Goal: Task Accomplishment & Management: Complete application form

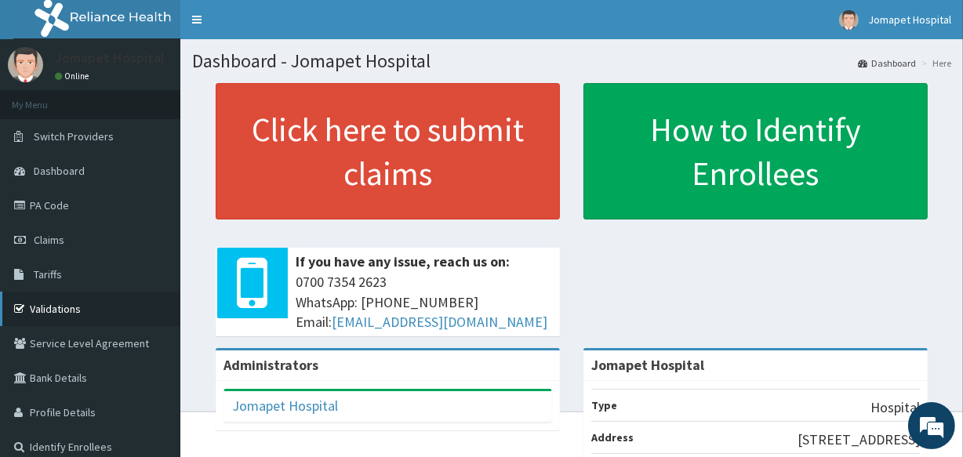
click at [49, 310] on link "Validations" at bounding box center [90, 309] width 180 height 34
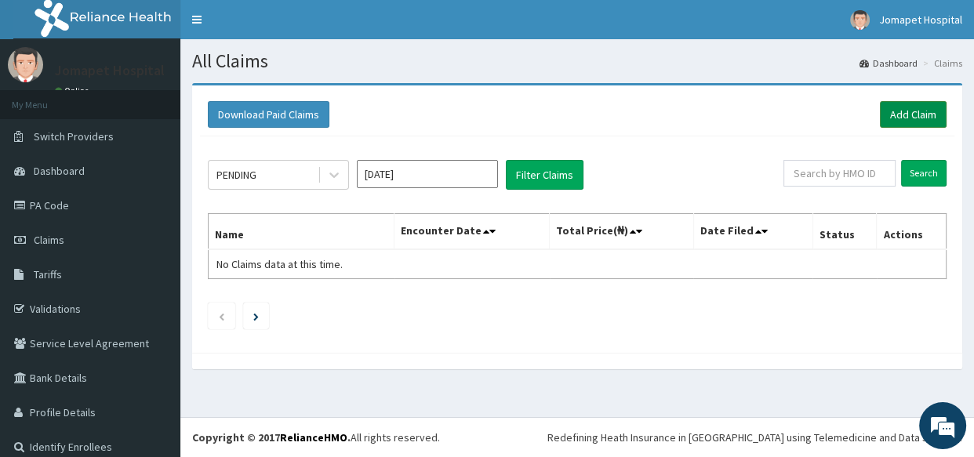
click at [883, 116] on link "Add Claim" at bounding box center [912, 114] width 67 height 27
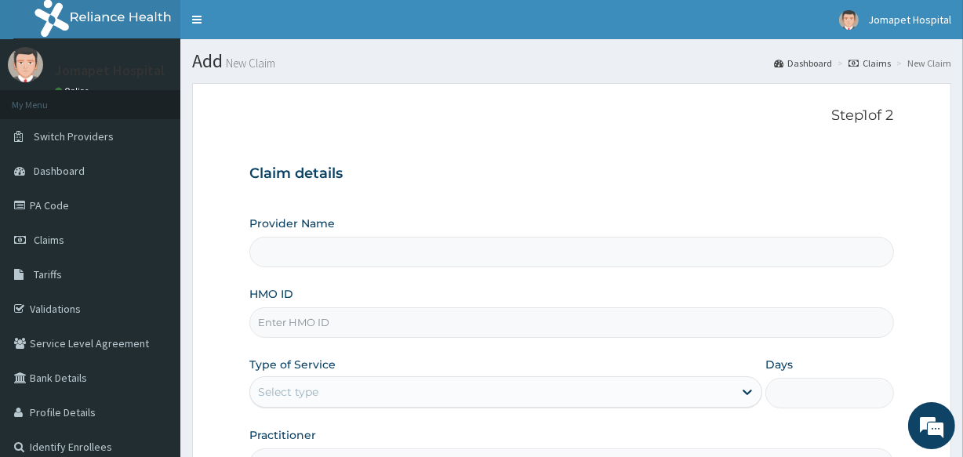
type input "Jomapet Hospital"
click at [288, 326] on input "HMO ID" at bounding box center [571, 322] width 644 height 31
type input "FMP/10258/B"
click at [962, 447] on section "Step 1 of 2 Claim details Provider Name Jomapet Hospital HMO ID FMP/10258/B Typ…" at bounding box center [571, 337] width 782 height 532
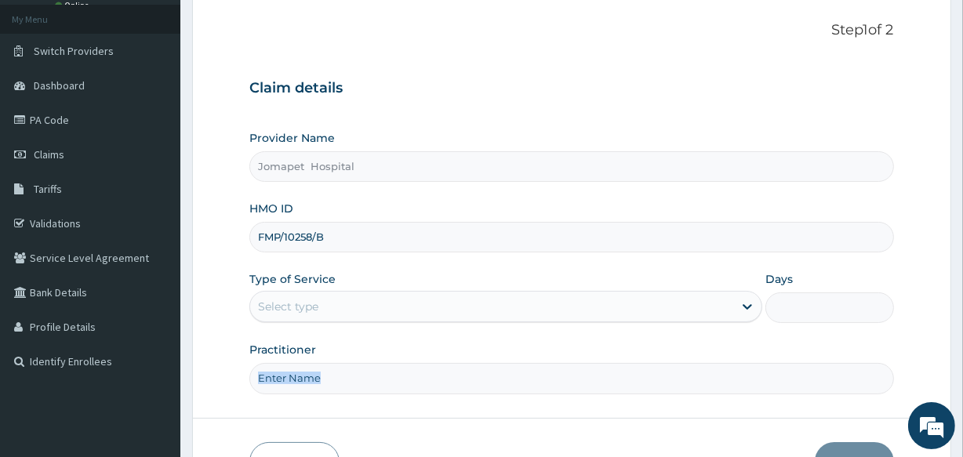
scroll to position [114, 0]
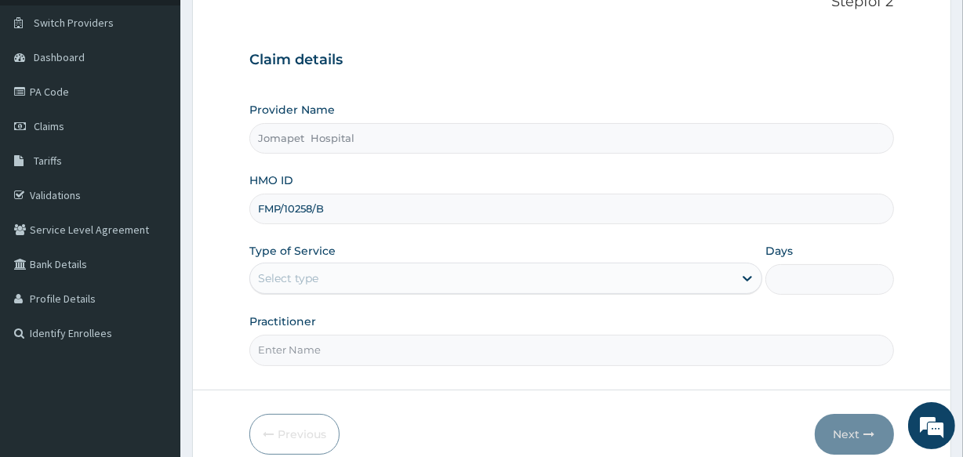
click at [276, 282] on div "Select type" at bounding box center [288, 278] width 60 height 16
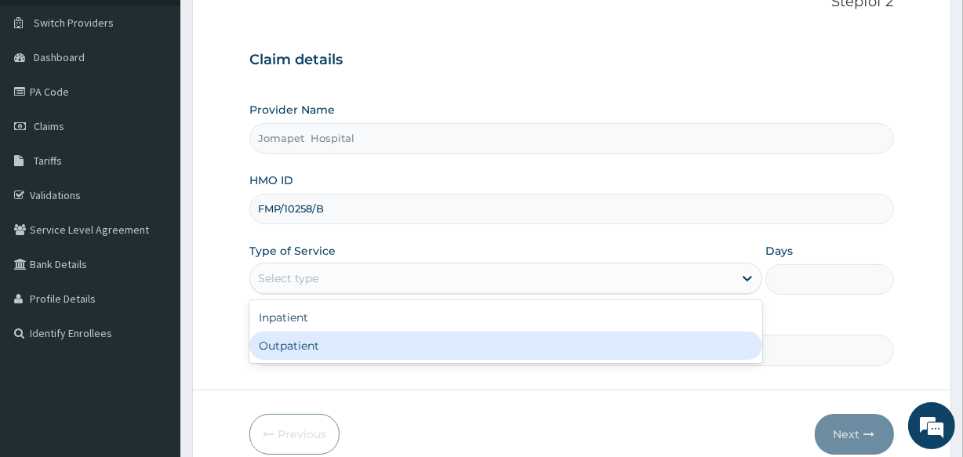
click at [289, 345] on div "Outpatient" at bounding box center [505, 346] width 513 height 28
type input "1"
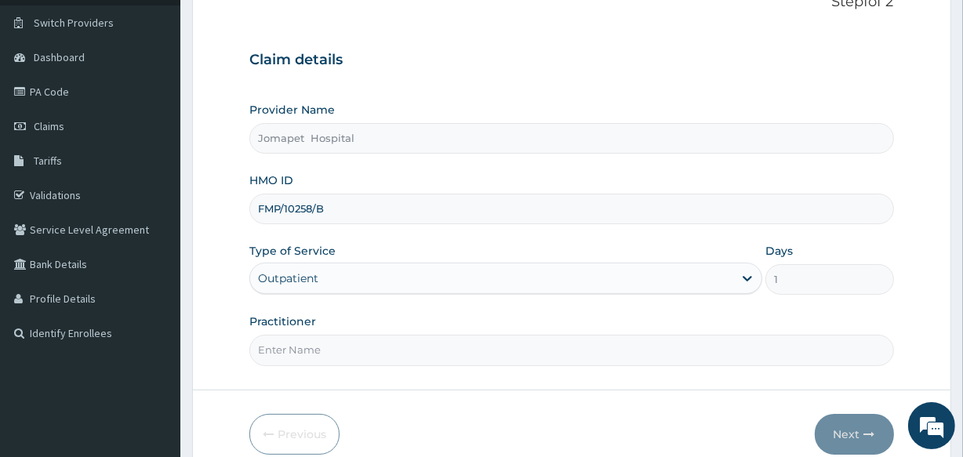
click at [265, 343] on input "Practitioner" at bounding box center [571, 350] width 644 height 31
type input "DR JOACHIM"
click at [835, 427] on button "Next" at bounding box center [853, 434] width 79 height 41
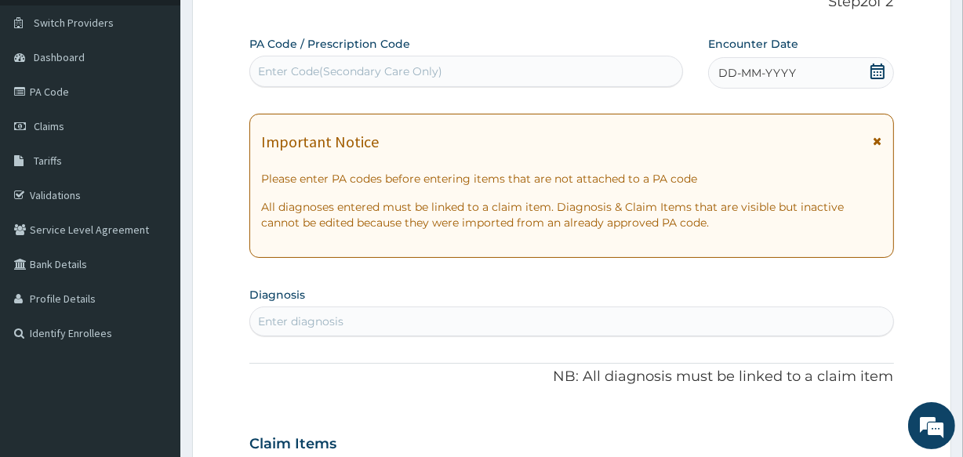
click at [725, 67] on span "DD-MM-YYYY" at bounding box center [757, 73] width 78 height 16
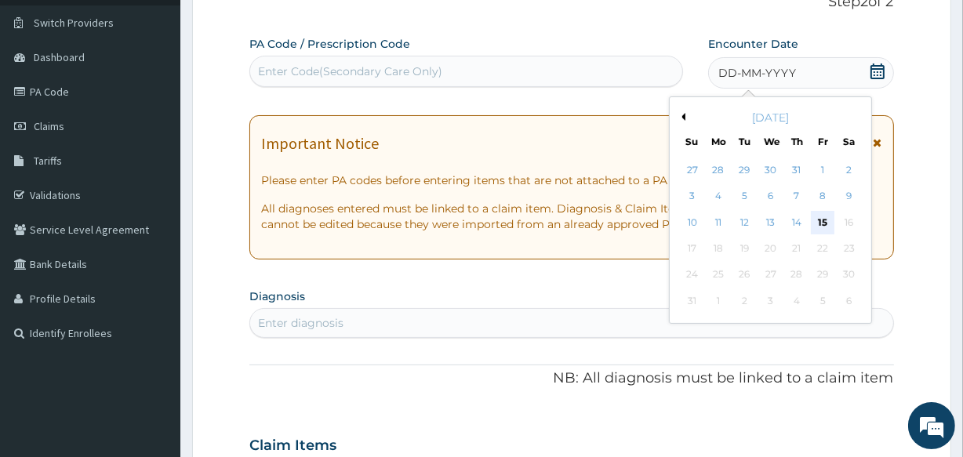
click at [820, 214] on div "15" at bounding box center [823, 223] width 24 height 24
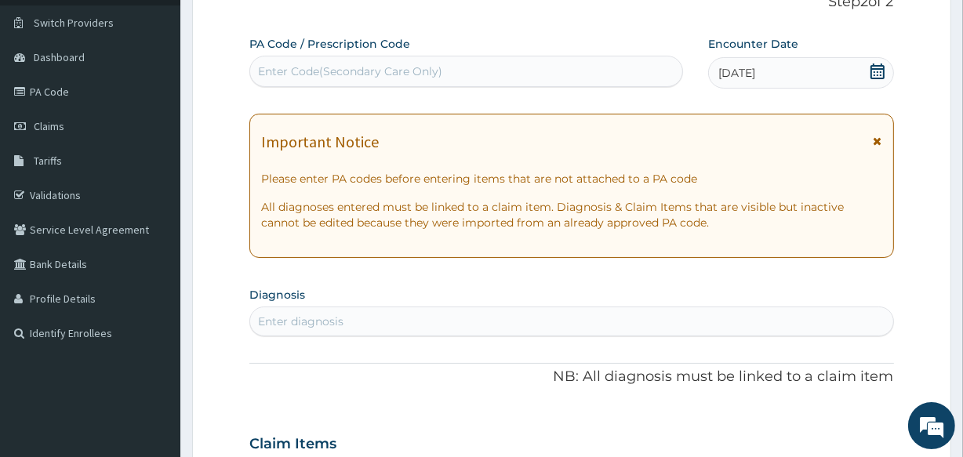
click at [267, 315] on div "Enter diagnosis" at bounding box center [300, 322] width 85 height 16
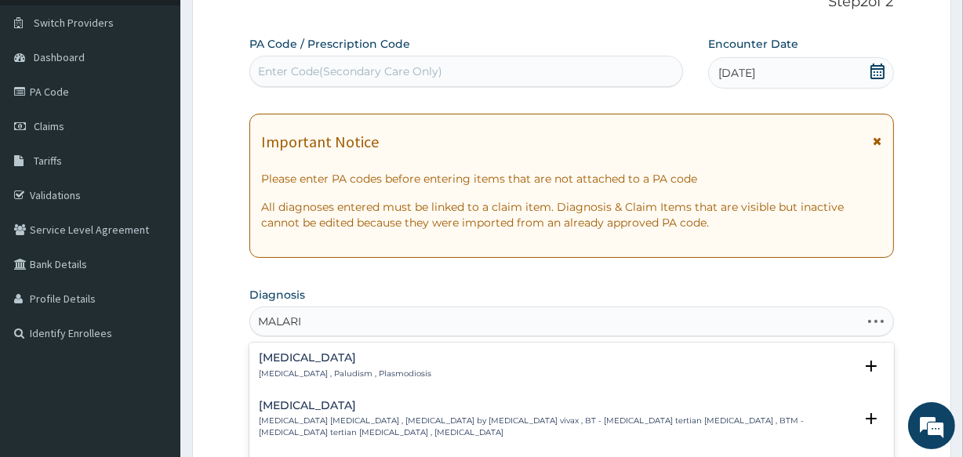
type input "[MEDICAL_DATA]"
click at [285, 356] on h4 "[MEDICAL_DATA]" at bounding box center [345, 358] width 172 height 12
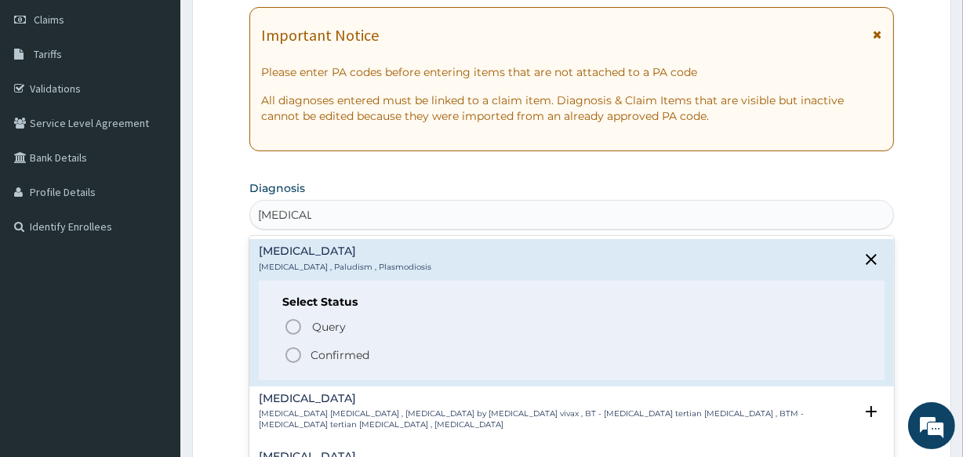
scroll to position [227, 0]
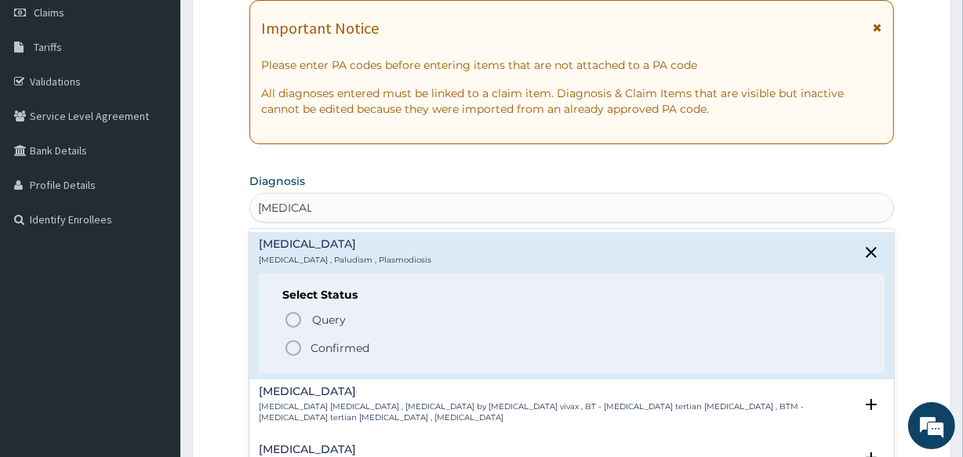
click at [294, 344] on icon "status option filled" at bounding box center [293, 348] width 19 height 19
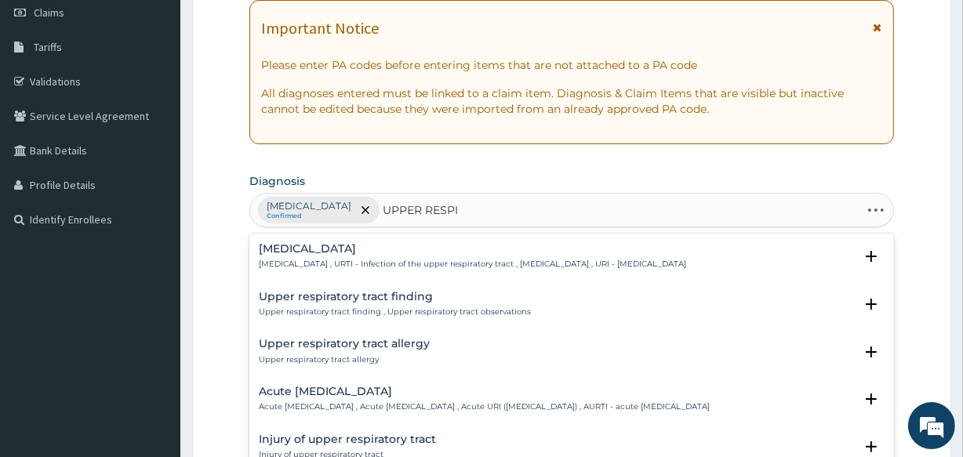
type input "UPPER RESPIR"
click at [317, 250] on h4 "[MEDICAL_DATA]" at bounding box center [472, 249] width 427 height 12
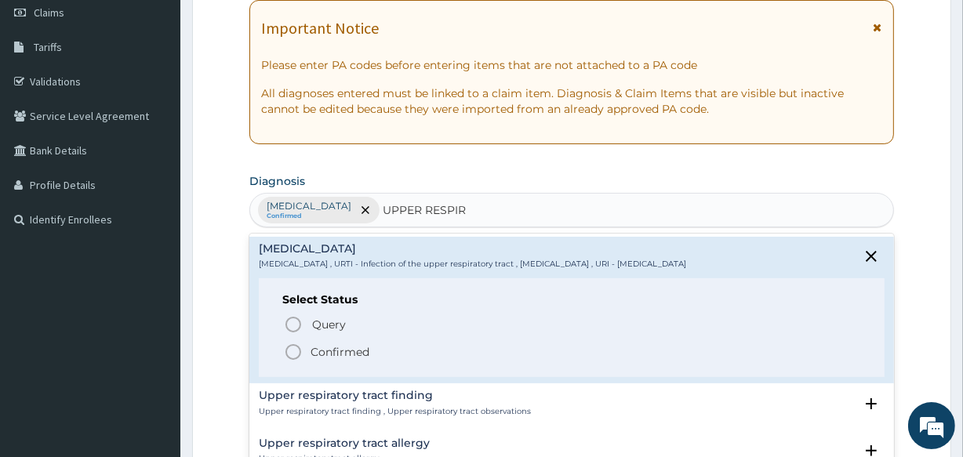
click at [295, 350] on icon "status option filled" at bounding box center [293, 352] width 19 height 19
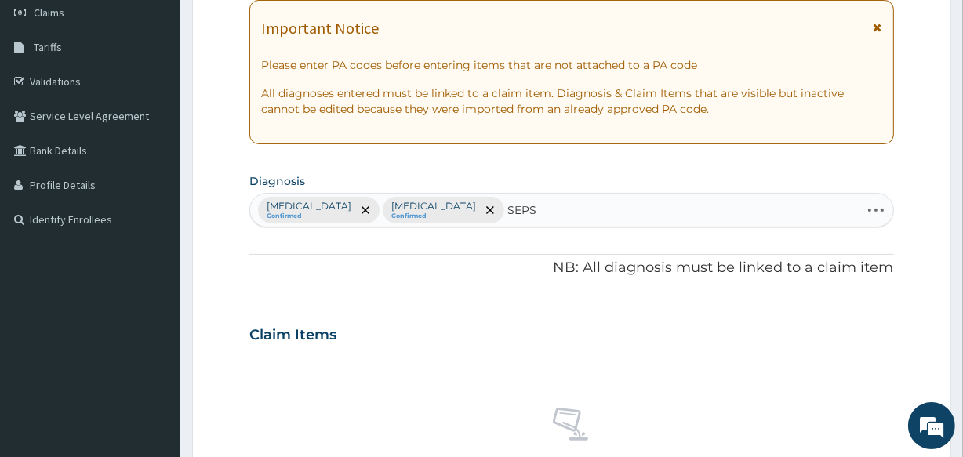
type input "SEPSI"
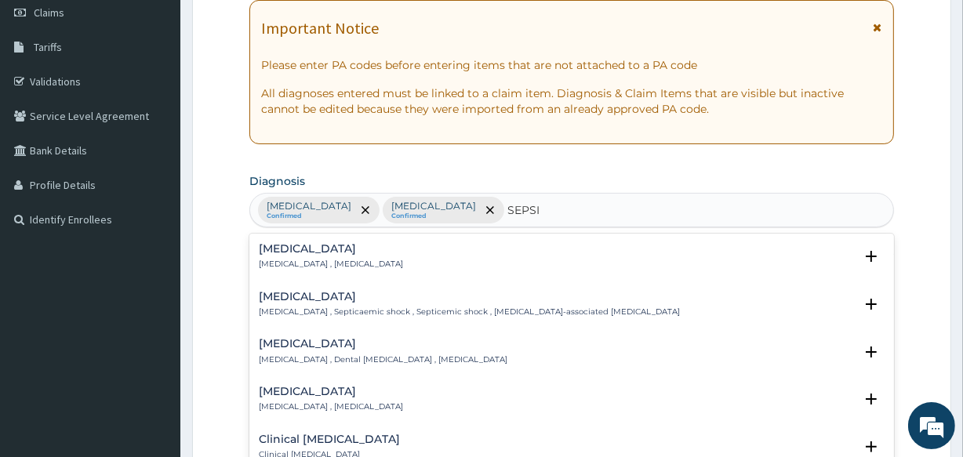
click at [295, 259] on p "Systemic infection , Sepsis" at bounding box center [331, 264] width 144 height 11
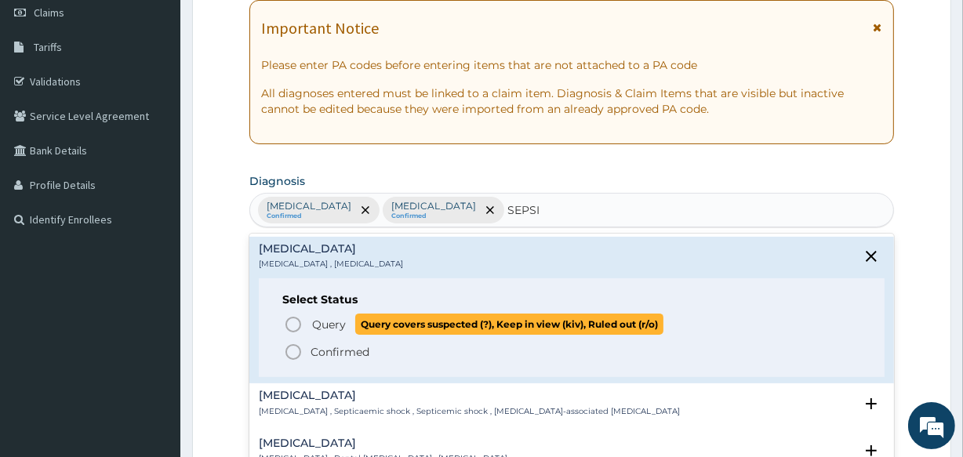
click at [292, 321] on icon "status option query" at bounding box center [293, 324] width 19 height 19
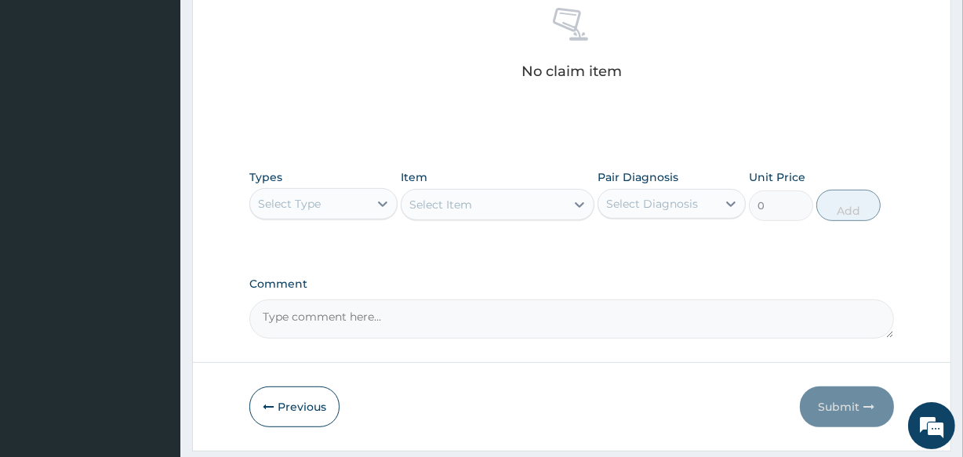
scroll to position [673, 0]
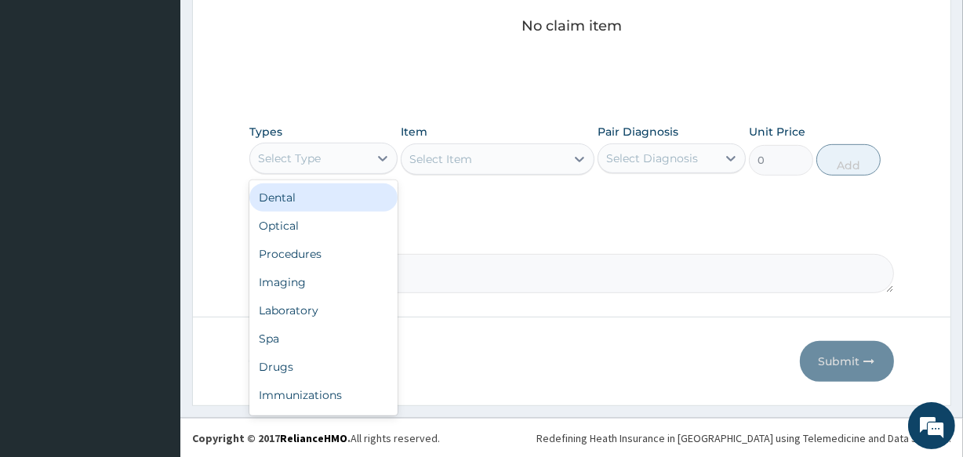
click at [277, 161] on div "Select Type" at bounding box center [289, 159] width 63 height 16
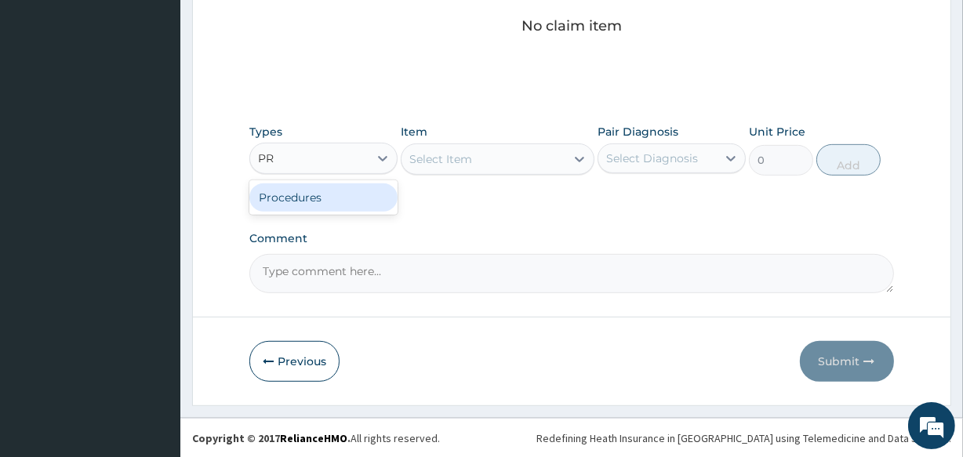
type input "PRO"
click at [284, 198] on div "Procedures" at bounding box center [323, 197] width 148 height 28
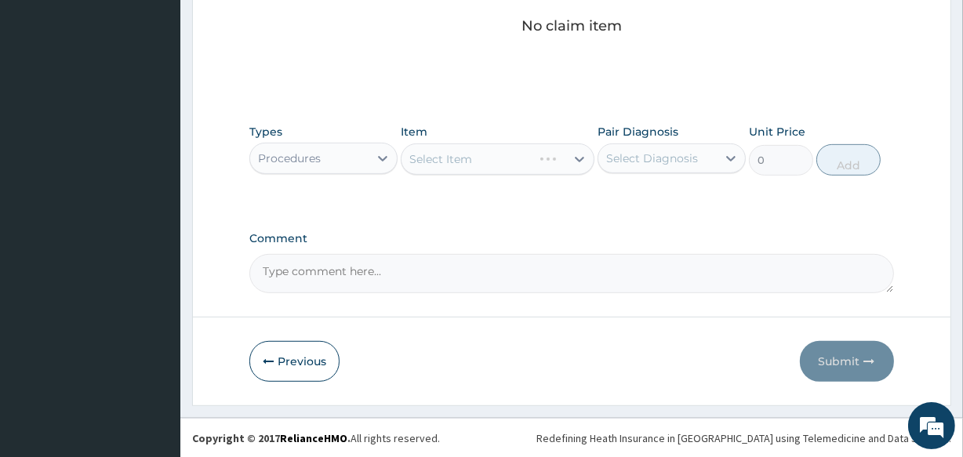
click at [411, 163] on div "Select Item" at bounding box center [497, 158] width 193 height 31
click at [406, 149] on div "Select Item" at bounding box center [482, 159] width 163 height 25
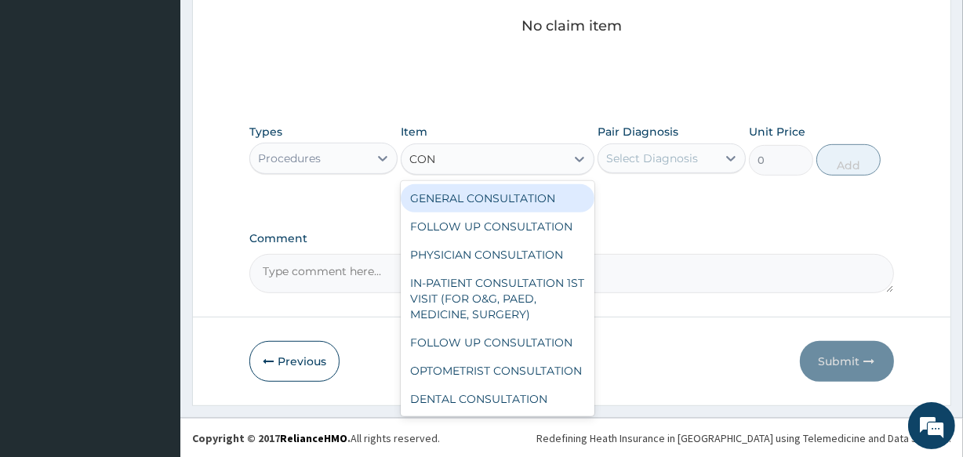
type input "CONS"
click at [462, 197] on div "GENERAL CONSULTATION" at bounding box center [497, 198] width 193 height 28
type input "2000"
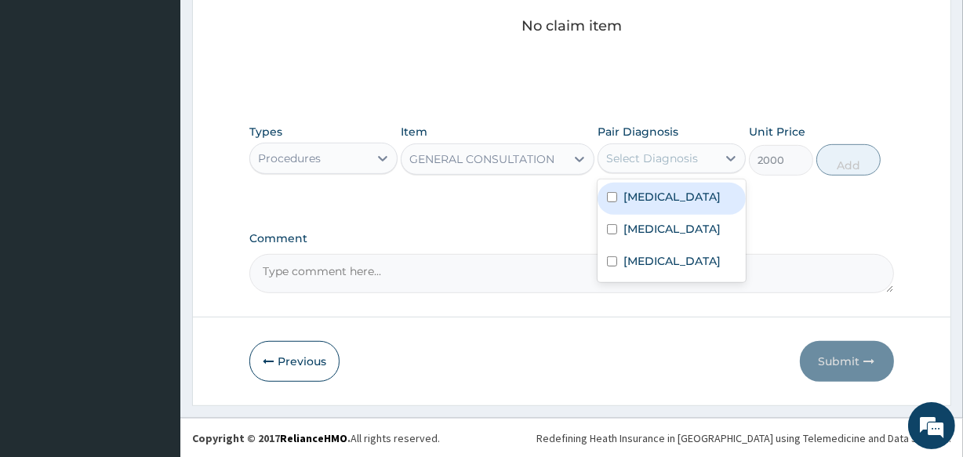
click at [608, 160] on div "Select Diagnosis" at bounding box center [652, 159] width 92 height 16
click at [610, 195] on input "checkbox" at bounding box center [612, 197] width 10 height 10
checkbox input "true"
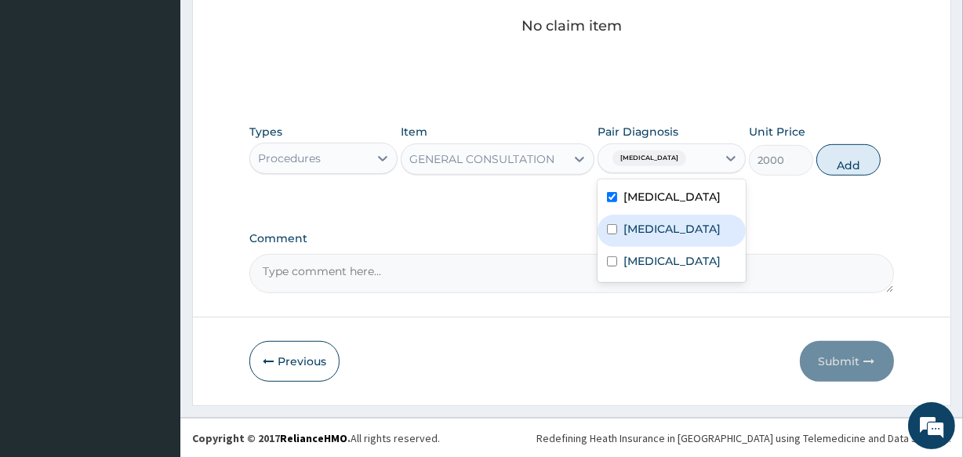
click at [611, 234] on input "checkbox" at bounding box center [612, 229] width 10 height 10
checkbox input "true"
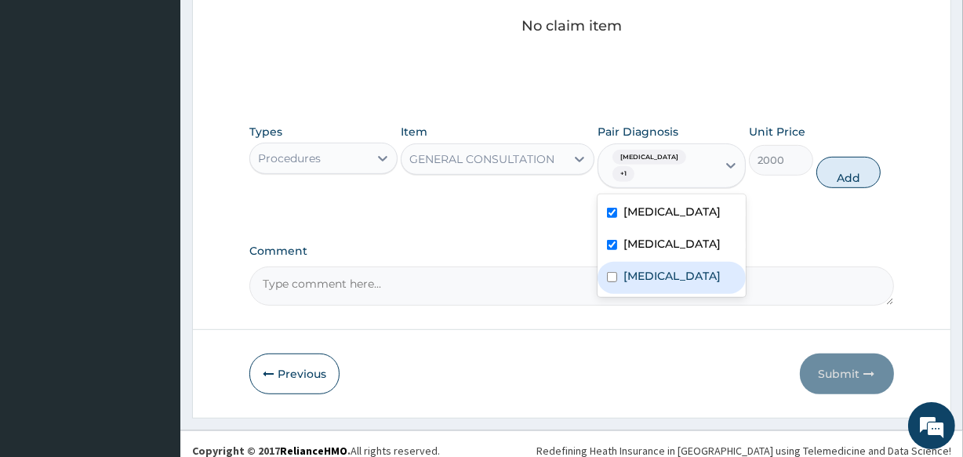
click at [609, 277] on input "checkbox" at bounding box center [612, 277] width 10 height 10
checkbox input "true"
click at [844, 162] on button "Add" at bounding box center [848, 172] width 64 height 31
type input "0"
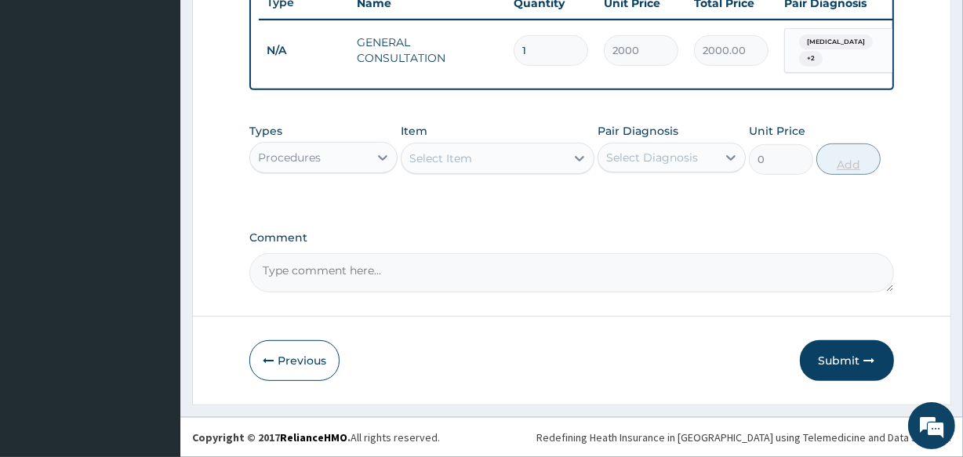
scroll to position [608, 0]
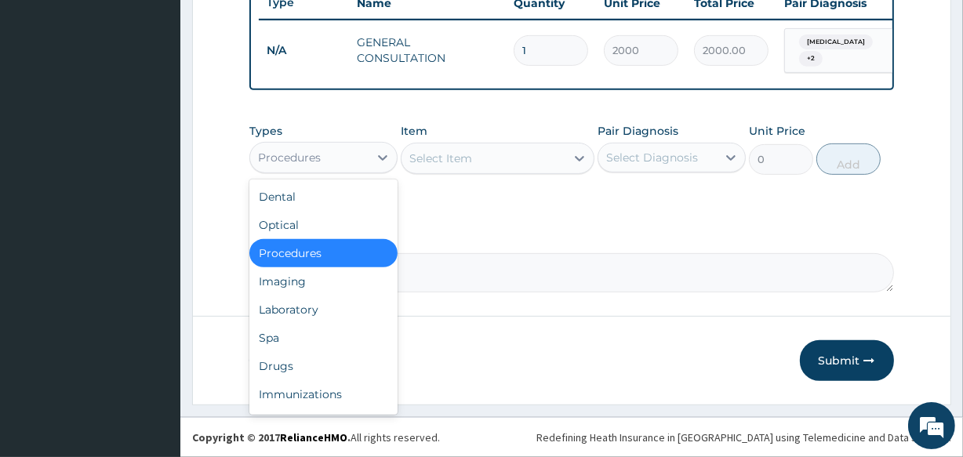
click at [265, 157] on div "Procedures" at bounding box center [289, 158] width 63 height 16
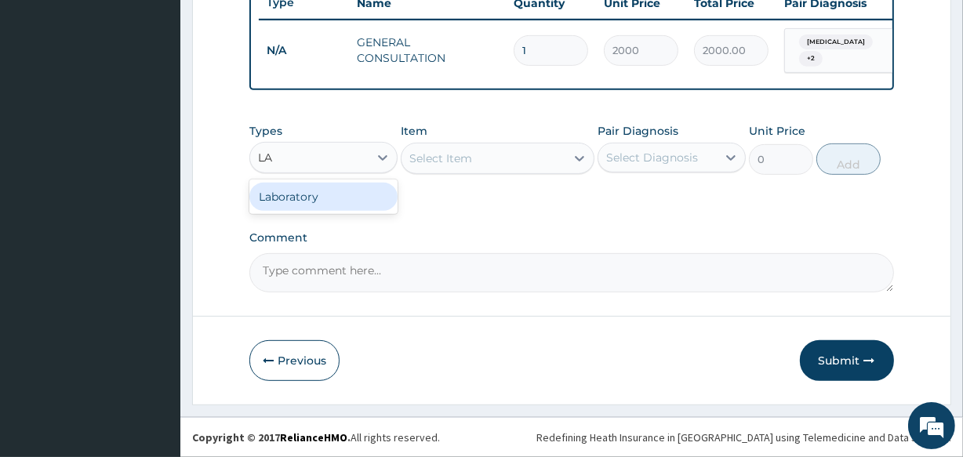
type input "LAB"
click at [275, 195] on div "Laboratory" at bounding box center [323, 197] width 148 height 28
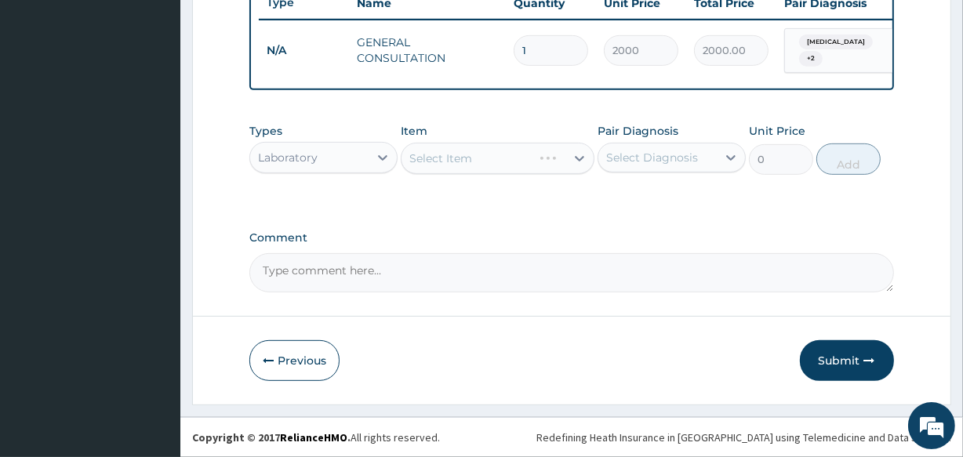
click at [408, 159] on div "Select Item" at bounding box center [497, 158] width 193 height 31
click at [408, 159] on div "Select Item" at bounding box center [482, 158] width 163 height 25
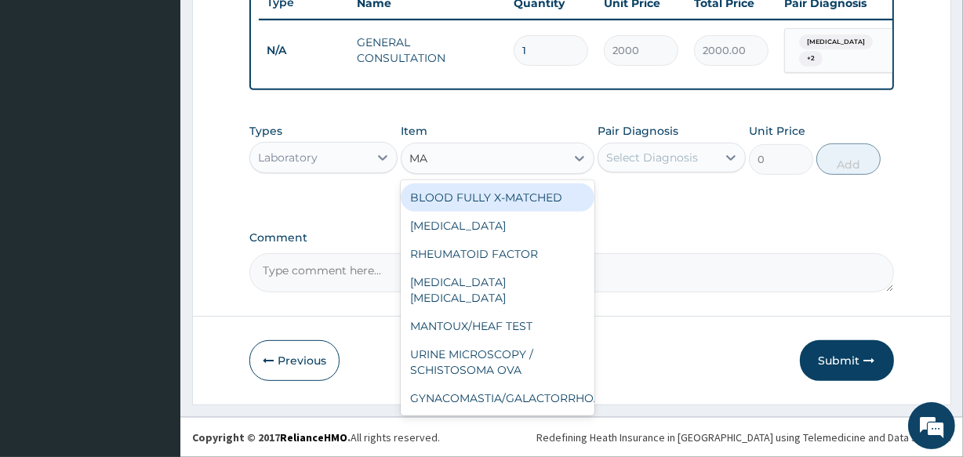
type input "MAL"
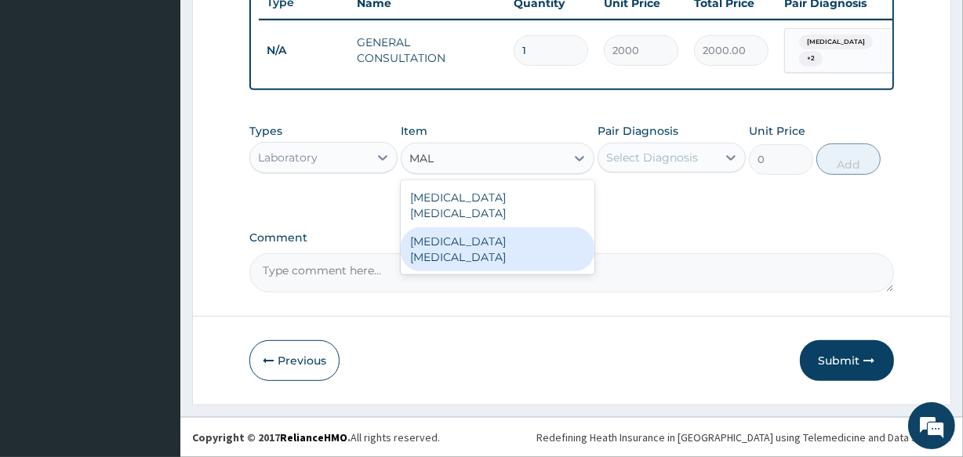
click at [454, 227] on div "[MEDICAL_DATA] [MEDICAL_DATA]" at bounding box center [497, 249] width 193 height 44
type input "1300"
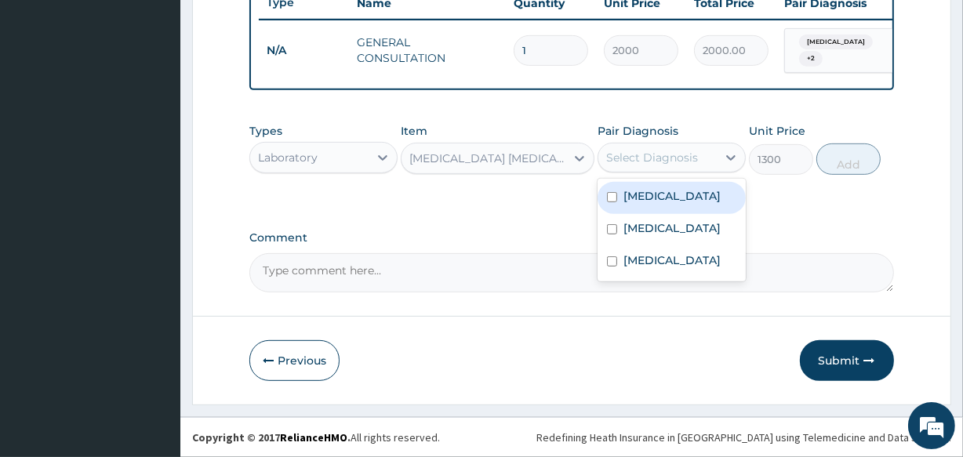
click at [607, 158] on div "Select Diagnosis" at bounding box center [652, 158] width 92 height 16
click at [608, 196] on input "checkbox" at bounding box center [612, 197] width 10 height 10
checkbox input "true"
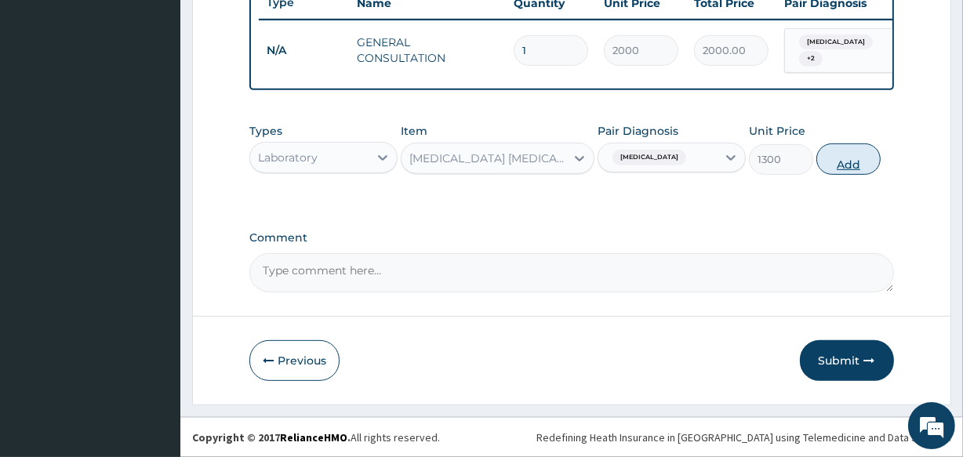
click at [854, 157] on button "Add" at bounding box center [848, 158] width 64 height 31
type input "0"
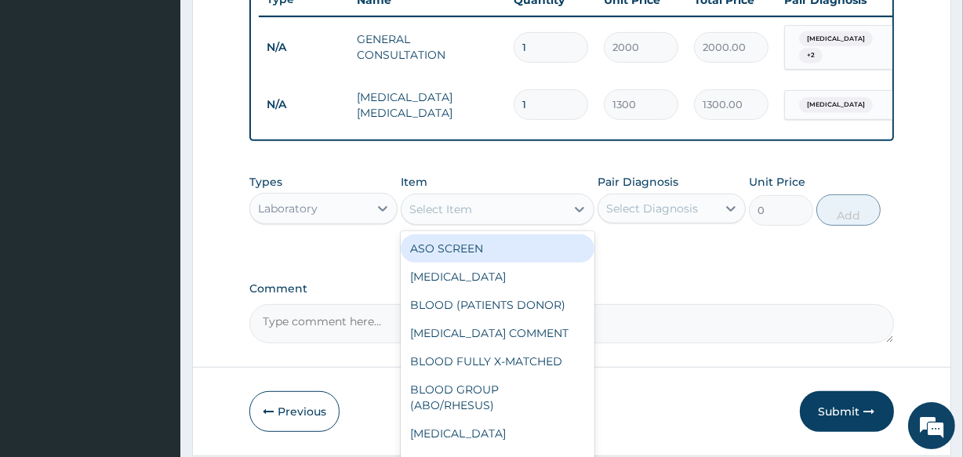
click at [415, 211] on div "Select Item" at bounding box center [440, 209] width 63 height 16
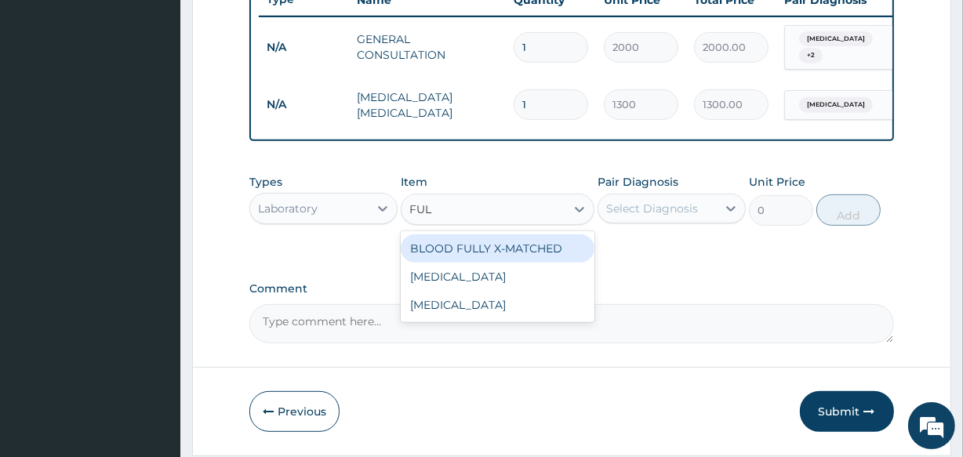
type input "FULL"
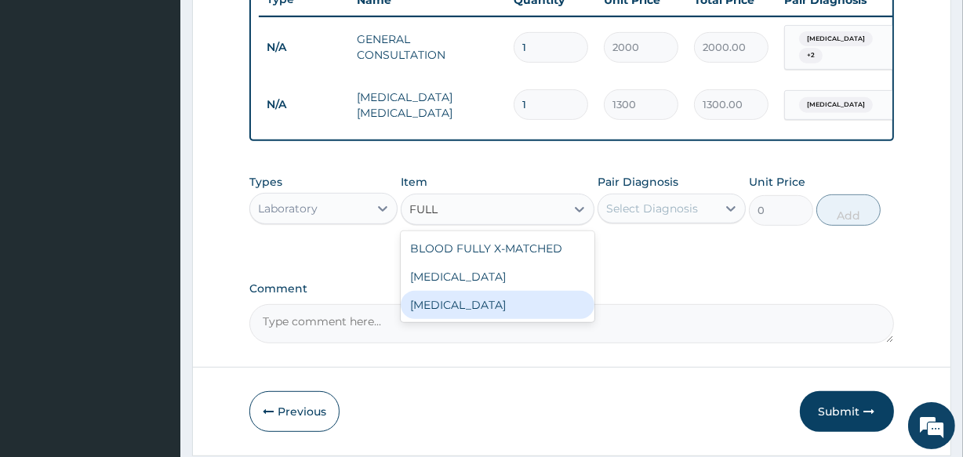
click at [438, 309] on div "[MEDICAL_DATA]" at bounding box center [497, 305] width 193 height 28
type input "4000"
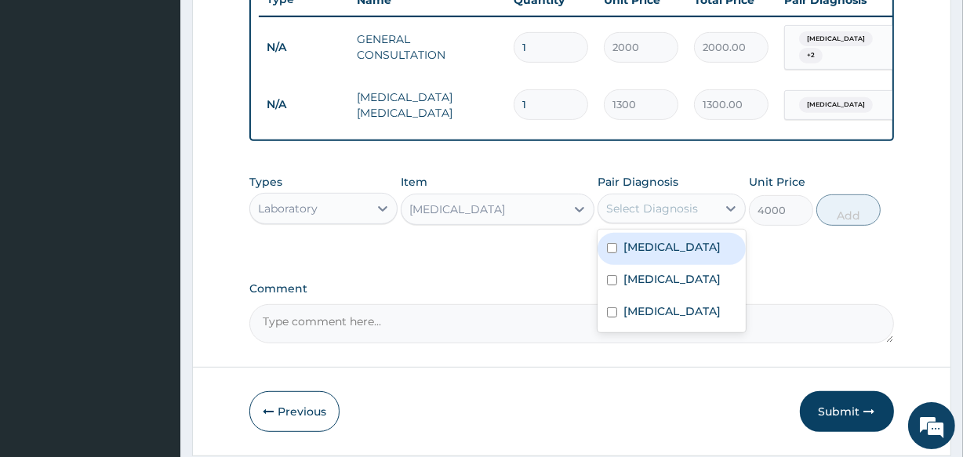
click at [610, 211] on div "Select Diagnosis" at bounding box center [652, 209] width 92 height 16
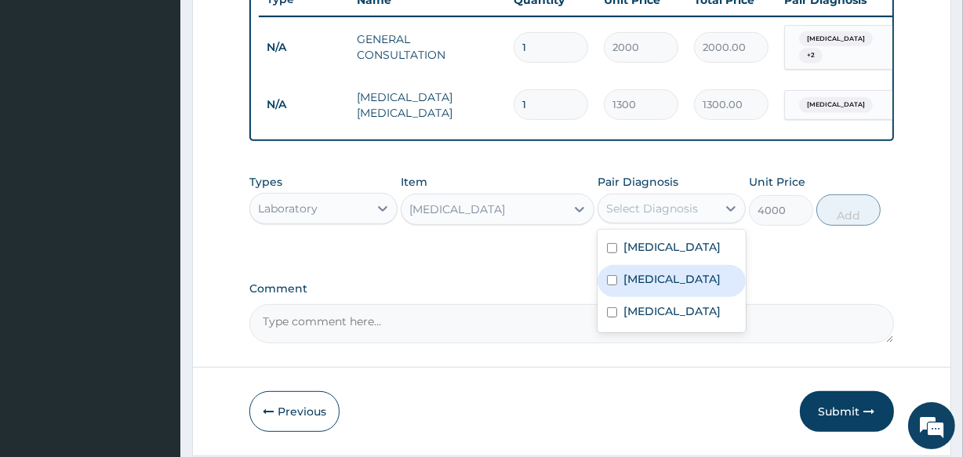
click at [610, 285] on input "checkbox" at bounding box center [612, 280] width 10 height 10
checkbox input "true"
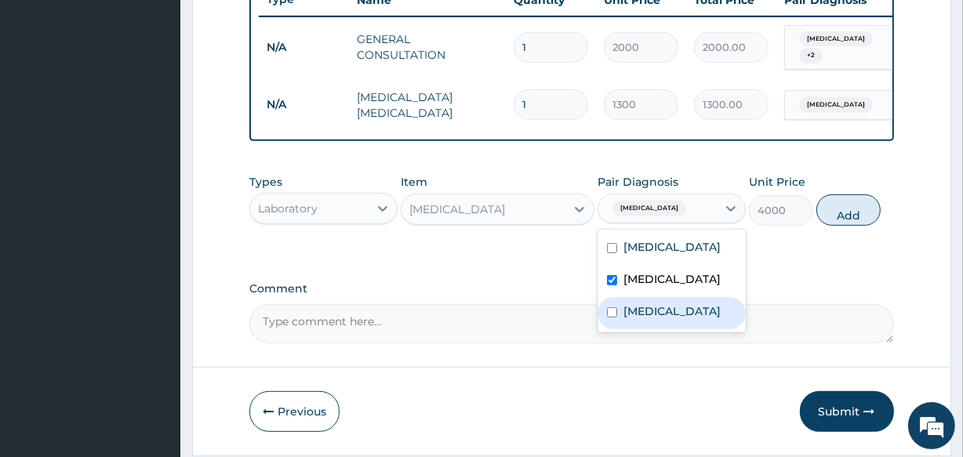
click at [611, 317] on input "checkbox" at bounding box center [612, 312] width 10 height 10
checkbox input "true"
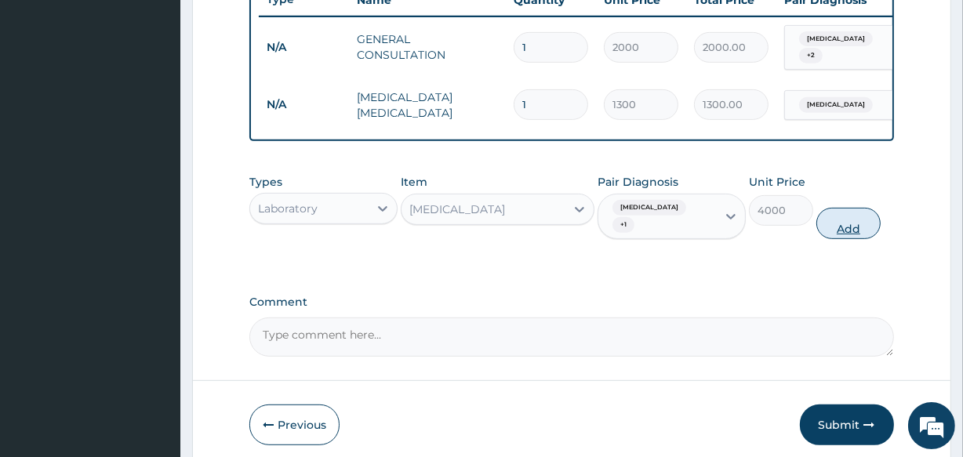
click at [854, 225] on button "Add" at bounding box center [848, 223] width 64 height 31
type input "0"
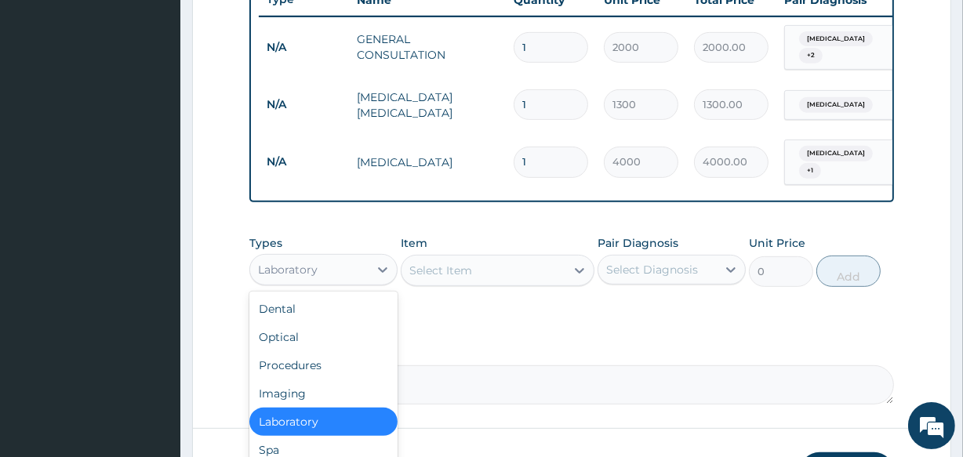
click at [258, 270] on div "Laboratory" at bounding box center [309, 269] width 118 height 25
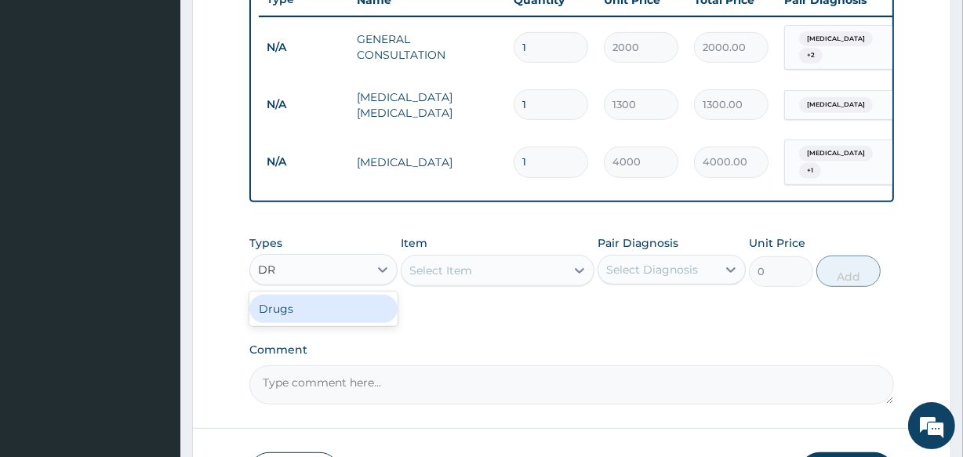
type input "DRU"
click at [268, 309] on div "Drugs" at bounding box center [323, 309] width 148 height 28
click at [410, 267] on div "Select Item" at bounding box center [497, 270] width 193 height 31
click at [412, 273] on div "Select Item" at bounding box center [497, 270] width 193 height 31
click at [412, 273] on div "Select Item" at bounding box center [440, 271] width 63 height 16
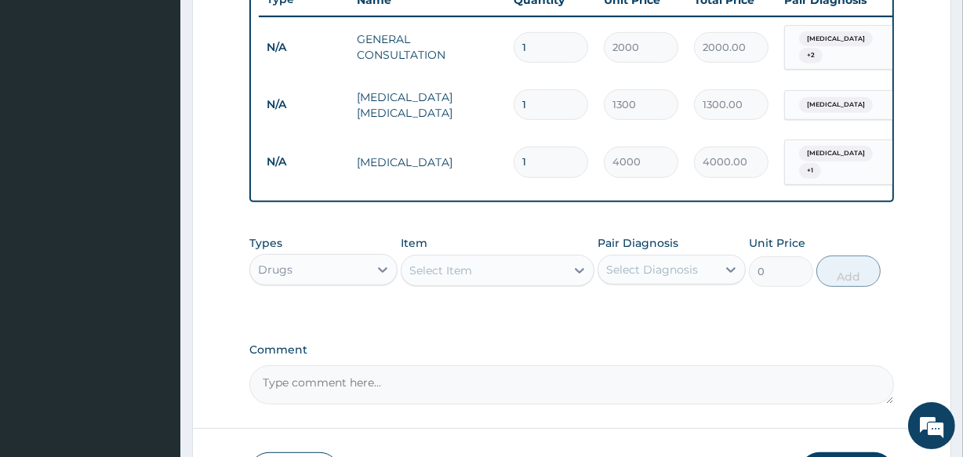
click at [412, 273] on div "Select Item" at bounding box center [440, 271] width 63 height 16
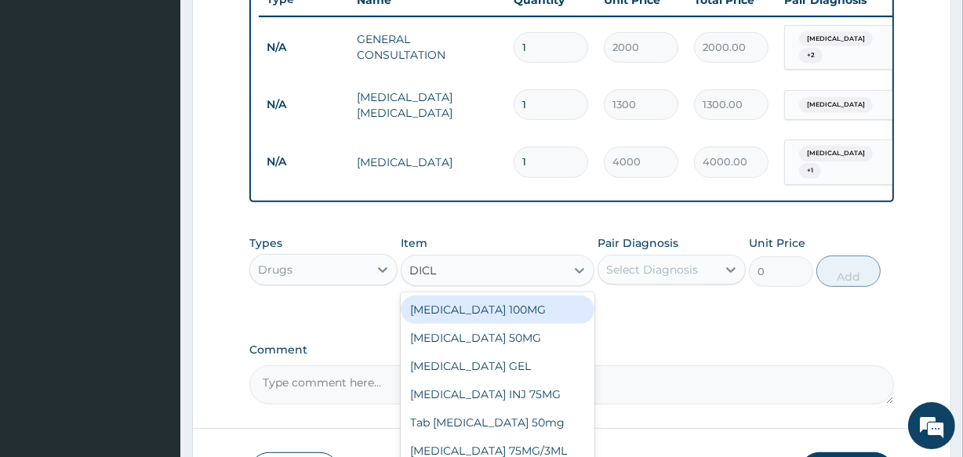
type input "DICLO"
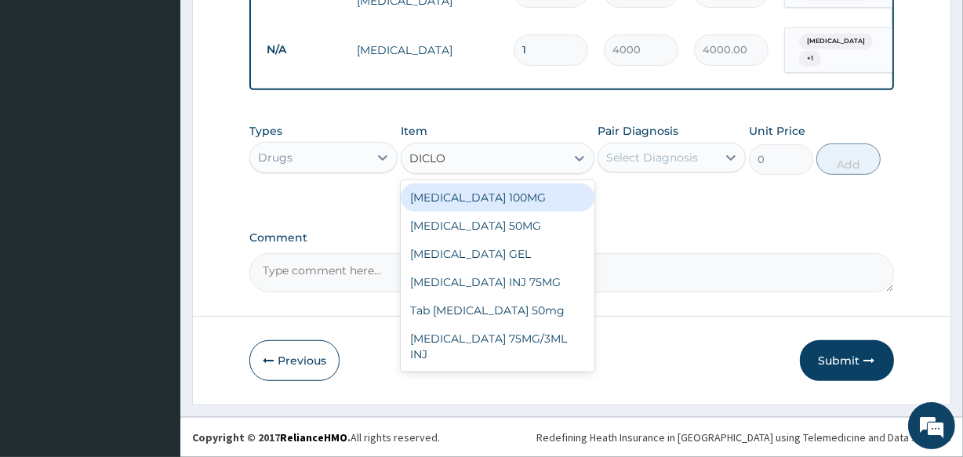
scroll to position [722, 0]
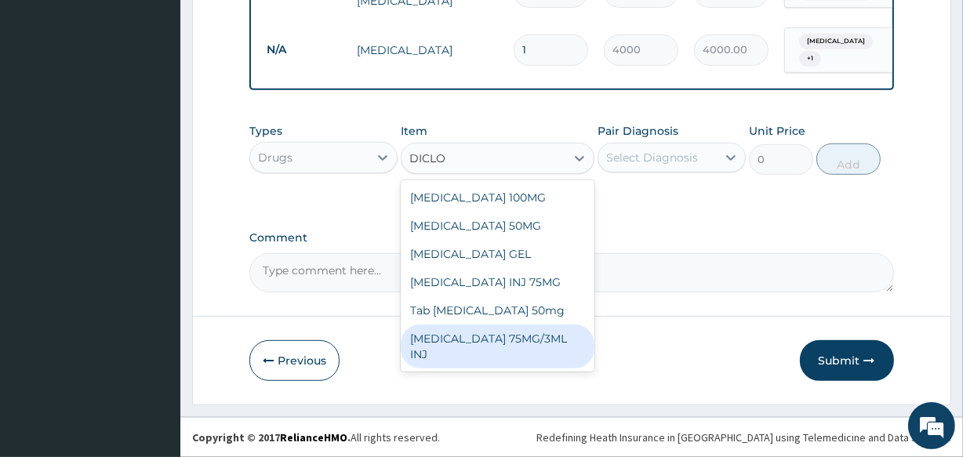
click at [529, 338] on div "[MEDICAL_DATA] 75MG/3ML INJ" at bounding box center [497, 347] width 193 height 44
type input "1000"
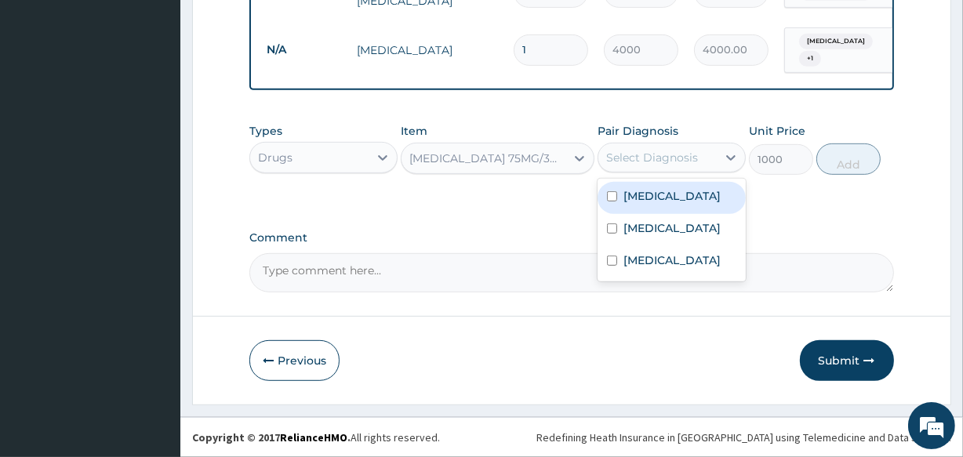
click at [611, 166] on div "Select Diagnosis" at bounding box center [657, 157] width 118 height 25
click at [607, 204] on div "[MEDICAL_DATA]" at bounding box center [671, 198] width 148 height 32
checkbox input "true"
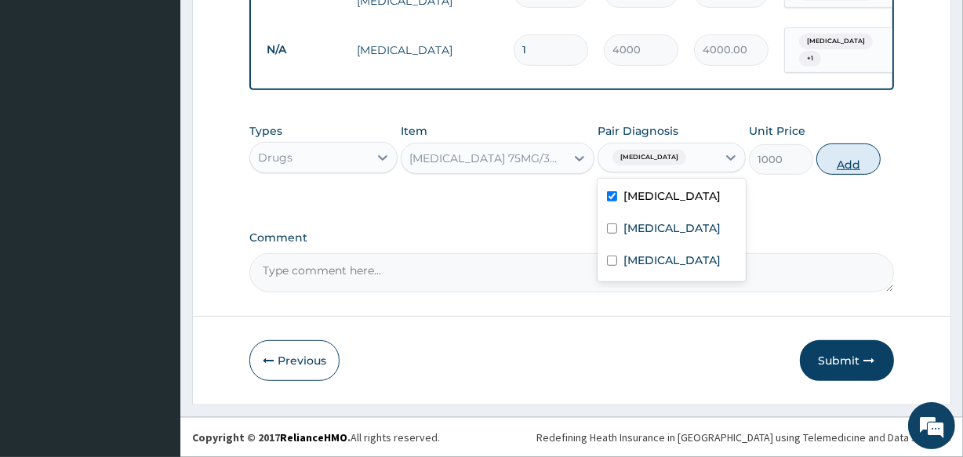
click at [831, 165] on button "Add" at bounding box center [848, 158] width 64 height 31
type input "0"
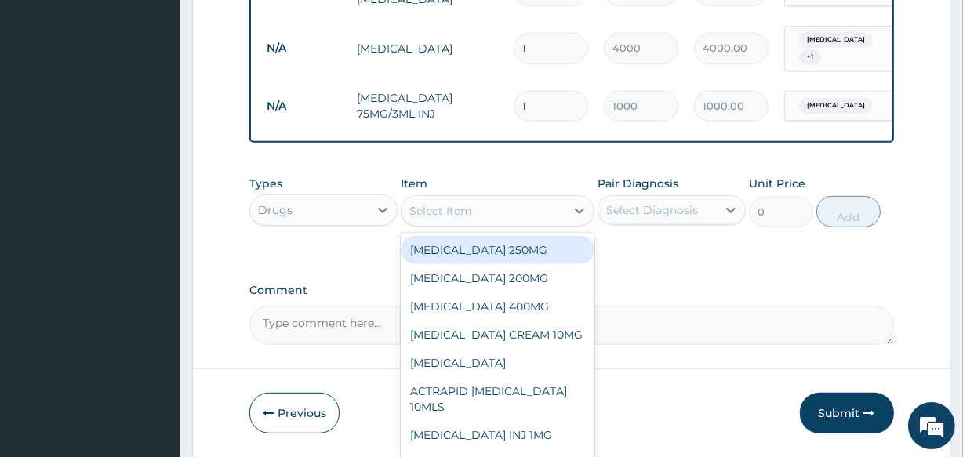
click at [411, 212] on div "Select Item" at bounding box center [440, 211] width 63 height 16
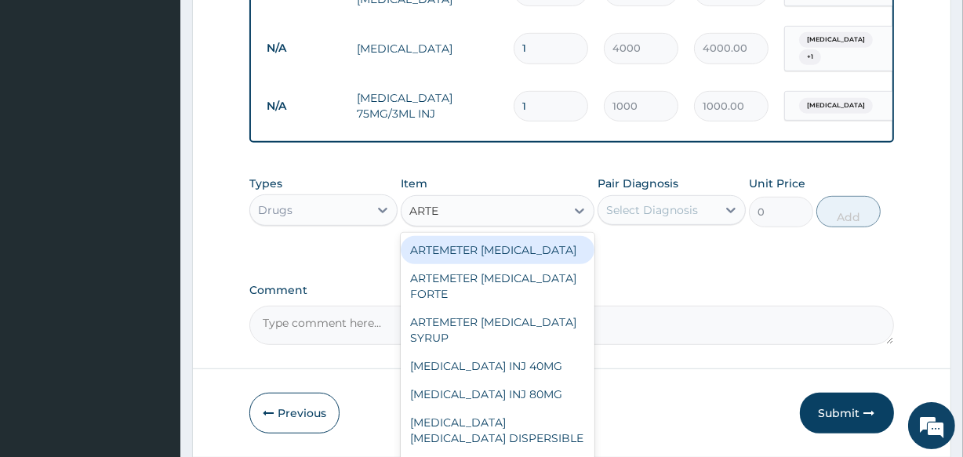
type input "ARTEM"
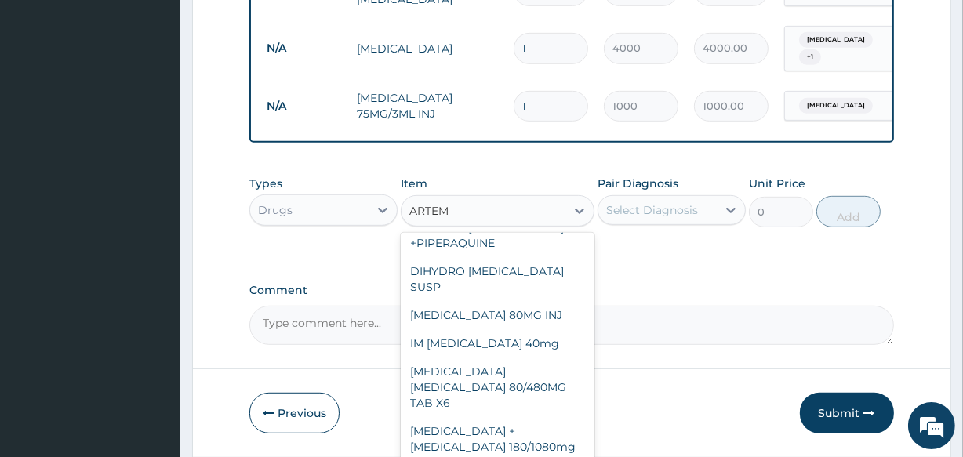
scroll to position [267, 0]
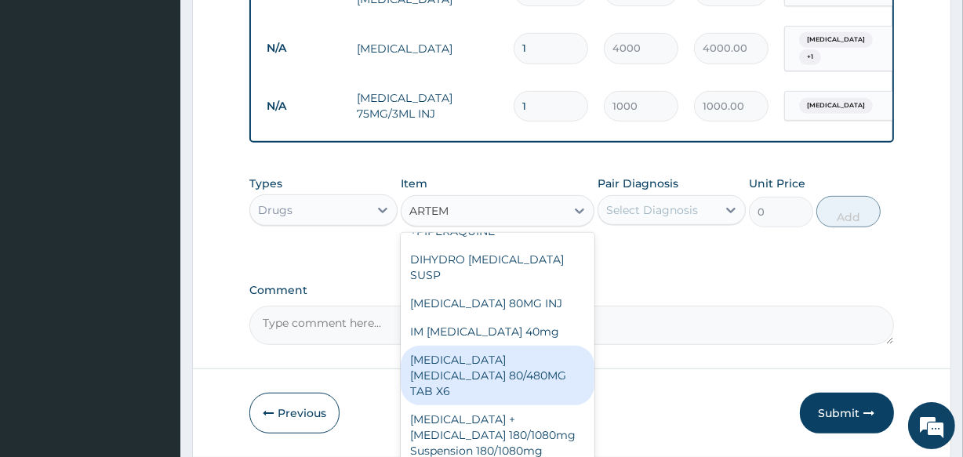
click at [488, 366] on div "[MEDICAL_DATA] [MEDICAL_DATA] 80/480MG TAB X6" at bounding box center [497, 376] width 193 height 60
type input "375"
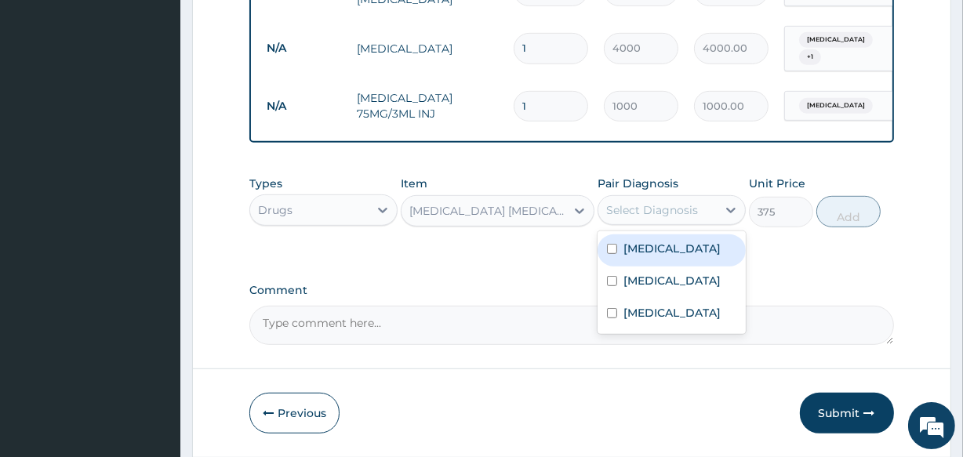
click at [613, 214] on div "Select Diagnosis" at bounding box center [652, 210] width 92 height 16
click at [611, 252] on input "checkbox" at bounding box center [612, 249] width 10 height 10
checkbox input "true"
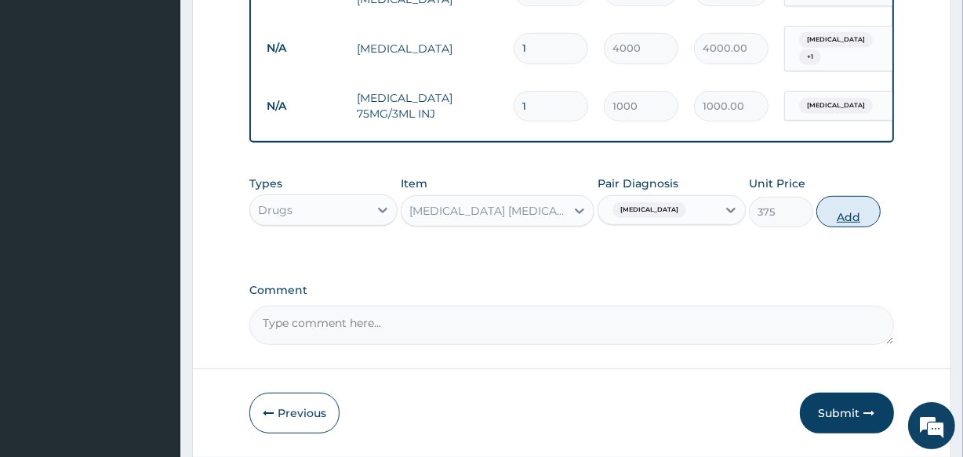
click at [833, 214] on button "Add" at bounding box center [848, 211] width 64 height 31
type input "0"
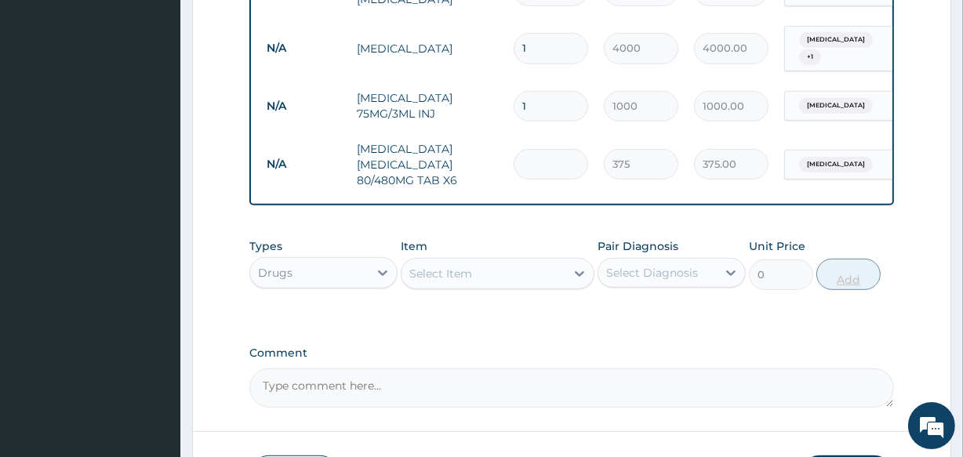
type input "0.00"
type input "6"
type input "2250.00"
type input "6"
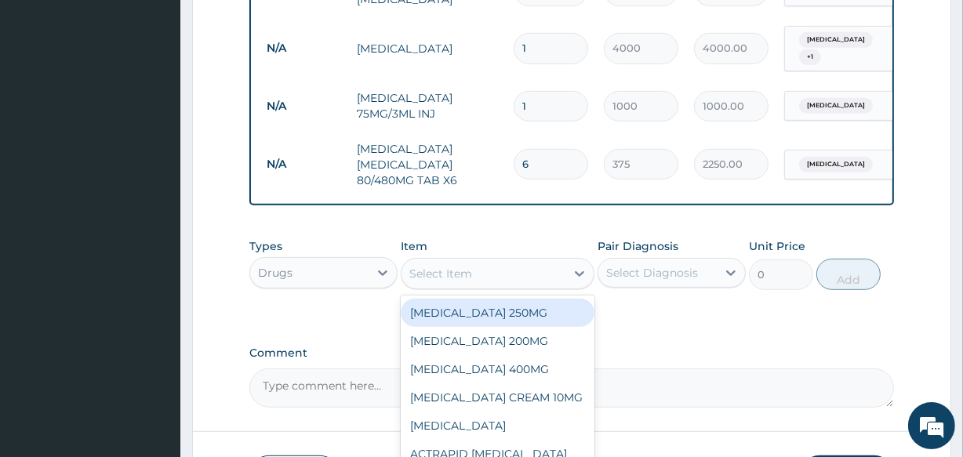
click at [408, 278] on div "Select Item" at bounding box center [482, 273] width 163 height 25
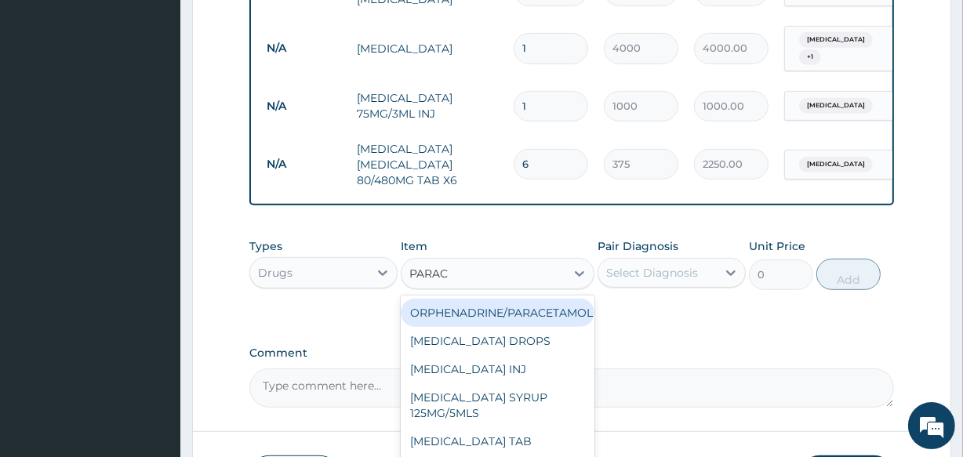
type input "PARACE"
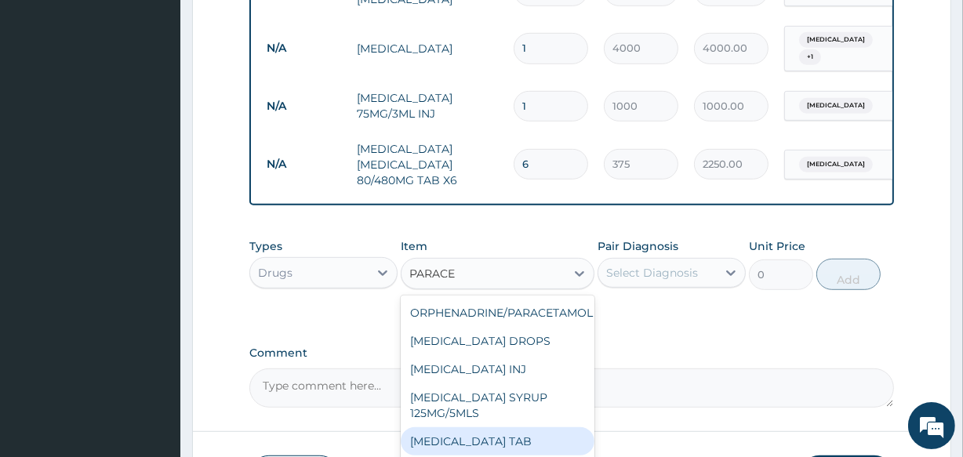
click at [504, 441] on div "[MEDICAL_DATA] TAB" at bounding box center [497, 441] width 193 height 28
type input "30"
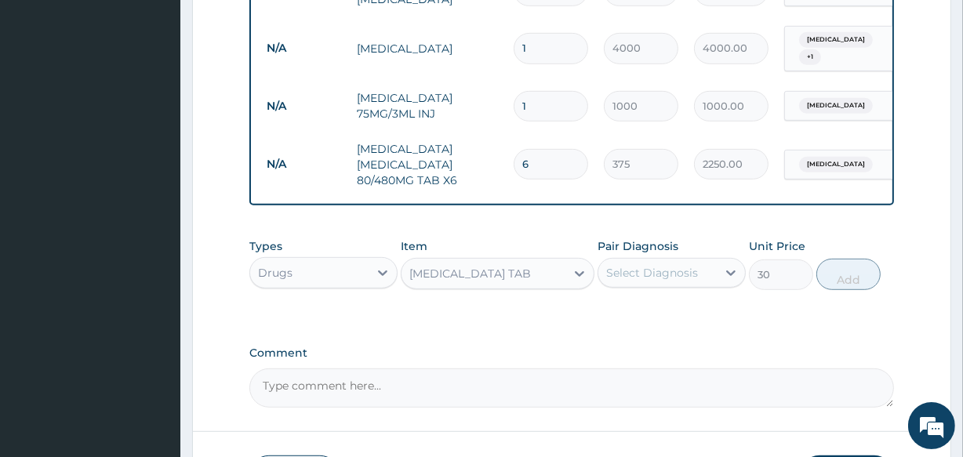
click at [622, 270] on div "Select Diagnosis" at bounding box center [652, 273] width 92 height 16
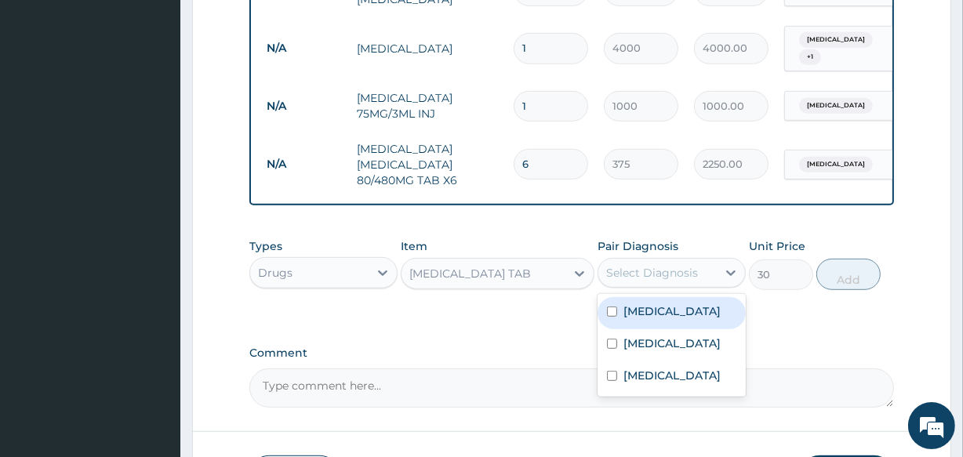
click at [608, 313] on input "checkbox" at bounding box center [612, 311] width 10 height 10
checkbox input "true"
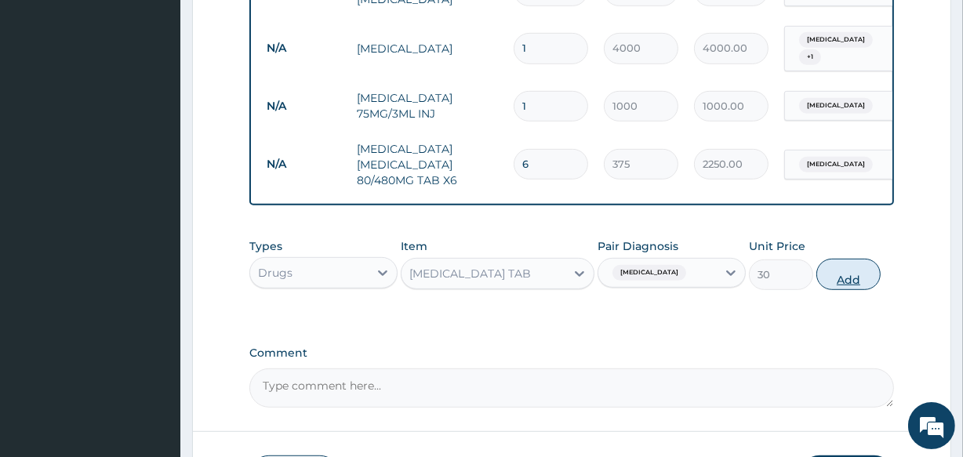
click at [825, 276] on button "Add" at bounding box center [848, 274] width 64 height 31
type input "0"
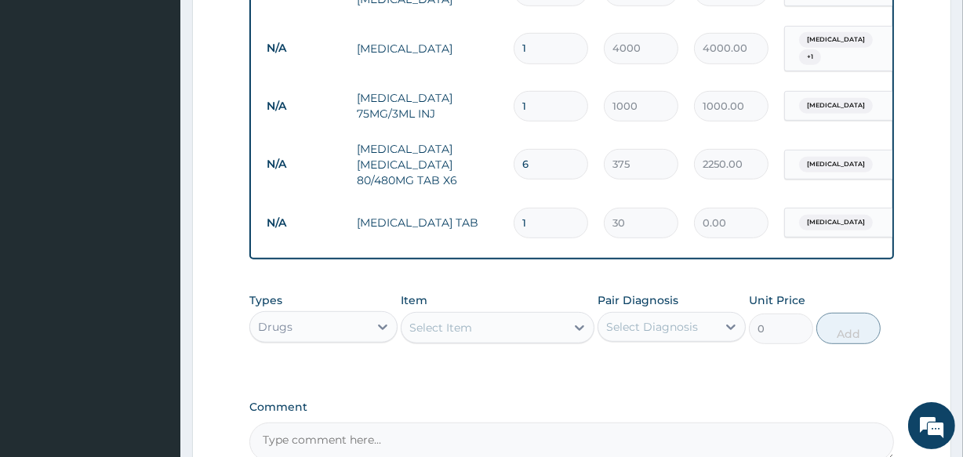
type input "0.00"
type input "2"
type input "60.00"
type input "20"
type input "600.00"
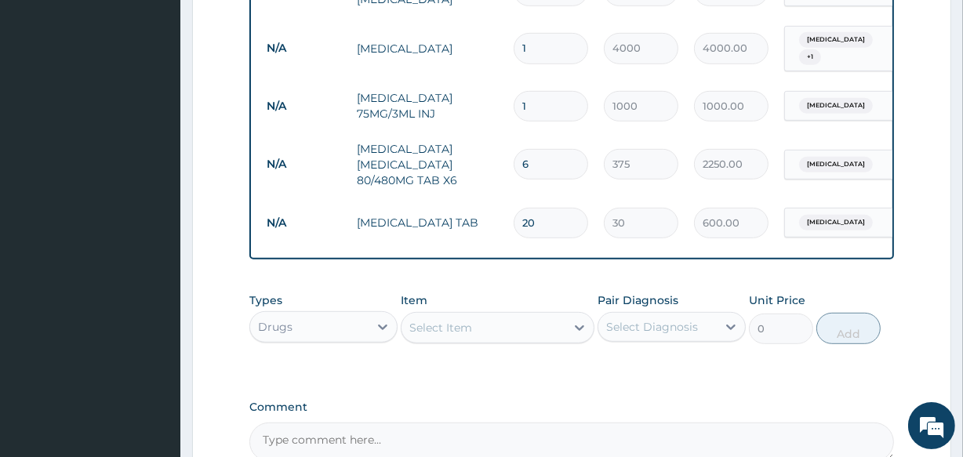
type input "20"
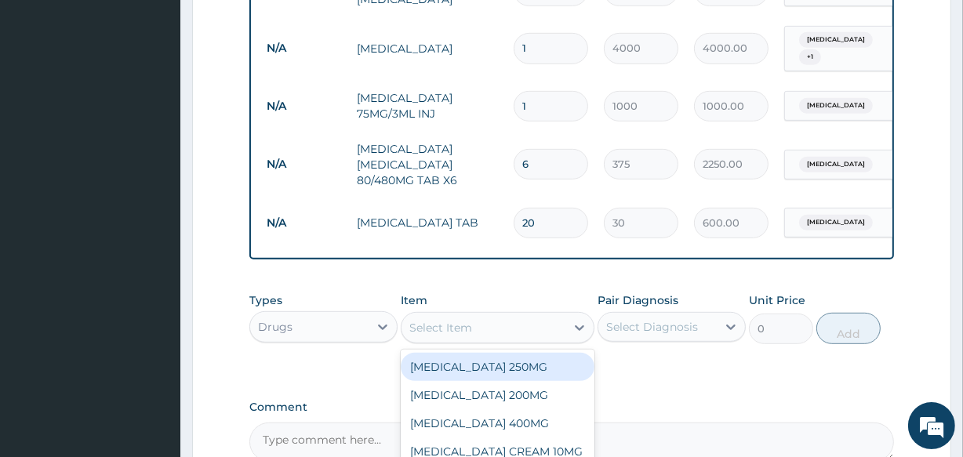
click at [410, 330] on div "Select Item" at bounding box center [482, 327] width 163 height 25
type input "P"
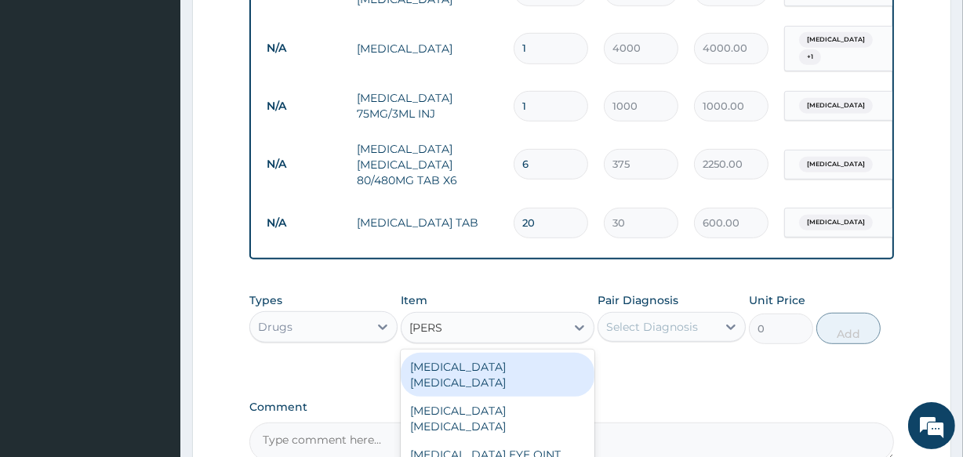
type input "LORAT"
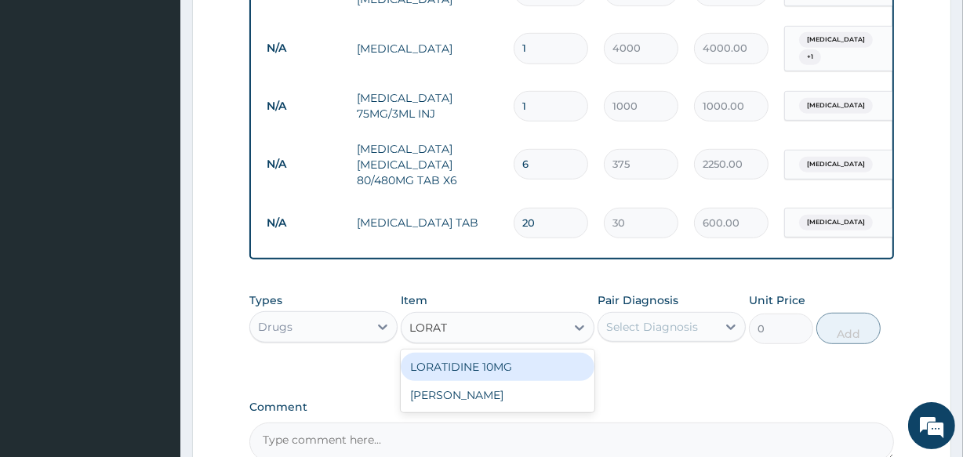
click at [451, 368] on div "LORATIDINE 10MG" at bounding box center [497, 367] width 193 height 28
type input "40"
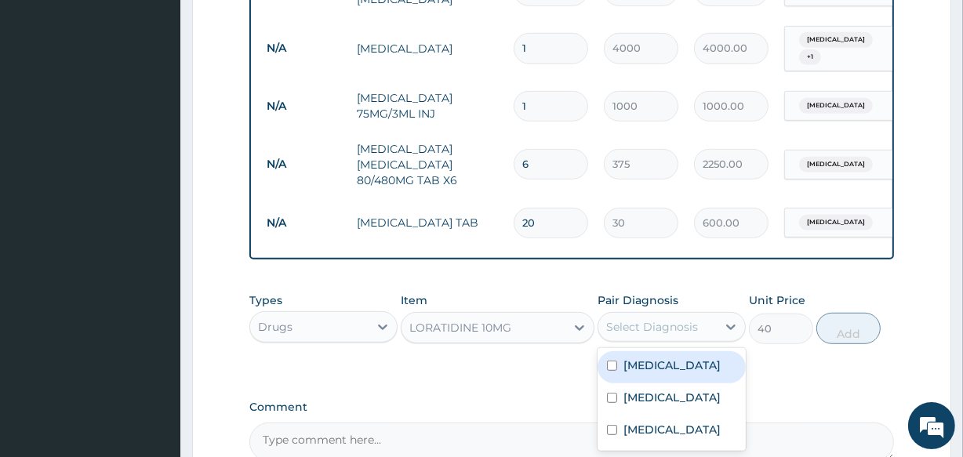
click at [611, 329] on div "Select Diagnosis" at bounding box center [652, 327] width 92 height 16
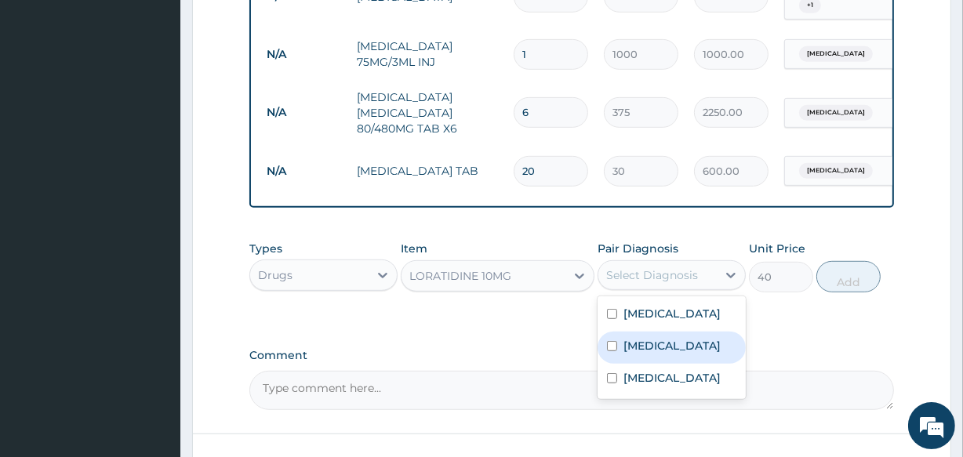
scroll to position [807, 0]
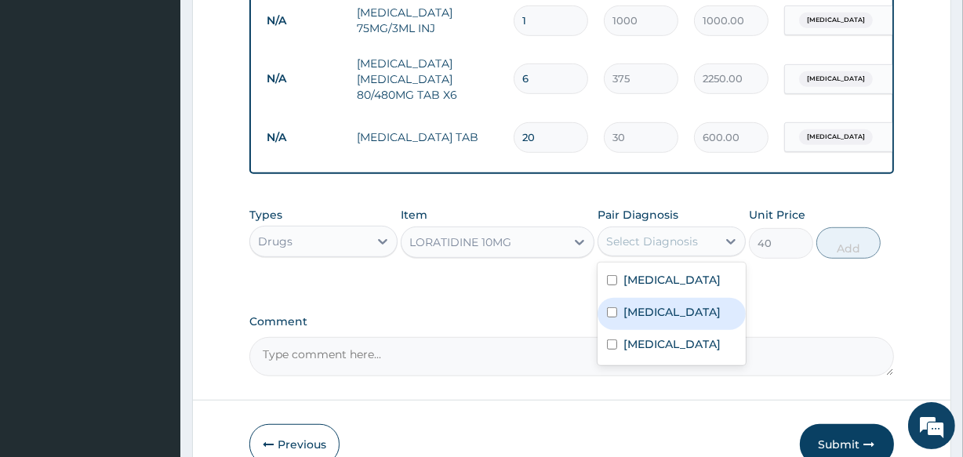
click at [608, 317] on input "checkbox" at bounding box center [612, 312] width 10 height 10
checkbox input "true"
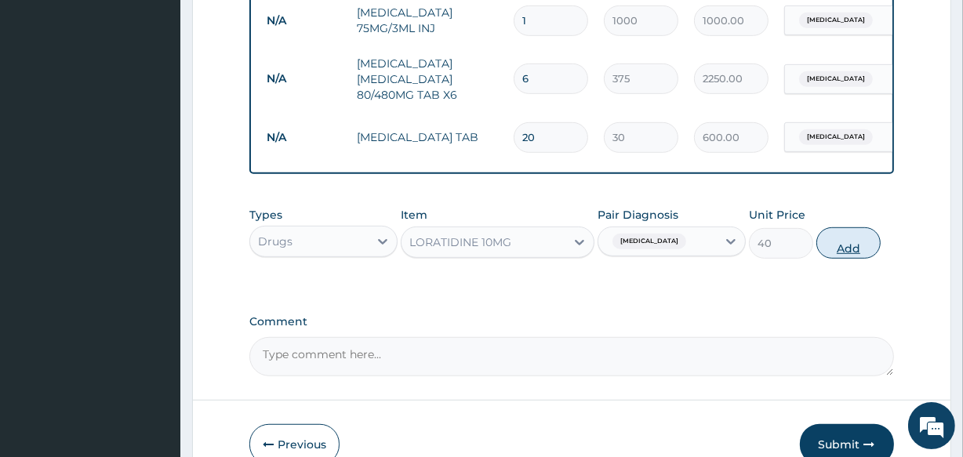
click at [828, 245] on button "Add" at bounding box center [848, 242] width 64 height 31
type input "0"
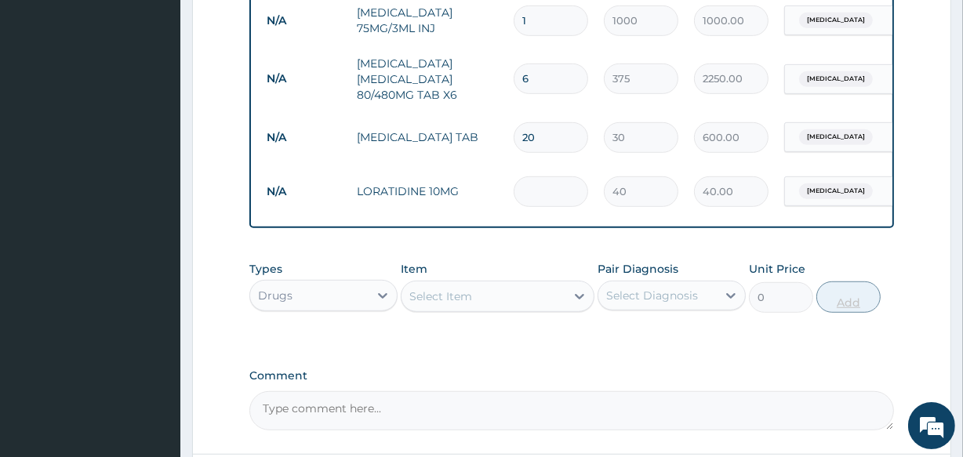
type input "0.00"
type input "5"
type input "200.00"
type input "5"
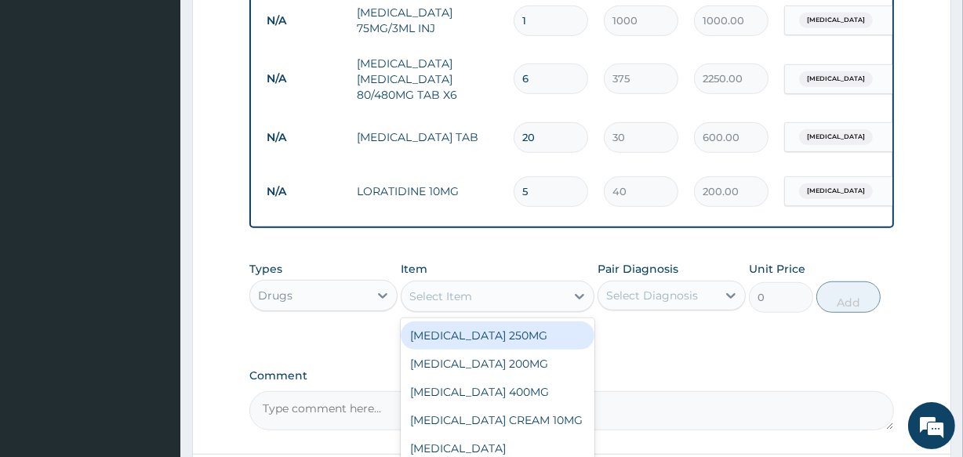
click at [419, 299] on div "Select Item" at bounding box center [440, 296] width 63 height 16
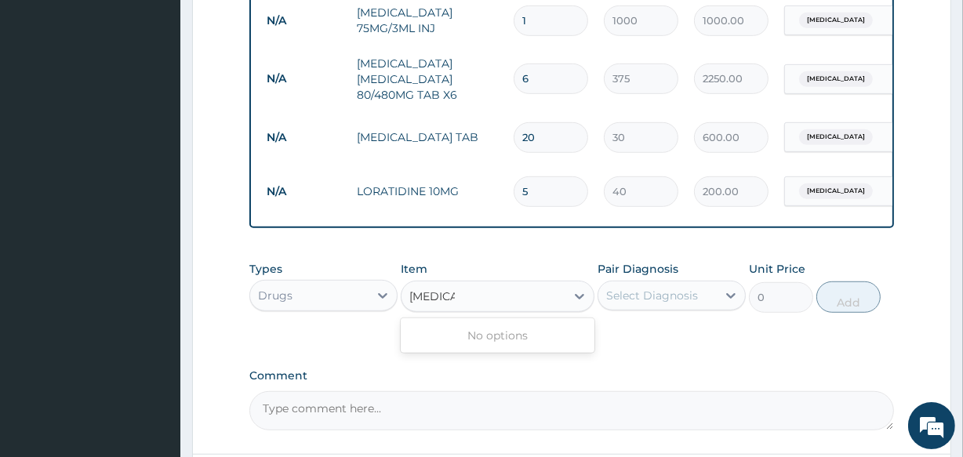
type input "AMOXI"
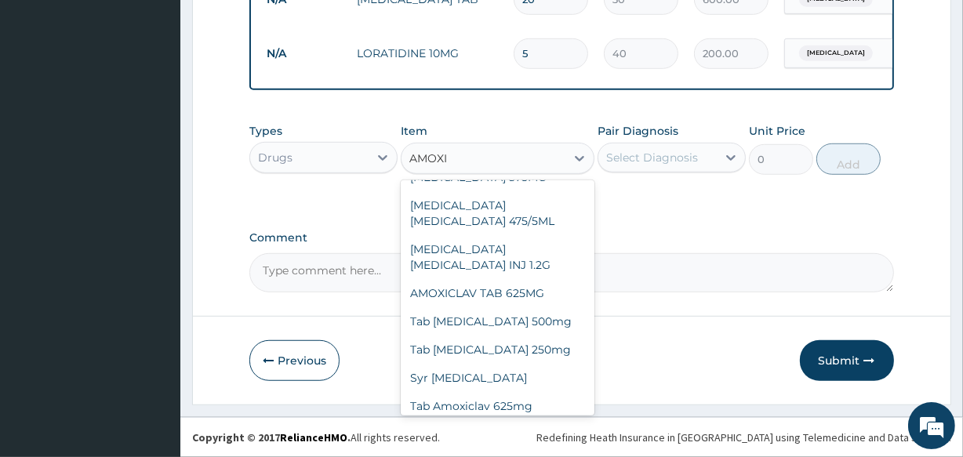
scroll to position [227, 0]
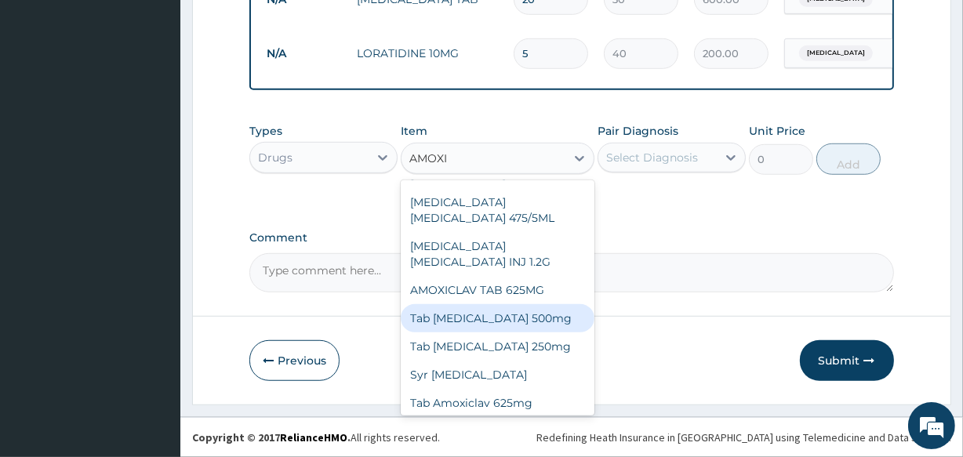
click at [524, 319] on div "Tab [MEDICAL_DATA] 500mg" at bounding box center [497, 318] width 193 height 28
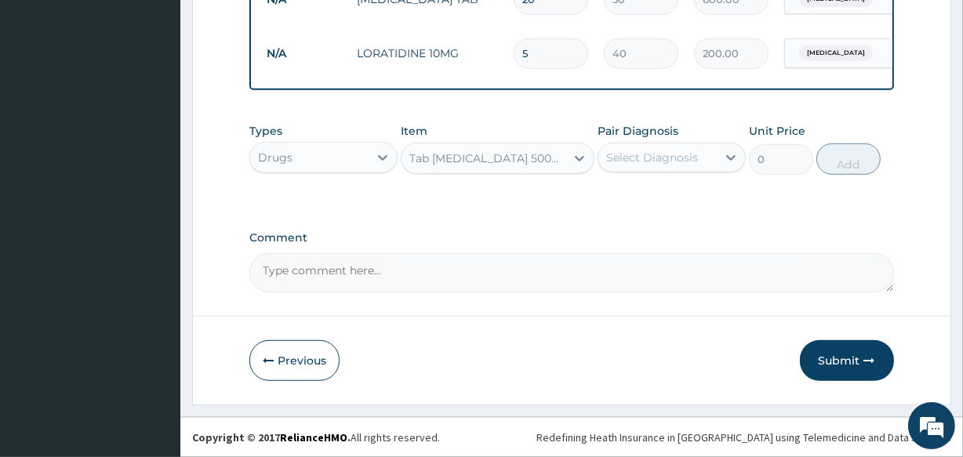
type input "100"
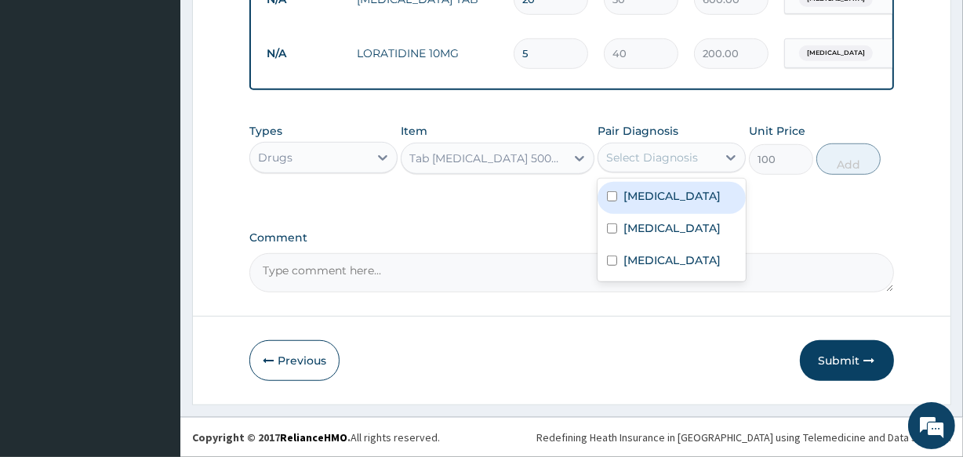
click at [607, 159] on div "Select Diagnosis" at bounding box center [652, 158] width 92 height 16
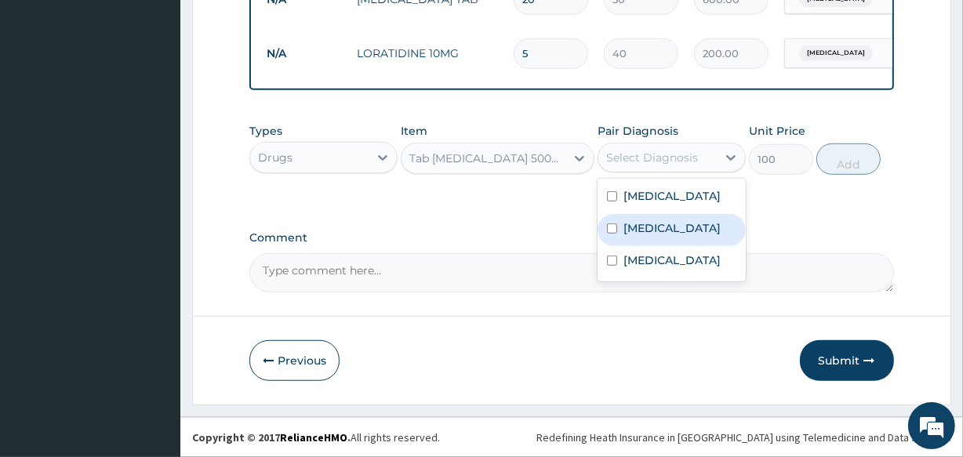
click at [611, 234] on input "checkbox" at bounding box center [612, 228] width 10 height 10
checkbox input "true"
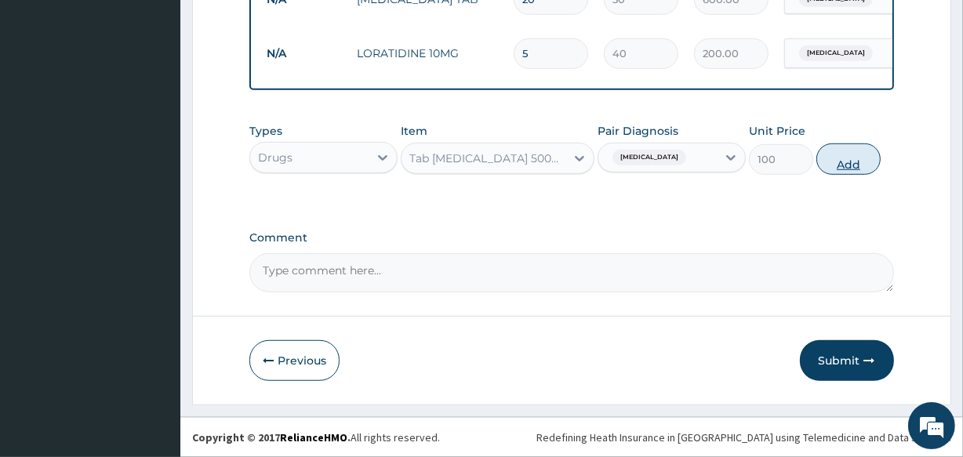
click at [838, 161] on button "Add" at bounding box center [848, 158] width 64 height 31
type input "0"
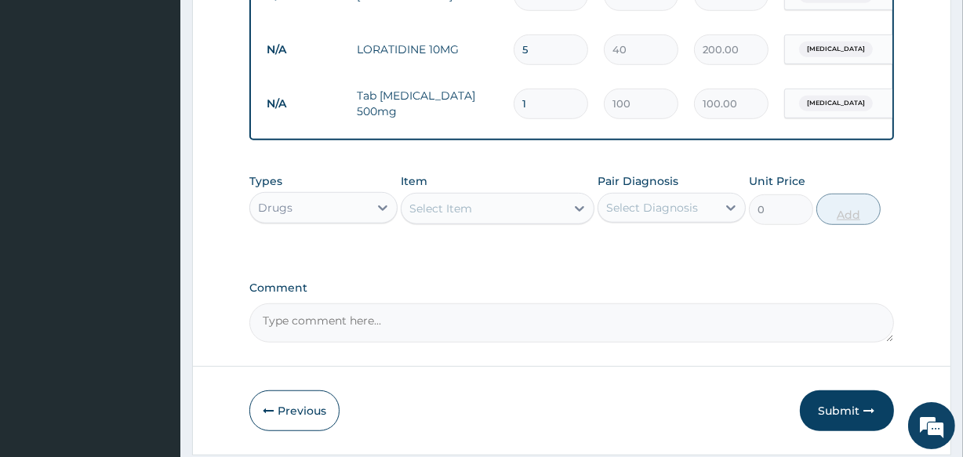
type input "15"
type input "1500.00"
type input "15"
click at [842, 408] on button "Submit" at bounding box center [847, 410] width 94 height 41
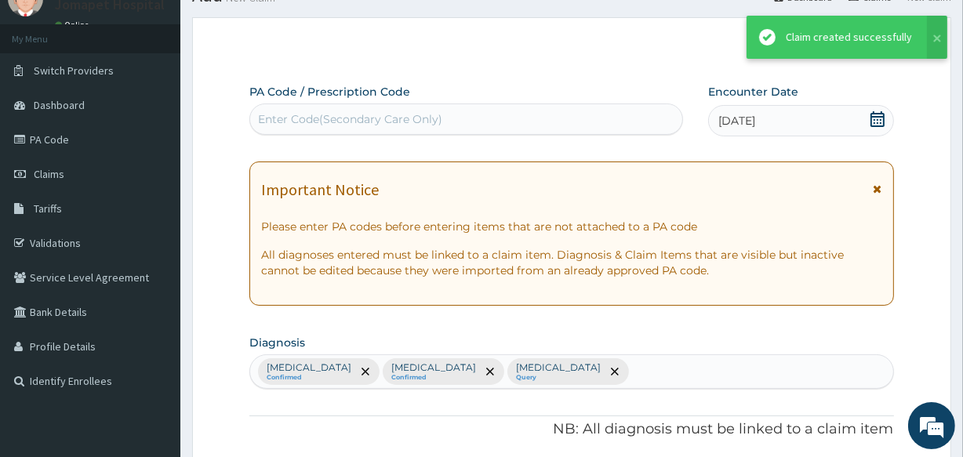
scroll to position [949, 0]
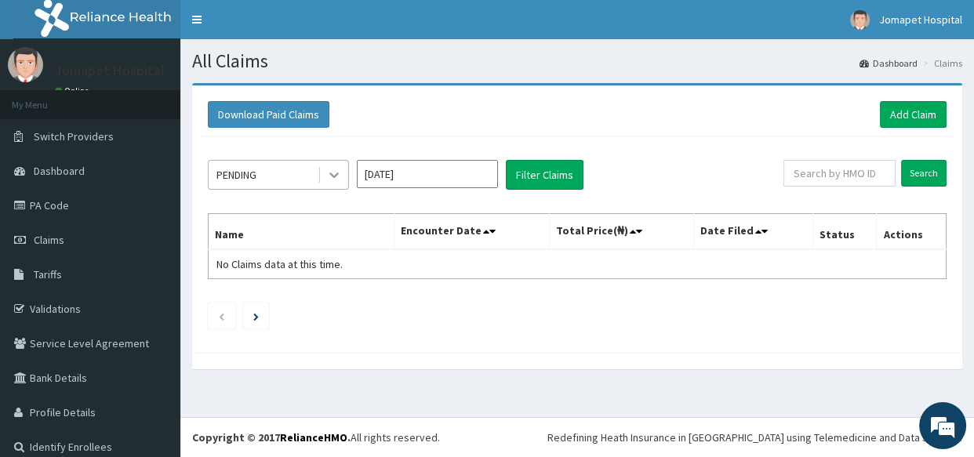
click at [336, 173] on icon at bounding box center [333, 175] width 9 height 5
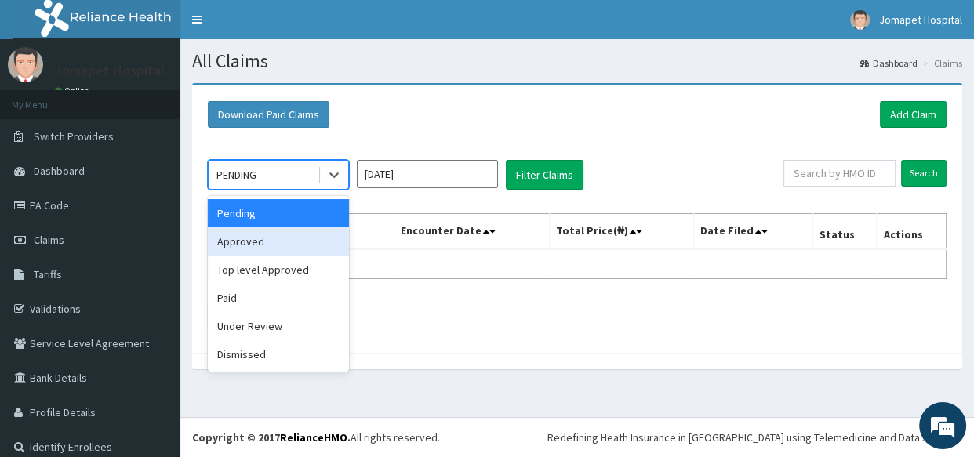
click at [302, 240] on div "Approved" at bounding box center [278, 241] width 141 height 28
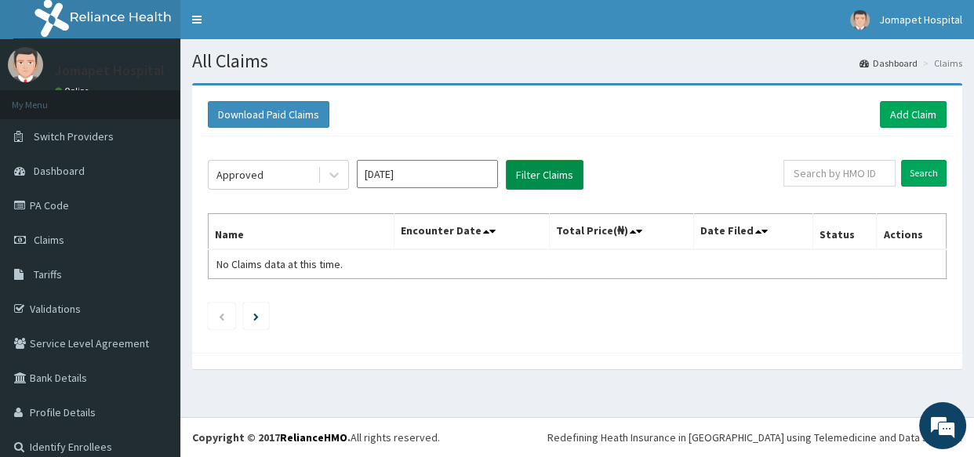
click at [524, 177] on button "Filter Claims" at bounding box center [545, 175] width 78 height 30
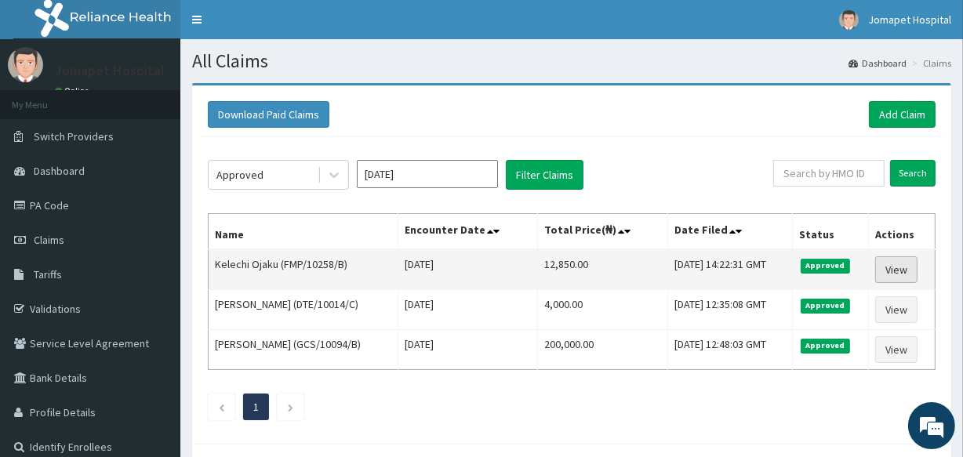
click at [901, 267] on link "View" at bounding box center [896, 269] width 42 height 27
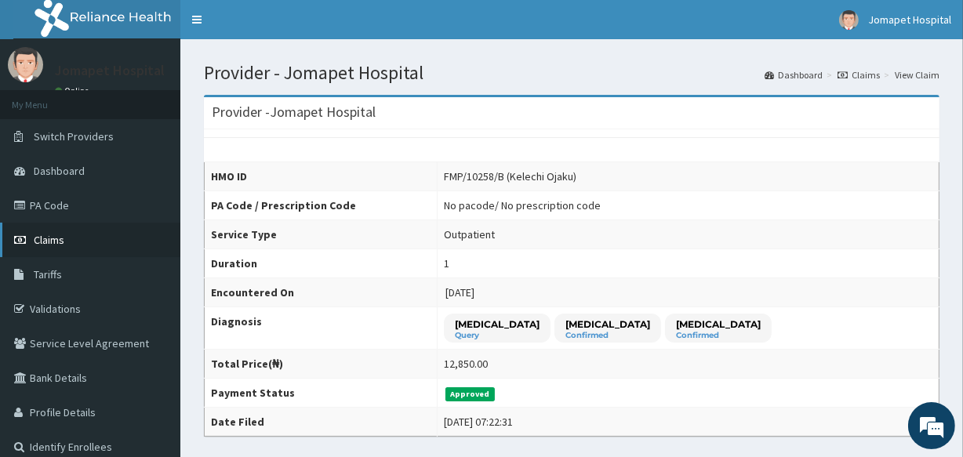
click at [45, 238] on span "Claims" at bounding box center [49, 240] width 31 height 14
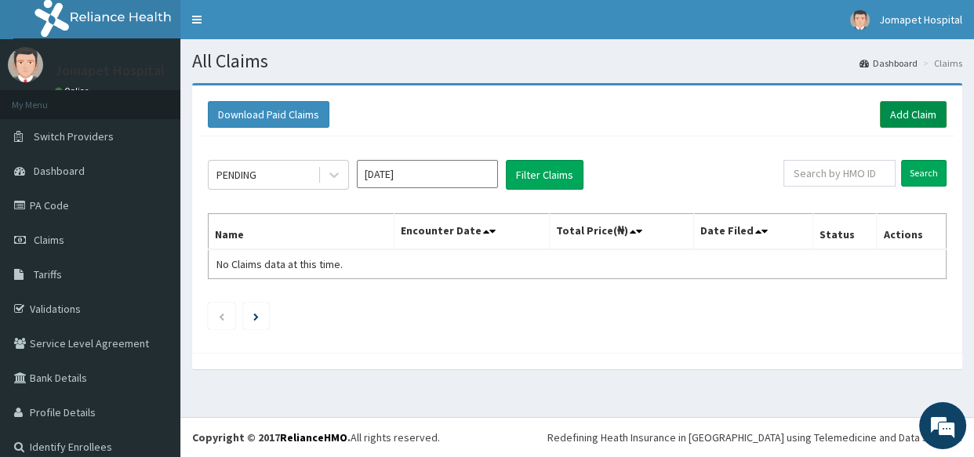
click at [901, 113] on link "Add Claim" at bounding box center [912, 114] width 67 height 27
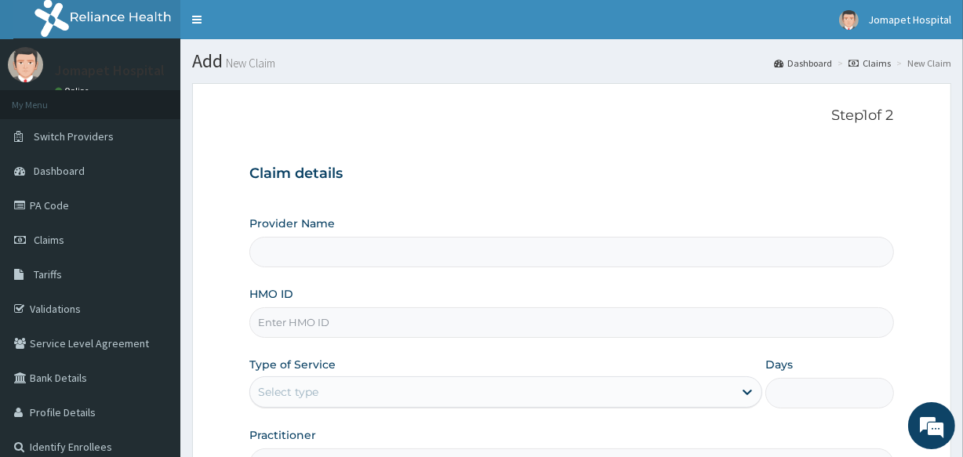
type input "Jomapet Hospital"
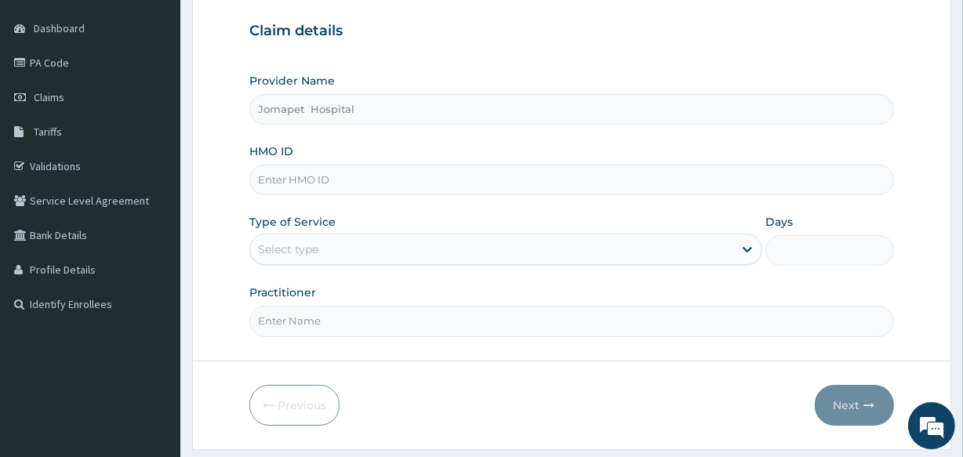
scroll to position [177, 0]
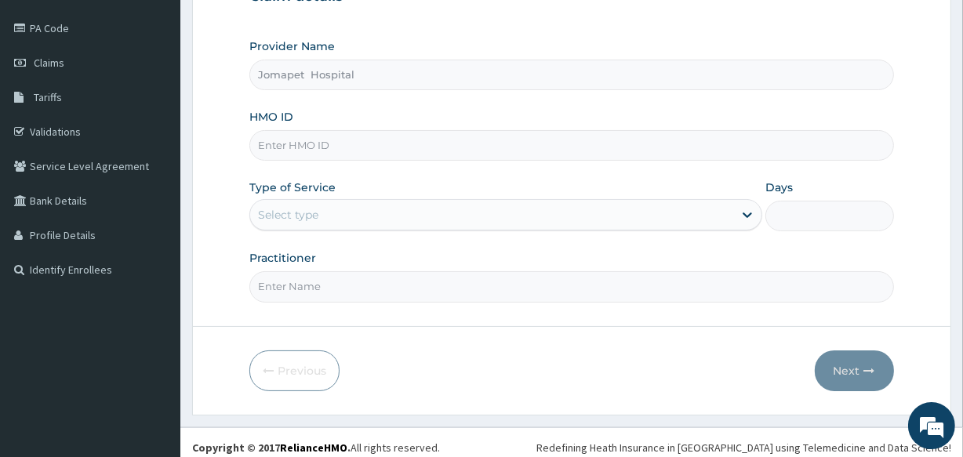
click at [277, 151] on input "HMO ID" at bounding box center [571, 145] width 644 height 31
type input "FMP/10258/C"
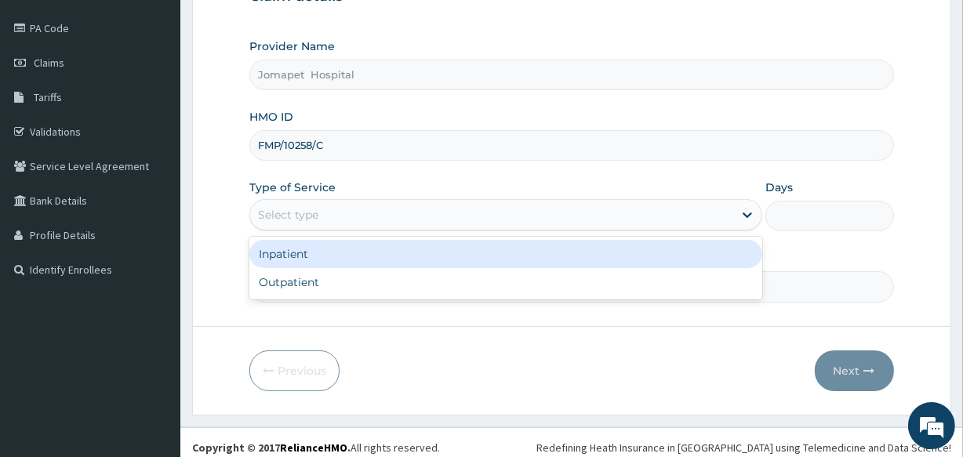
click at [288, 207] on div "Select type" at bounding box center [288, 215] width 60 height 16
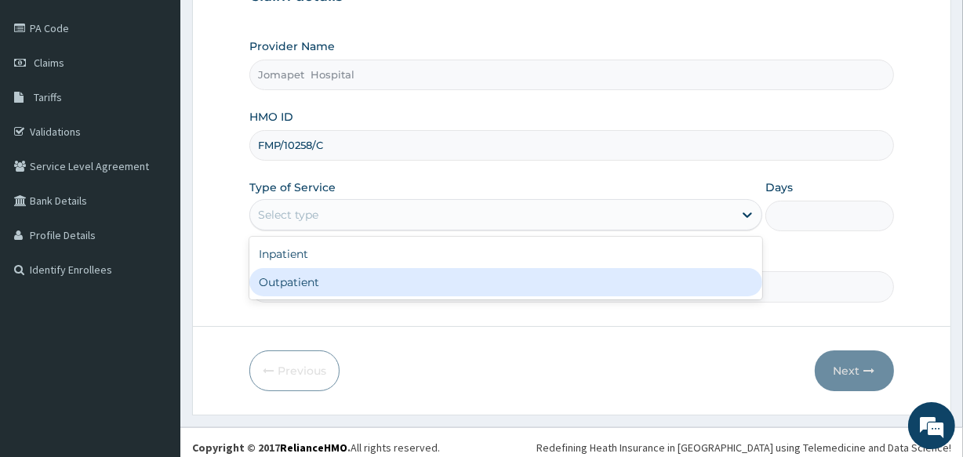
click at [291, 283] on div "Outpatient" at bounding box center [505, 282] width 513 height 28
type input "1"
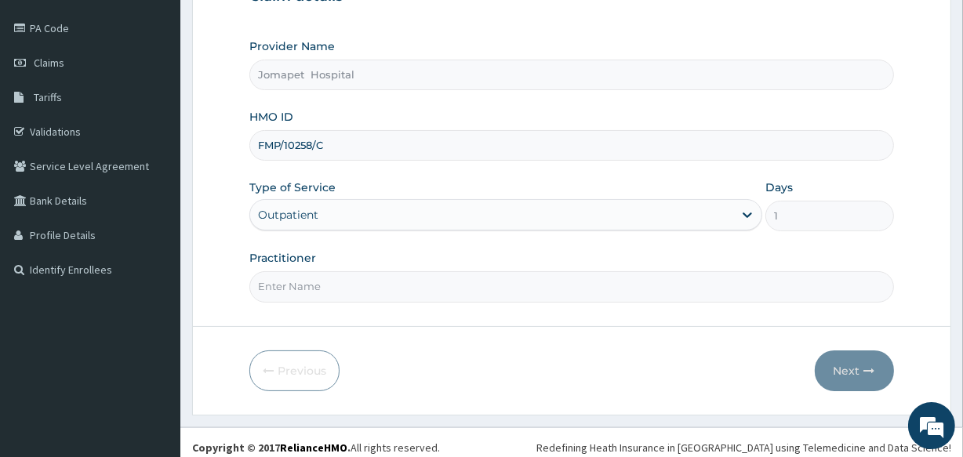
click at [270, 285] on input "Practitioner" at bounding box center [571, 286] width 644 height 31
type input "[PERSON_NAME]"
click at [836, 370] on button "Next" at bounding box center [853, 370] width 79 height 41
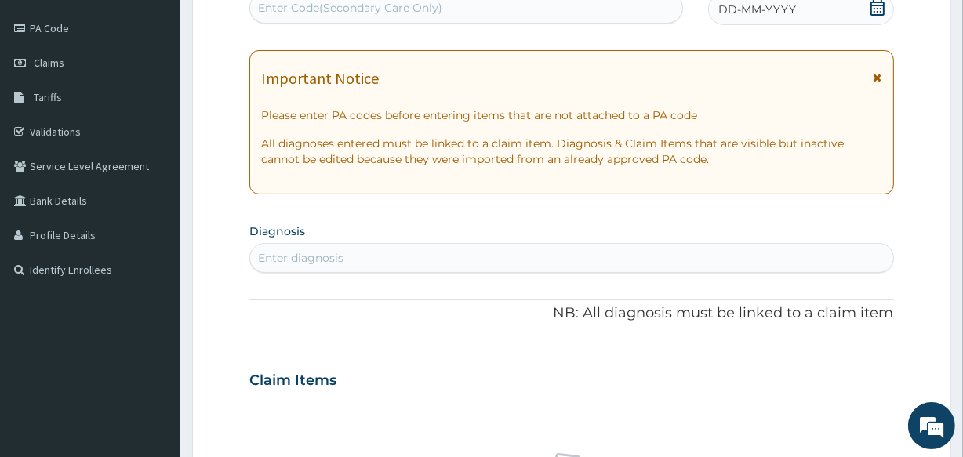
click at [728, 9] on span "DD-MM-YYYY" at bounding box center [757, 10] width 78 height 16
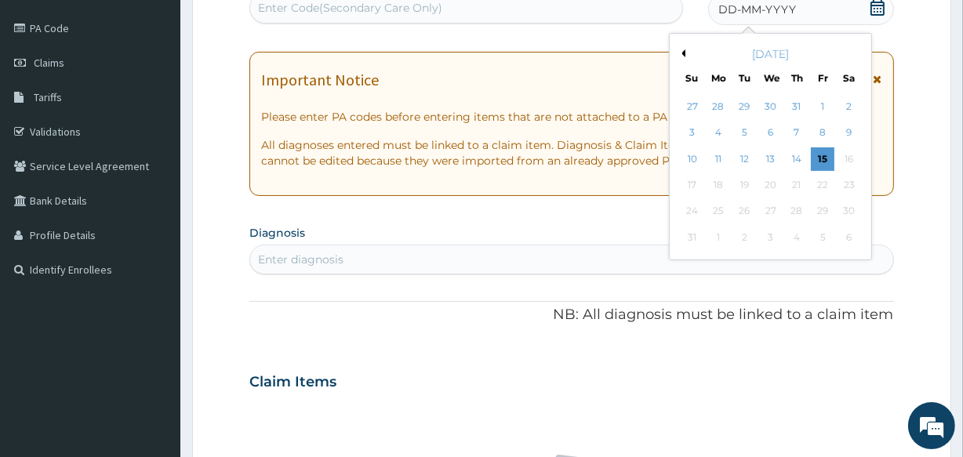
click at [816, 154] on div "15" at bounding box center [823, 159] width 24 height 24
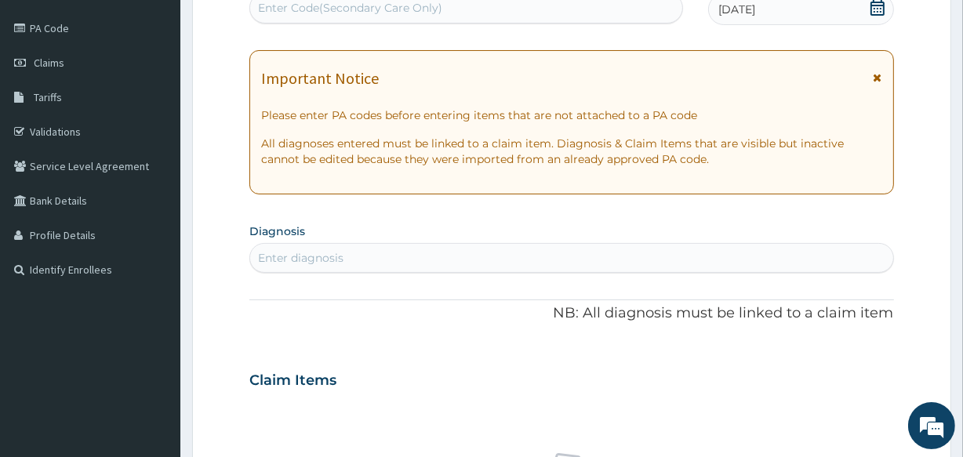
click at [312, 257] on div "Enter diagnosis" at bounding box center [300, 258] width 85 height 16
type input "MALARI"
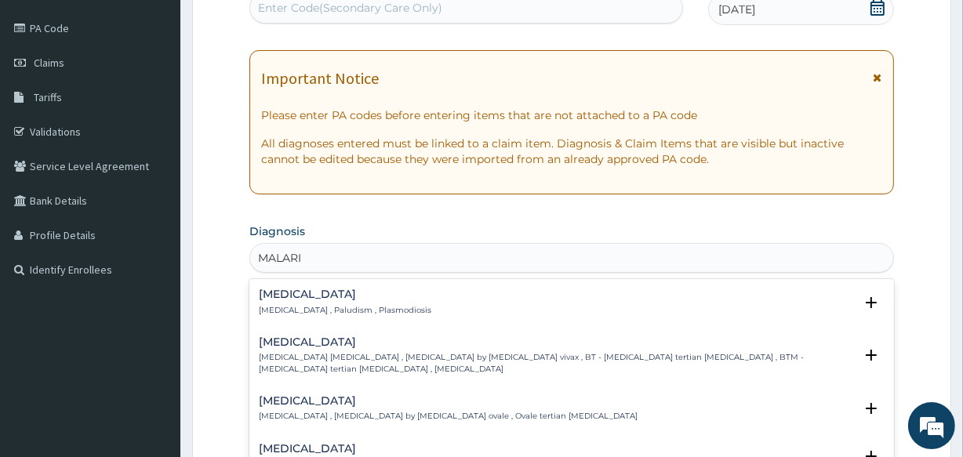
click at [288, 299] on h4 "Malaria" at bounding box center [345, 294] width 172 height 12
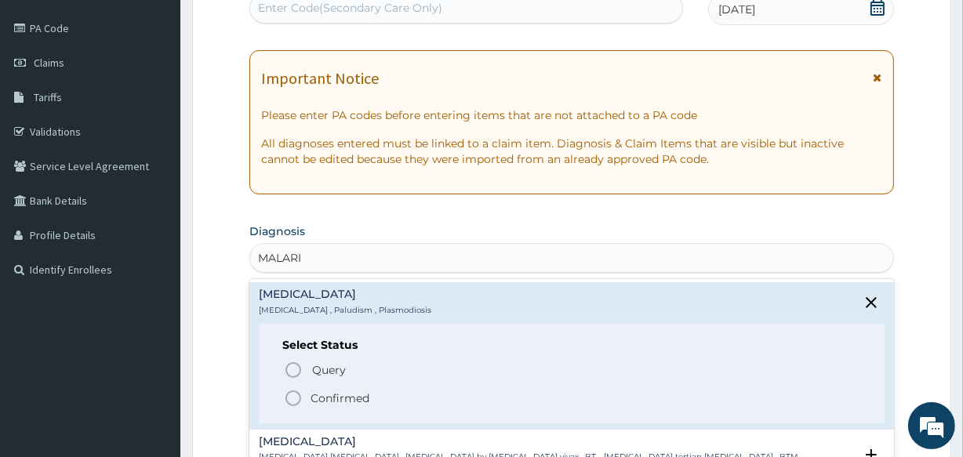
click at [292, 393] on icon "status option filled" at bounding box center [293, 398] width 19 height 19
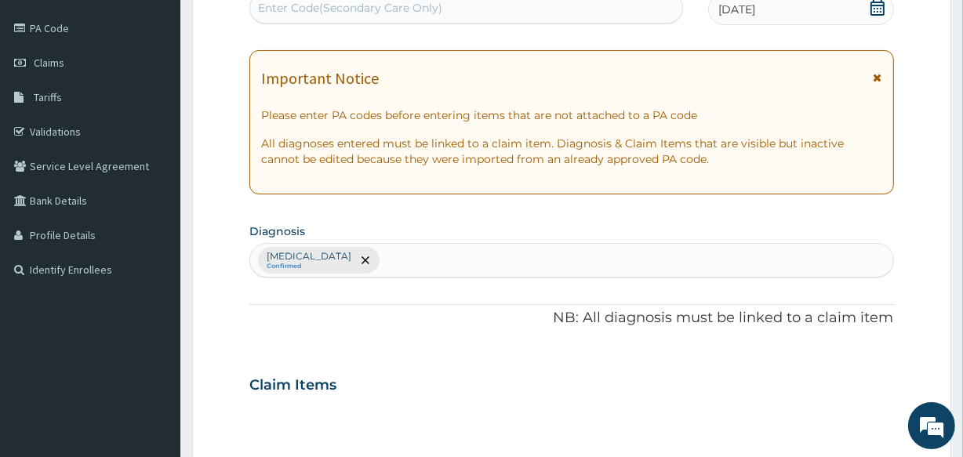
click at [361, 268] on div "Malaria Confirmed" at bounding box center [571, 260] width 642 height 33
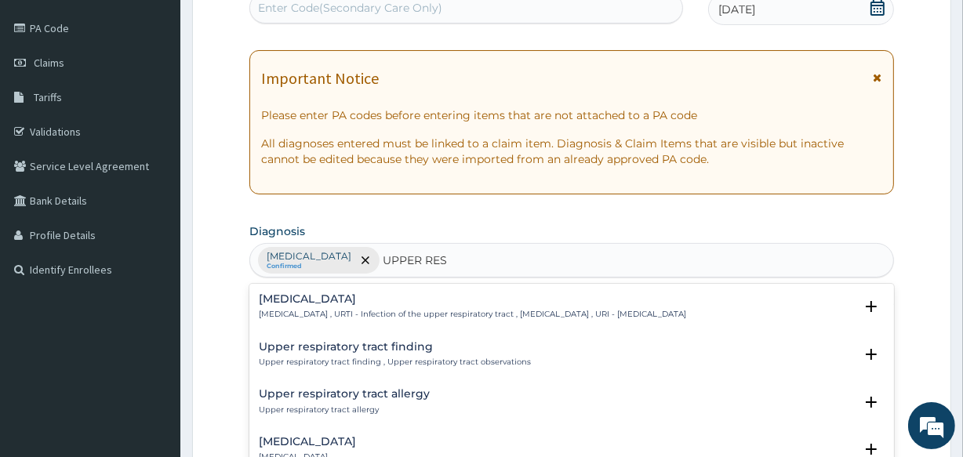
type input "UPPER RESP"
click at [350, 305] on div "Upper respiratory infection Upper respiratory infection , URTI - Infection of t…" at bounding box center [472, 306] width 427 height 27
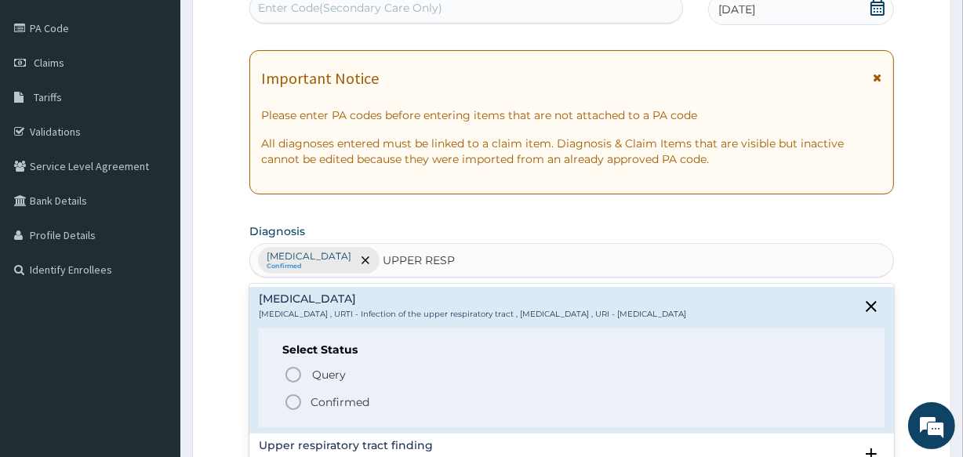
click at [298, 397] on icon "status option filled" at bounding box center [293, 402] width 19 height 19
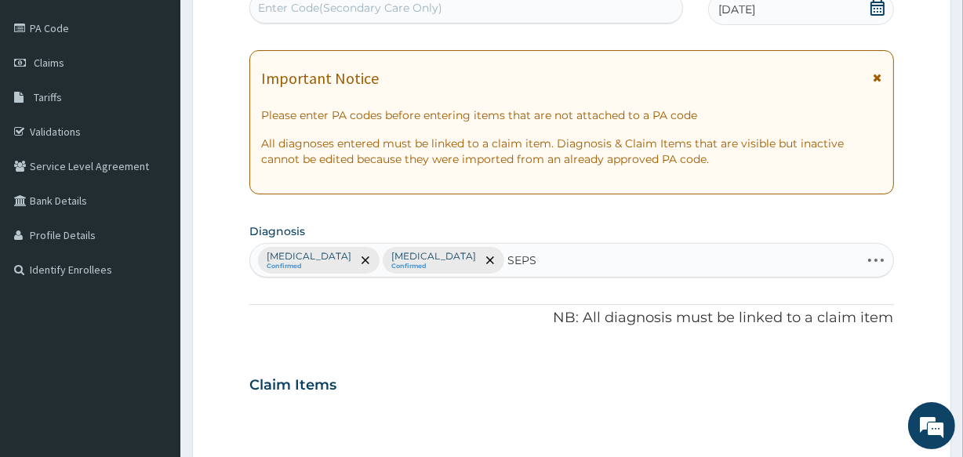
type input "SEPSI"
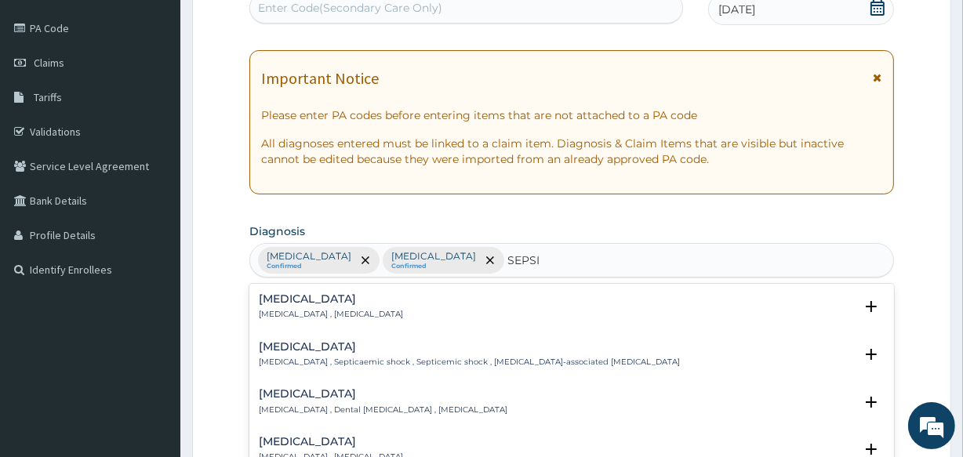
click at [289, 312] on p "[MEDICAL_DATA] , [MEDICAL_DATA]" at bounding box center [331, 314] width 144 height 11
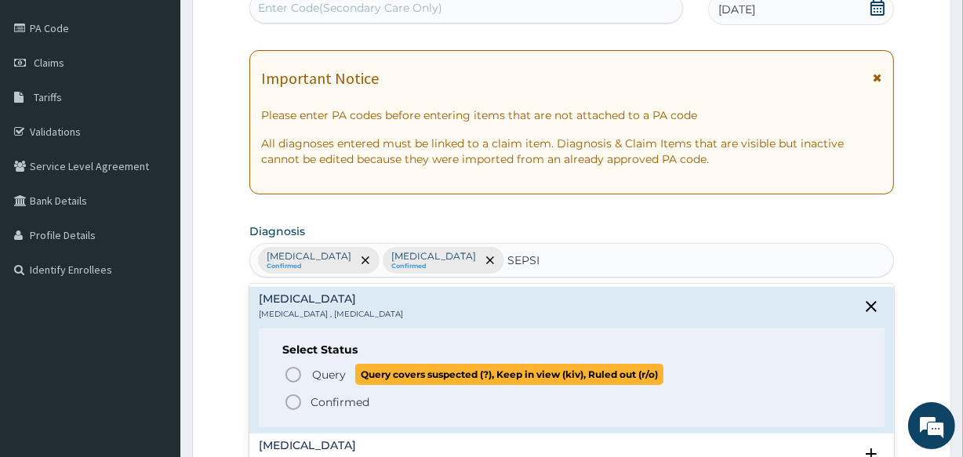
click at [291, 373] on icon "status option query" at bounding box center [293, 374] width 19 height 19
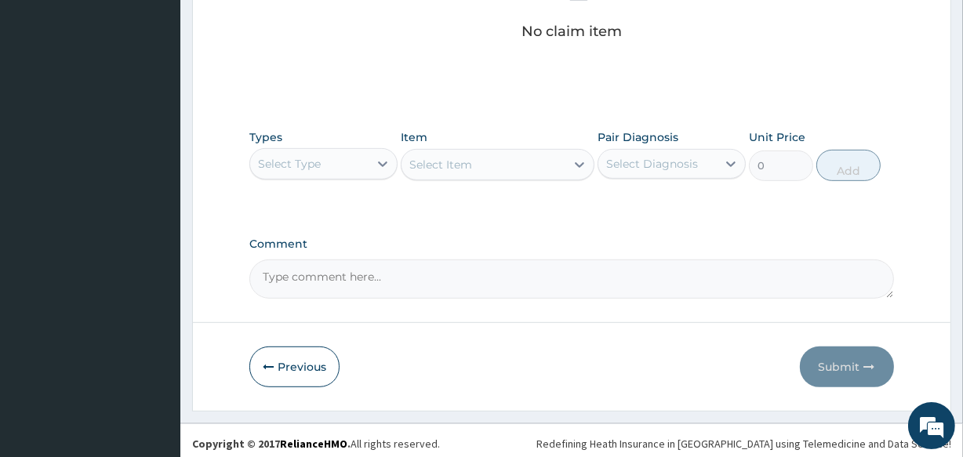
scroll to position [673, 0]
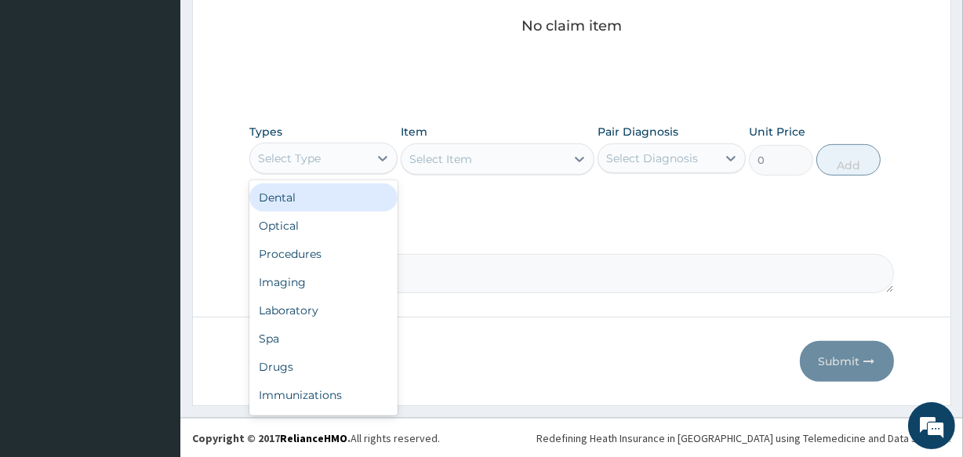
click at [307, 155] on div "Select Type" at bounding box center [289, 159] width 63 height 16
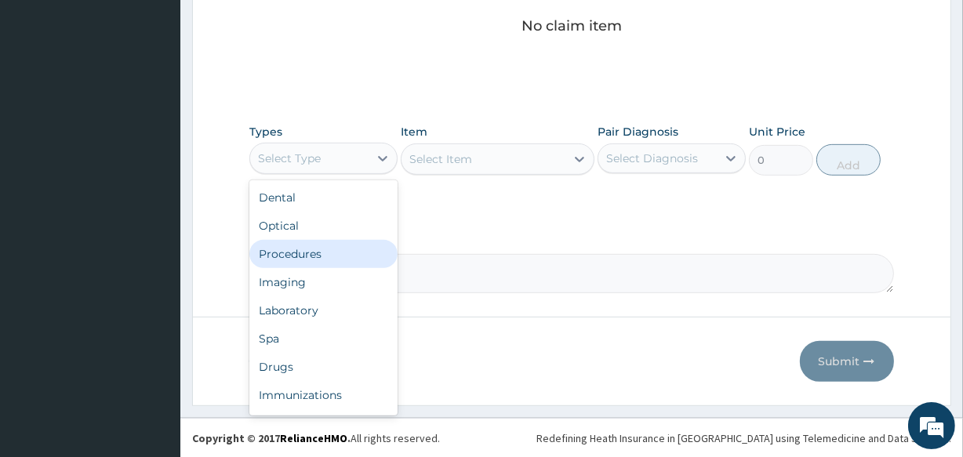
click at [298, 257] on div "Procedures" at bounding box center [323, 254] width 148 height 28
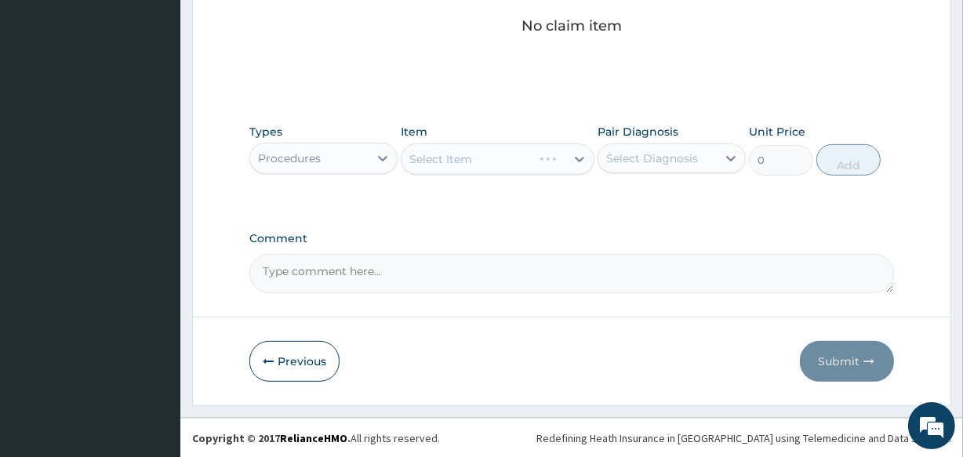
click at [410, 161] on div "Select Item" at bounding box center [497, 158] width 193 height 31
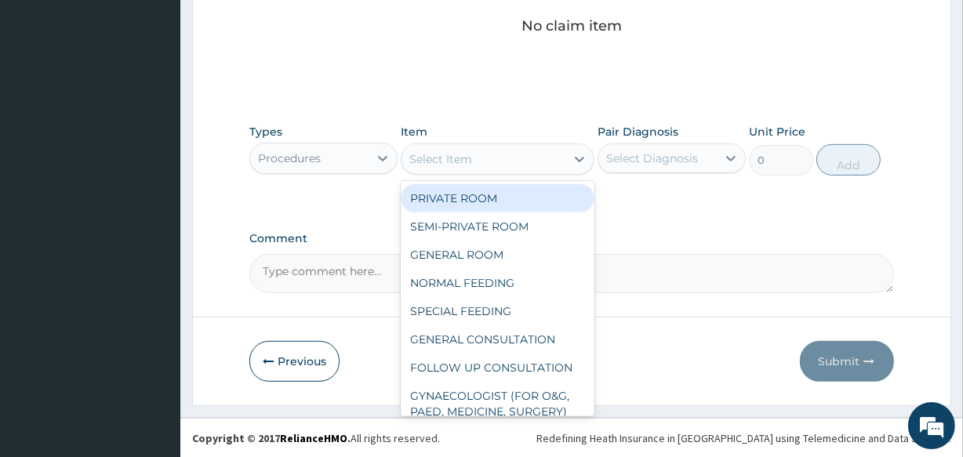
click at [410, 155] on div "Select Item" at bounding box center [440, 159] width 63 height 16
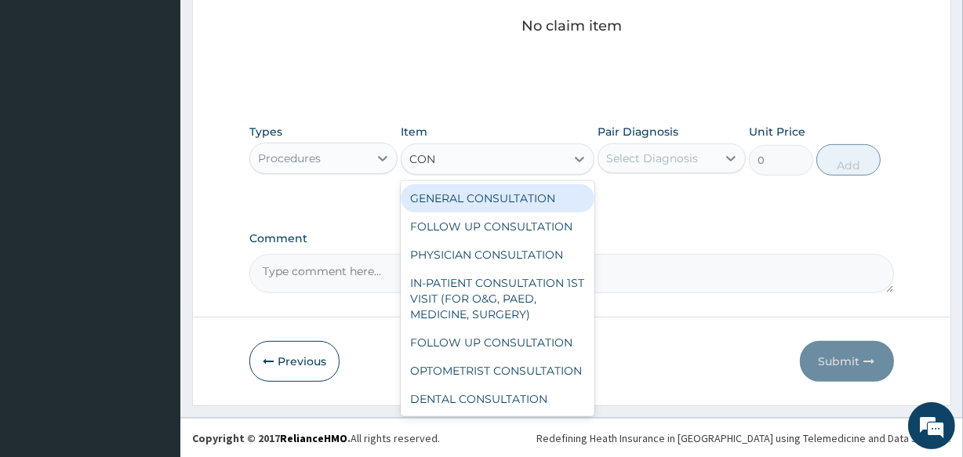
type input "CONS"
click at [432, 197] on div "GENERAL CONSULTATION" at bounding box center [497, 198] width 193 height 28
type input "2000"
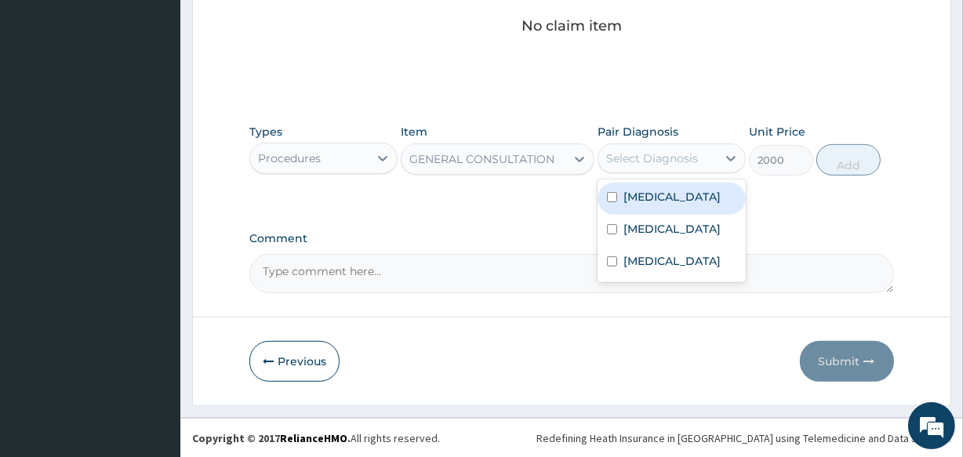
click at [611, 154] on div "Select Diagnosis" at bounding box center [652, 159] width 92 height 16
click at [609, 194] on input "checkbox" at bounding box center [612, 197] width 10 height 10
checkbox input "true"
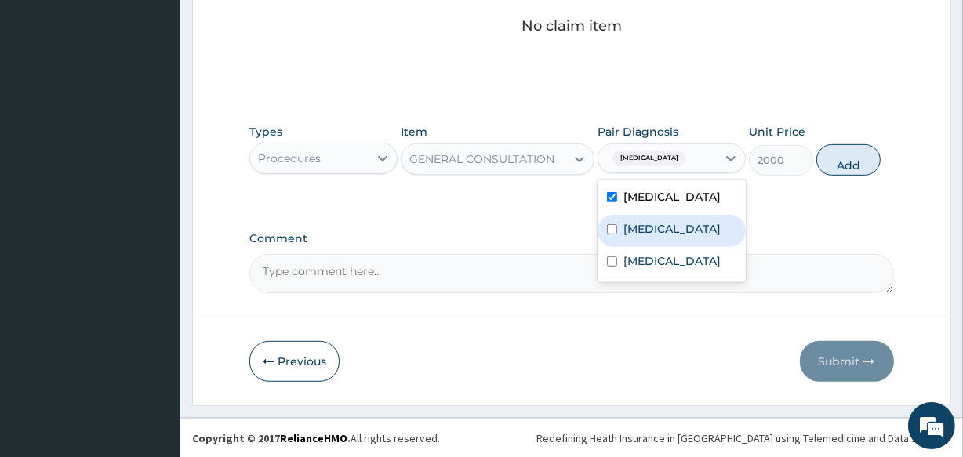
click at [608, 234] on input "checkbox" at bounding box center [612, 229] width 10 height 10
checkbox input "true"
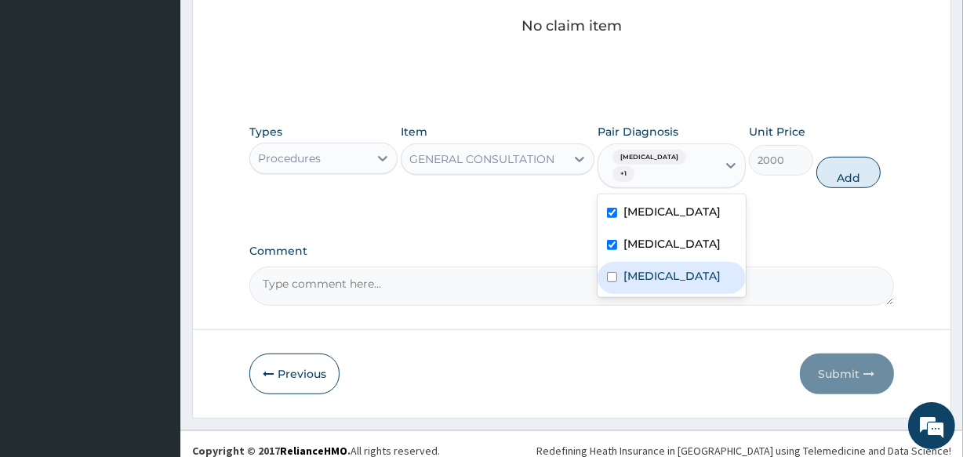
click at [610, 277] on input "checkbox" at bounding box center [612, 277] width 10 height 10
checkbox input "true"
click at [844, 167] on button "Add" at bounding box center [848, 172] width 64 height 31
type input "0"
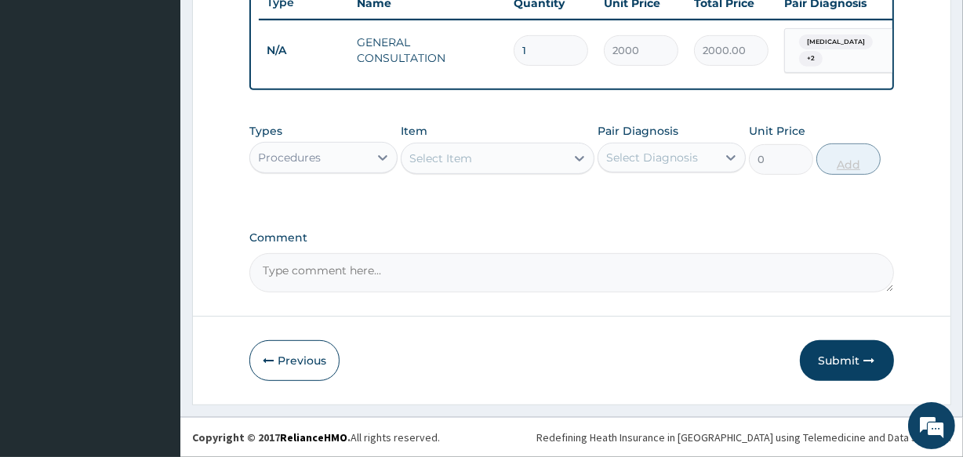
scroll to position [608, 0]
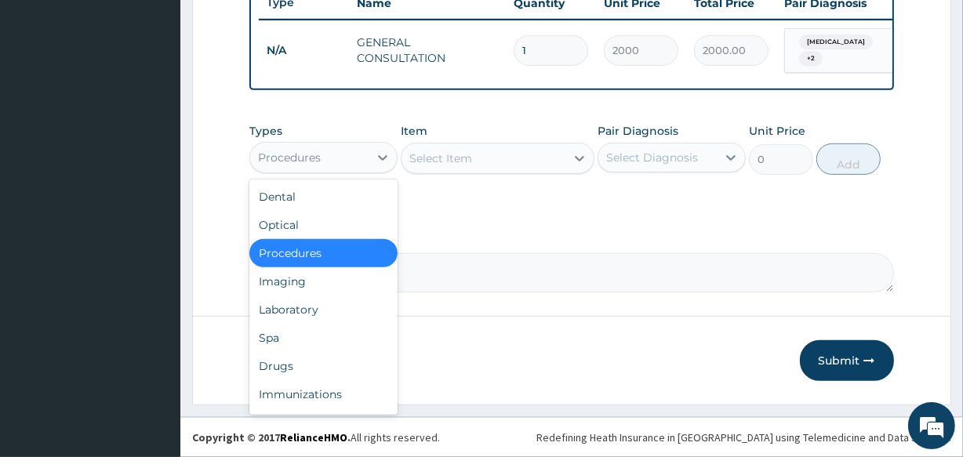
click at [315, 159] on div "Procedures" at bounding box center [289, 158] width 63 height 16
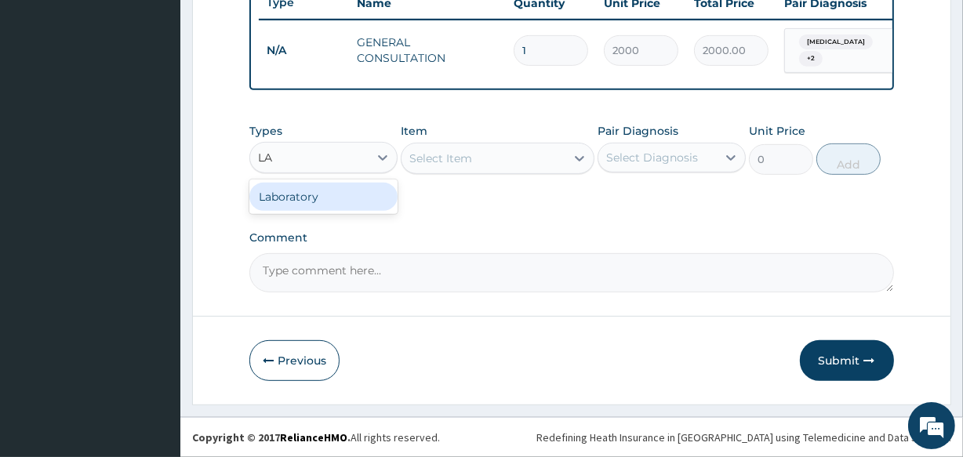
type input "LAB"
click at [285, 198] on div "Laboratory" at bounding box center [323, 197] width 148 height 28
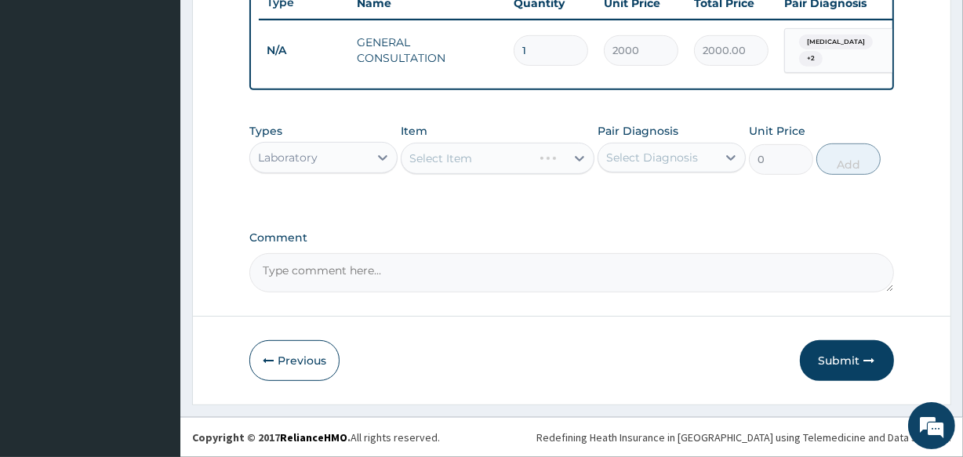
click at [409, 155] on div "Select Item" at bounding box center [497, 158] width 193 height 31
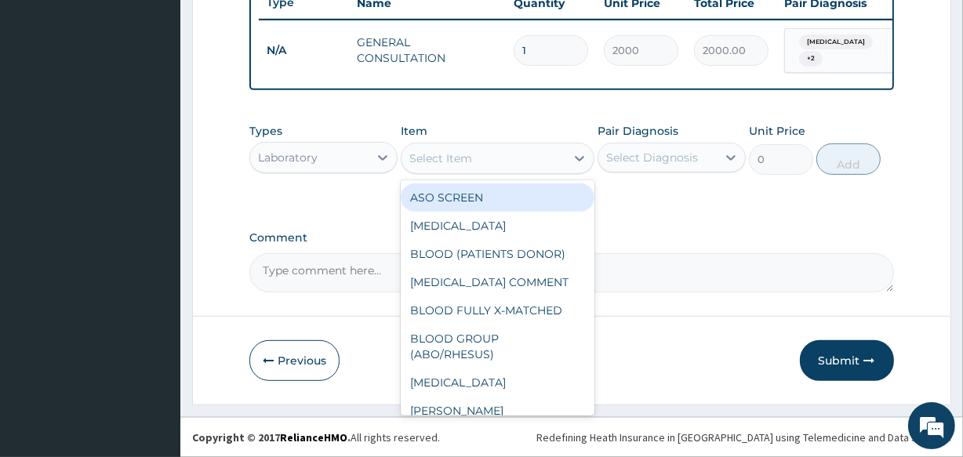
click at [409, 155] on div "Select Item" at bounding box center [482, 158] width 163 height 25
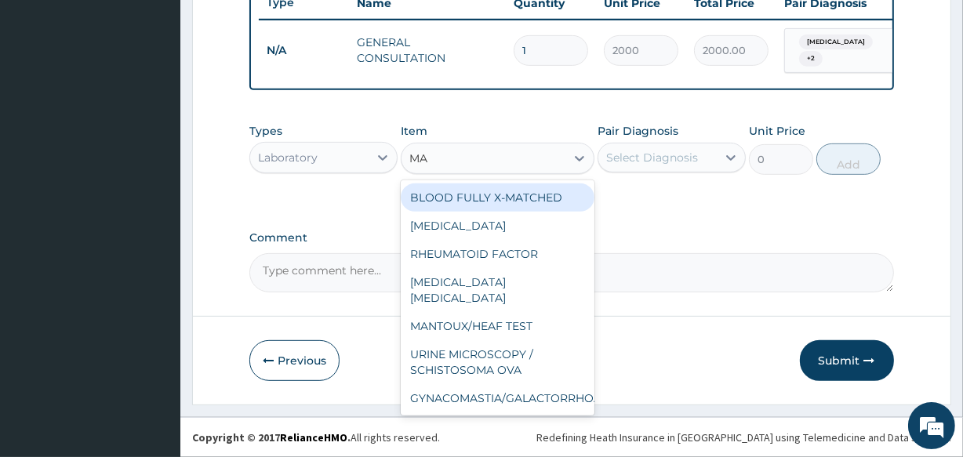
type input "MAL"
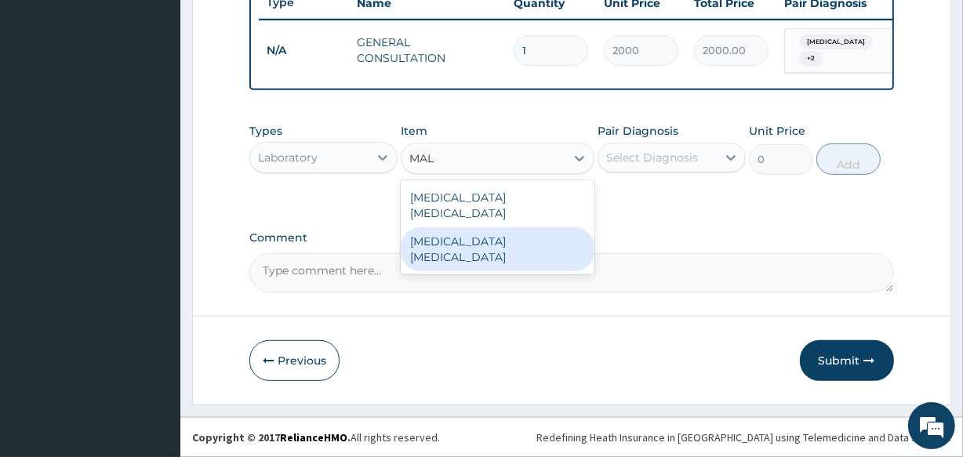
click at [442, 227] on div "Malaria parasite" at bounding box center [497, 249] width 193 height 44
type input "1300"
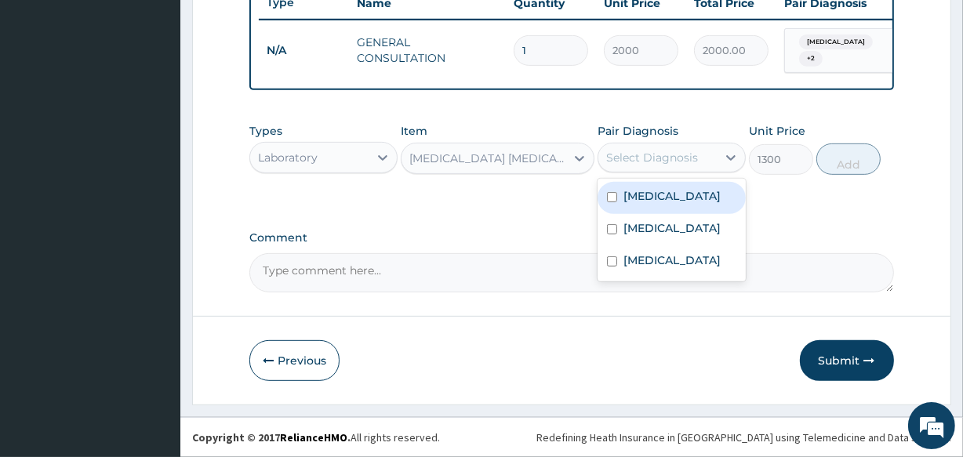
click at [606, 158] on div "Select Diagnosis" at bounding box center [652, 158] width 92 height 16
click at [610, 198] on input "checkbox" at bounding box center [612, 197] width 10 height 10
checkbox input "true"
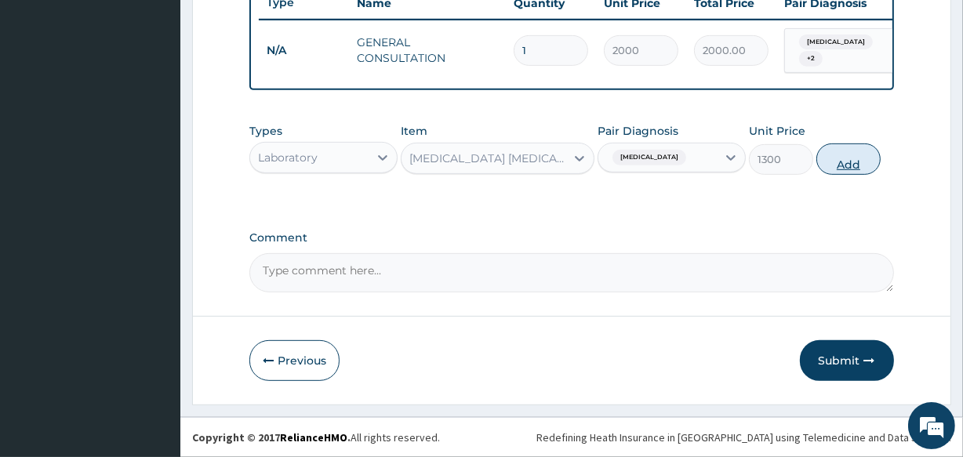
click at [846, 167] on button "Add" at bounding box center [848, 158] width 64 height 31
type input "0"
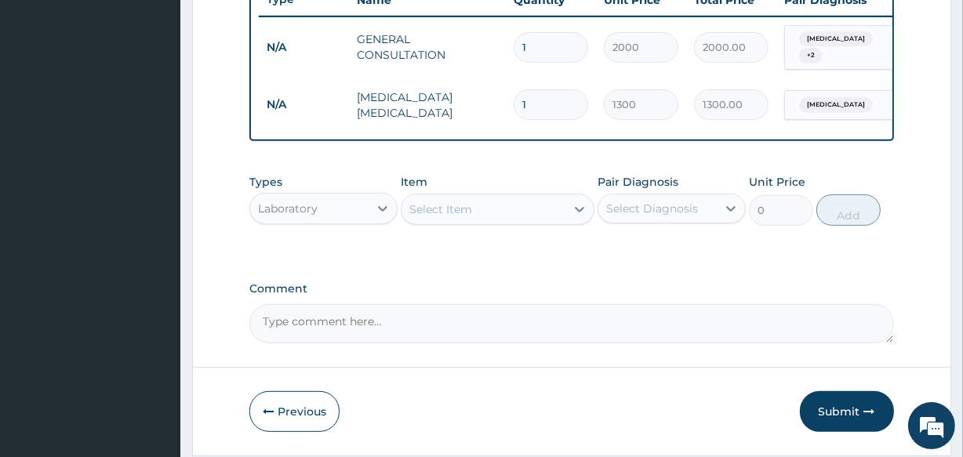
click at [406, 212] on div "Select Item" at bounding box center [482, 209] width 163 height 25
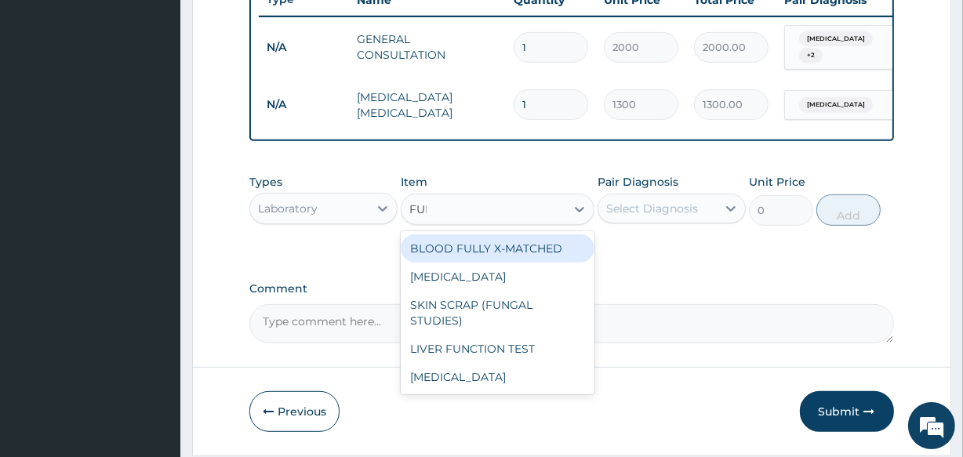
type input "FULL"
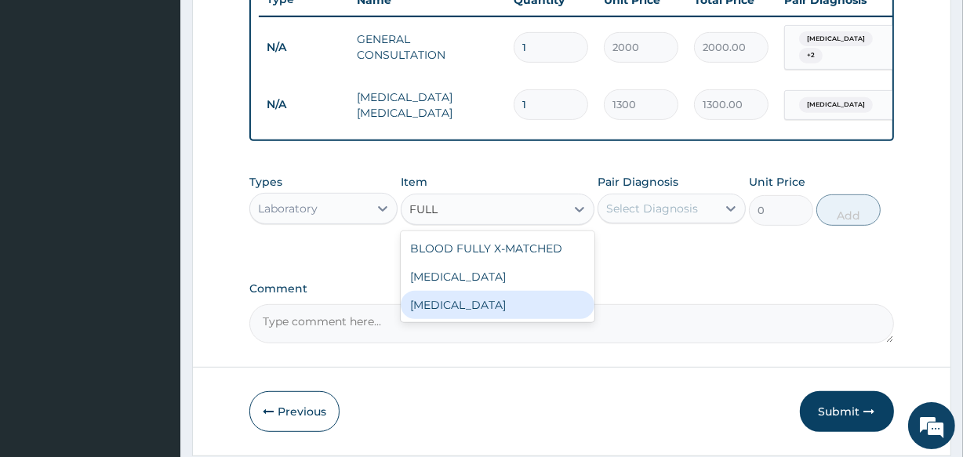
click at [434, 309] on div "FULL BLOOD COUNT" at bounding box center [497, 305] width 193 height 28
type input "4000"
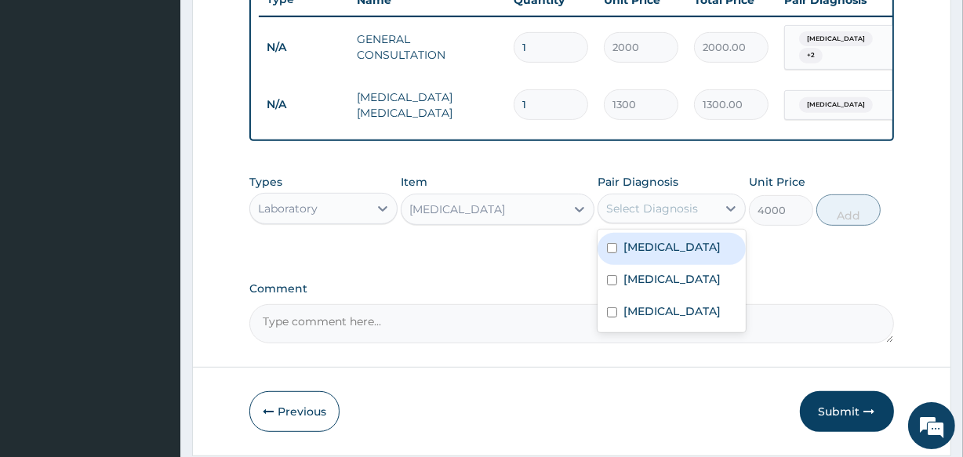
click at [604, 209] on div "Select Diagnosis" at bounding box center [657, 208] width 118 height 25
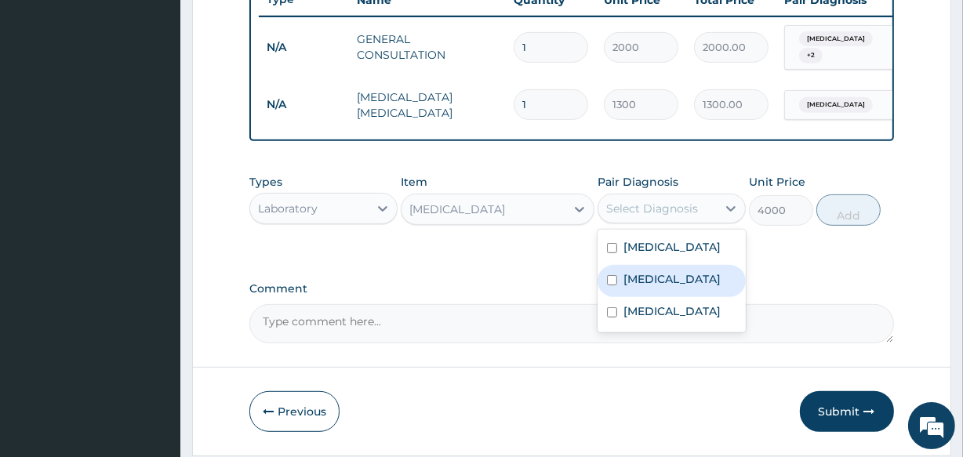
click at [611, 285] on input "checkbox" at bounding box center [612, 280] width 10 height 10
checkbox input "true"
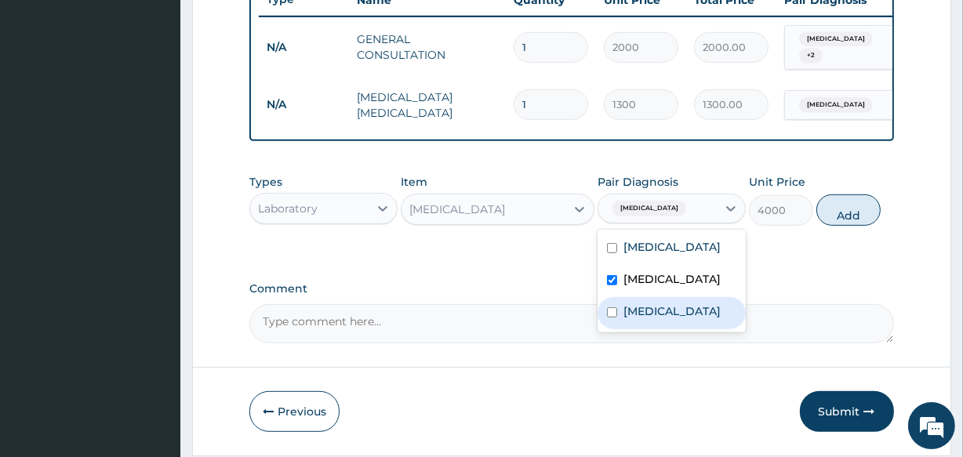
click at [611, 317] on input "checkbox" at bounding box center [612, 312] width 10 height 10
checkbox input "true"
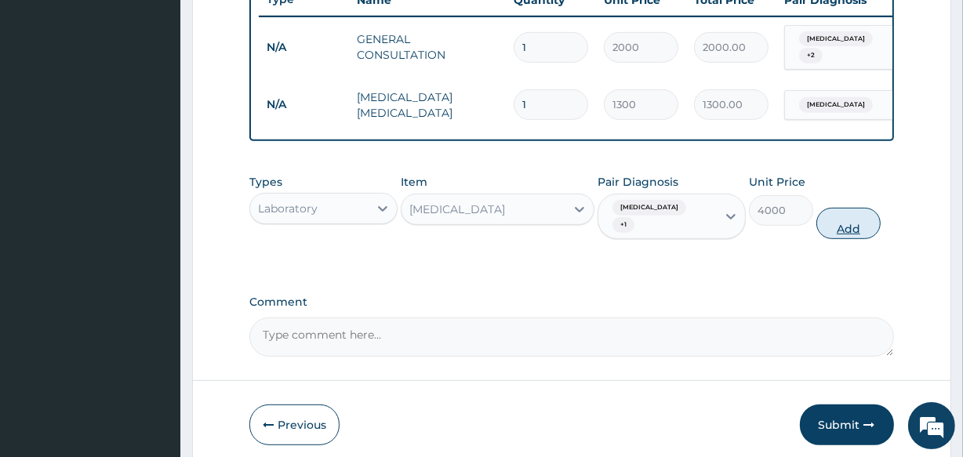
click at [830, 221] on button "Add" at bounding box center [848, 223] width 64 height 31
type input "0"
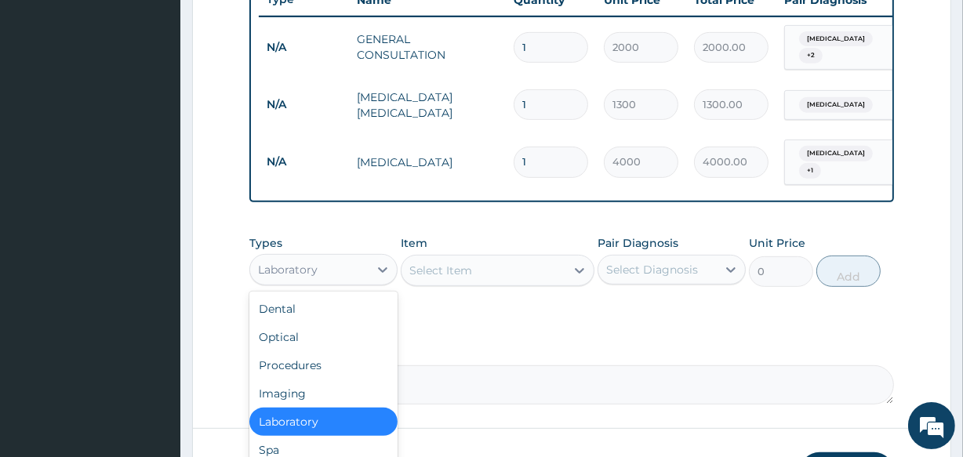
click at [273, 274] on div "Laboratory" at bounding box center [288, 270] width 60 height 16
type input "DR"
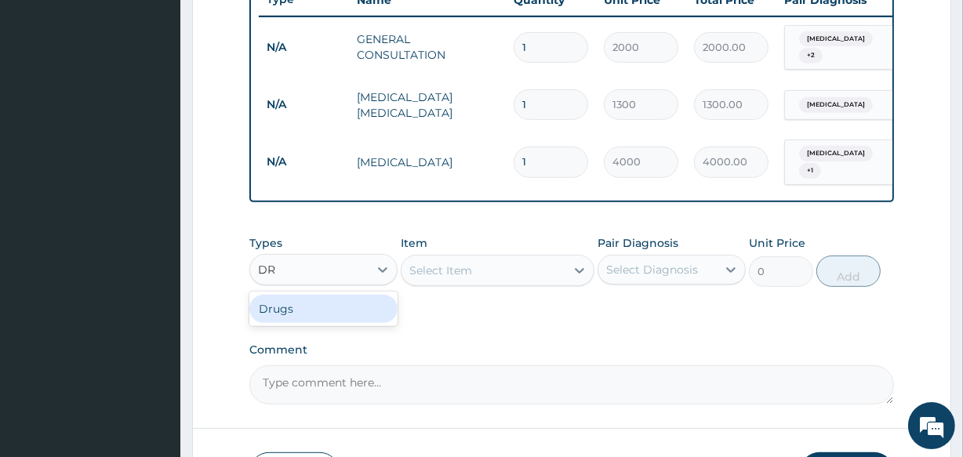
click at [273, 314] on div "Drugs" at bounding box center [323, 309] width 148 height 28
click at [410, 274] on div "Select Item" at bounding box center [497, 270] width 193 height 31
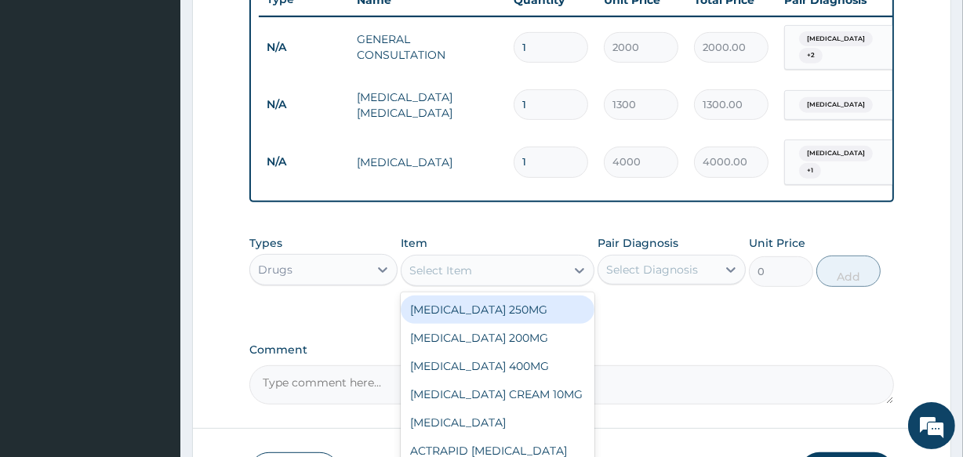
click at [410, 274] on div "Select Item" at bounding box center [482, 270] width 163 height 25
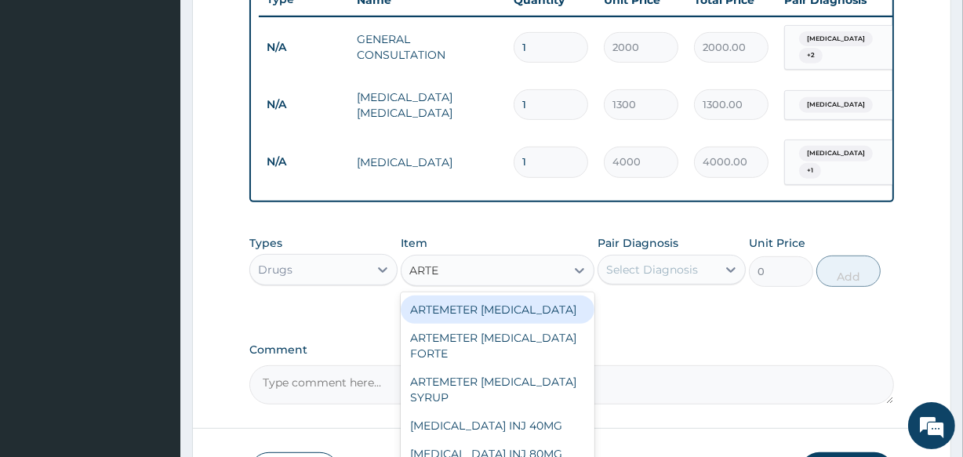
type input "ARTEM"
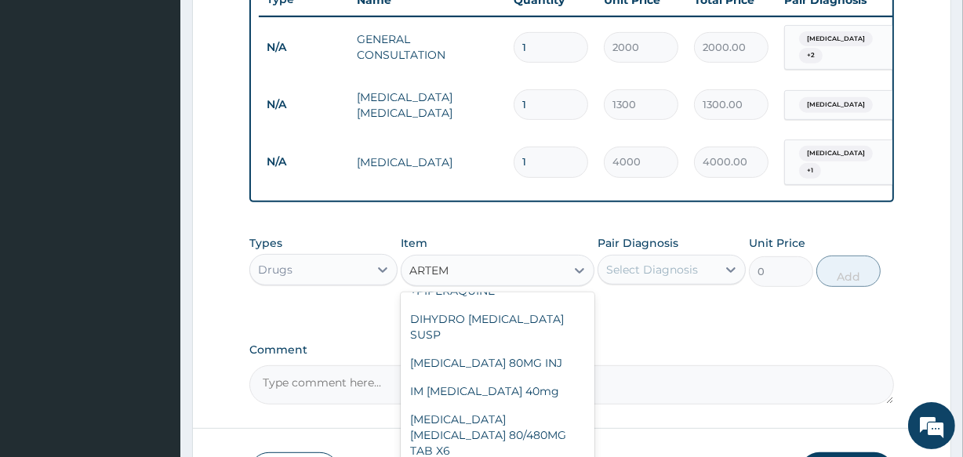
scroll to position [267, 0]
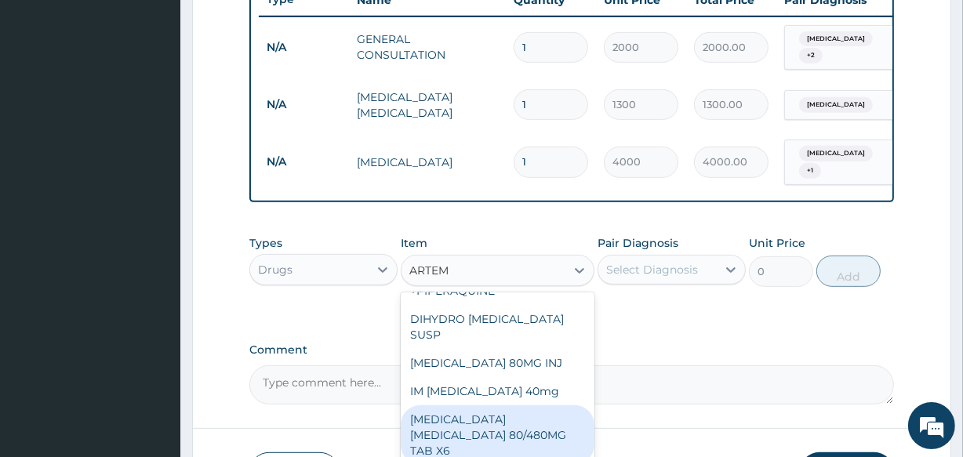
click at [529, 439] on div "[MEDICAL_DATA] [MEDICAL_DATA] 80/480MG TAB X6" at bounding box center [497, 435] width 193 height 60
type input "375"
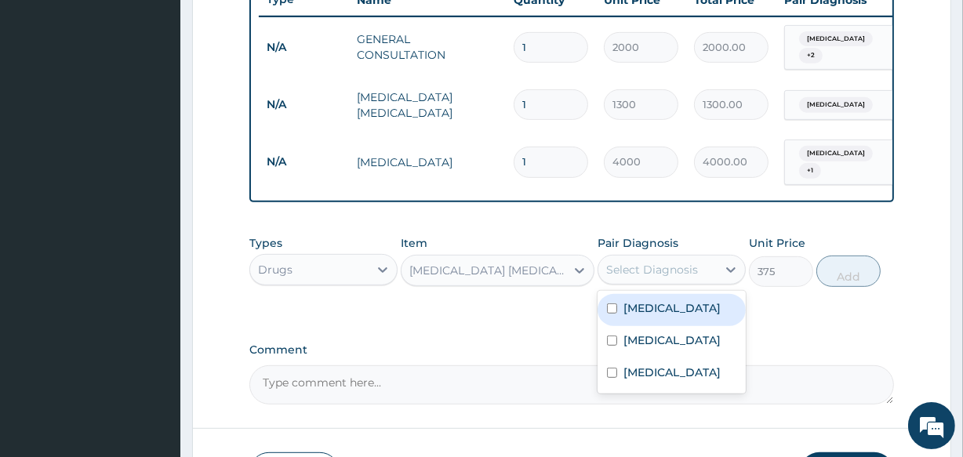
click at [604, 278] on div "Select Diagnosis" at bounding box center [657, 269] width 118 height 25
click at [611, 313] on input "checkbox" at bounding box center [612, 308] width 10 height 10
checkbox input "true"
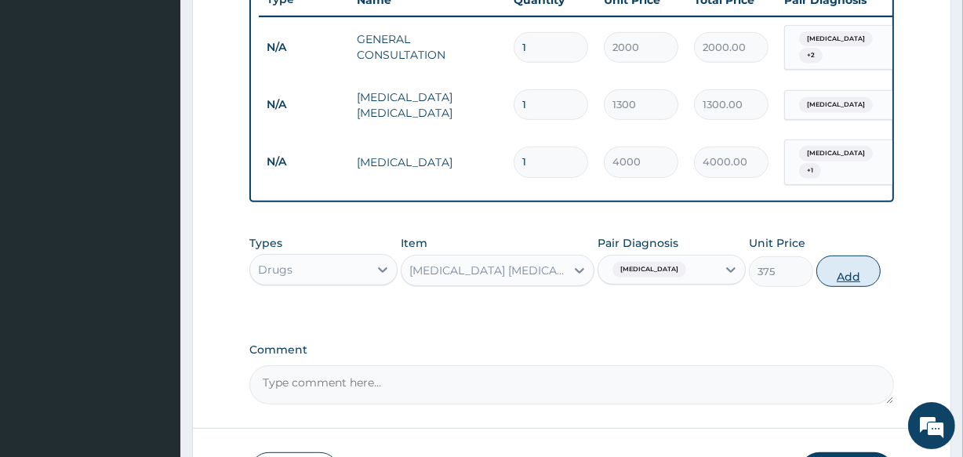
click at [840, 270] on button "Add" at bounding box center [848, 271] width 64 height 31
type input "0"
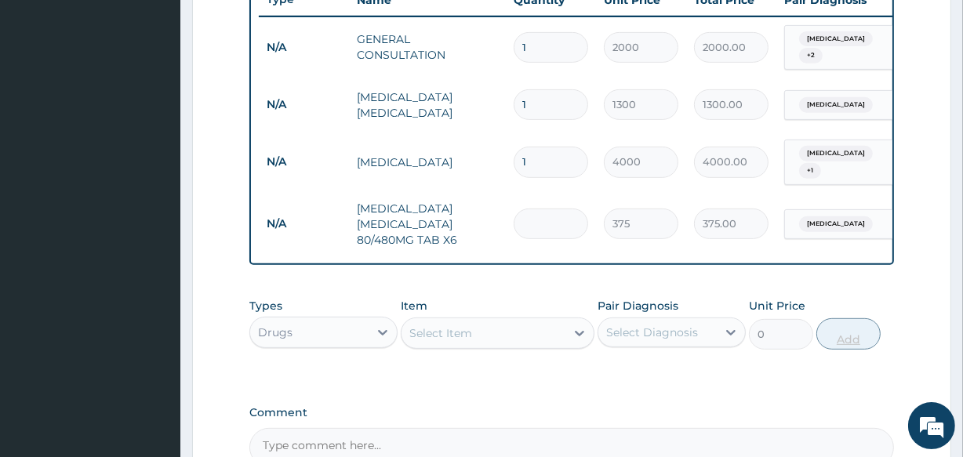
type input "0.00"
type input "6"
type input "2250.00"
type input "6"
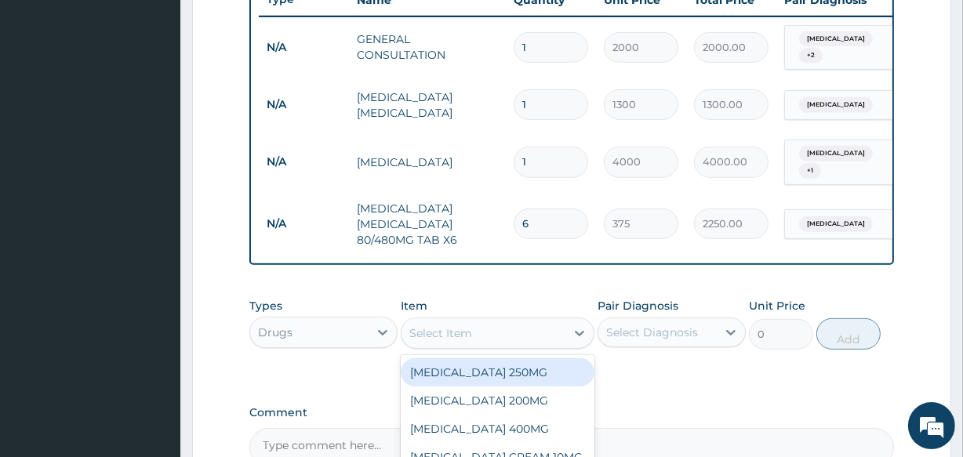
click at [444, 338] on div "Select Item" at bounding box center [440, 333] width 63 height 16
type input "PARA"
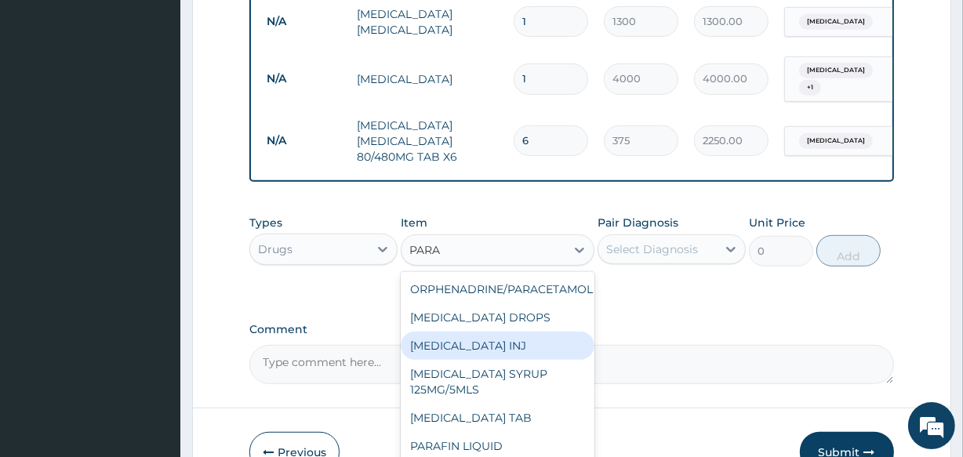
scroll to position [694, 0]
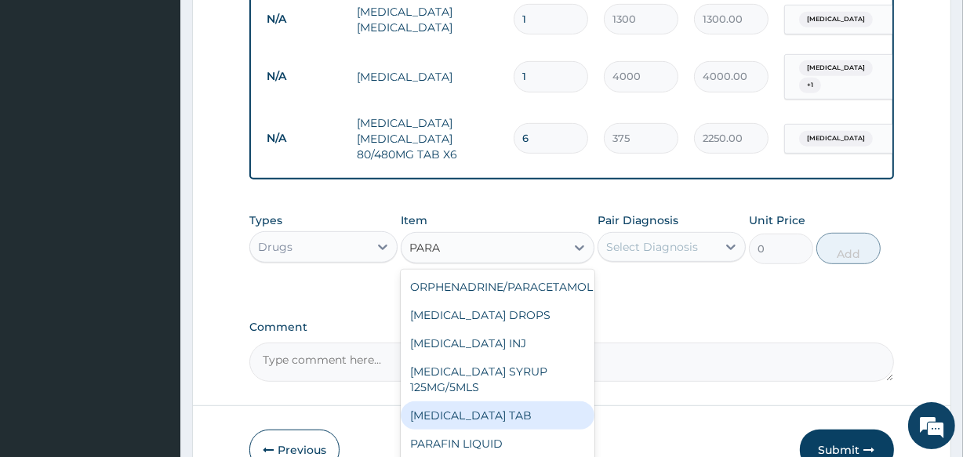
click at [524, 418] on div "[MEDICAL_DATA] TAB" at bounding box center [497, 415] width 193 height 28
type input "30"
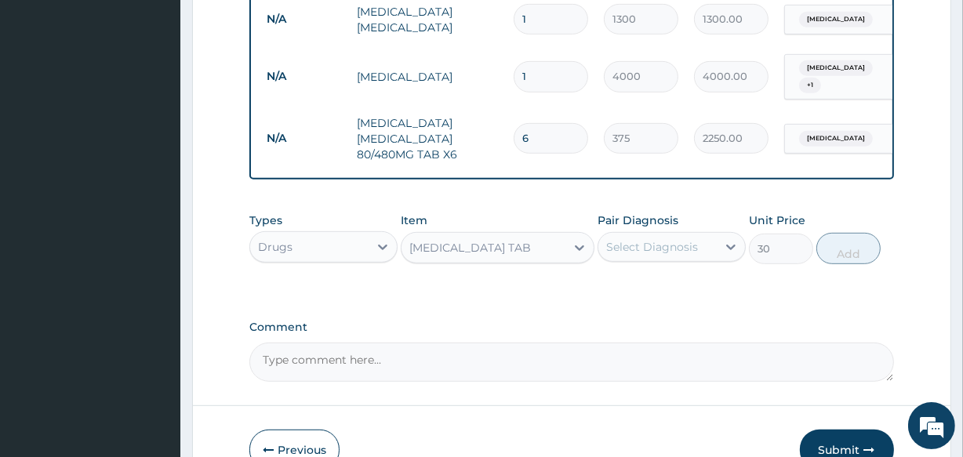
click at [620, 254] on div "Select Diagnosis" at bounding box center [652, 247] width 92 height 16
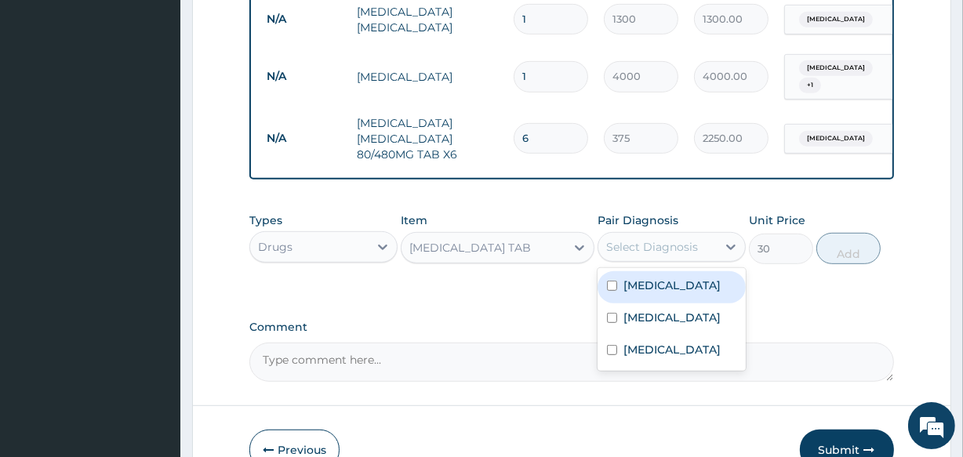
click at [611, 290] on input "checkbox" at bounding box center [612, 286] width 10 height 10
checkbox input "true"
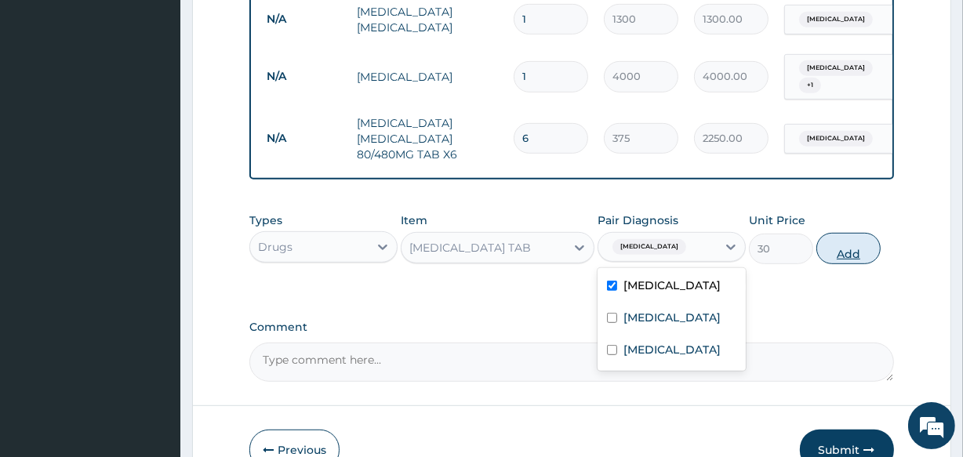
click at [835, 251] on button "Add" at bounding box center [848, 248] width 64 height 31
type input "0"
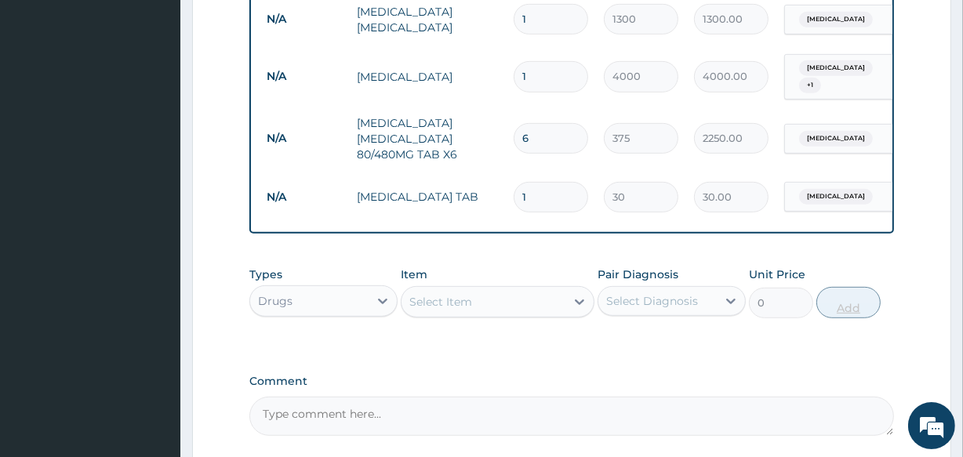
type input "0.00"
type input "2"
type input "60.00"
type input "20"
type input "600.00"
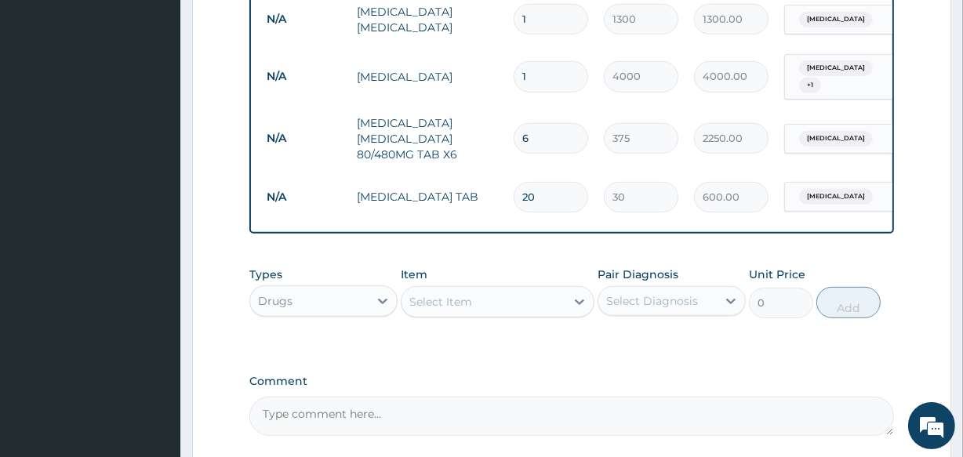
type input "20"
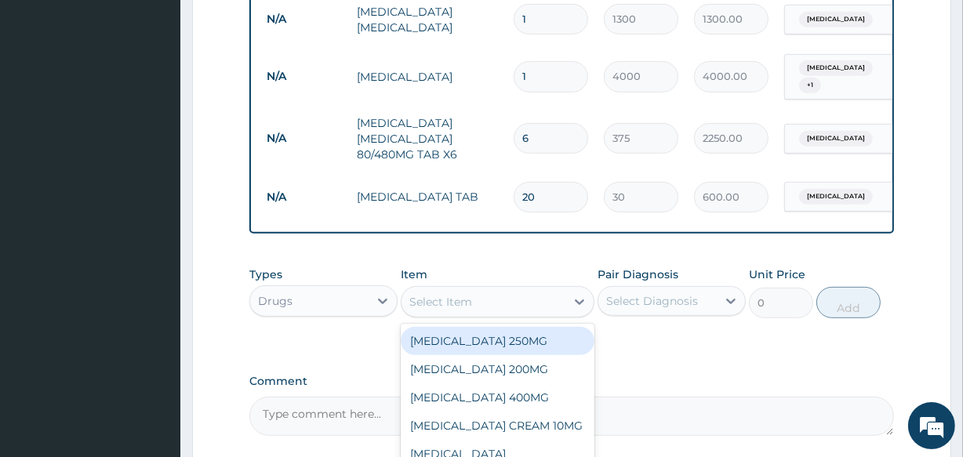
click at [426, 301] on div "Select Item" at bounding box center [440, 302] width 63 height 16
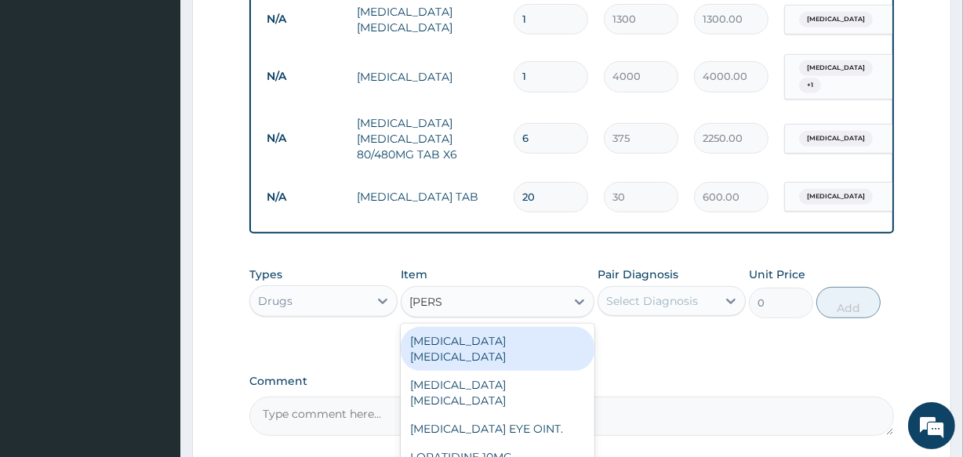
type input "LORAT"
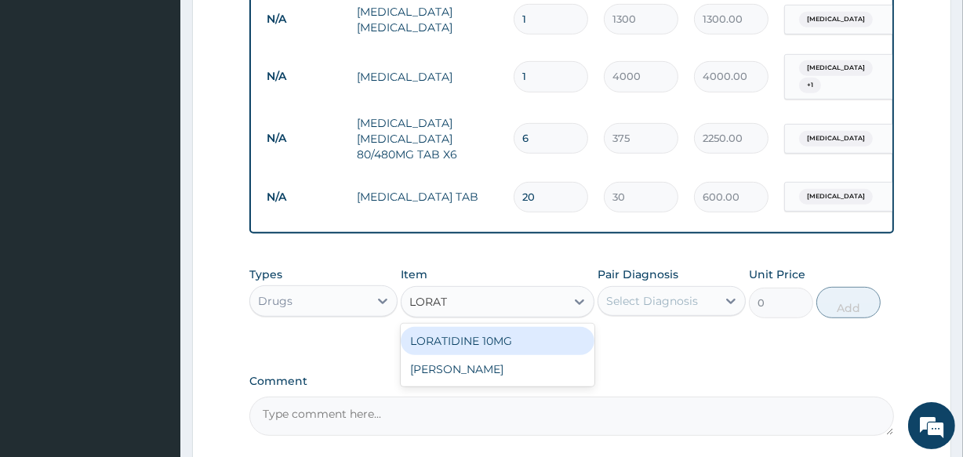
click at [441, 346] on div "LORATIDINE 10MG" at bounding box center [497, 341] width 193 height 28
type input "40"
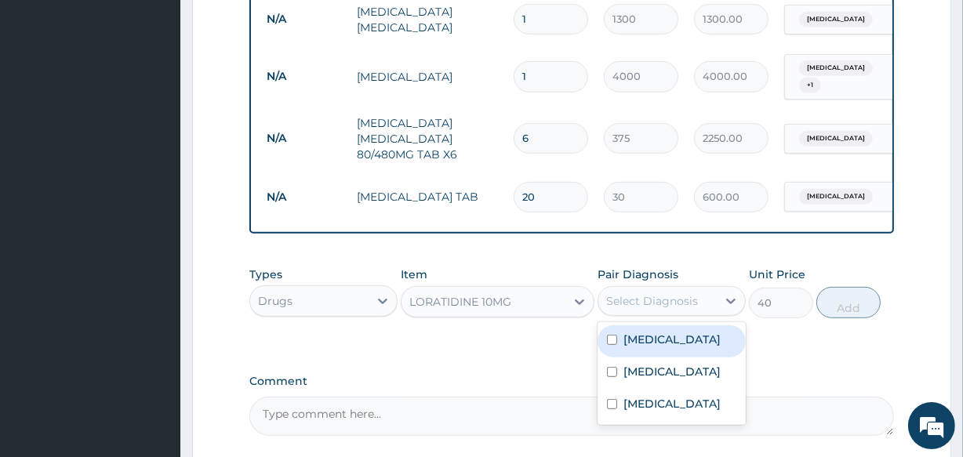
click at [618, 306] on div "Select Diagnosis" at bounding box center [652, 301] width 92 height 16
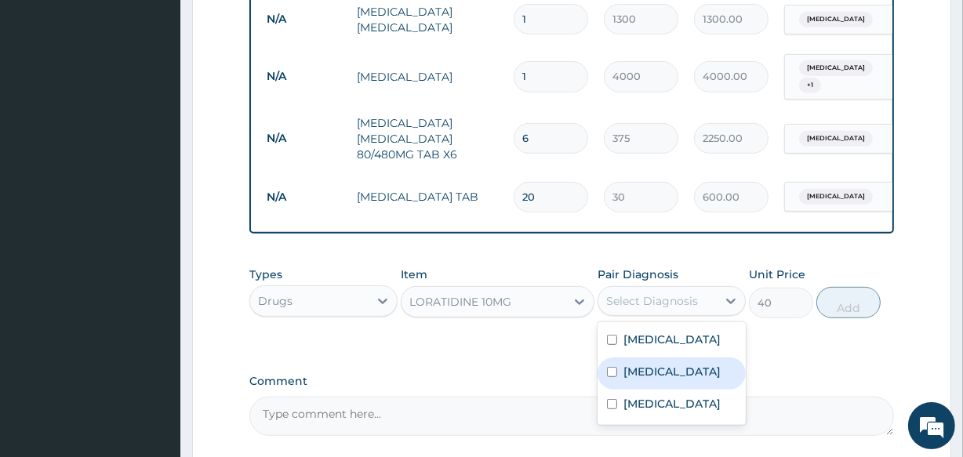
click at [611, 377] on input "checkbox" at bounding box center [612, 372] width 10 height 10
checkbox input "true"
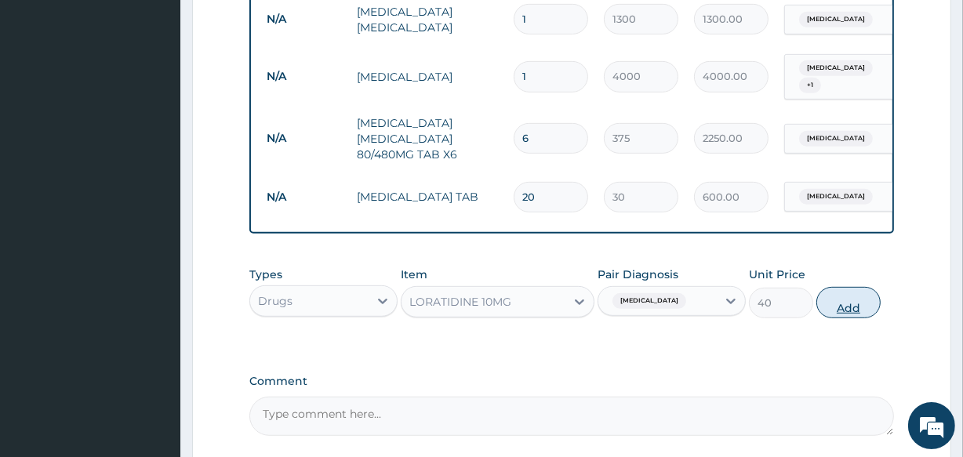
click at [831, 314] on button "Add" at bounding box center [848, 302] width 64 height 31
type input "0"
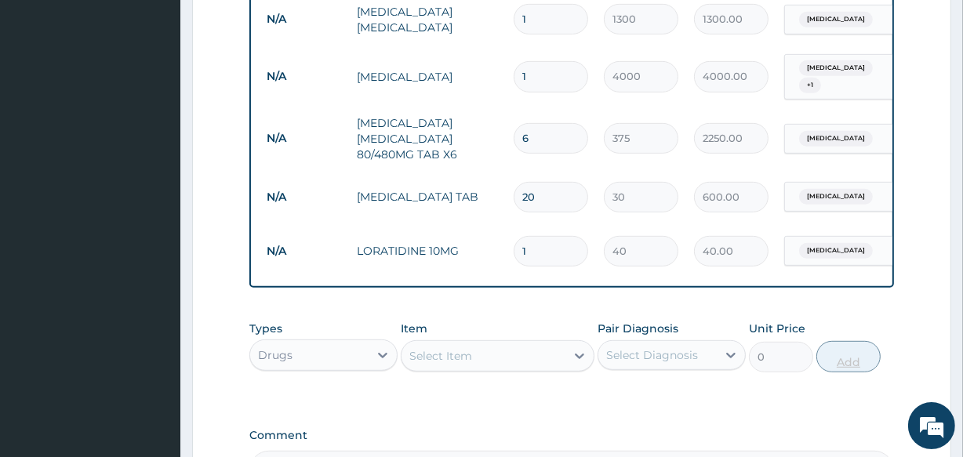
type input "0.00"
type input "5"
type input "200.00"
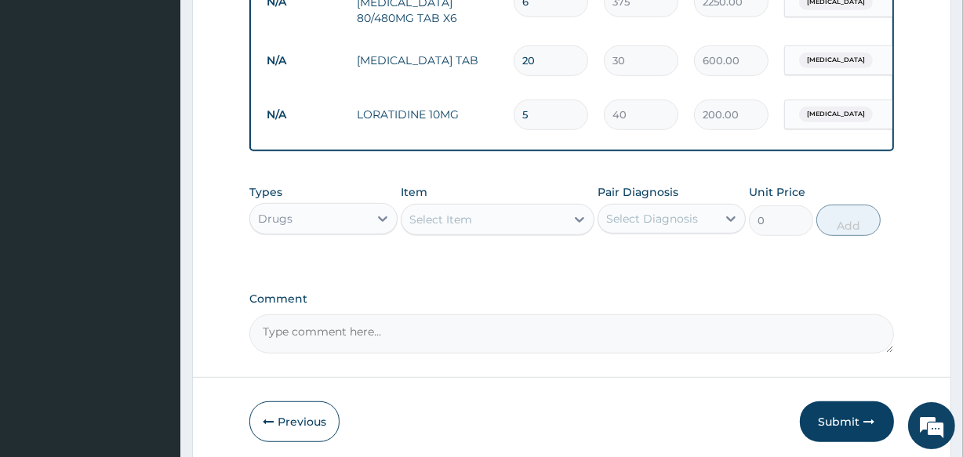
scroll to position [894, 0]
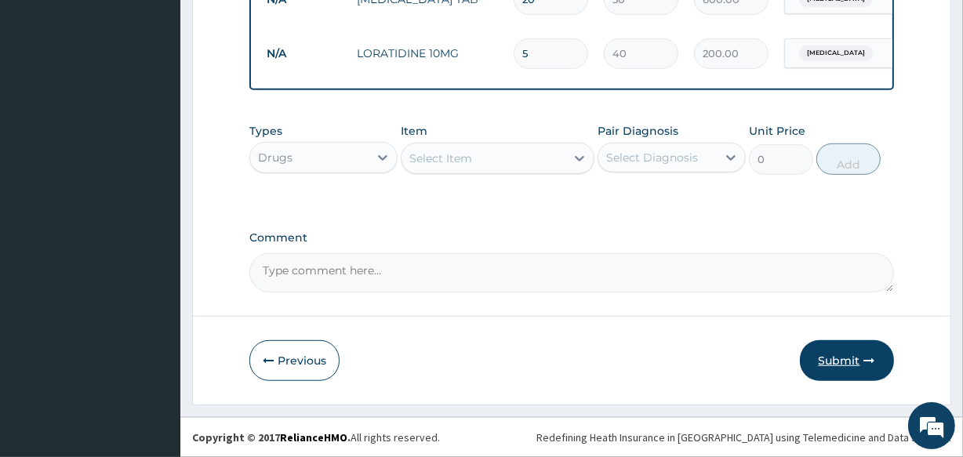
type input "5"
click at [821, 357] on button "Submit" at bounding box center [847, 360] width 94 height 41
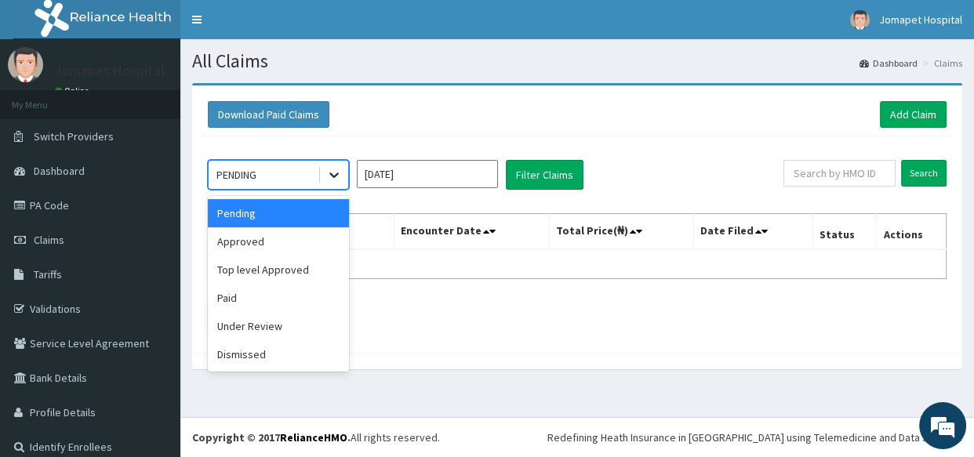
click at [335, 175] on icon at bounding box center [333, 175] width 9 height 5
click at [274, 238] on div "Approved" at bounding box center [278, 241] width 141 height 28
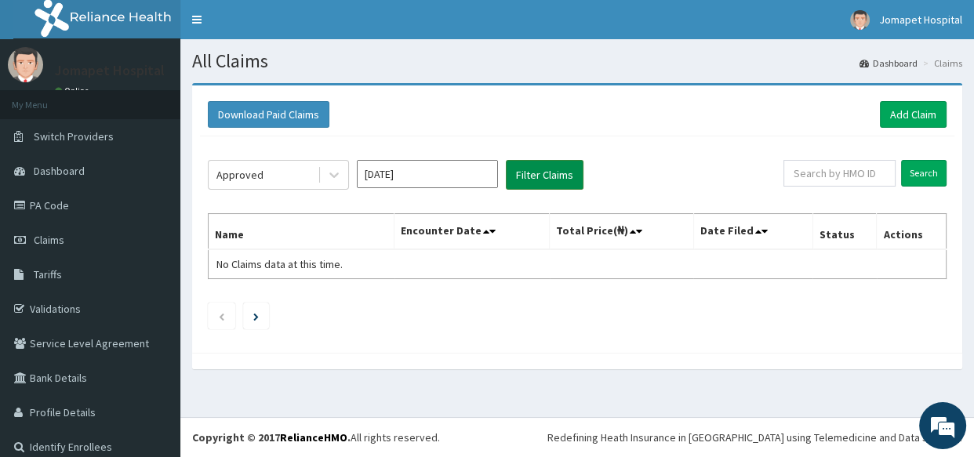
click at [523, 175] on button "Filter Claims" at bounding box center [545, 175] width 78 height 30
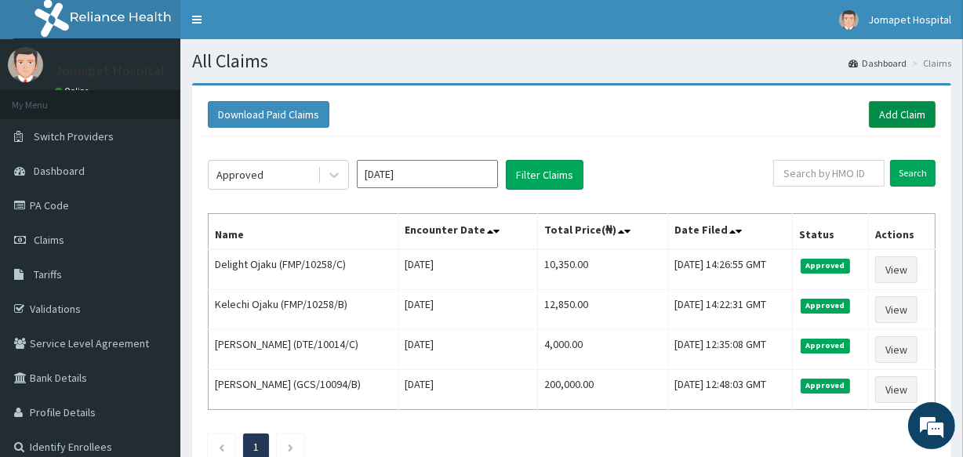
click at [891, 110] on link "Add Claim" at bounding box center [902, 114] width 67 height 27
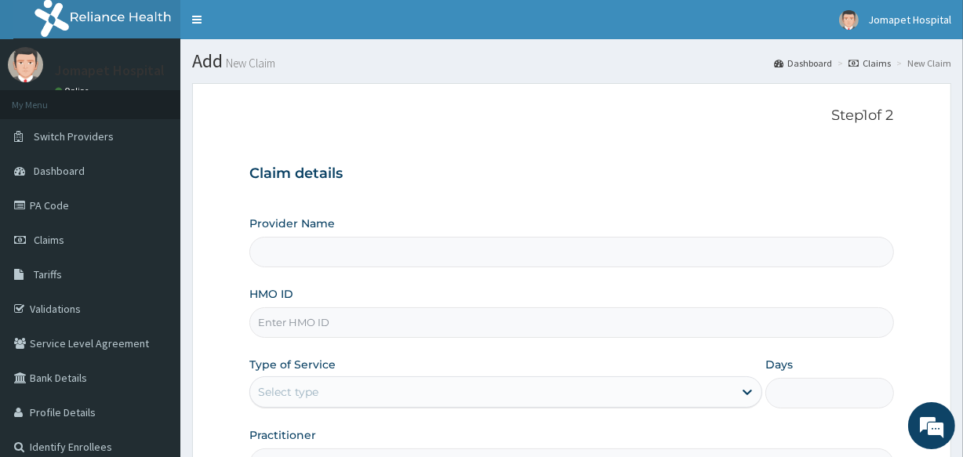
type input "Jomapet Hospital"
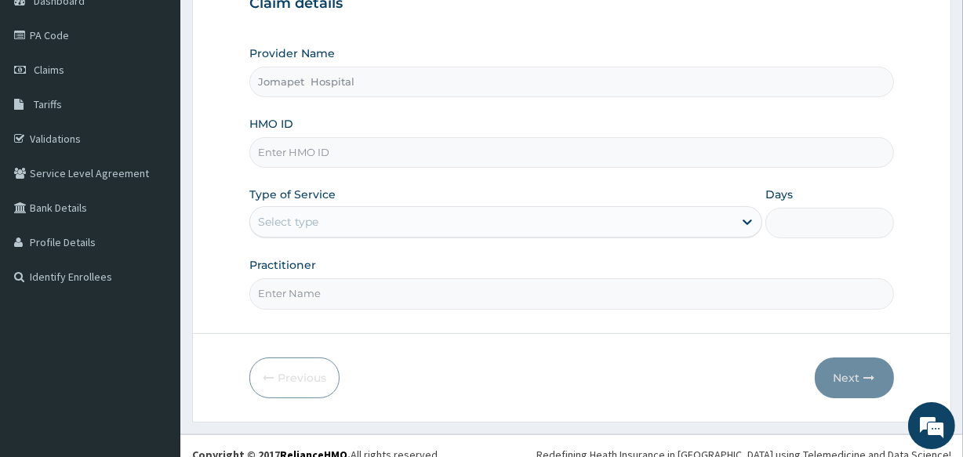
scroll to position [186, 0]
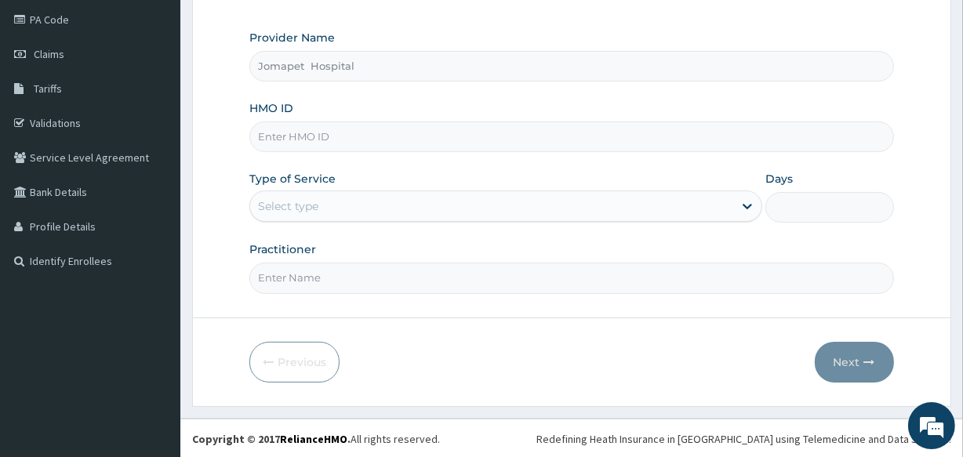
click at [272, 142] on input "HMO ID" at bounding box center [571, 136] width 644 height 31
type input "FMP/10258/D"
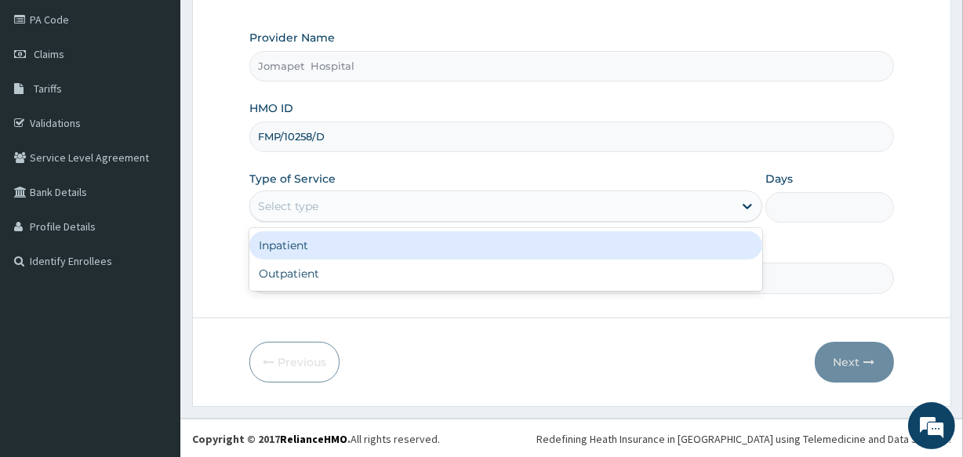
click at [298, 203] on div "Select type" at bounding box center [288, 206] width 60 height 16
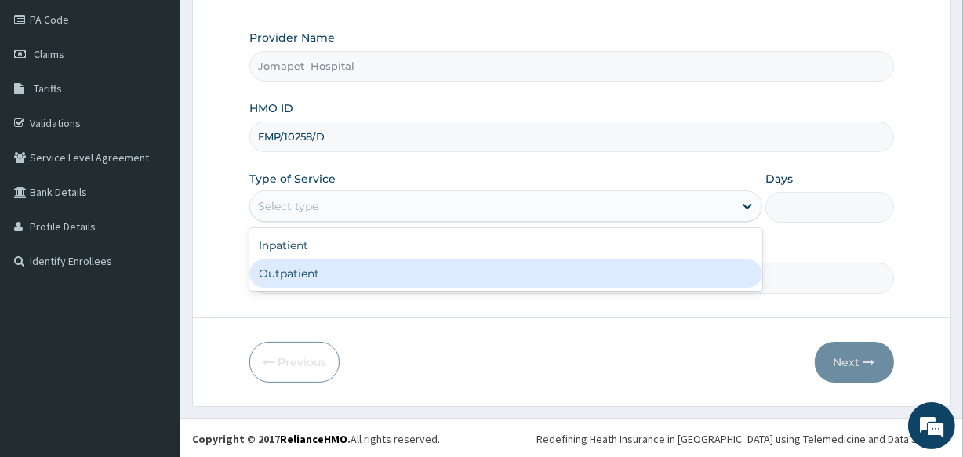
click at [302, 274] on div "Outpatient" at bounding box center [505, 273] width 513 height 28
type input "1"
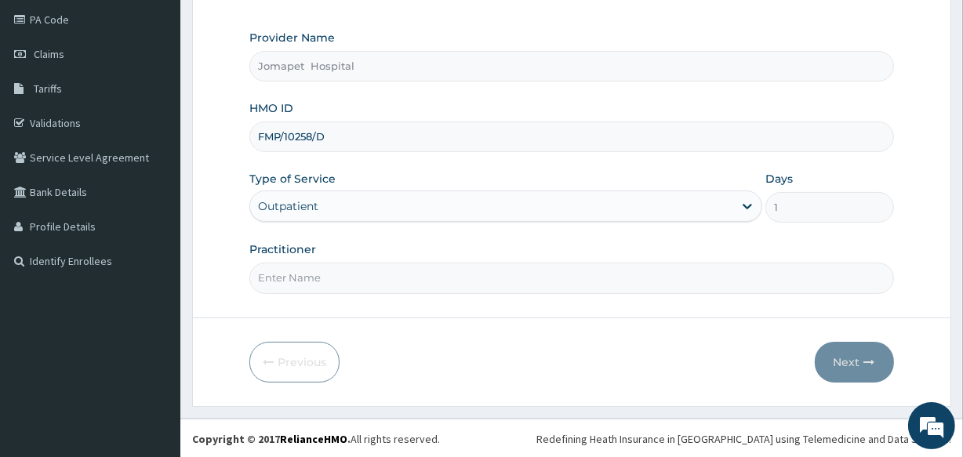
click at [262, 281] on input "Practitioner" at bounding box center [571, 278] width 644 height 31
type input "[PERSON_NAME]"
click at [832, 361] on button "Next" at bounding box center [853, 362] width 79 height 41
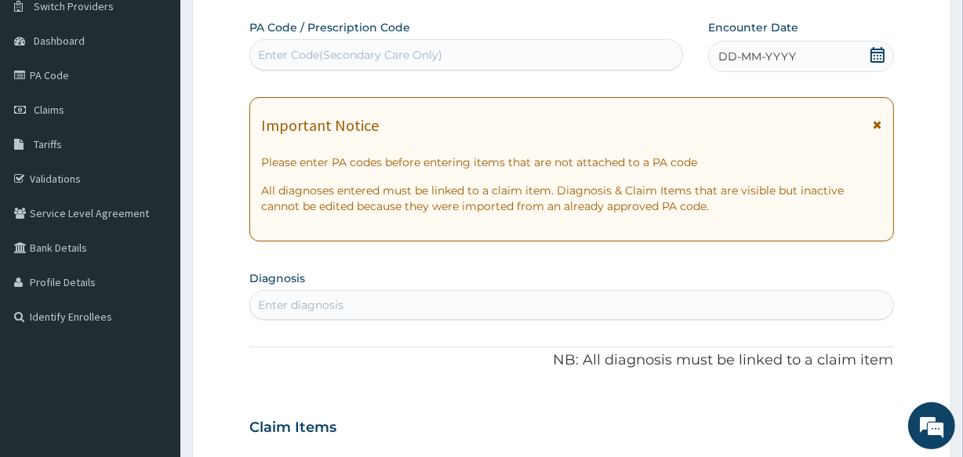
scroll to position [129, 0]
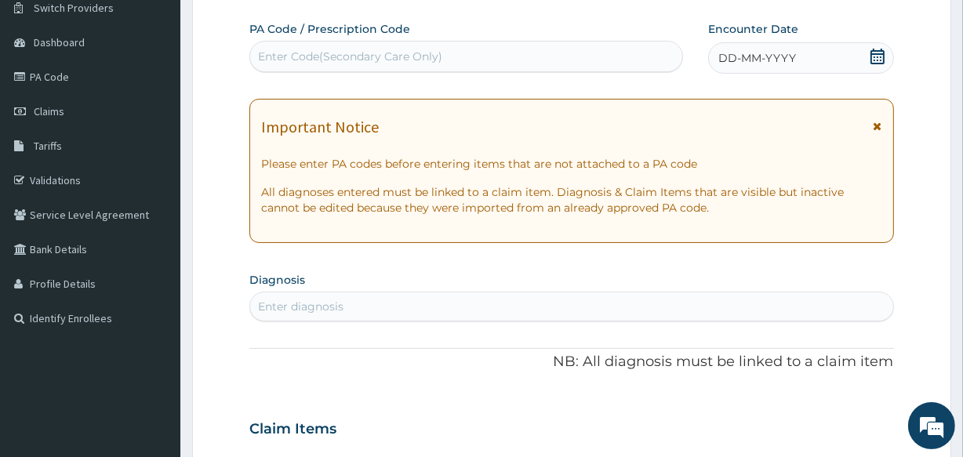
click at [747, 59] on span "DD-MM-YYYY" at bounding box center [757, 58] width 78 height 16
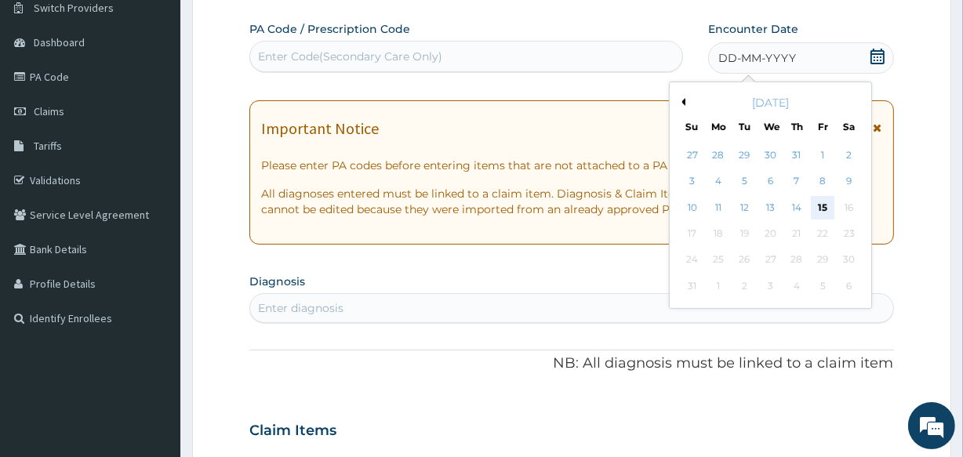
click at [824, 205] on div "15" at bounding box center [823, 208] width 24 height 24
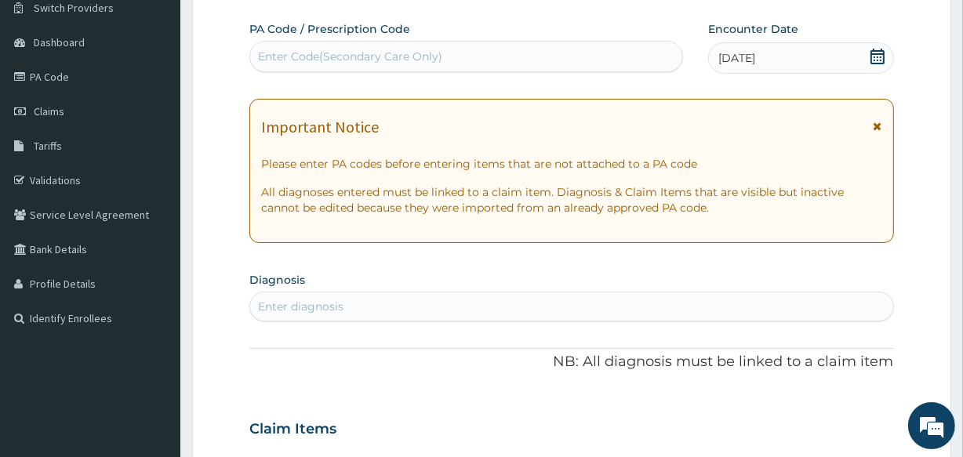
click at [264, 310] on div "Enter diagnosis" at bounding box center [300, 307] width 85 height 16
type input "MALAR"
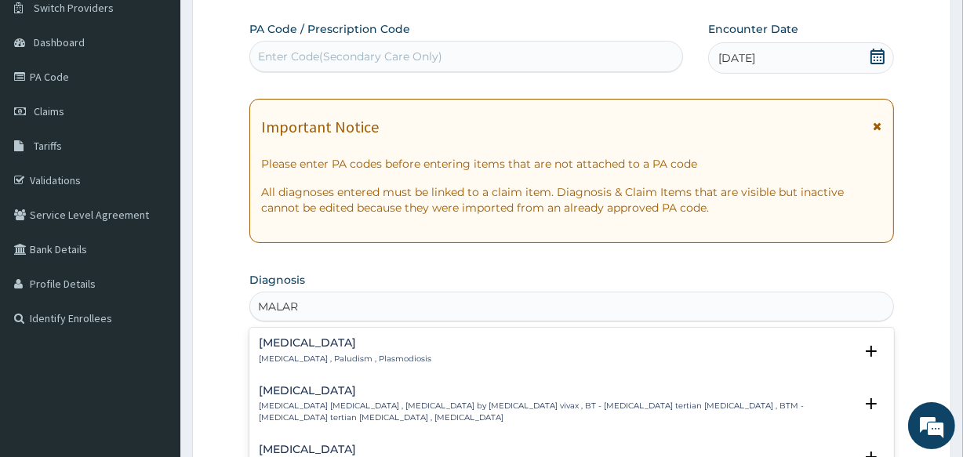
drag, startPoint x: 264, startPoint y: 310, endPoint x: 272, endPoint y: 343, distance: 34.6
click at [272, 321] on div "option Malaria focused, 1 of 50. 50 results available for search term MALAR. Us…" at bounding box center [571, 307] width 644 height 30
click at [272, 343] on h4 "Malaria" at bounding box center [345, 343] width 172 height 12
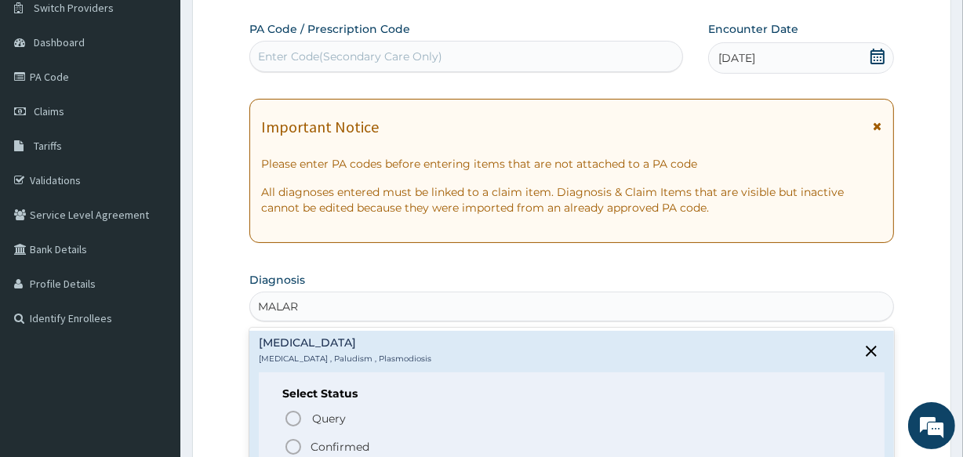
click at [295, 444] on icon "status option filled" at bounding box center [293, 446] width 19 height 19
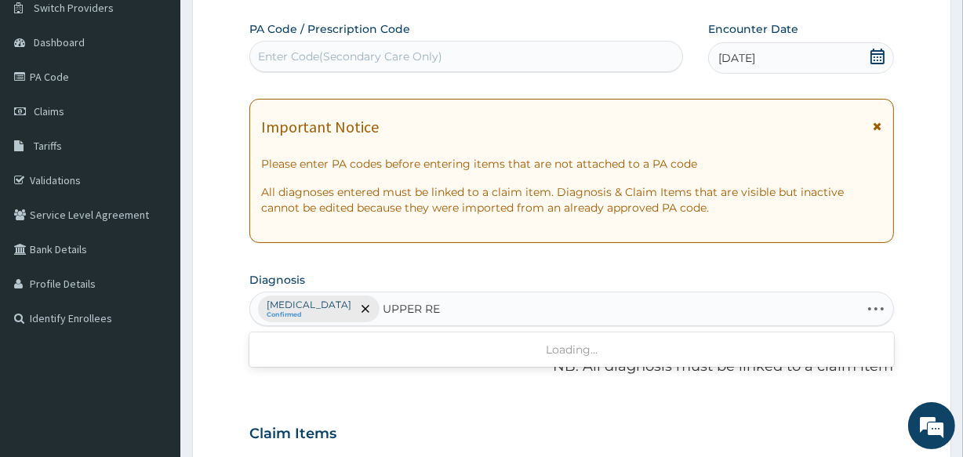
type input "UPPER RES"
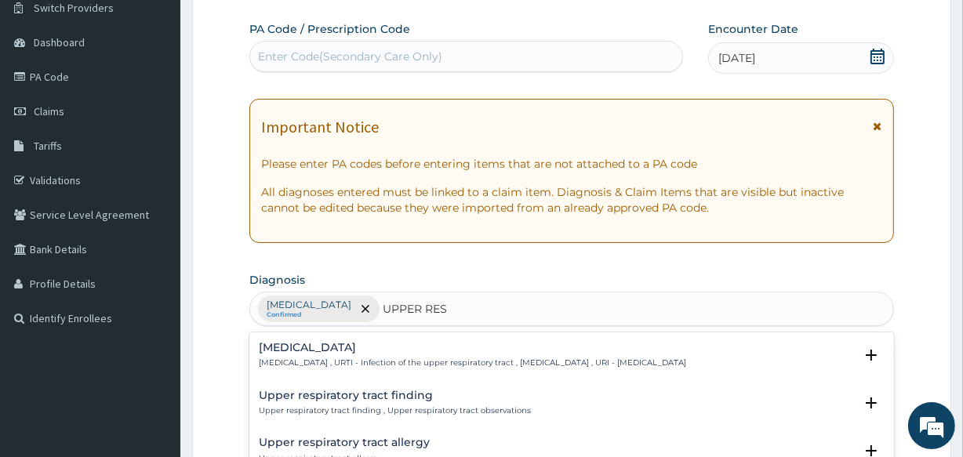
click at [369, 347] on h4 "Upper respiratory infection" at bounding box center [472, 348] width 427 height 12
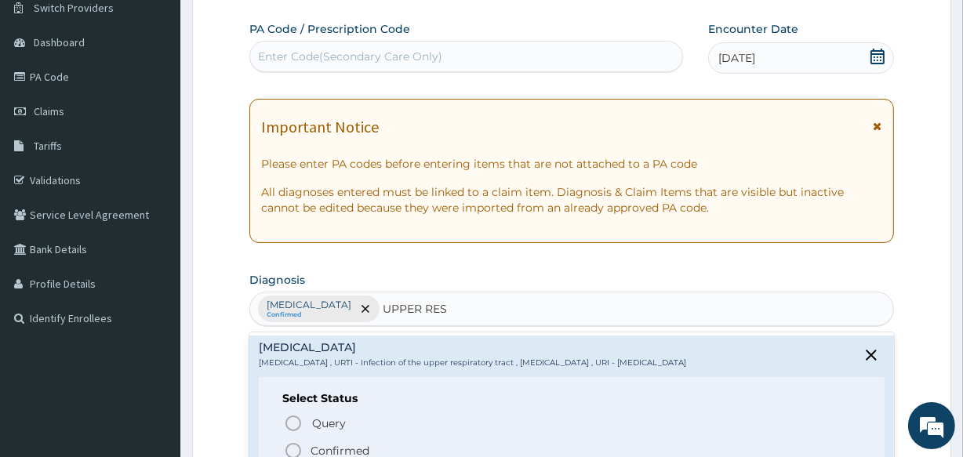
click at [296, 448] on icon "status option filled" at bounding box center [293, 450] width 19 height 19
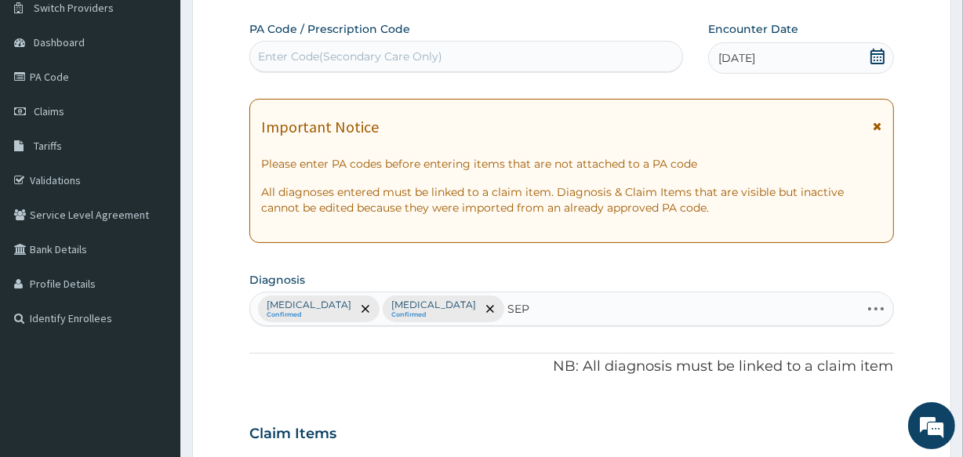
type input "SEPS"
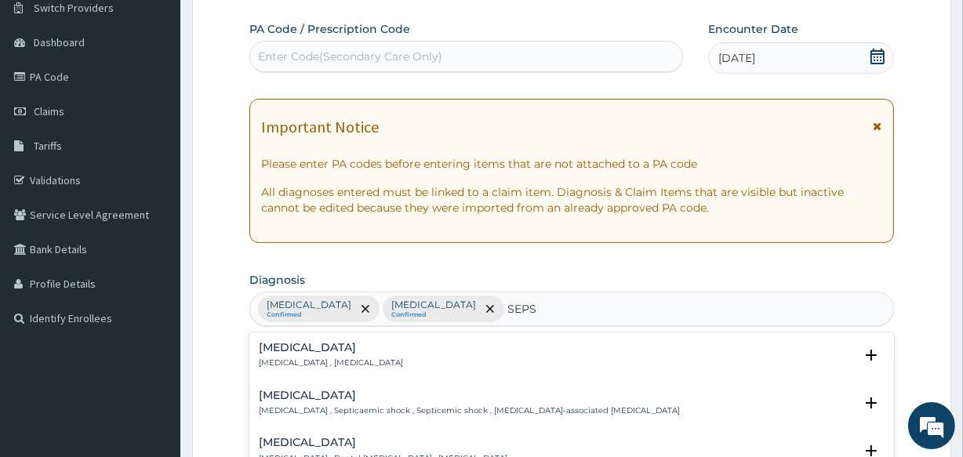
click at [309, 357] on p "[MEDICAL_DATA] , [MEDICAL_DATA]" at bounding box center [331, 362] width 144 height 11
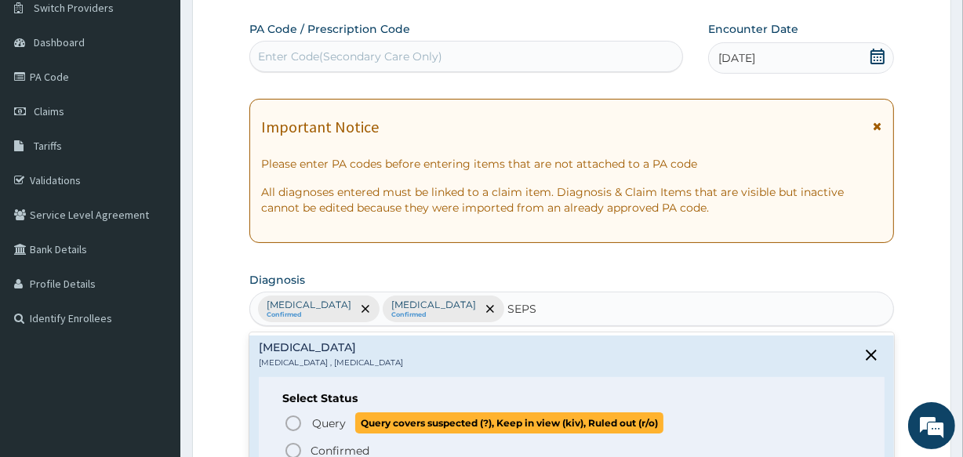
click at [293, 420] on icon "status option query" at bounding box center [293, 423] width 19 height 19
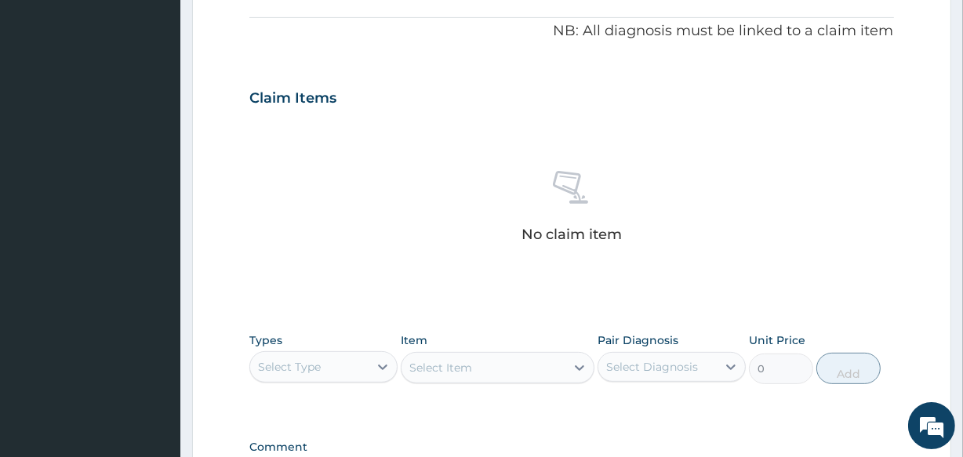
scroll to position [470, 0]
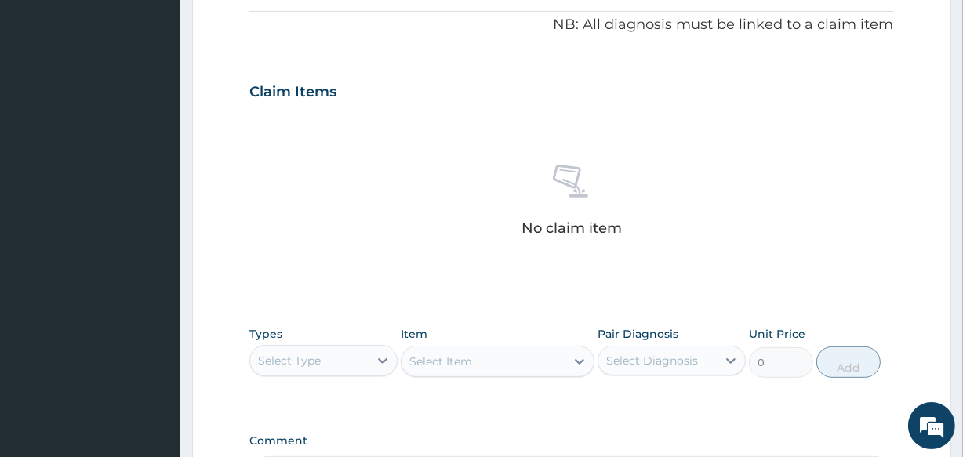
click at [962, 441] on section "Step 2 of 2 PA Code / Prescription Code Enter Code(Secondary Care Only) Encount…" at bounding box center [571, 110] width 782 height 1018
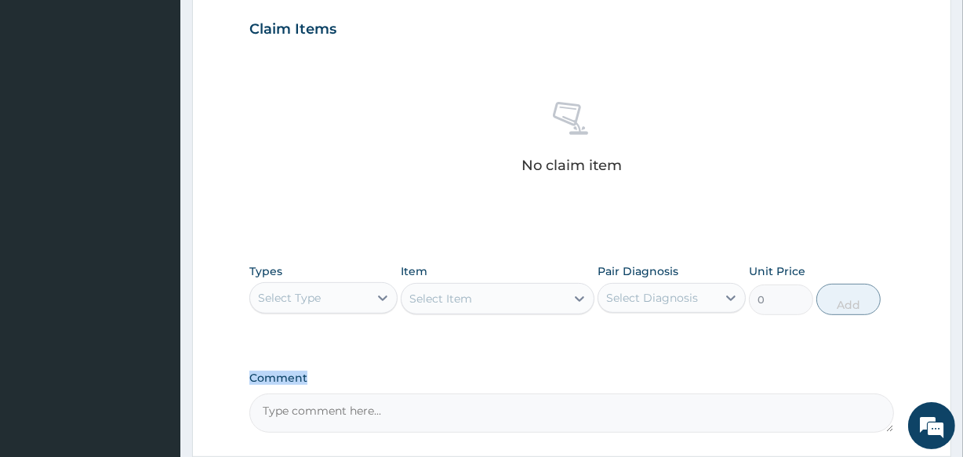
scroll to position [557, 0]
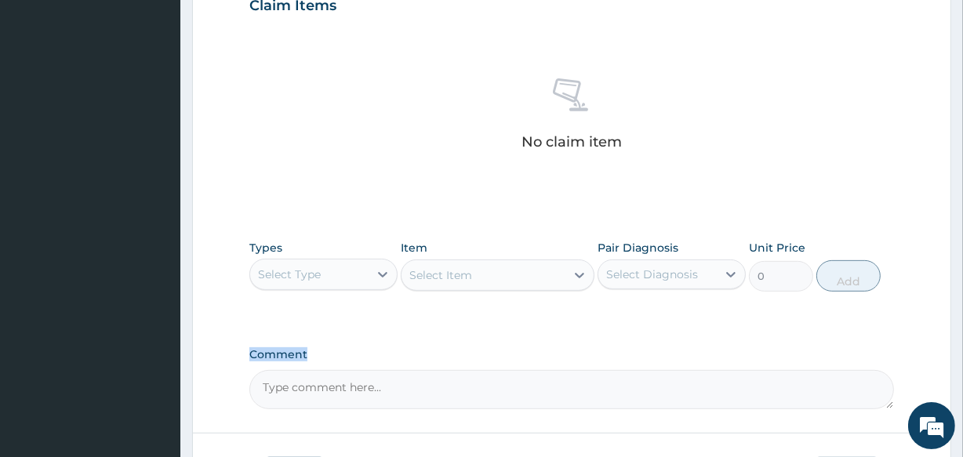
drag, startPoint x: 595, startPoint y: 273, endPoint x: 531, endPoint y: 252, distance: 67.7
click at [593, 272] on div "Types Select Type Item Select Item Pair Diagnosis Select Diagnosis Unit Price 0…" at bounding box center [571, 265] width 644 height 67
click at [585, 267] on div "Select Item" at bounding box center [497, 274] width 193 height 31
click at [574, 262] on div "Select Item" at bounding box center [497, 274] width 193 height 31
click at [549, 256] on div "Item Select Item" at bounding box center [497, 266] width 193 height 52
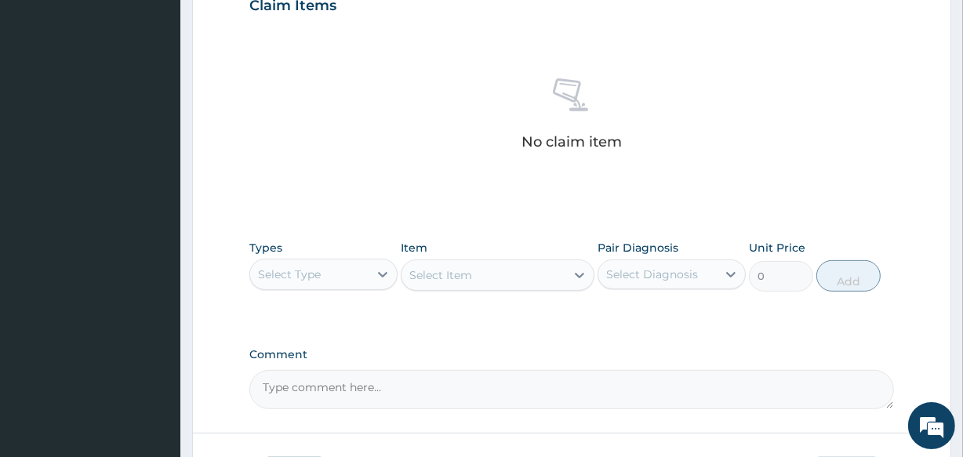
click at [295, 271] on div "Select Type" at bounding box center [289, 275] width 63 height 16
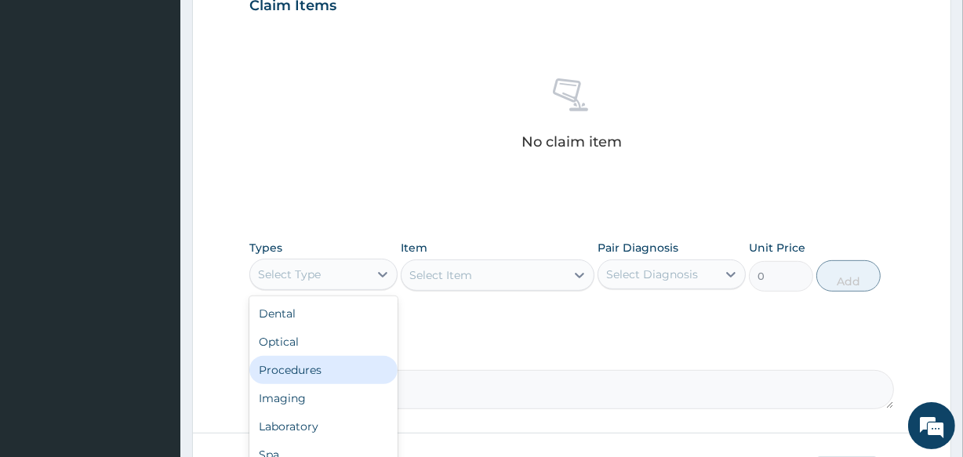
click at [298, 370] on div "Procedures" at bounding box center [323, 370] width 148 height 28
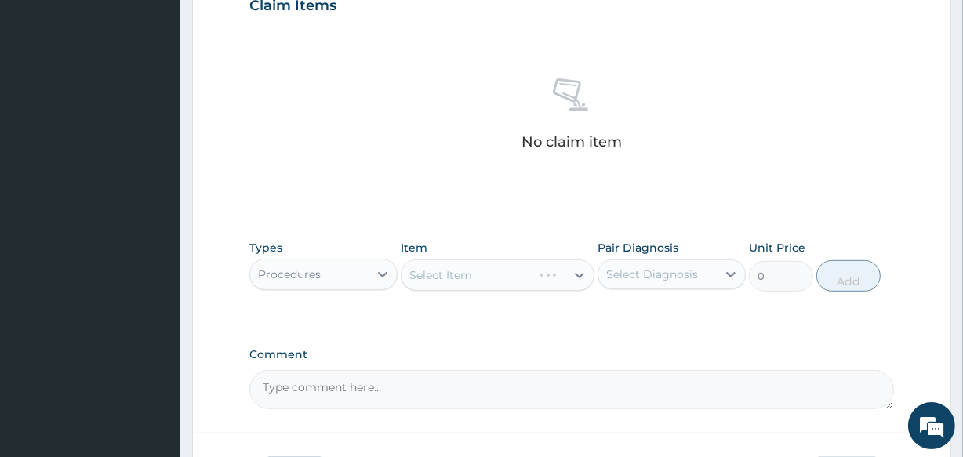
click at [409, 277] on div "Select Item" at bounding box center [497, 274] width 193 height 31
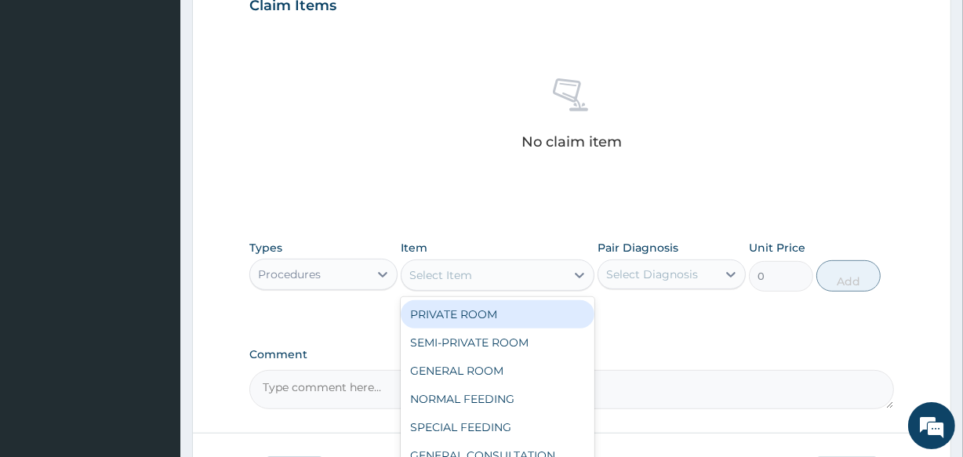
click at [409, 277] on div "Select Item" at bounding box center [440, 275] width 63 height 16
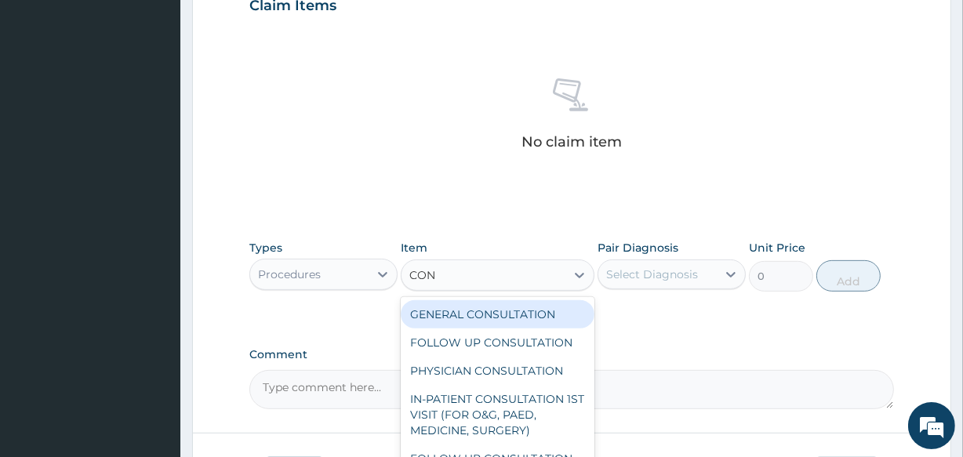
type input "CONS"
click at [455, 314] on div "GENERAL CONSULTATION" at bounding box center [497, 314] width 193 height 28
type input "2000"
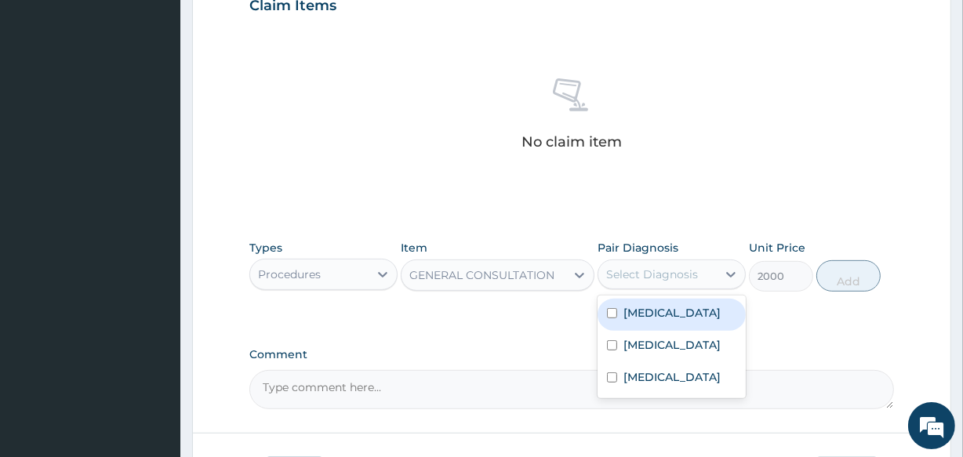
click at [611, 270] on div "Select Diagnosis" at bounding box center [652, 275] width 92 height 16
click at [609, 313] on input "checkbox" at bounding box center [612, 313] width 10 height 10
checkbox input "true"
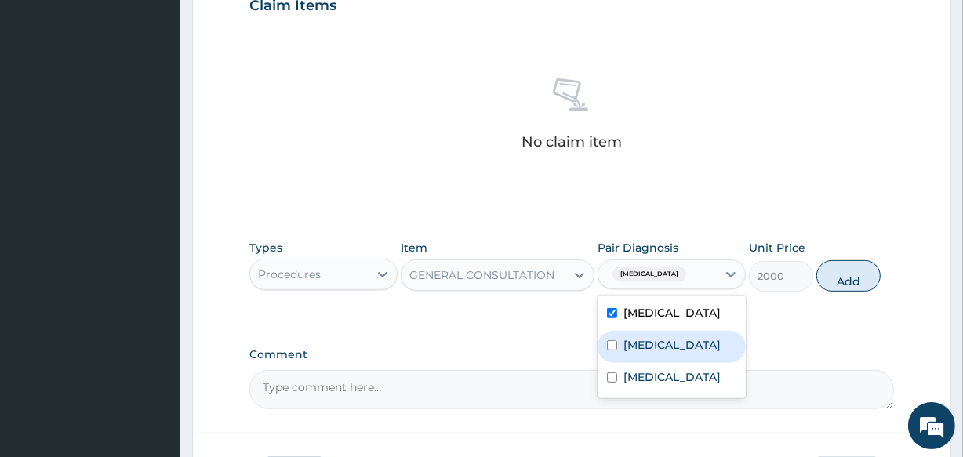
click at [609, 350] on input "checkbox" at bounding box center [612, 345] width 10 height 10
checkbox input "true"
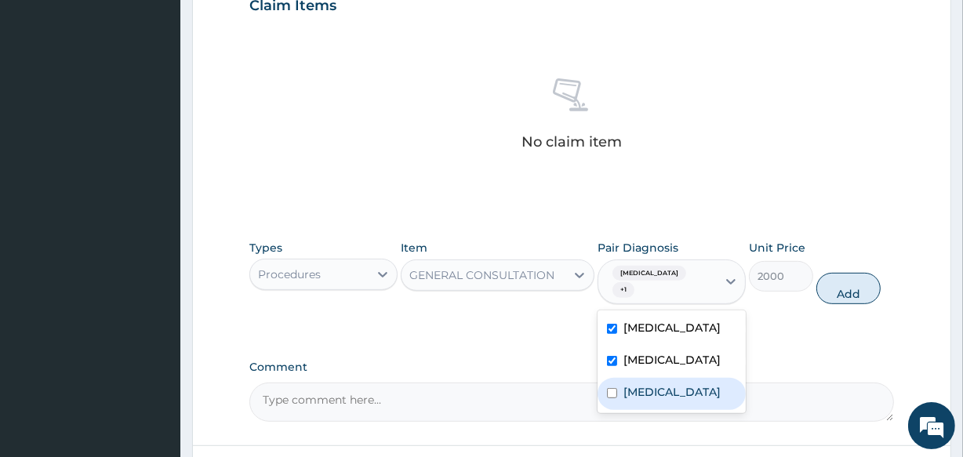
click at [610, 394] on input "checkbox" at bounding box center [612, 393] width 10 height 10
checkbox input "true"
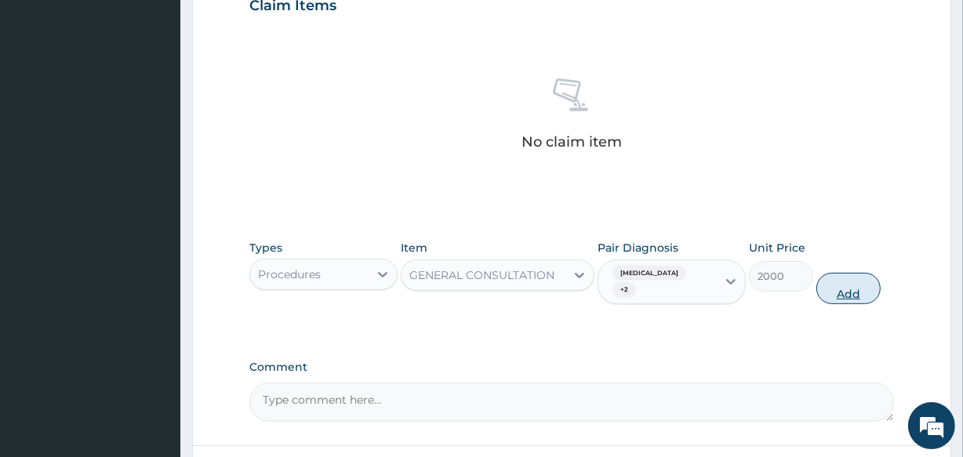
click at [839, 274] on button "Add" at bounding box center [848, 288] width 64 height 31
type input "0"
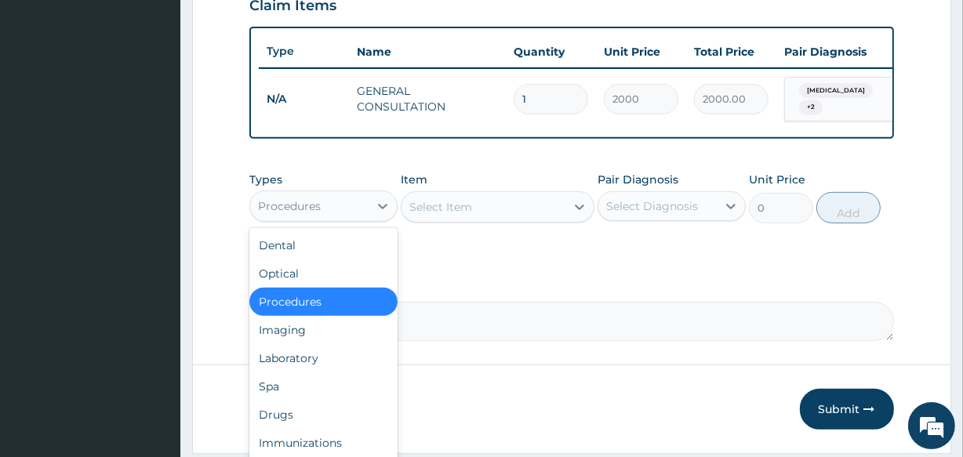
click at [303, 213] on div "Procedures" at bounding box center [289, 206] width 63 height 16
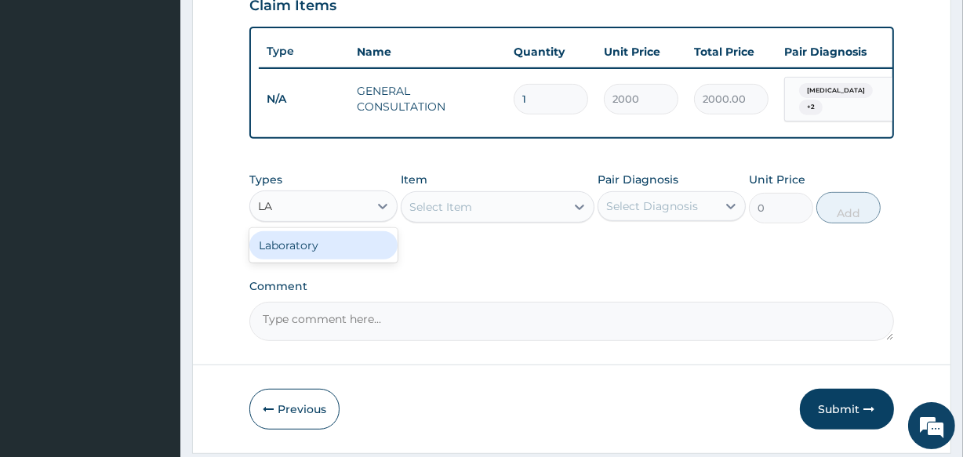
type input "LAB"
click at [290, 246] on div "Laboratory" at bounding box center [323, 245] width 148 height 28
click at [409, 207] on div "Select Item" at bounding box center [497, 206] width 193 height 31
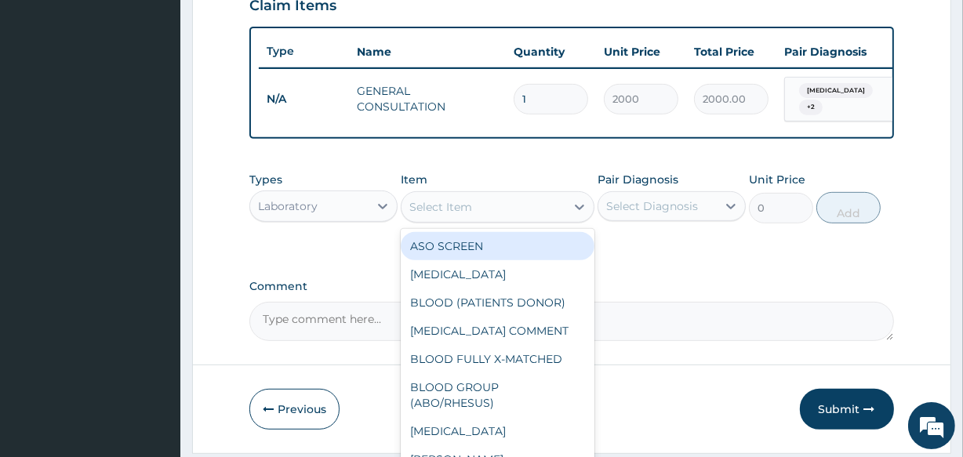
click at [409, 207] on div "Select Item" at bounding box center [482, 206] width 163 height 25
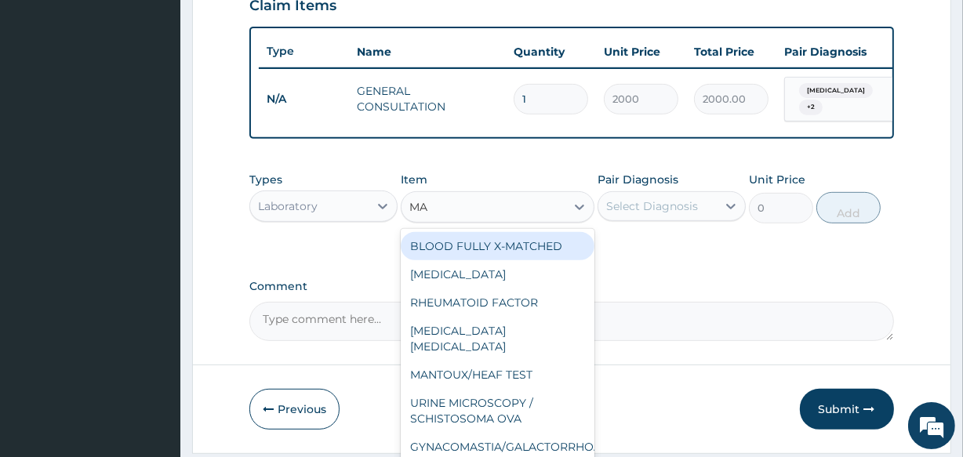
type input "MAL"
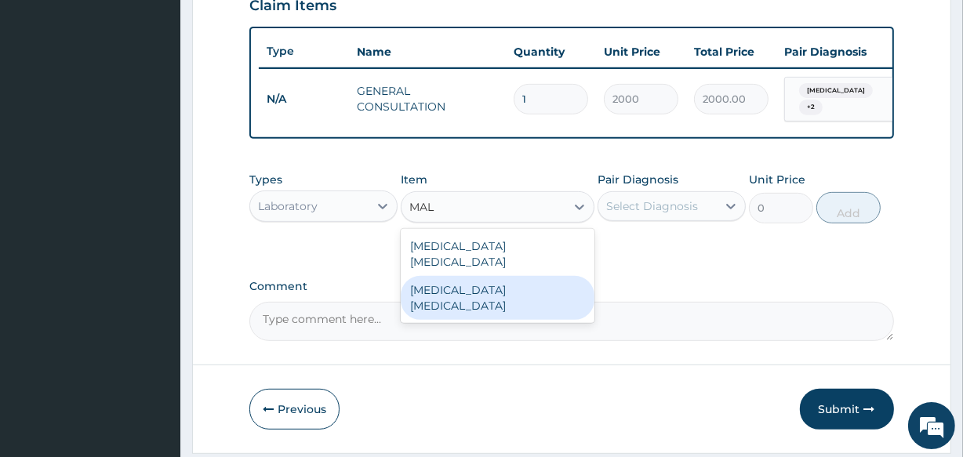
click at [445, 278] on div "[MEDICAL_DATA] [MEDICAL_DATA]" at bounding box center [497, 298] width 193 height 44
type input "1300"
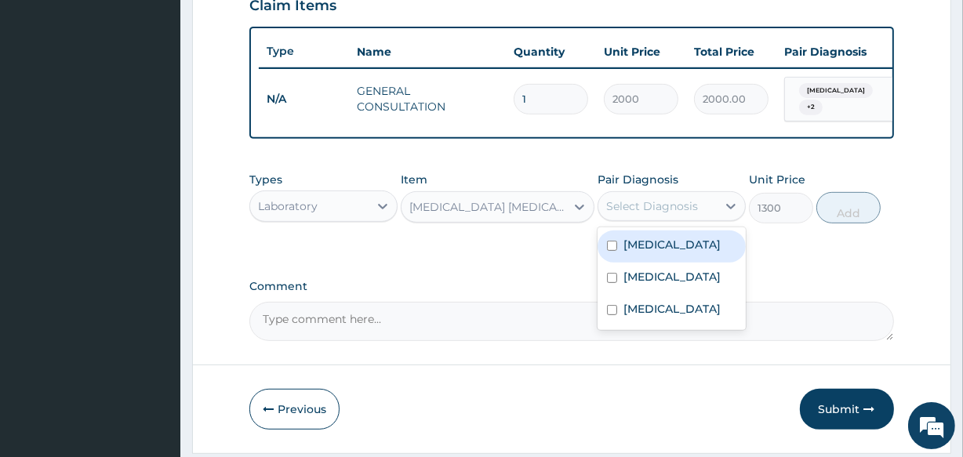
click at [613, 205] on div "Select Diagnosis" at bounding box center [652, 206] width 92 height 16
click at [611, 248] on input "checkbox" at bounding box center [612, 246] width 10 height 10
checkbox input "true"
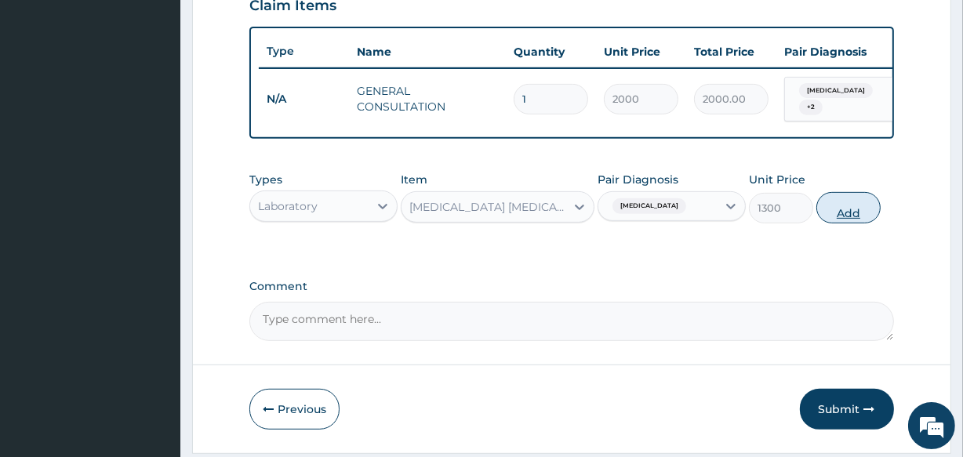
click at [835, 214] on button "Add" at bounding box center [848, 207] width 64 height 31
type input "0"
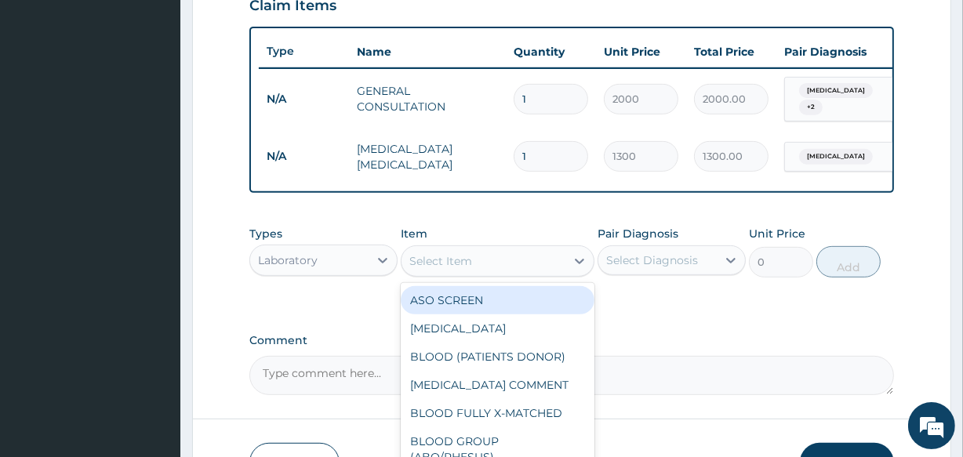
click at [414, 263] on div "Select Item" at bounding box center [440, 261] width 63 height 16
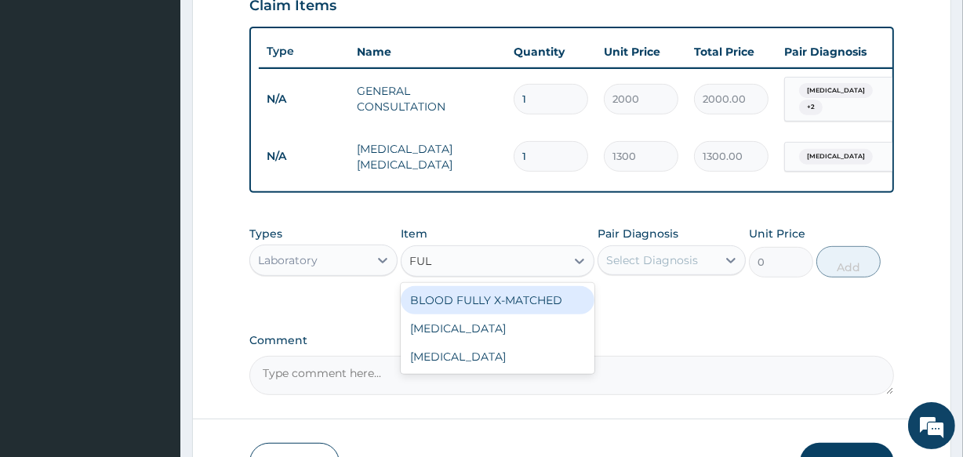
type input "FULL"
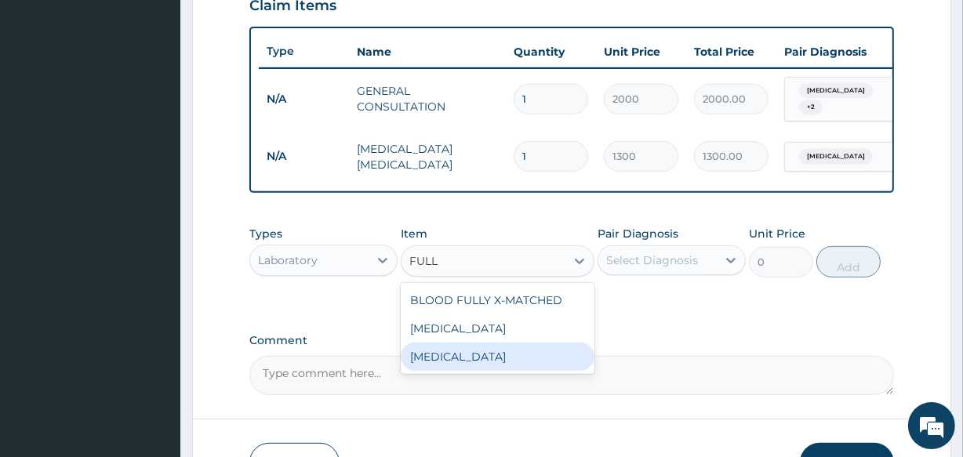
click at [448, 359] on div "[MEDICAL_DATA]" at bounding box center [497, 357] width 193 height 28
type input "4000"
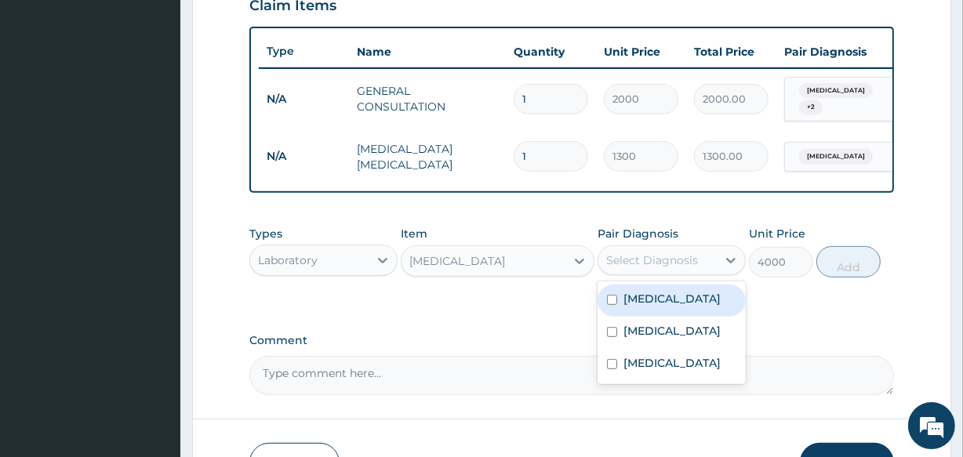
click at [610, 264] on div "Select Diagnosis" at bounding box center [652, 260] width 92 height 16
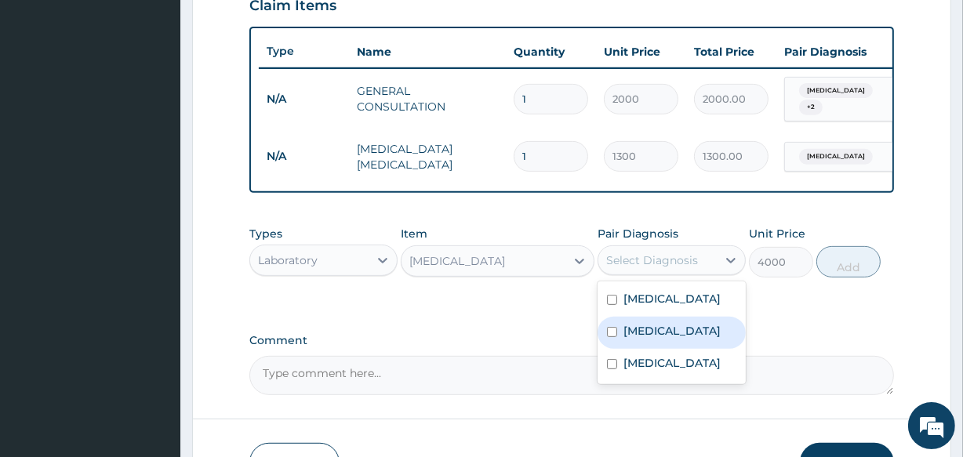
click at [611, 337] on input "checkbox" at bounding box center [612, 332] width 10 height 10
checkbox input "true"
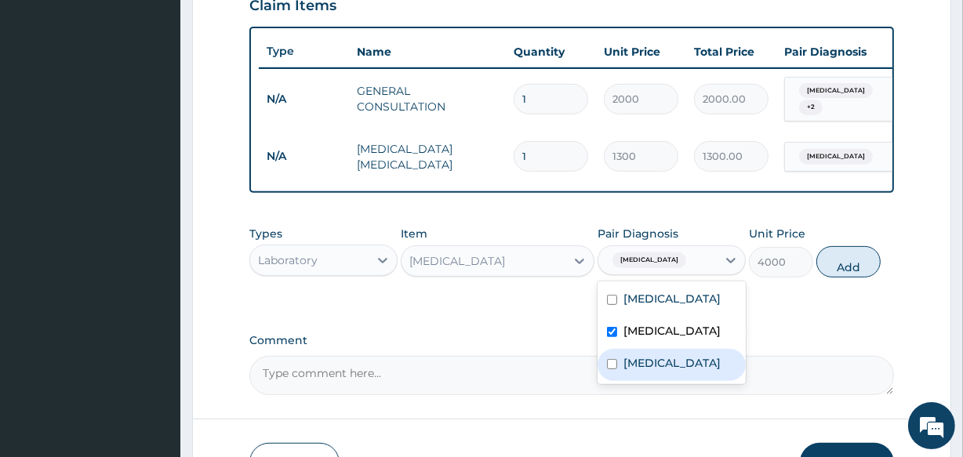
click at [610, 369] on input "checkbox" at bounding box center [612, 364] width 10 height 10
checkbox input "true"
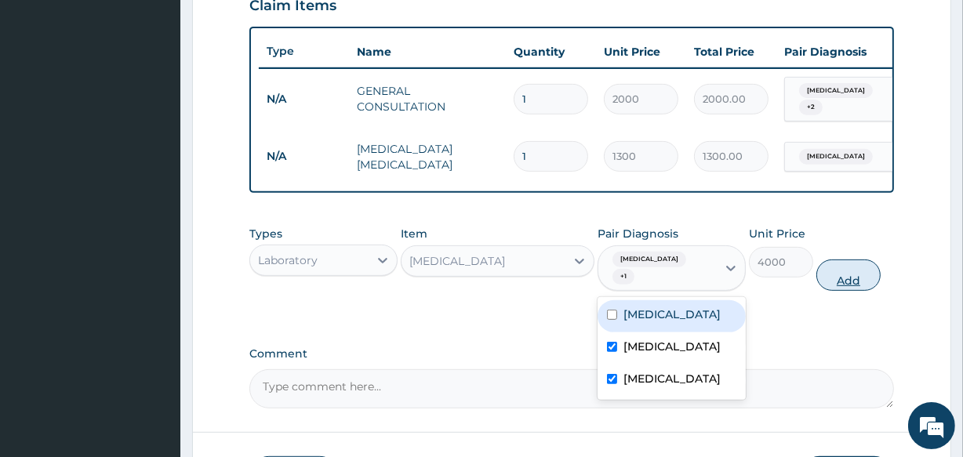
click at [829, 285] on button "Add" at bounding box center [848, 274] width 64 height 31
type input "0"
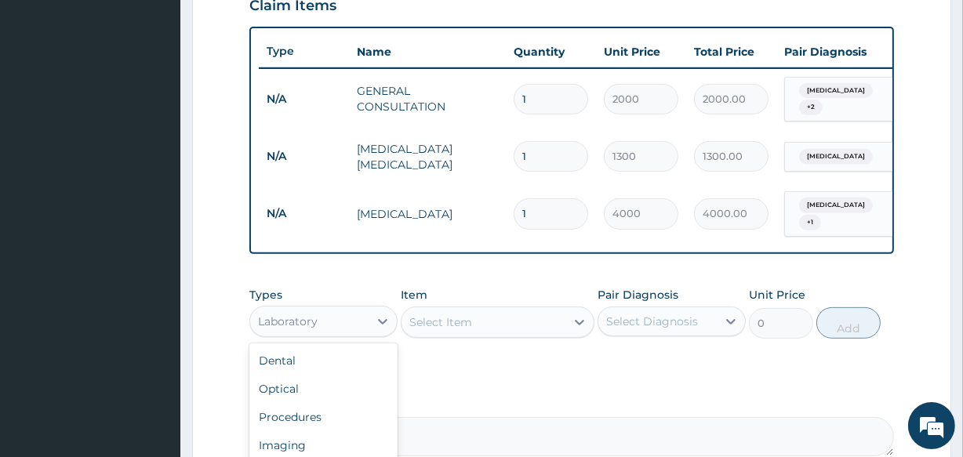
click at [325, 328] on div "Laboratory" at bounding box center [309, 321] width 118 height 25
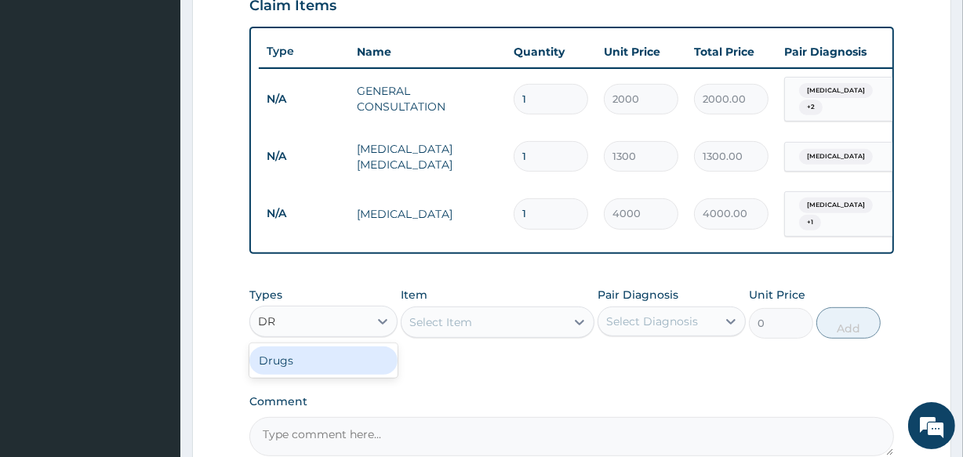
type input "DRU"
click at [312, 364] on div "Drugs" at bounding box center [323, 360] width 148 height 28
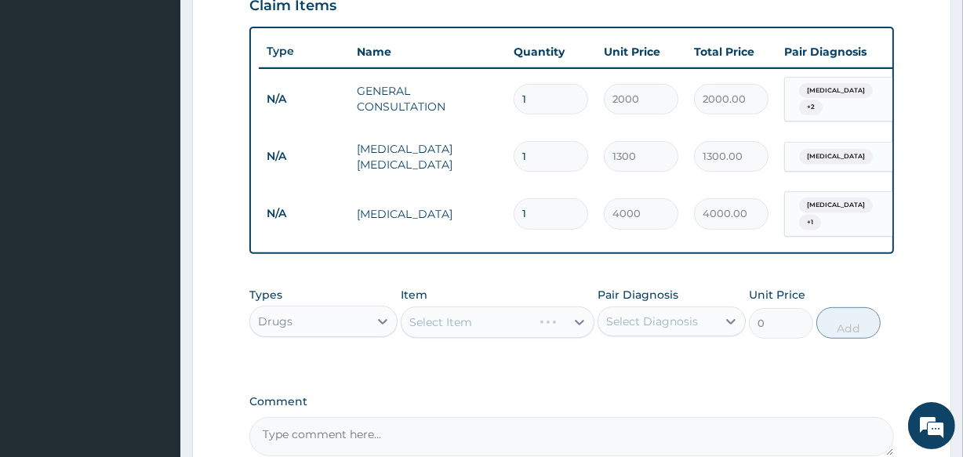
click at [409, 325] on div "Select Item" at bounding box center [497, 321] width 193 height 31
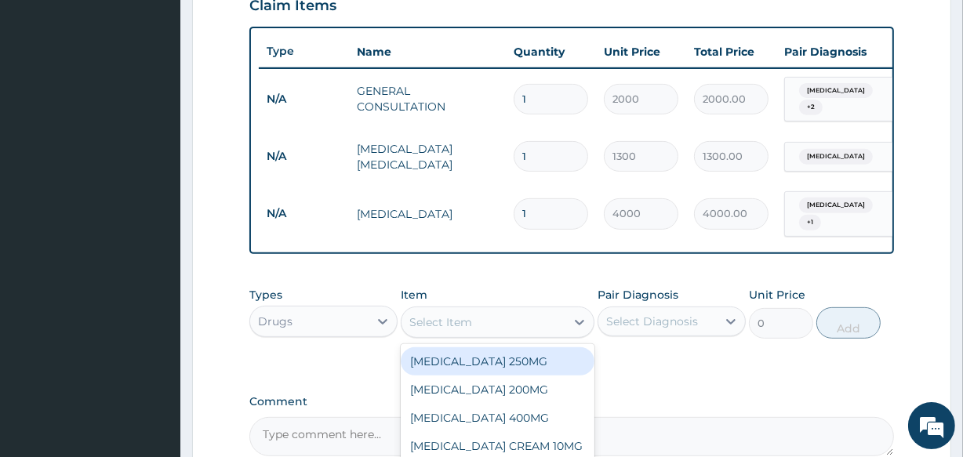
click at [417, 327] on div "Select Item" at bounding box center [440, 322] width 63 height 16
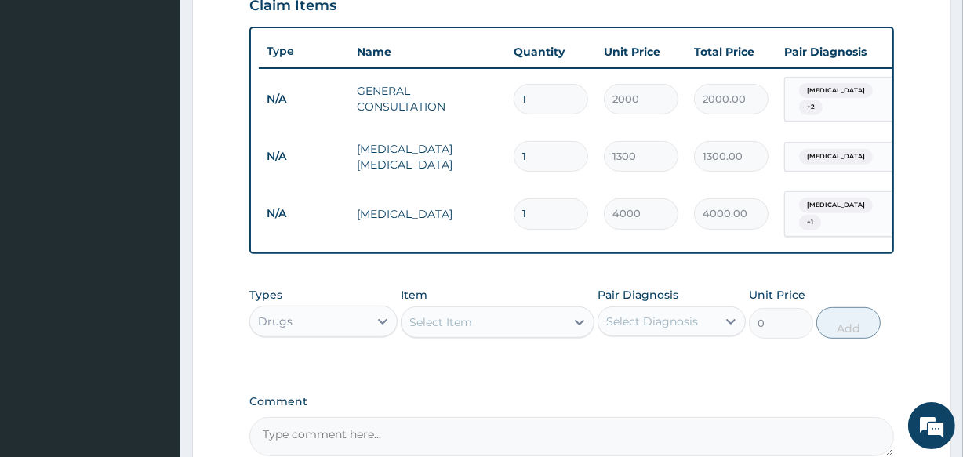
click at [417, 327] on div "Select Item" at bounding box center [440, 322] width 63 height 16
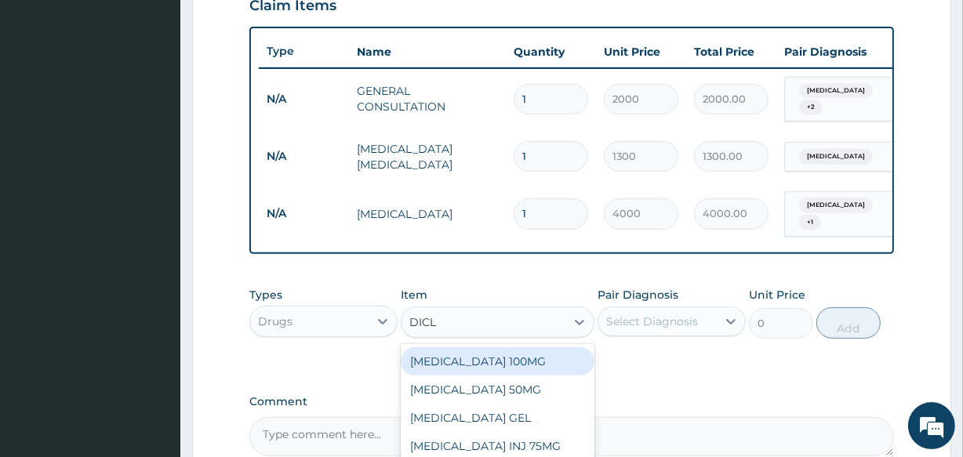
type input "DICLO"
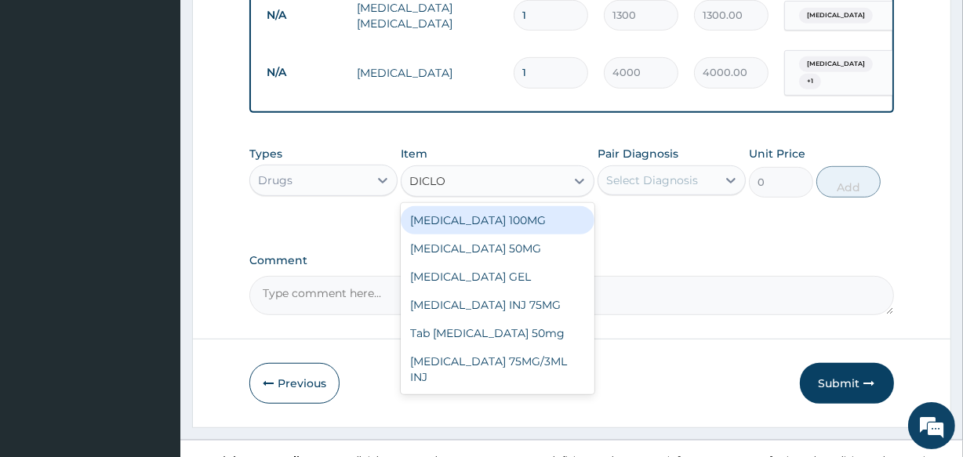
scroll to position [698, 0]
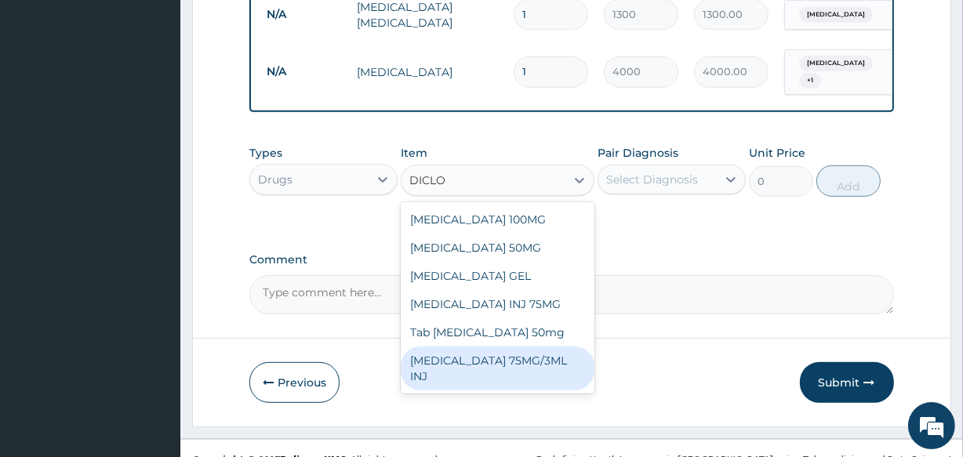
click at [542, 359] on div "DICLOFENAC 75MG/3ML INJ" at bounding box center [497, 368] width 193 height 44
type input "1000"
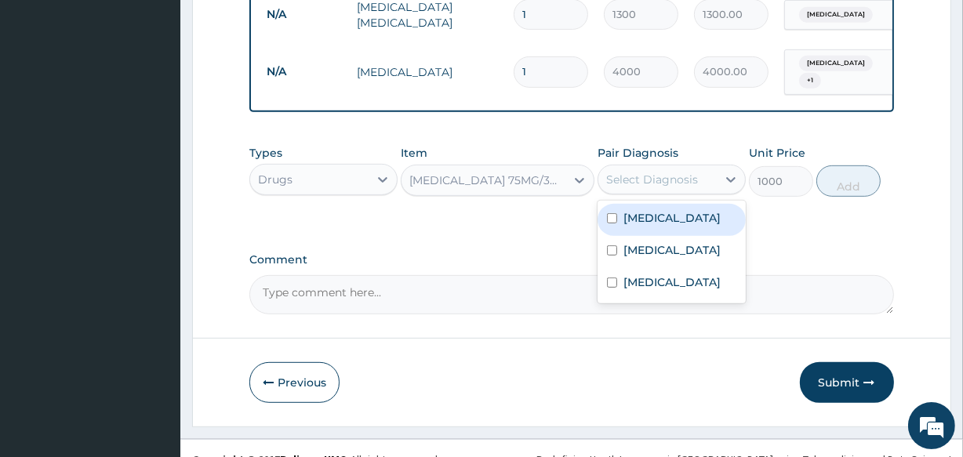
click at [629, 187] on div "Select Diagnosis" at bounding box center [652, 180] width 92 height 16
click at [615, 223] on input "checkbox" at bounding box center [612, 218] width 10 height 10
checkbox input "true"
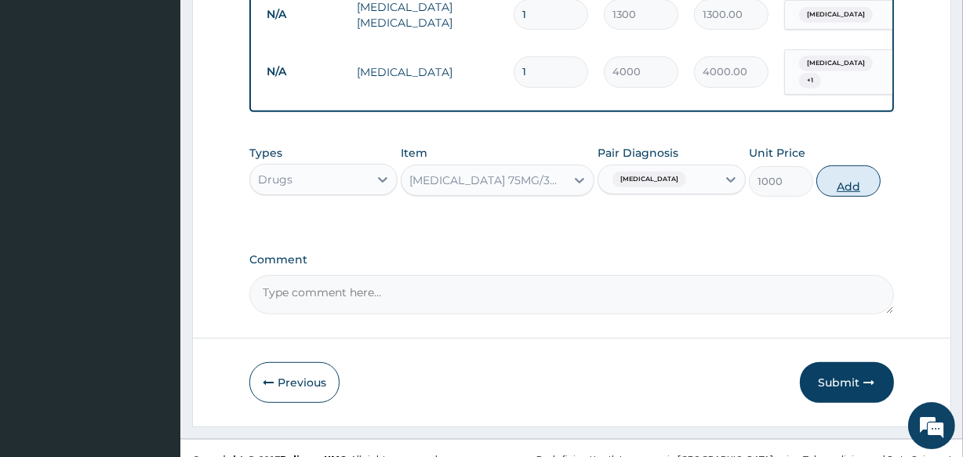
click at [837, 190] on button "Add" at bounding box center [848, 180] width 64 height 31
type input "0"
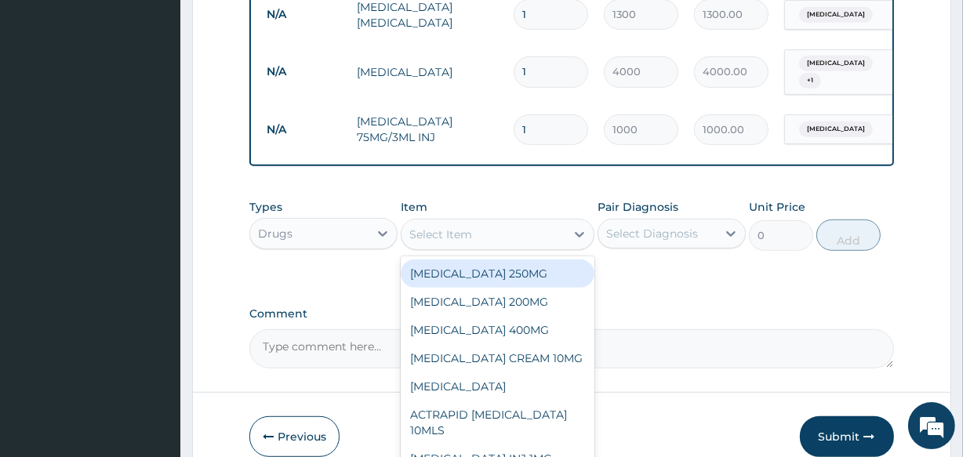
click at [412, 239] on div "Select Item" at bounding box center [440, 235] width 63 height 16
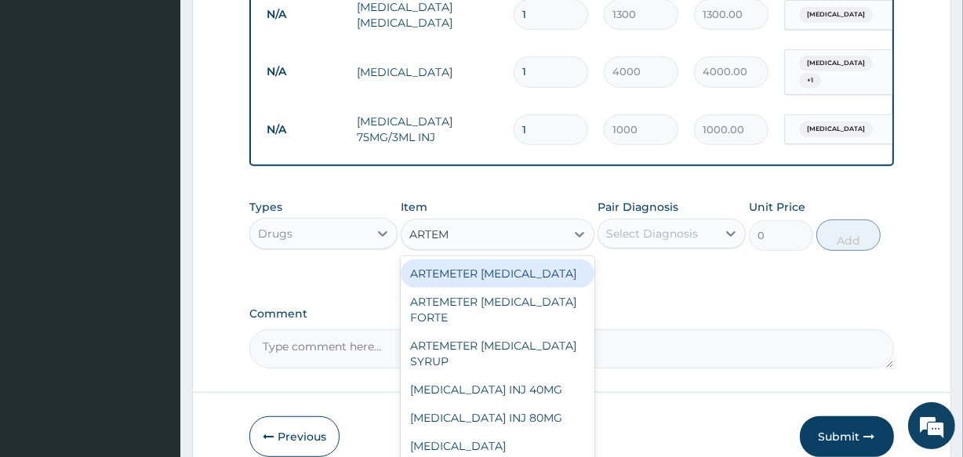
type input "ARTEME"
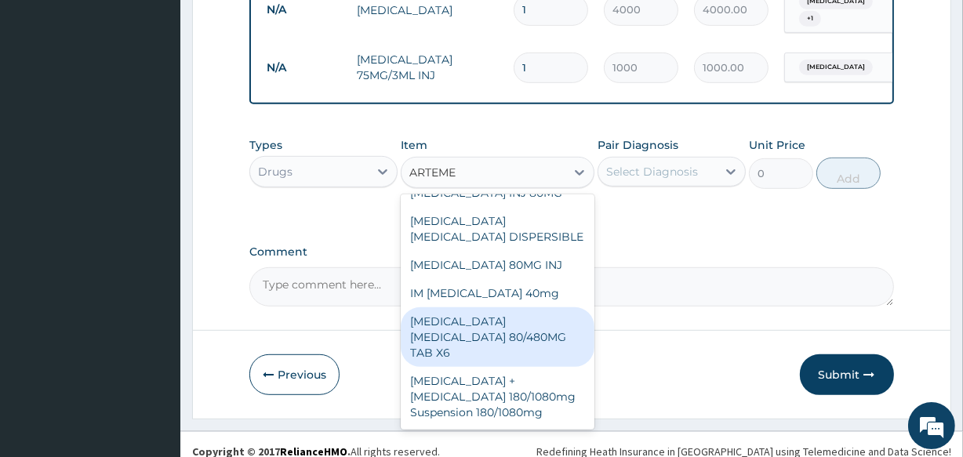
scroll to position [778, 0]
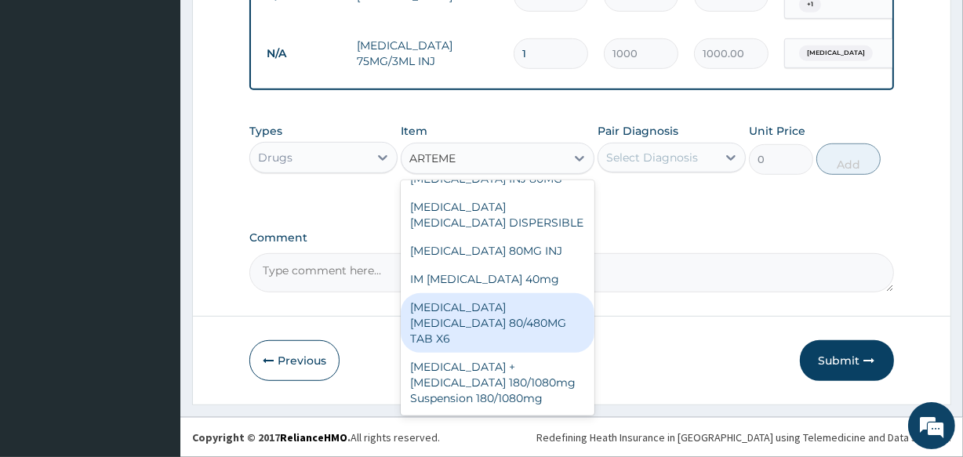
click at [498, 326] on div "ARTEMETHER LUMEFANTRINE 80/480MG TAB X6" at bounding box center [497, 323] width 193 height 60
type input "375"
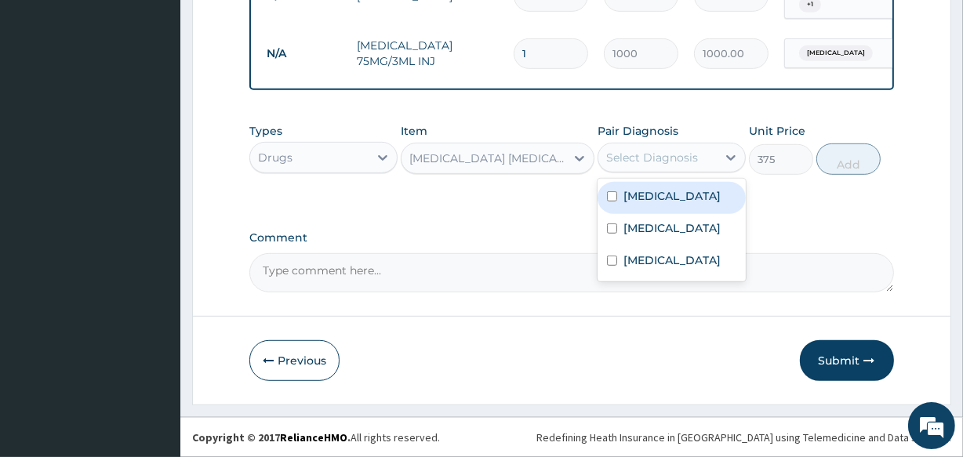
click at [613, 158] on div "Select Diagnosis" at bounding box center [652, 158] width 92 height 16
click at [612, 158] on div "Select Diagnosis" at bounding box center [652, 158] width 92 height 16
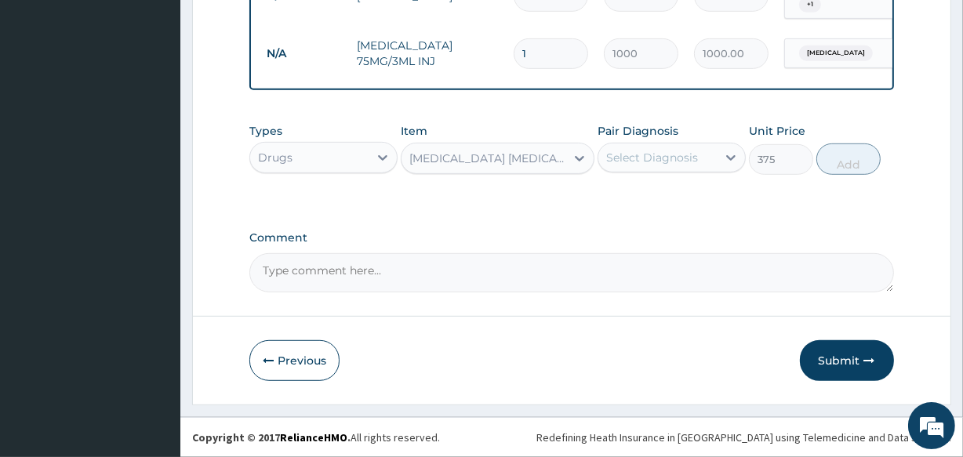
click at [612, 158] on div "Select Diagnosis" at bounding box center [652, 158] width 92 height 16
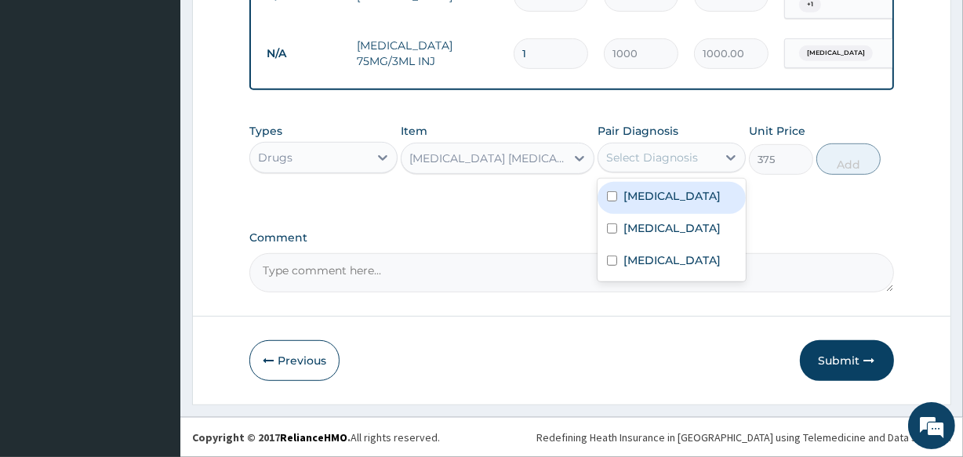
click at [606, 198] on div "Malaria" at bounding box center [671, 198] width 148 height 32
checkbox input "true"
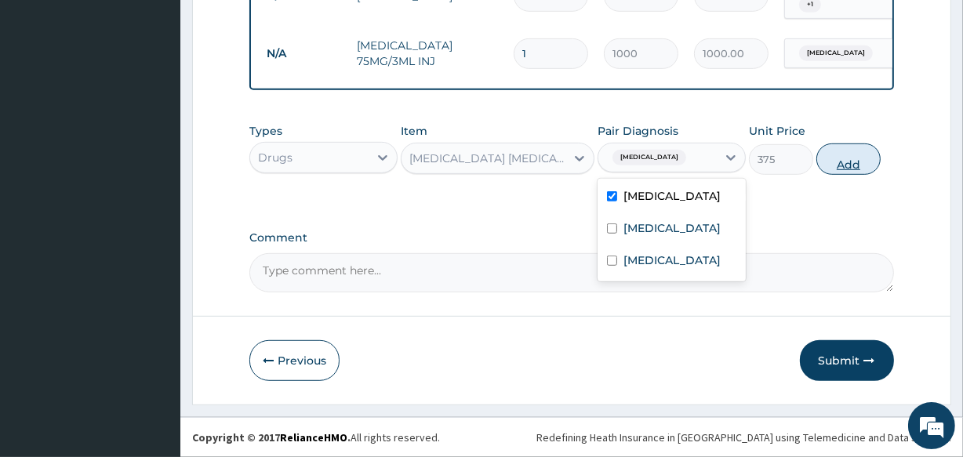
click at [832, 165] on button "Add" at bounding box center [848, 158] width 64 height 31
type input "0"
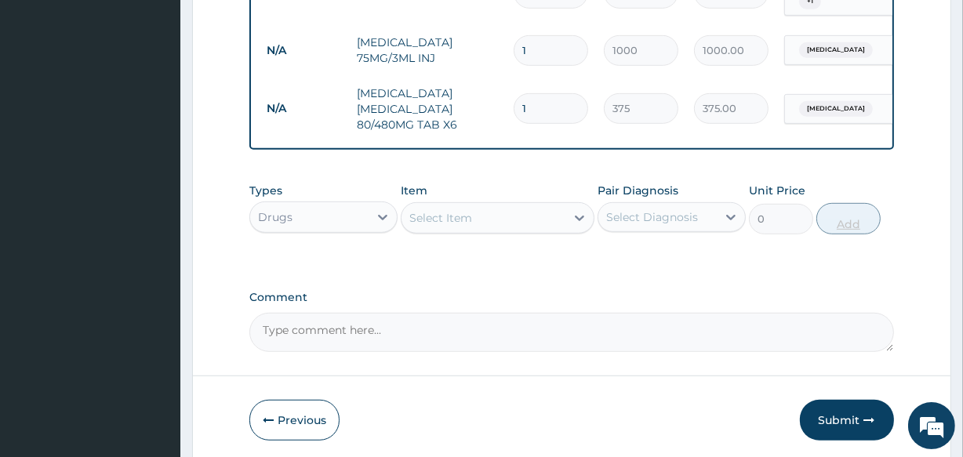
type input "0.00"
type input "6"
type input "2250.00"
type input "6"
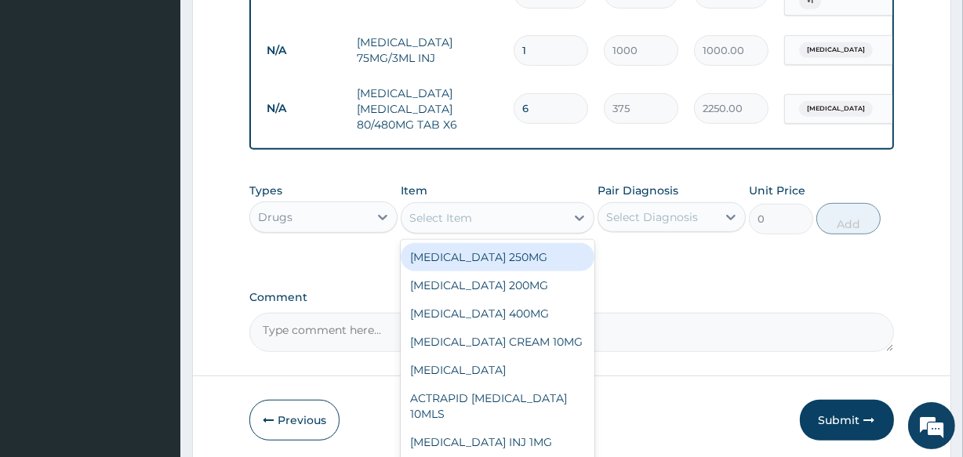
click at [433, 229] on div "Select Item" at bounding box center [482, 217] width 163 height 25
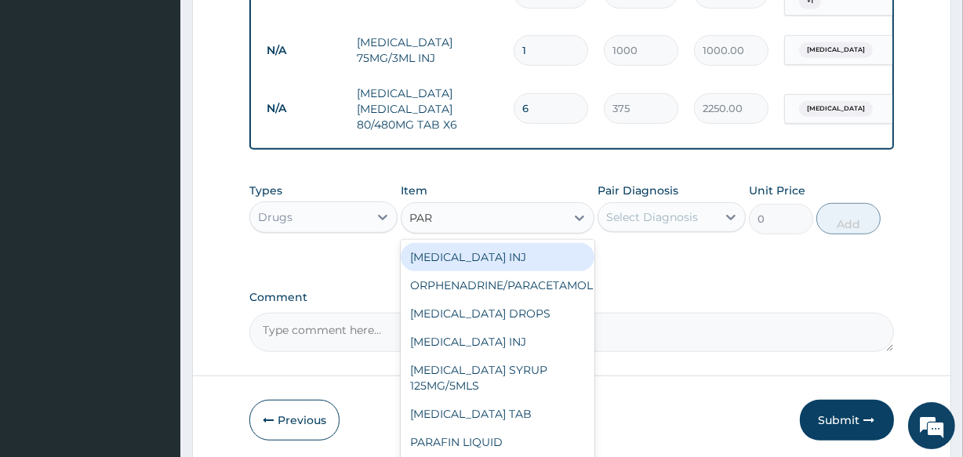
type input "PARA"
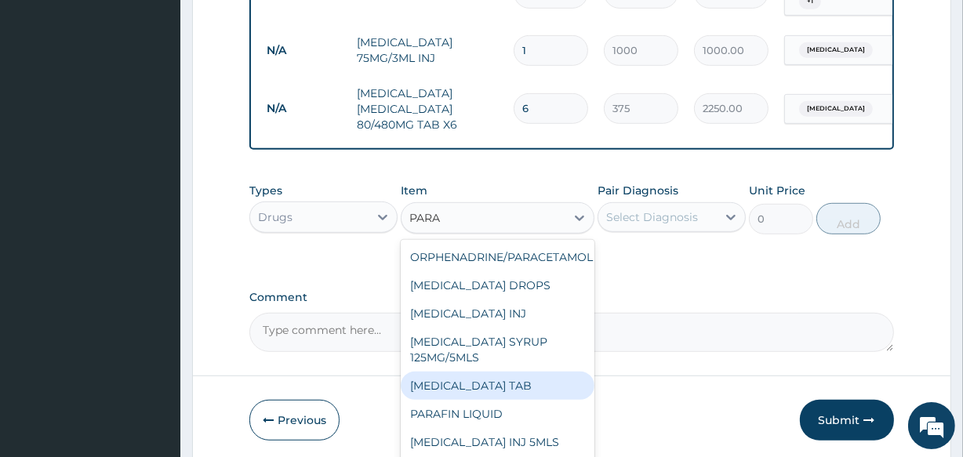
click at [488, 385] on div "PARACETAMOL TAB" at bounding box center [497, 386] width 193 height 28
type input "30"
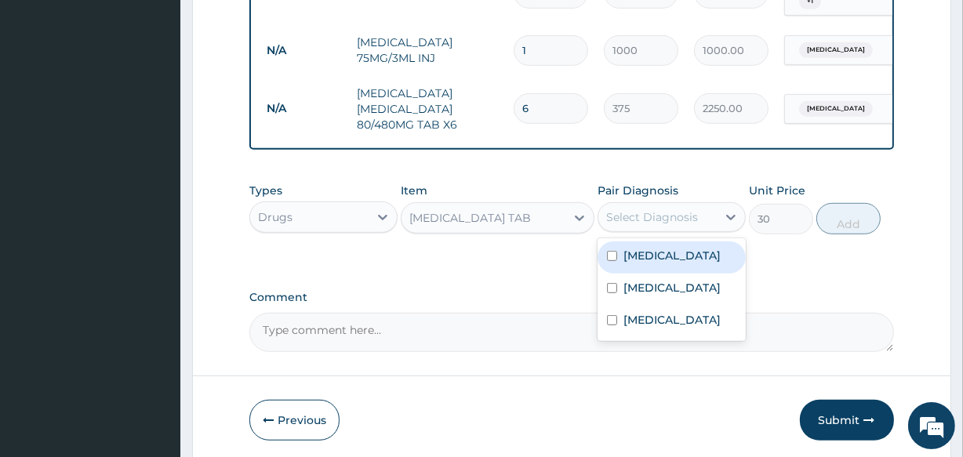
click at [615, 214] on div "Select Diagnosis" at bounding box center [652, 217] width 92 height 16
click at [614, 259] on input "checkbox" at bounding box center [612, 256] width 10 height 10
checkbox input "true"
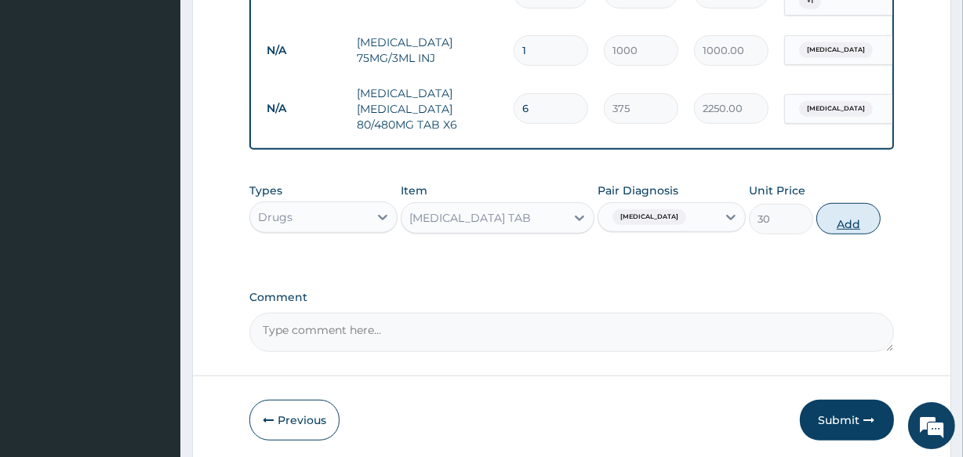
click at [850, 227] on button "Add" at bounding box center [848, 218] width 64 height 31
type input "0"
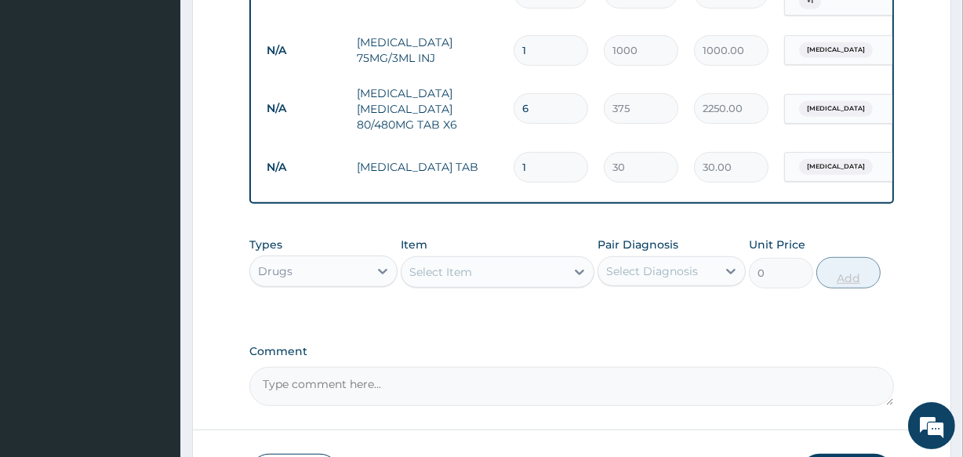
type input "0.00"
type input "2"
type input "60.00"
type input "20"
type input "600.00"
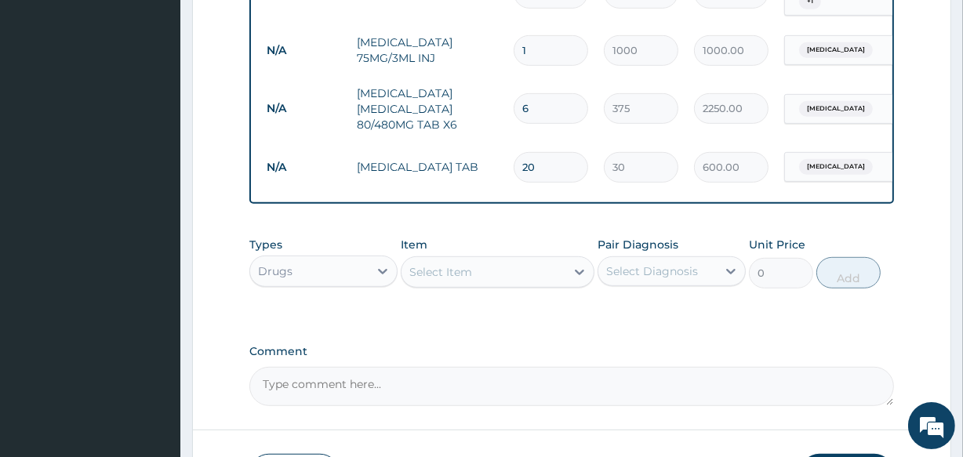
type input "20"
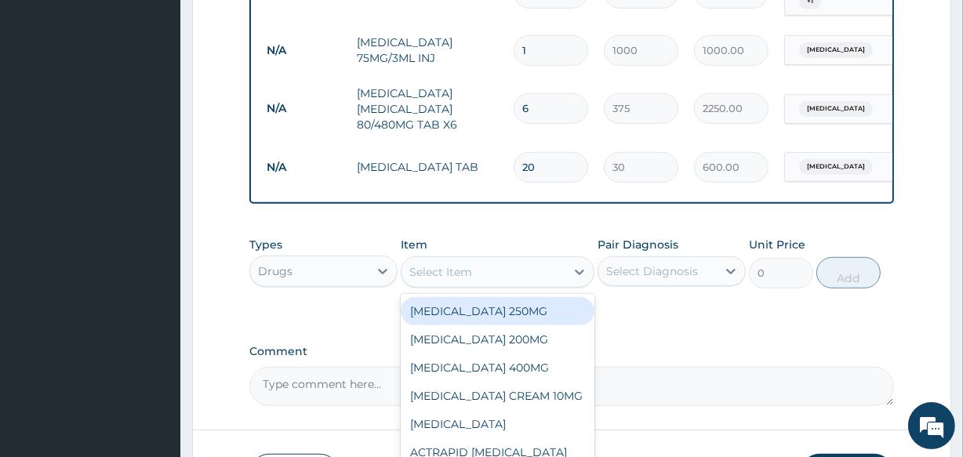
click at [424, 274] on div "Select Item" at bounding box center [440, 272] width 63 height 16
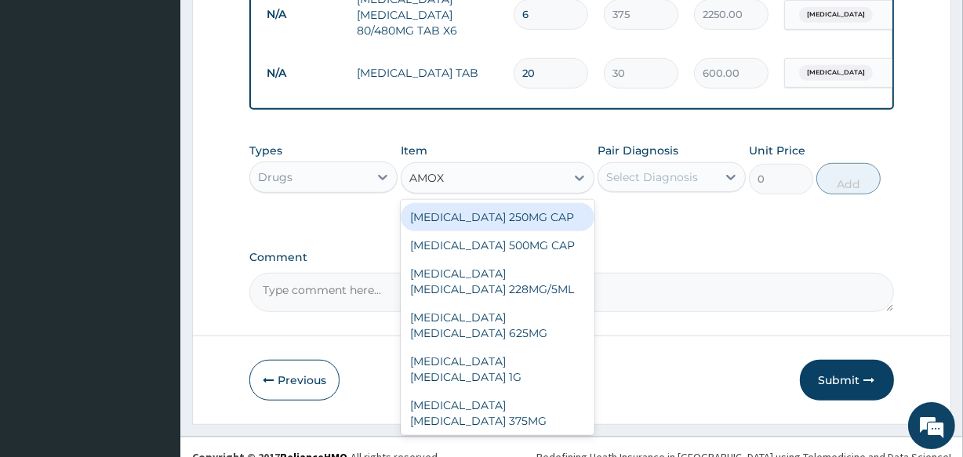
scroll to position [894, 0]
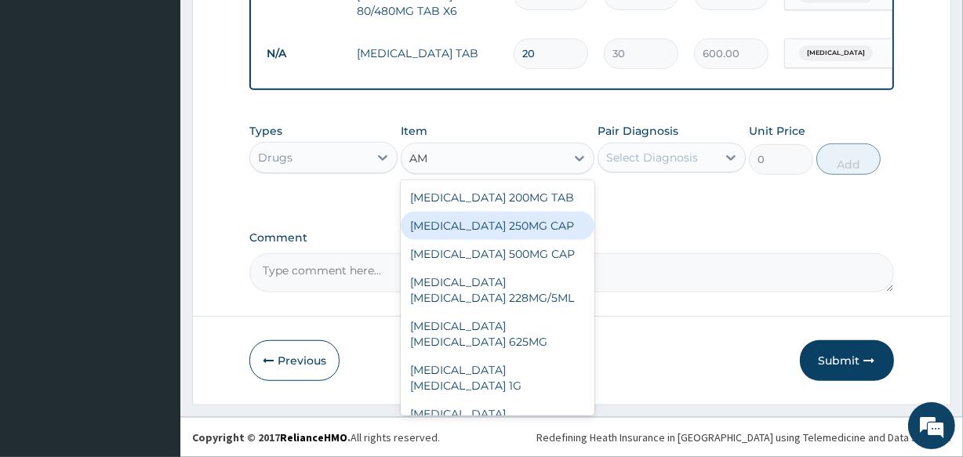
type input "A"
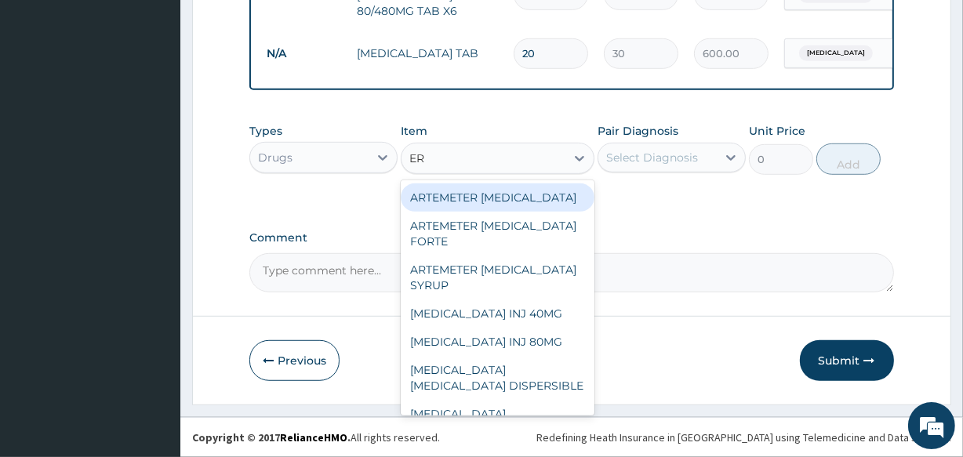
type input "ERY"
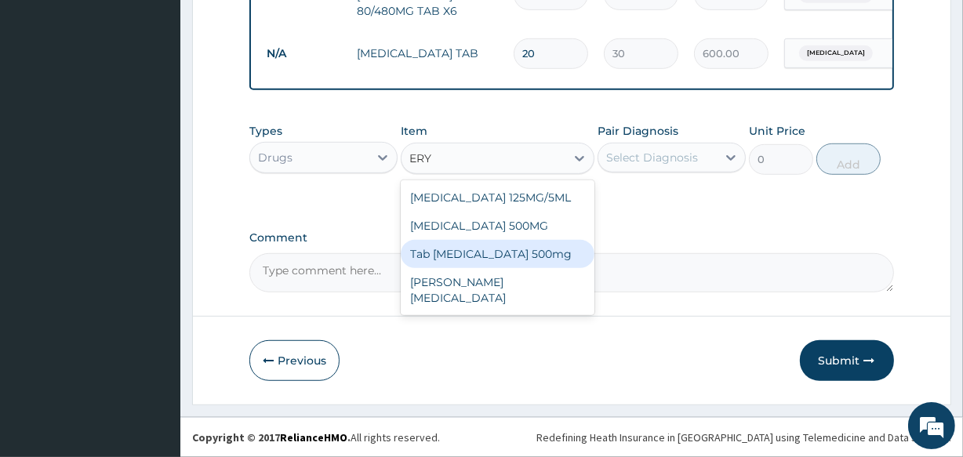
click at [532, 250] on div "Tab Erythromycin 500mg" at bounding box center [497, 254] width 193 height 28
type input "200"
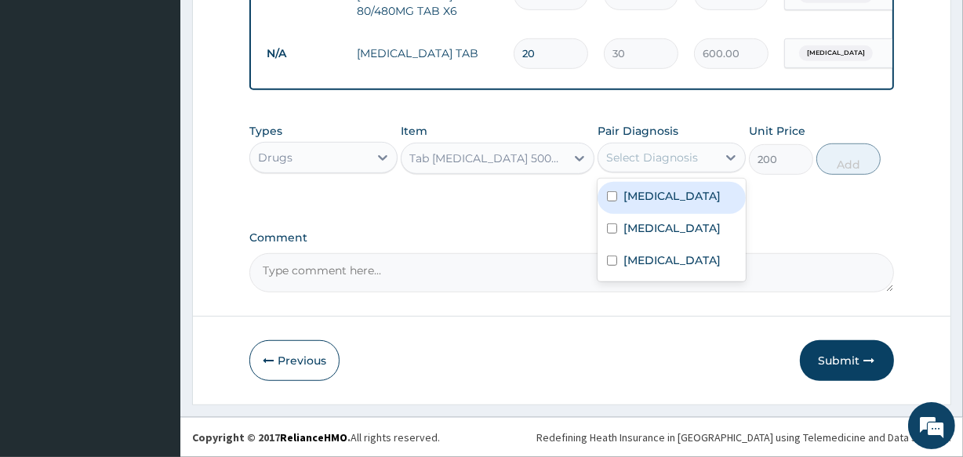
click at [649, 148] on div "Select Diagnosis" at bounding box center [657, 157] width 118 height 25
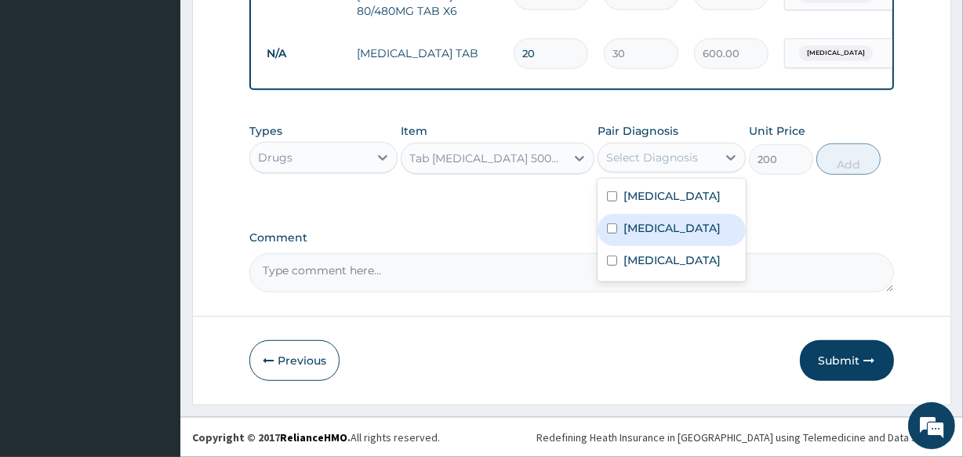
click at [613, 234] on input "checkbox" at bounding box center [612, 228] width 10 height 10
checkbox input "true"
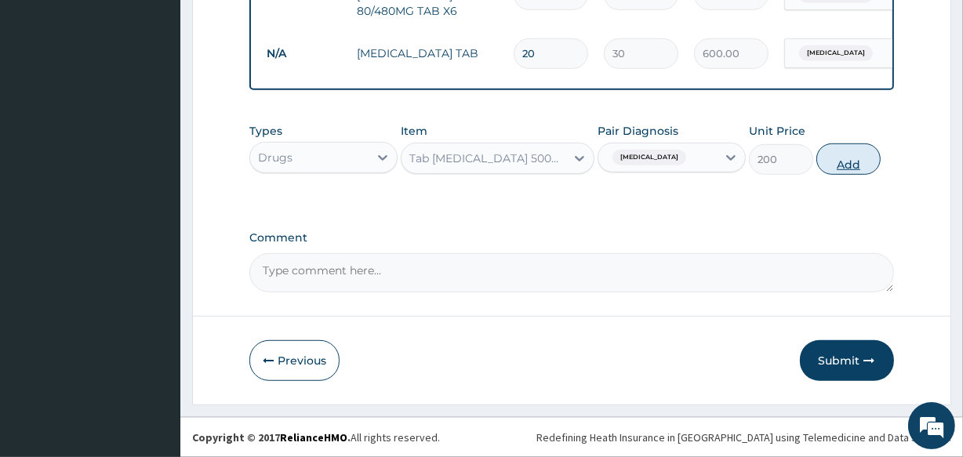
click at [847, 163] on button "Add" at bounding box center [848, 158] width 64 height 31
type input "0"
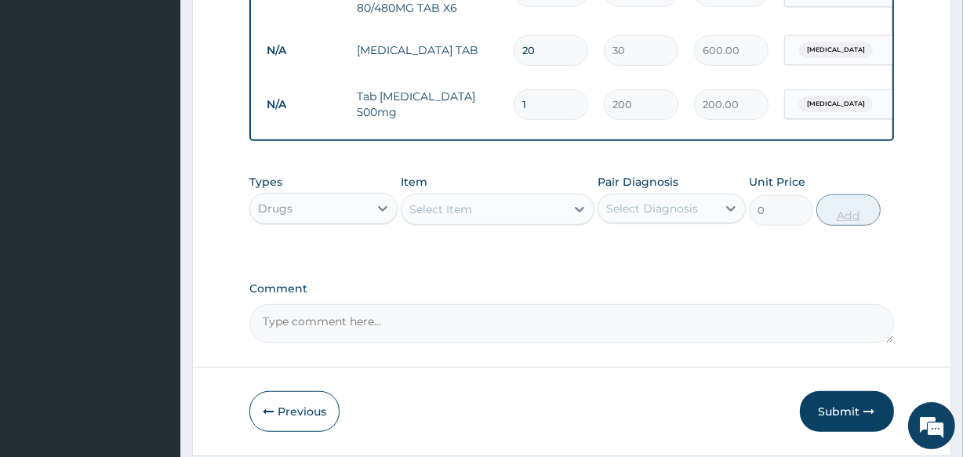
type input "10"
type input "2000.00"
type input "10"
click at [825, 413] on button "Submit" at bounding box center [847, 411] width 94 height 41
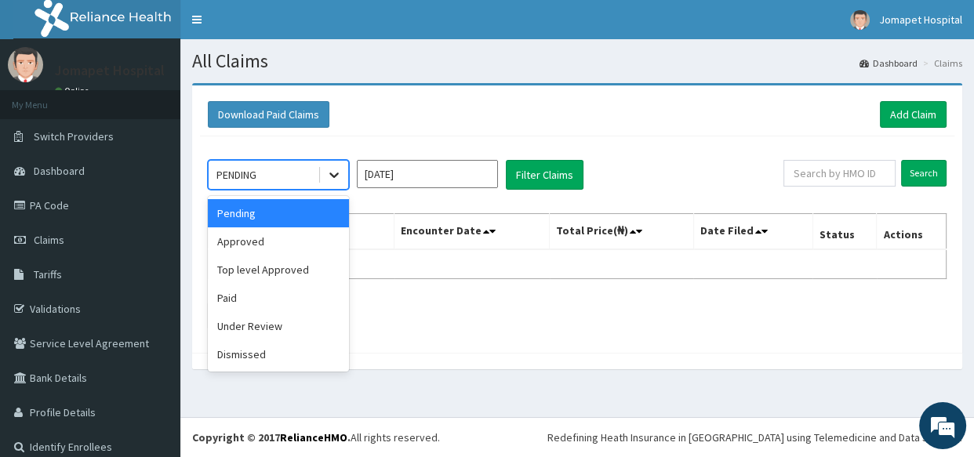
click at [329, 178] on icon at bounding box center [334, 175] width 16 height 16
click at [296, 235] on div "Approved" at bounding box center [278, 241] width 141 height 28
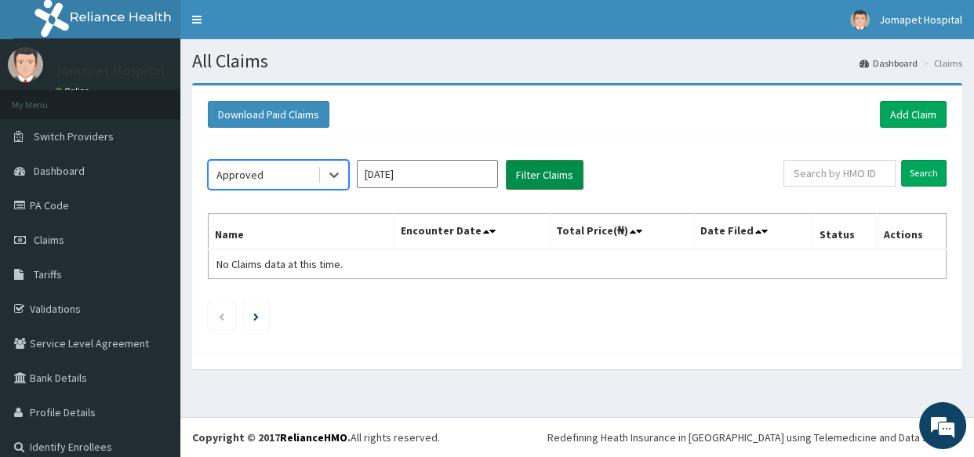
click at [522, 172] on button "Filter Claims" at bounding box center [545, 175] width 78 height 30
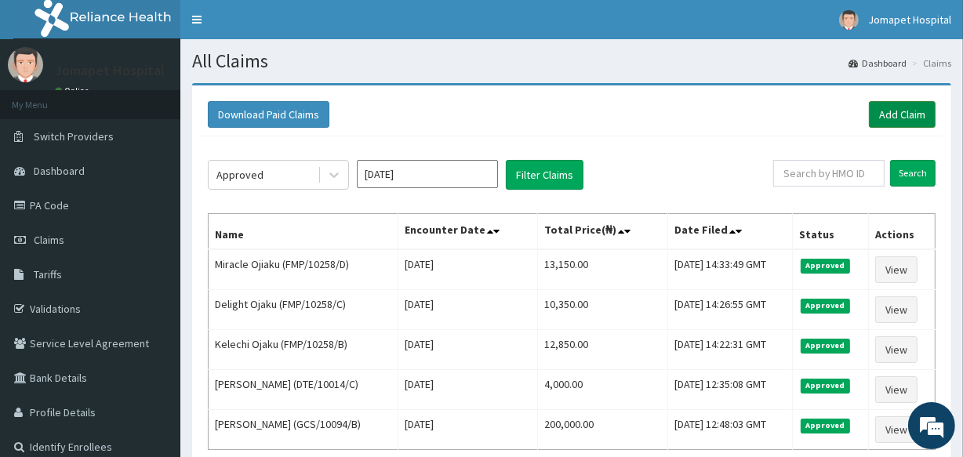
click at [886, 111] on link "Add Claim" at bounding box center [902, 114] width 67 height 27
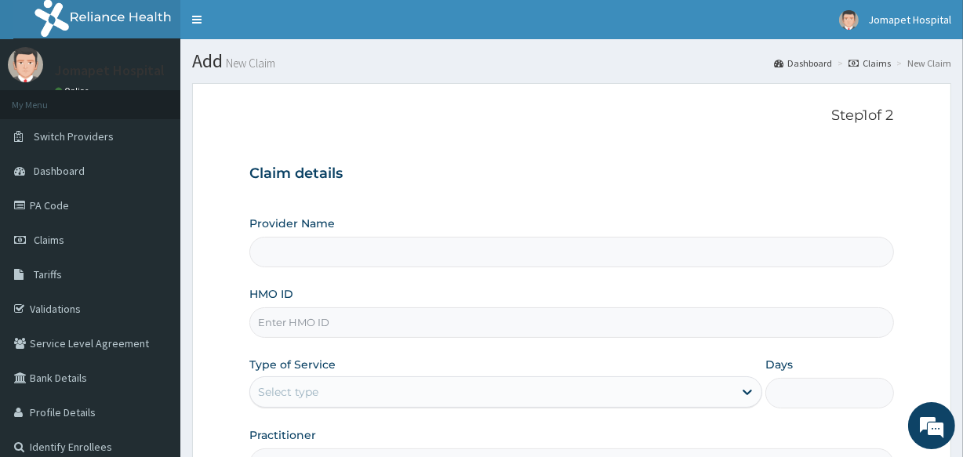
type input "Jomapet Hospital"
click at [274, 322] on input "HMO ID" at bounding box center [571, 322] width 644 height 31
click at [274, 322] on input "FMP" at bounding box center [571, 322] width 644 height 31
type input "FMP/10258/D"
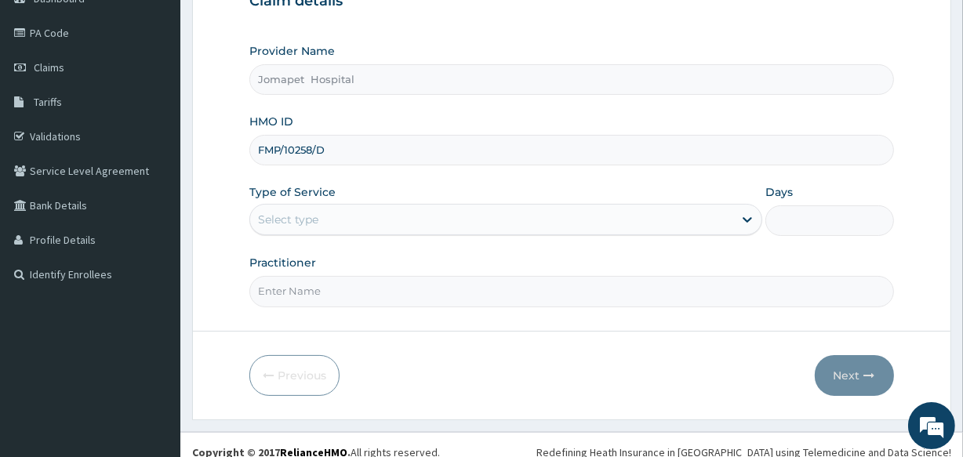
scroll to position [186, 0]
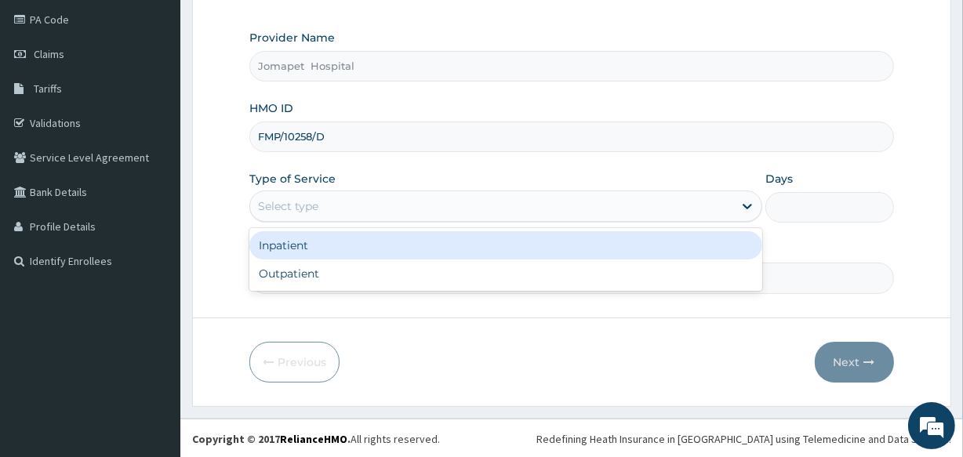
click at [280, 208] on div "Select type" at bounding box center [288, 206] width 60 height 16
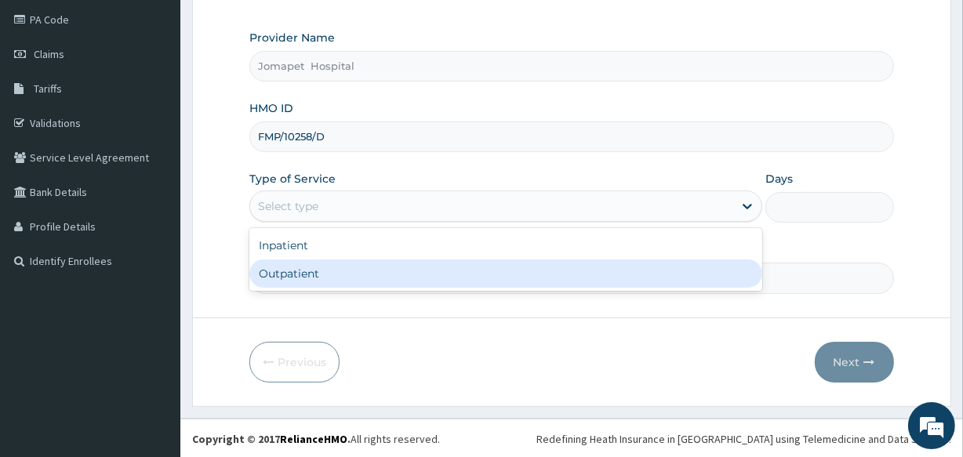
click at [290, 274] on div "Outpatient" at bounding box center [505, 273] width 513 height 28
type input "1"
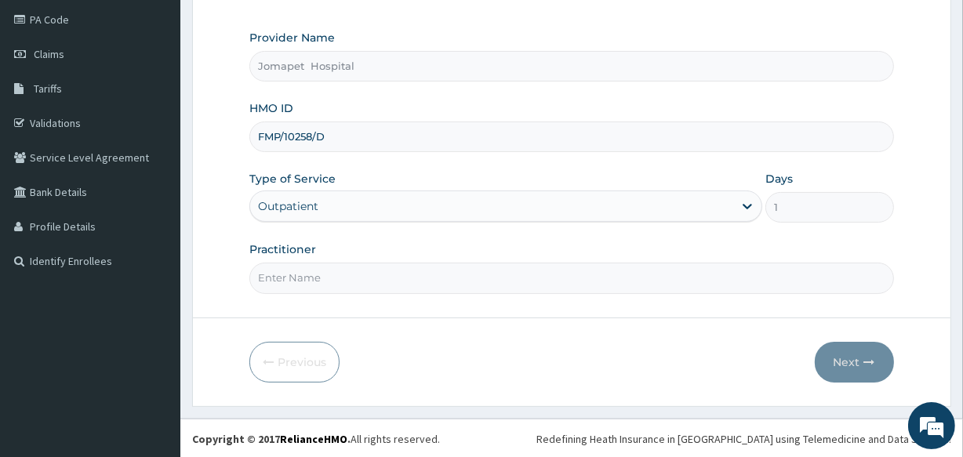
click at [285, 280] on input "Practitioner" at bounding box center [571, 278] width 644 height 31
type input "DR JOACHIM"
click at [829, 368] on button "Next" at bounding box center [853, 362] width 79 height 41
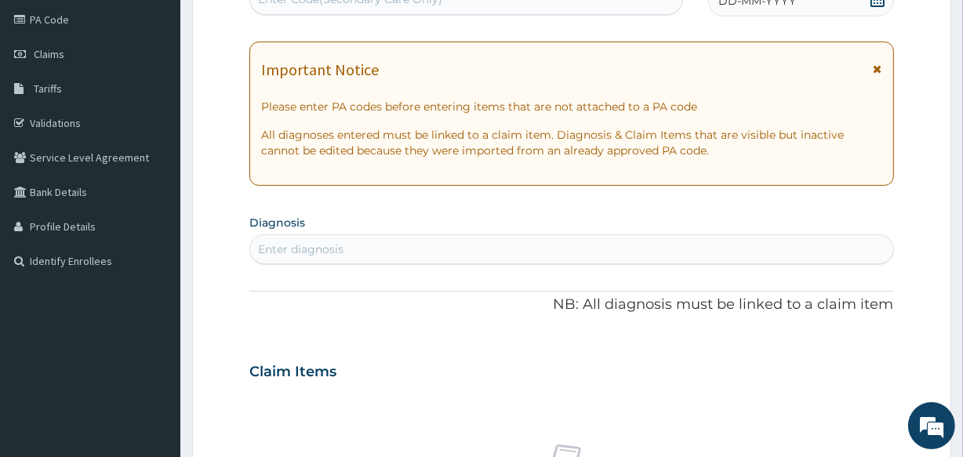
click at [729, 4] on span "DD-MM-YYYY" at bounding box center [757, 1] width 78 height 16
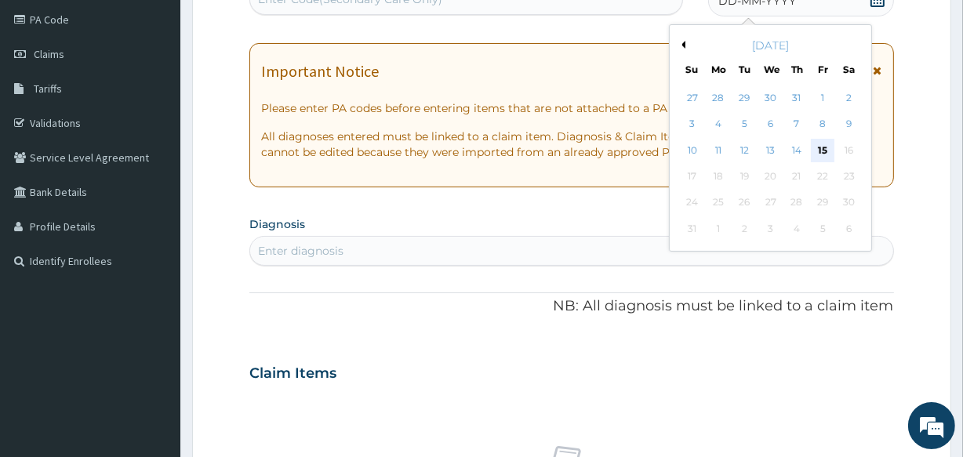
click at [825, 149] on div "15" at bounding box center [823, 151] width 24 height 24
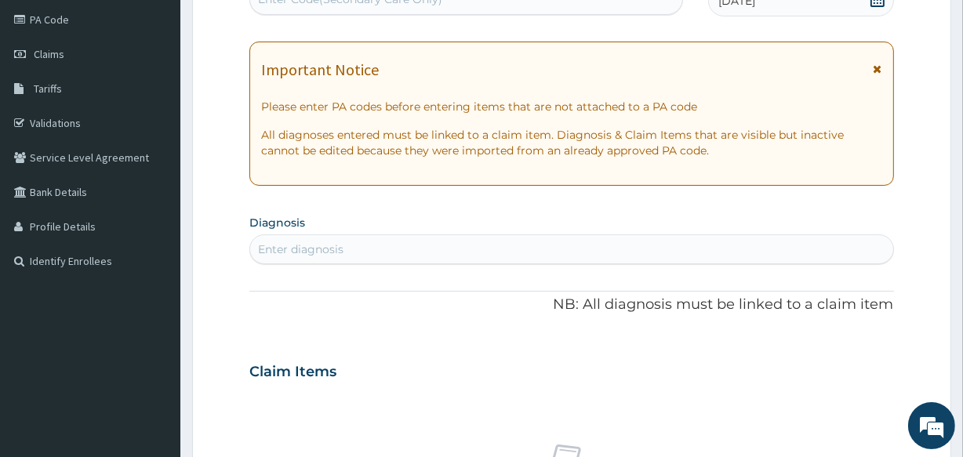
click at [296, 250] on div "Enter diagnosis" at bounding box center [300, 249] width 85 height 16
type input "MALARIA"
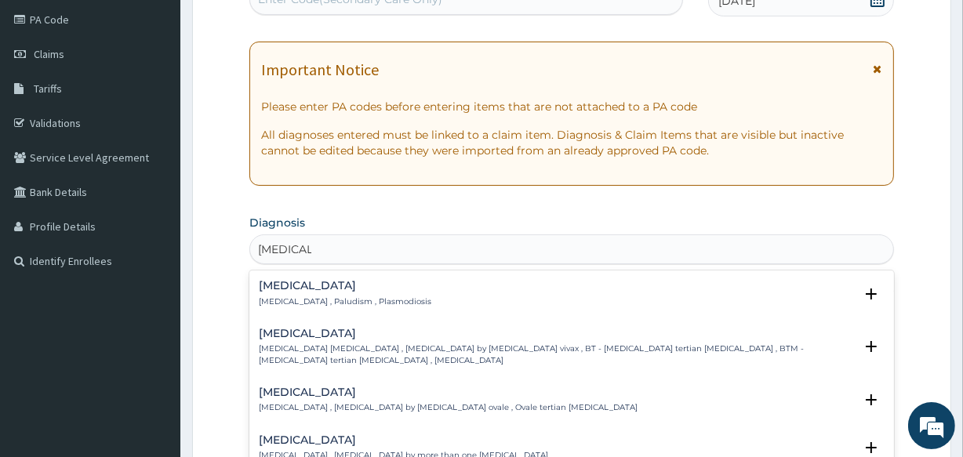
click at [299, 286] on h4 "[MEDICAL_DATA]" at bounding box center [345, 286] width 172 height 12
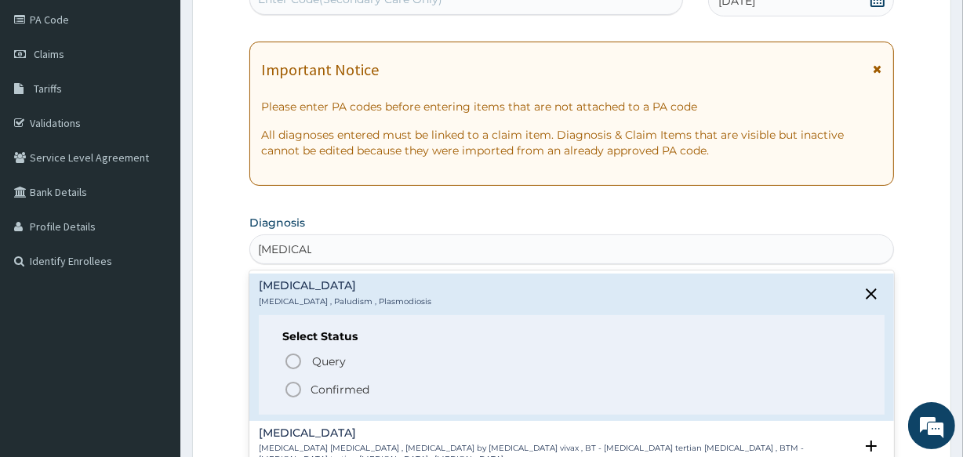
click at [291, 392] on icon "status option filled" at bounding box center [293, 389] width 19 height 19
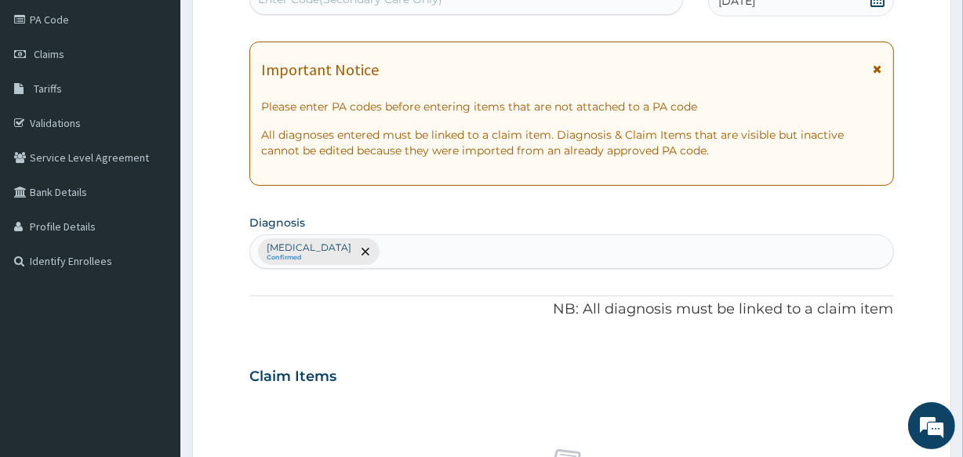
click at [379, 245] on div "Malaria Confirmed" at bounding box center [571, 251] width 642 height 33
type input "UPPER RESP"
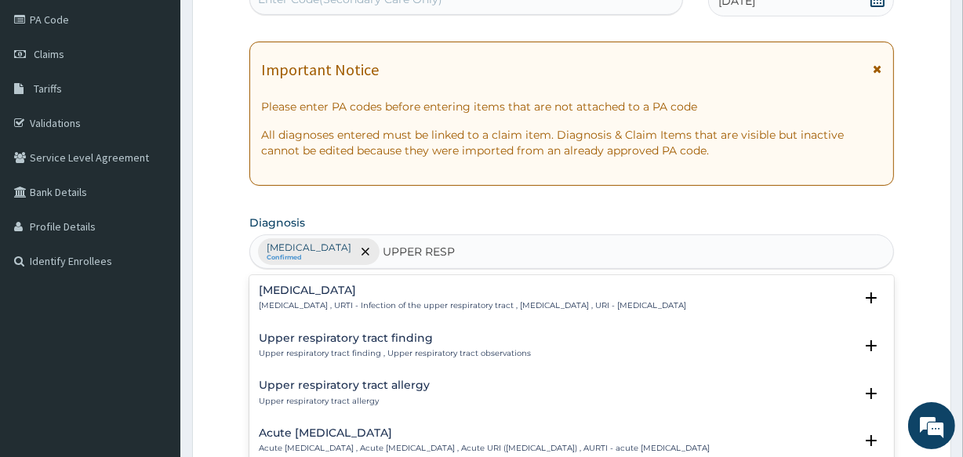
click at [377, 290] on h4 "[MEDICAL_DATA]" at bounding box center [472, 291] width 427 height 12
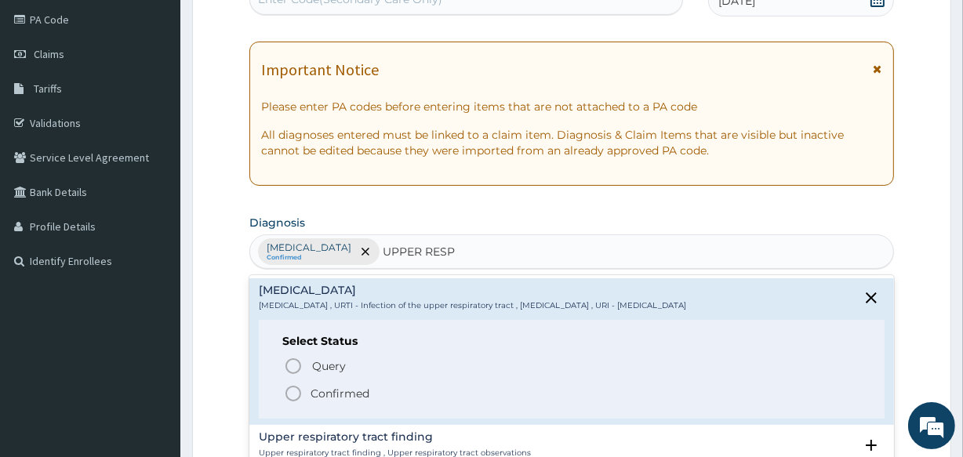
click at [296, 388] on icon "status option filled" at bounding box center [293, 393] width 19 height 19
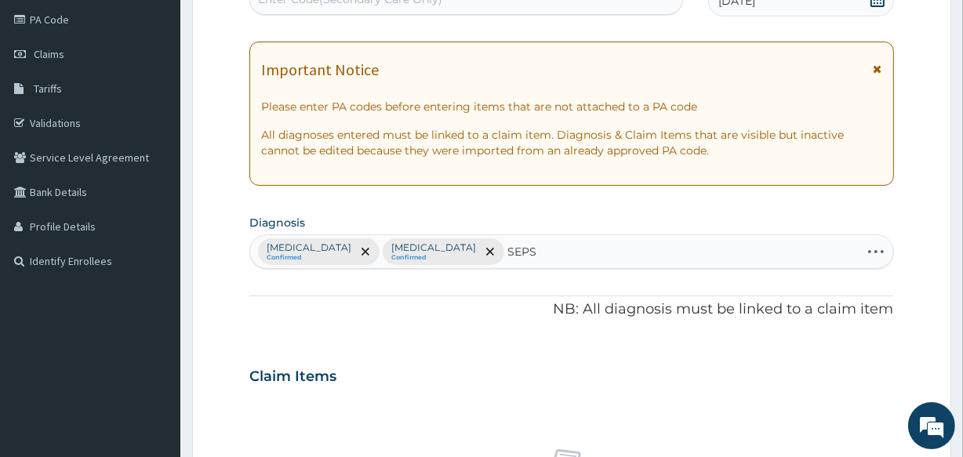
type input "SEPSI"
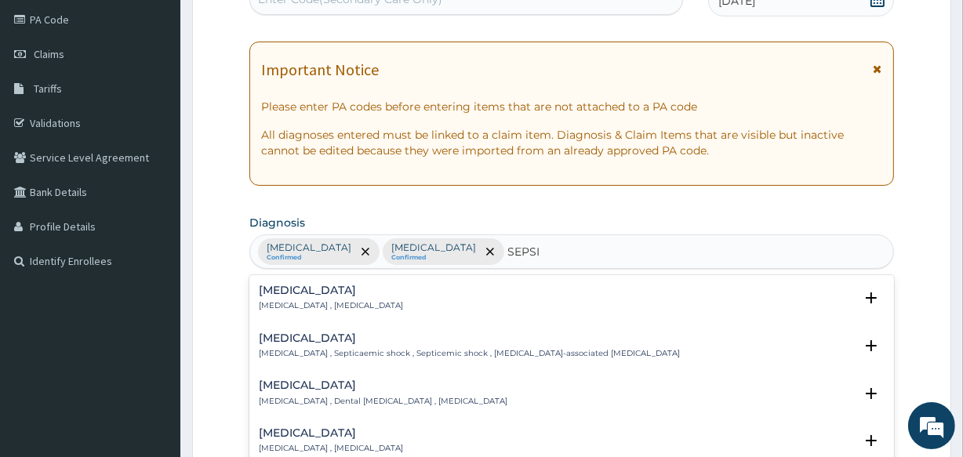
click at [339, 303] on p "[MEDICAL_DATA] , [MEDICAL_DATA]" at bounding box center [331, 305] width 144 height 11
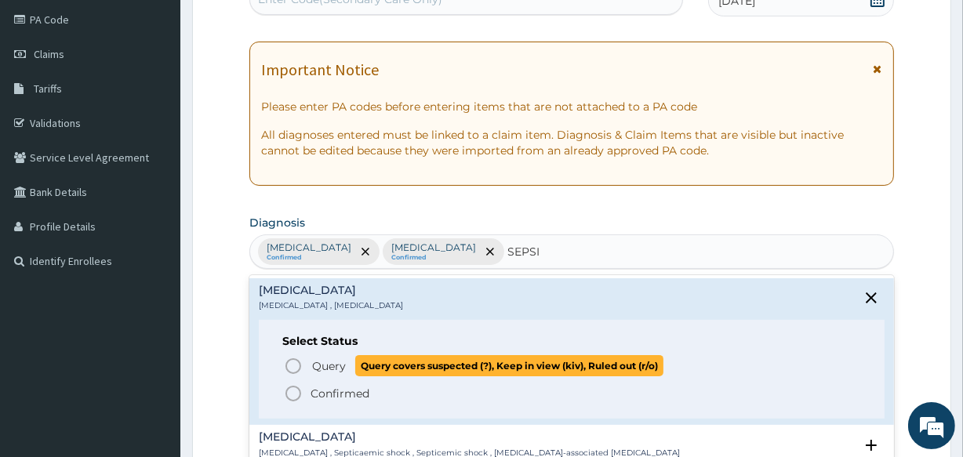
click at [295, 367] on icon "status option query" at bounding box center [293, 366] width 19 height 19
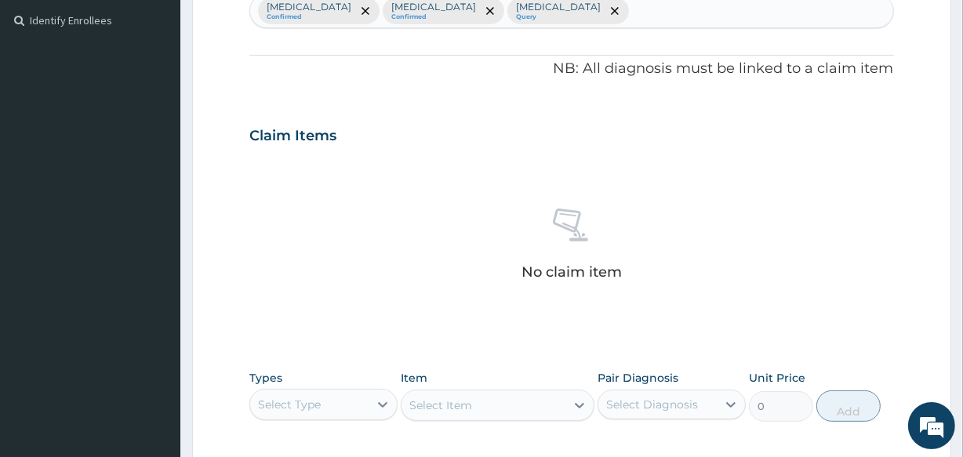
scroll to position [673, 0]
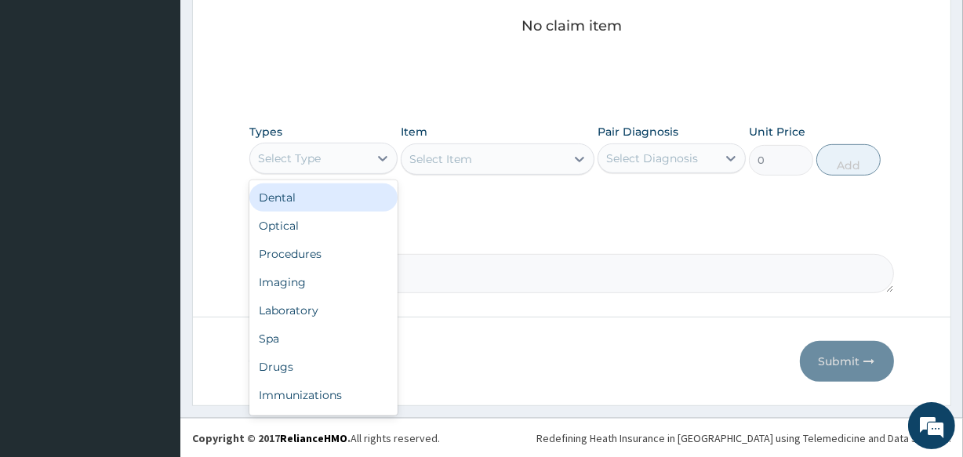
click at [289, 160] on div "Select Type" at bounding box center [289, 159] width 63 height 16
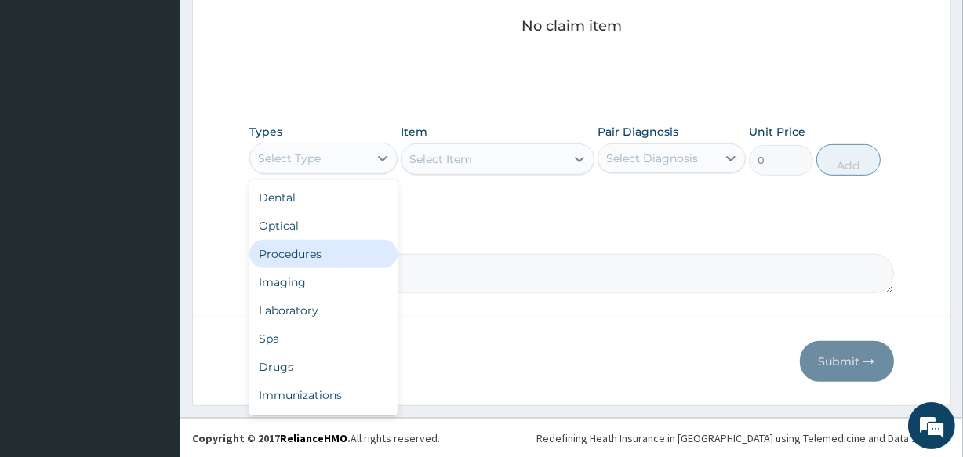
click at [291, 259] on div "Procedures" at bounding box center [323, 254] width 148 height 28
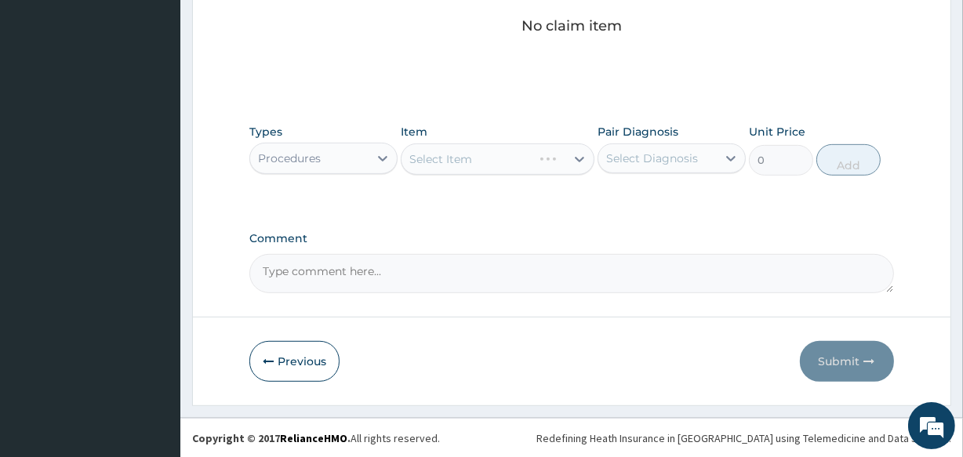
click at [412, 160] on div "Select Item" at bounding box center [497, 158] width 193 height 31
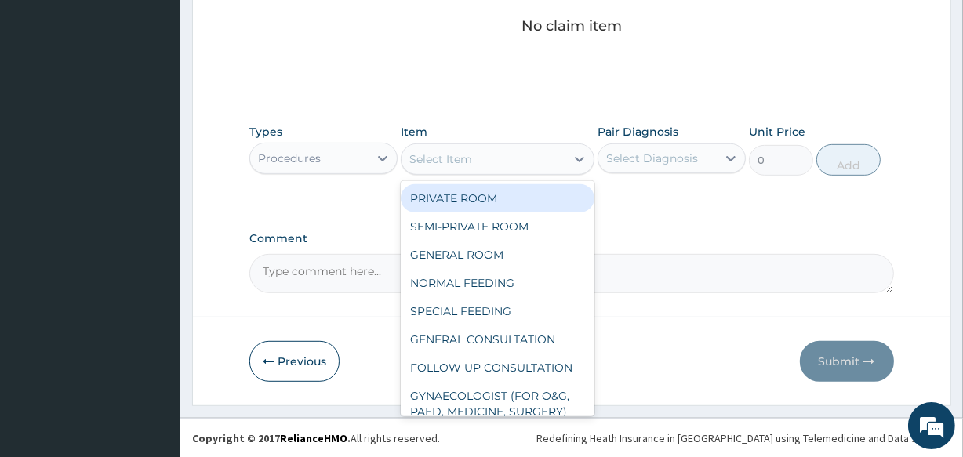
click at [412, 159] on div "Select Item" at bounding box center [440, 159] width 63 height 16
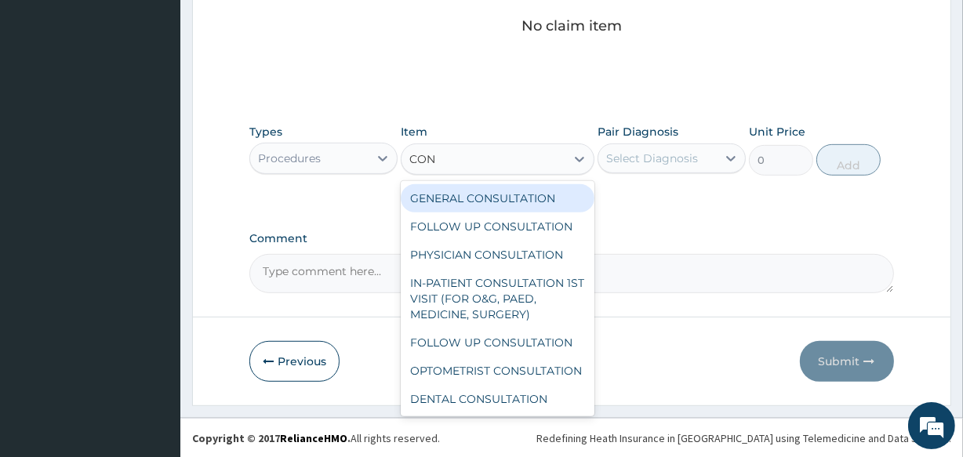
type input "CONS"
click at [427, 197] on div "GENERAL CONSULTATION" at bounding box center [497, 198] width 193 height 28
type input "2000"
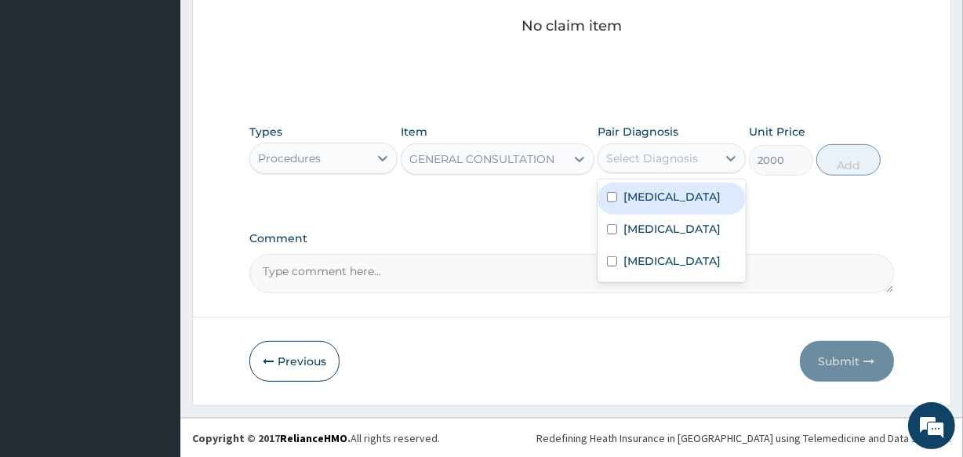
click at [608, 148] on div "Select Diagnosis" at bounding box center [657, 158] width 118 height 25
click at [607, 198] on input "checkbox" at bounding box center [612, 197] width 10 height 10
checkbox input "true"
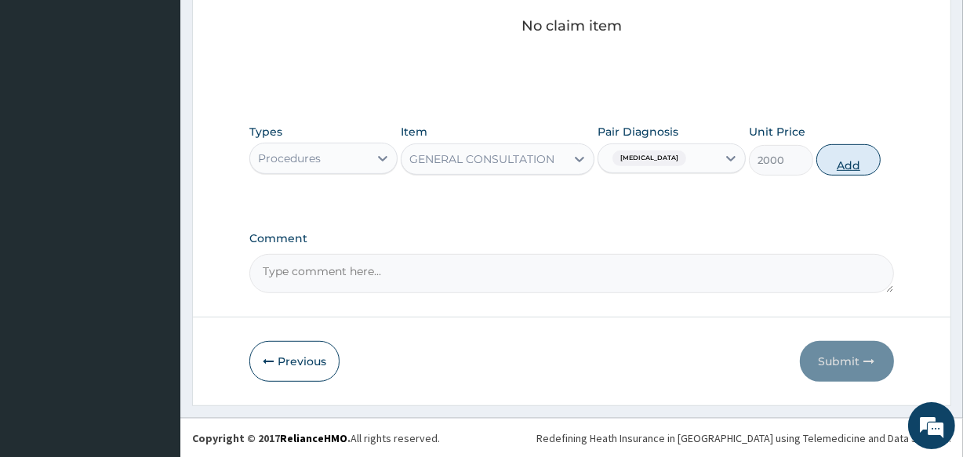
click at [840, 149] on button "Add" at bounding box center [848, 159] width 64 height 31
type input "0"
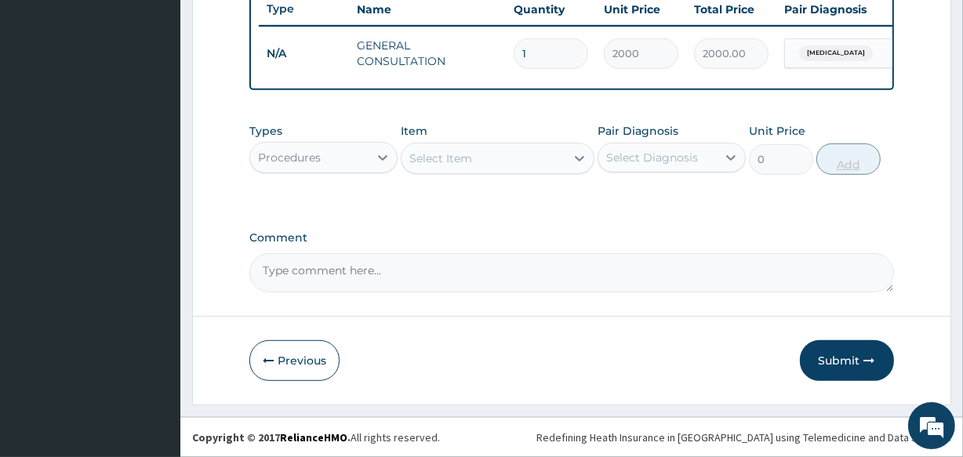
scroll to position [608, 0]
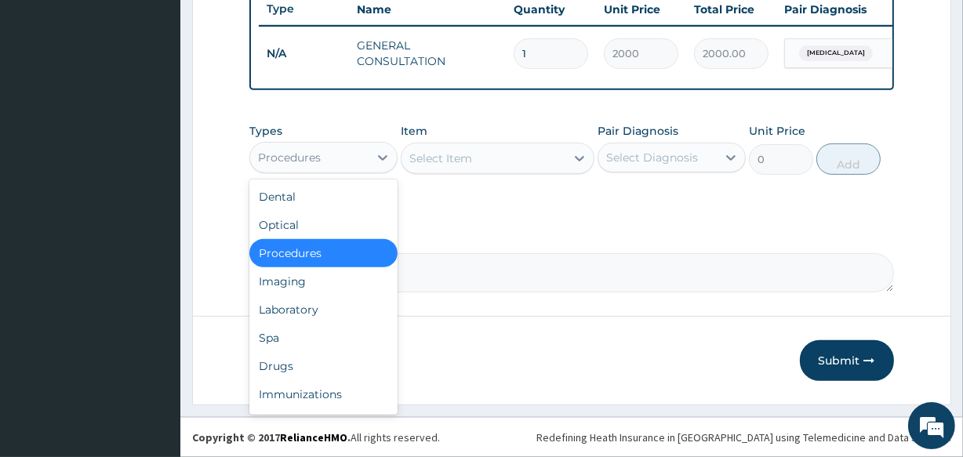
click at [329, 165] on div "Procedures" at bounding box center [309, 157] width 118 height 25
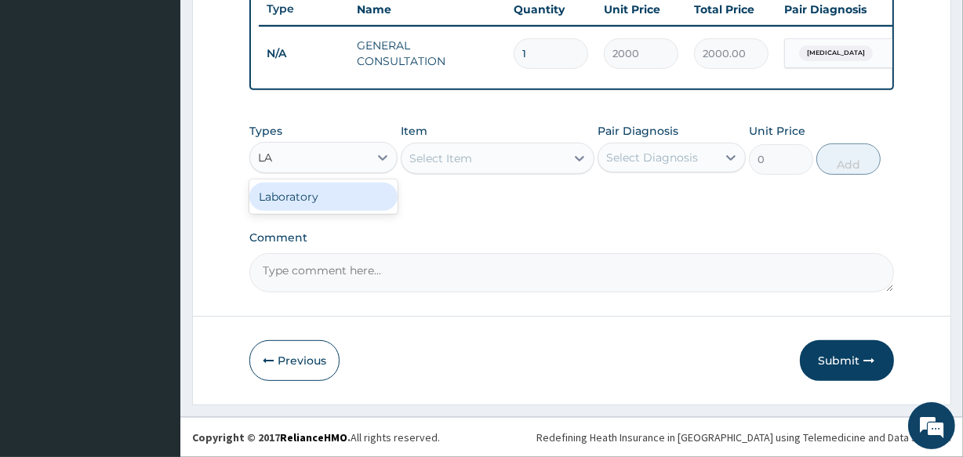
type input "LAB"
click at [321, 197] on div "Laboratory" at bounding box center [323, 197] width 148 height 28
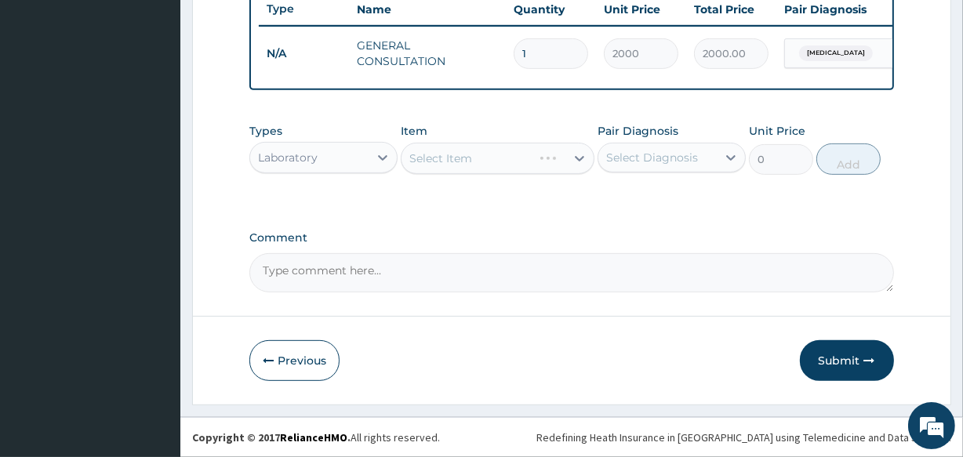
click at [410, 163] on div "Select Item" at bounding box center [497, 158] width 193 height 31
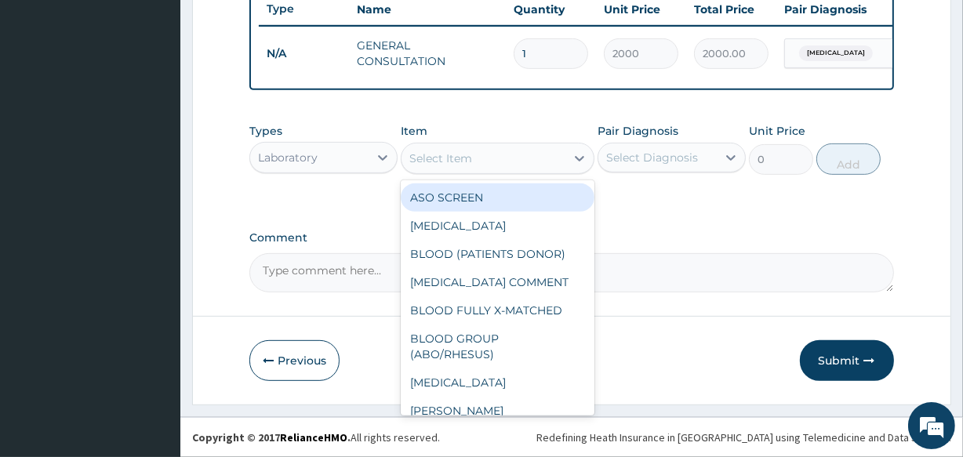
click at [410, 161] on div "Select Item" at bounding box center [482, 158] width 163 height 25
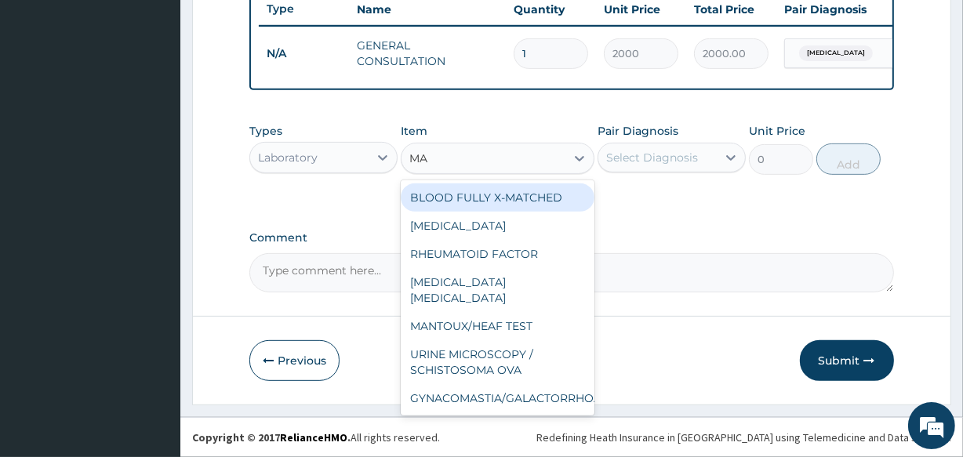
type input "MAL"
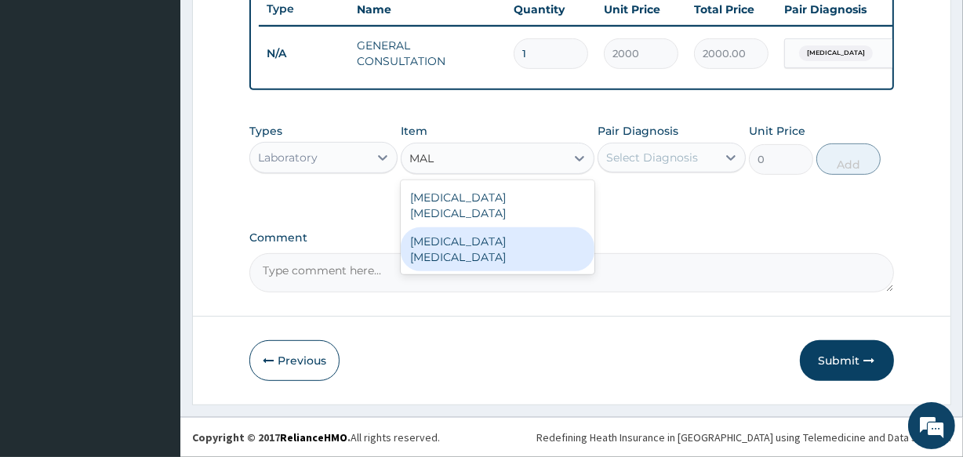
click at [434, 227] on div "[MEDICAL_DATA] [MEDICAL_DATA]" at bounding box center [497, 249] width 193 height 44
type input "1300"
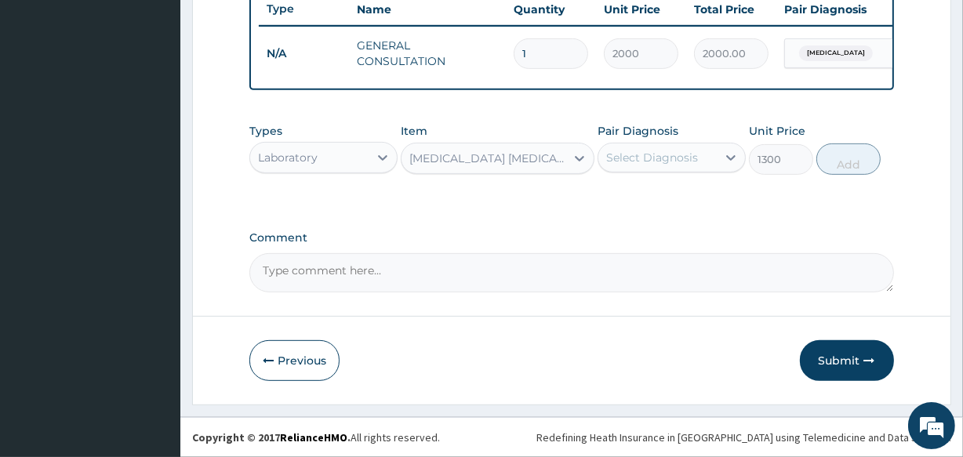
click at [606, 150] on div "Select Diagnosis" at bounding box center [652, 158] width 92 height 16
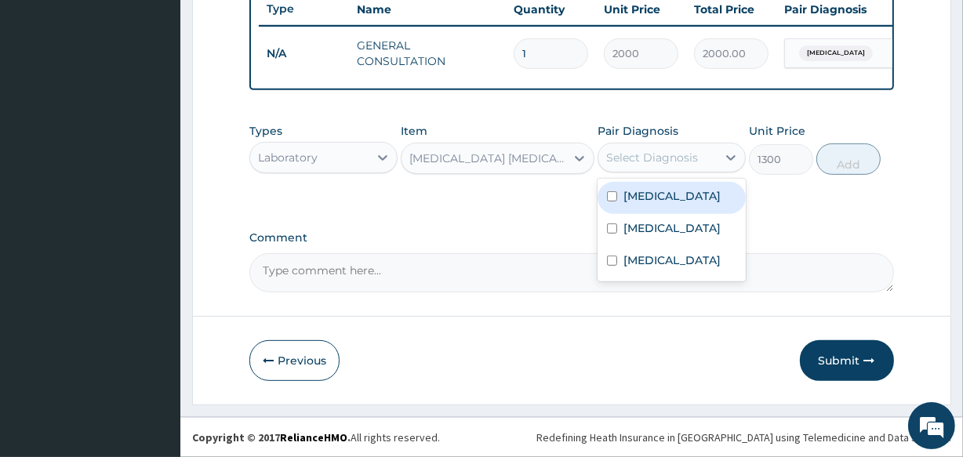
click at [610, 196] on input "checkbox" at bounding box center [612, 196] width 10 height 10
checkbox input "true"
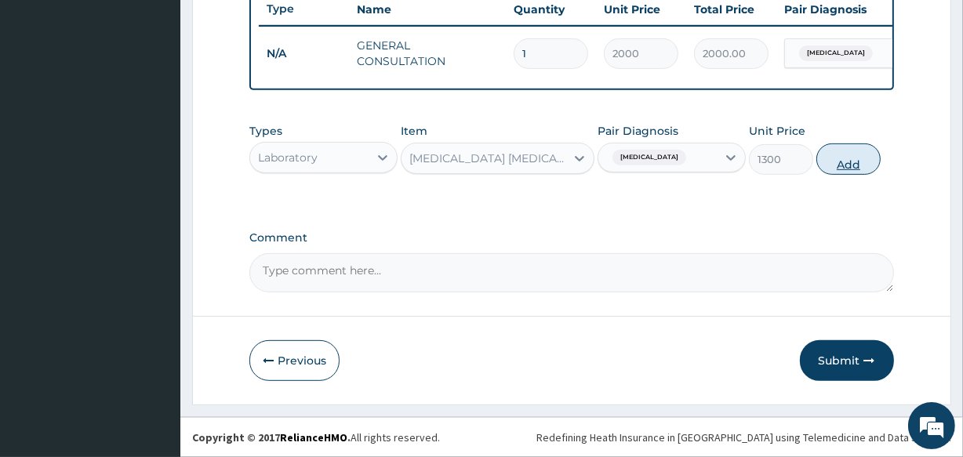
click at [838, 165] on button "Add" at bounding box center [848, 158] width 64 height 31
type input "0"
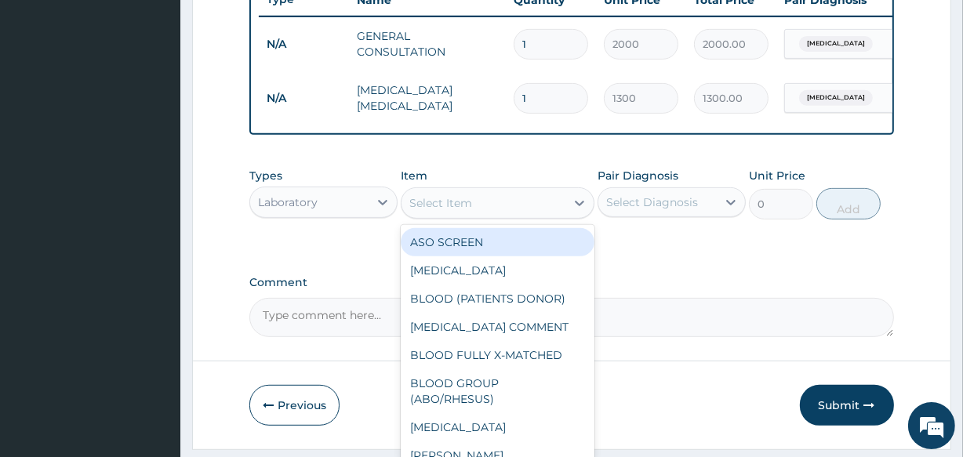
click at [409, 212] on div "Select Item" at bounding box center [482, 202] width 163 height 25
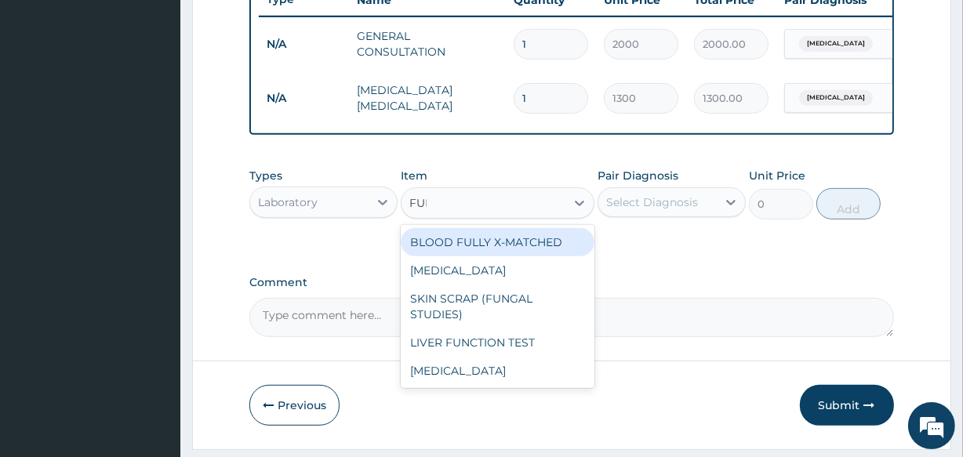
type input "FULL"
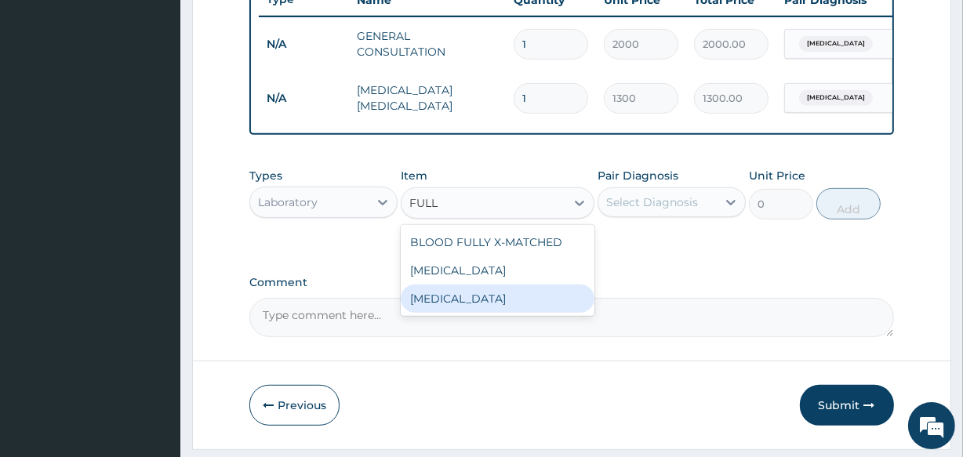
click at [438, 305] on div "FULL BLOOD COUNT" at bounding box center [497, 299] width 193 height 28
type input "4000"
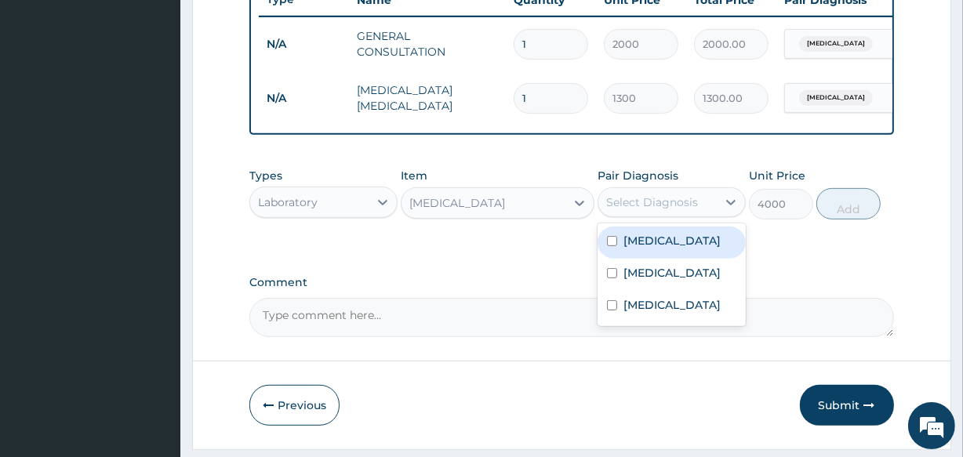
click at [604, 213] on div "Select Diagnosis" at bounding box center [657, 202] width 118 height 25
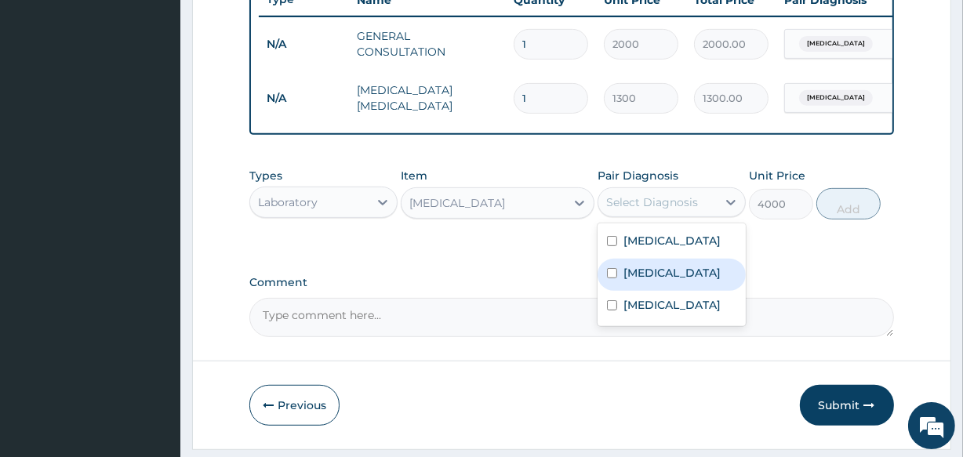
click at [607, 278] on input "checkbox" at bounding box center [612, 273] width 10 height 10
checkbox input "true"
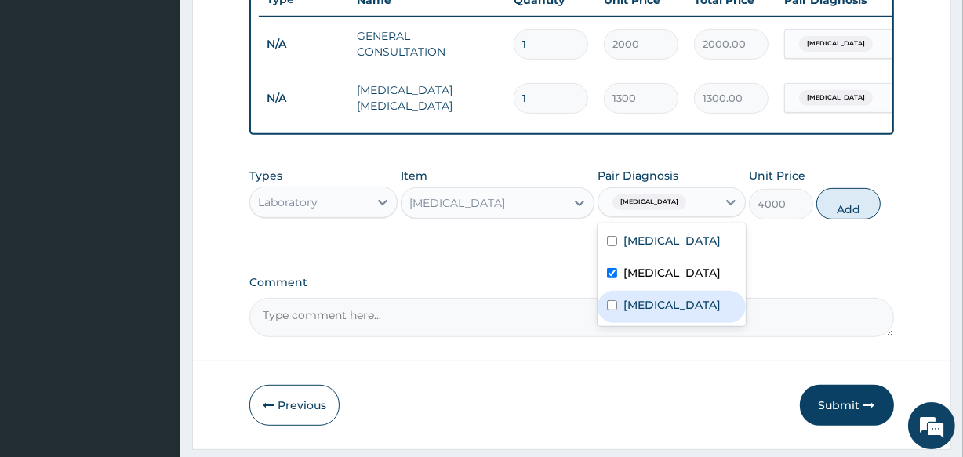
click at [607, 310] on input "checkbox" at bounding box center [612, 305] width 10 height 10
checkbox input "true"
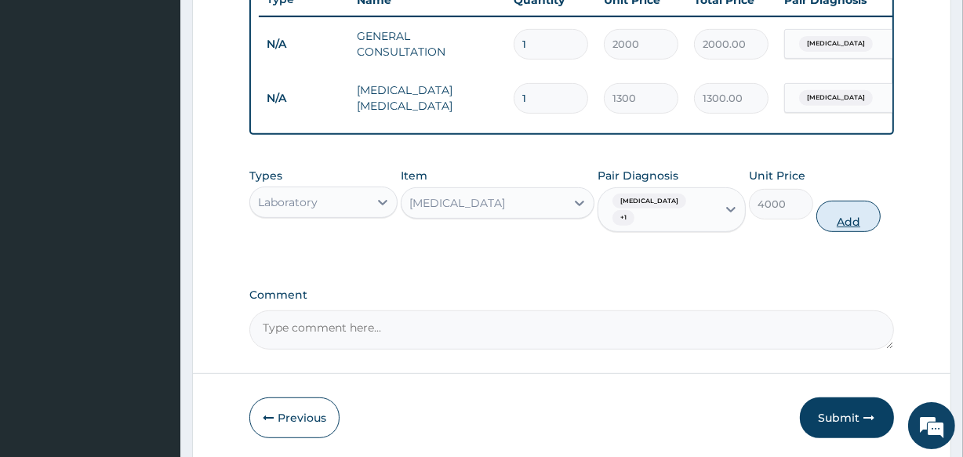
click at [829, 230] on button "Add" at bounding box center [848, 216] width 64 height 31
type input "0"
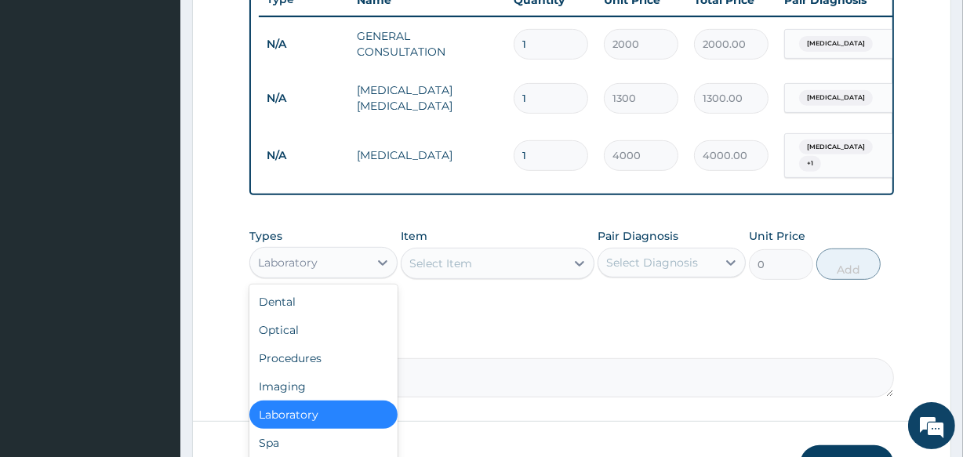
click at [268, 270] on div "Laboratory" at bounding box center [288, 263] width 60 height 16
type input "DR"
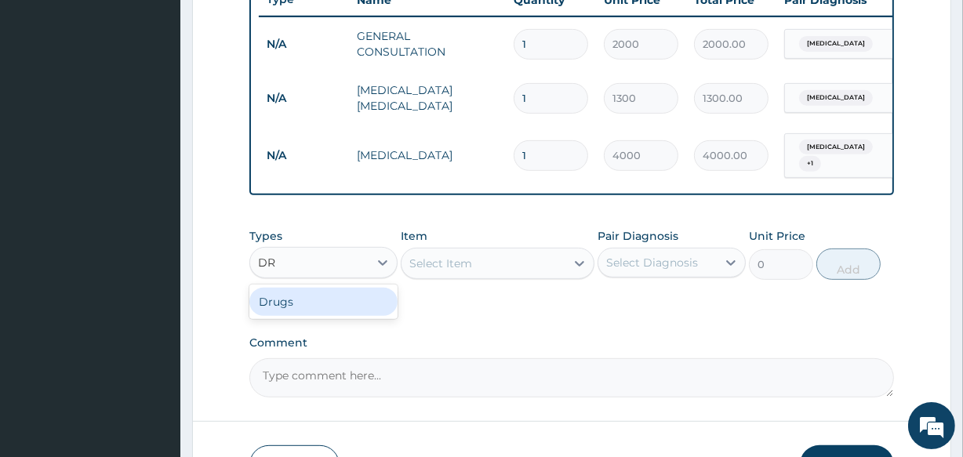
click at [271, 310] on div "Drugs" at bounding box center [323, 302] width 148 height 28
click at [413, 278] on div "Select Item" at bounding box center [497, 263] width 193 height 31
click at [409, 277] on div "Select Item" at bounding box center [497, 263] width 193 height 31
click at [408, 276] on div "Select Item" at bounding box center [482, 263] width 163 height 25
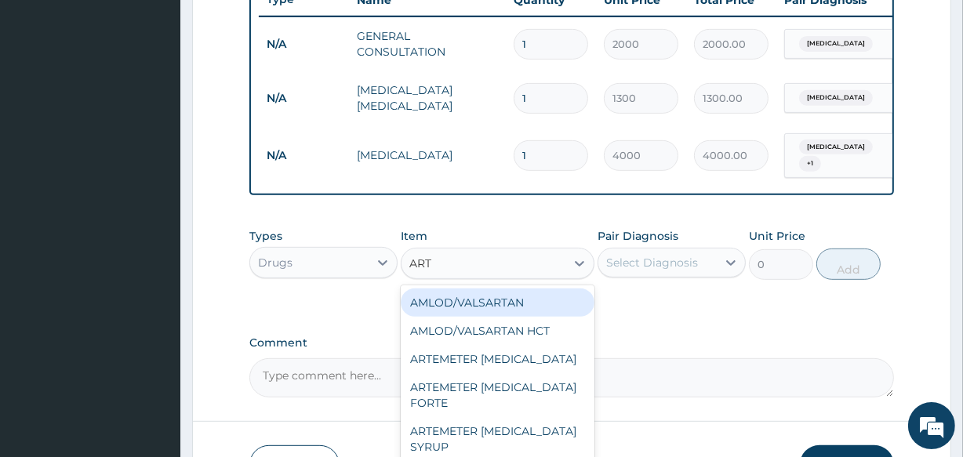
type input "ARTE"
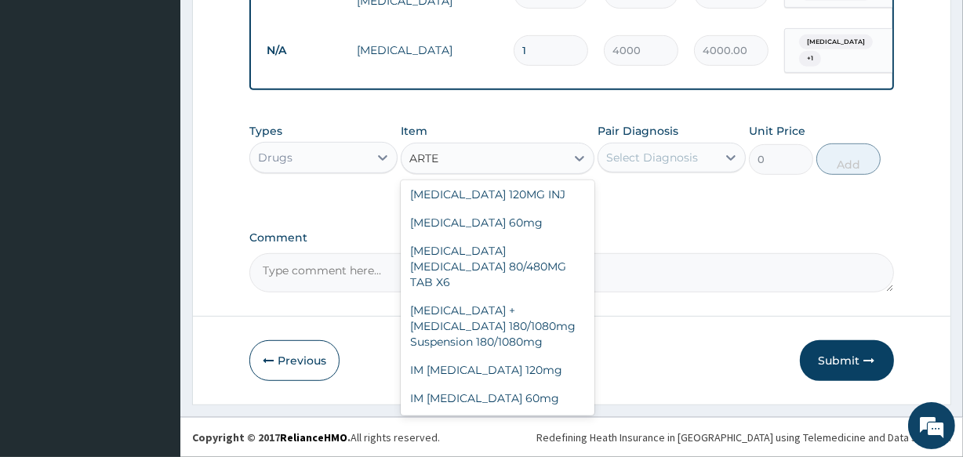
scroll to position [548, 0]
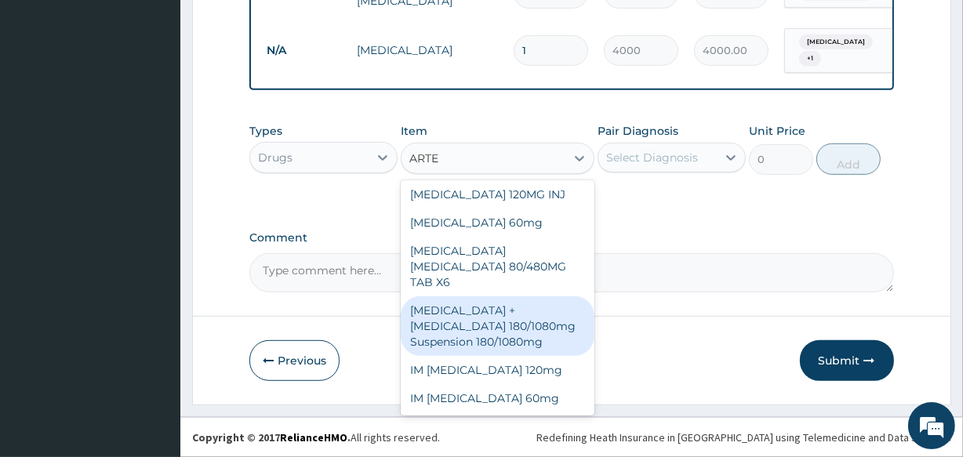
click at [481, 329] on div "Artemether + Lumefantrine 180/1080mg Suspension 180/1080mg" at bounding box center [497, 326] width 193 height 60
type input "1500"
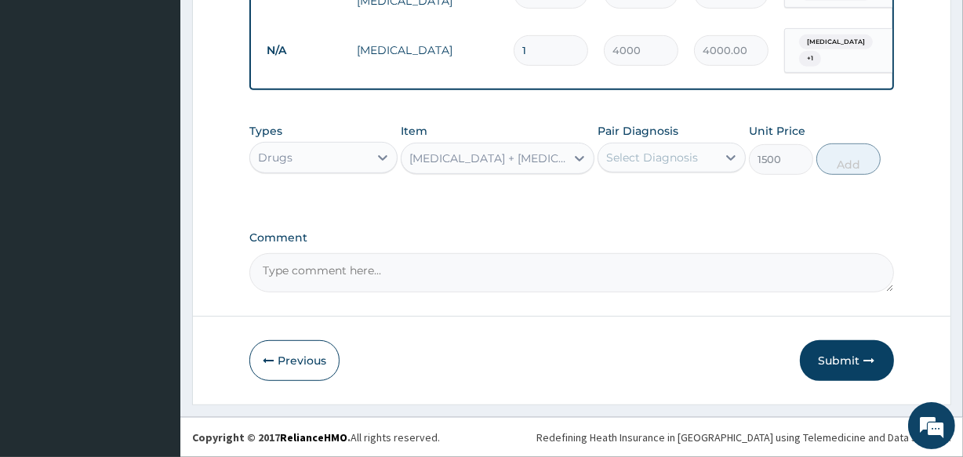
click at [606, 153] on div "Select Diagnosis" at bounding box center [652, 158] width 92 height 16
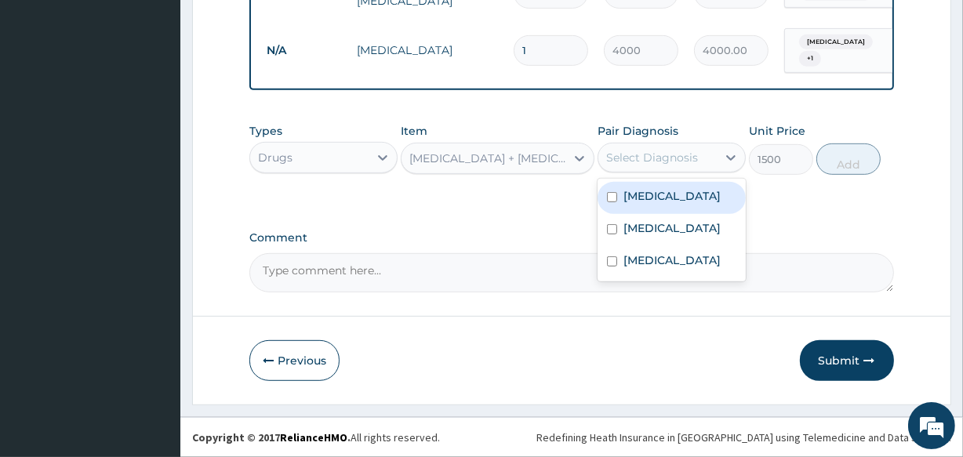
click at [612, 200] on input "checkbox" at bounding box center [612, 197] width 10 height 10
checkbox input "true"
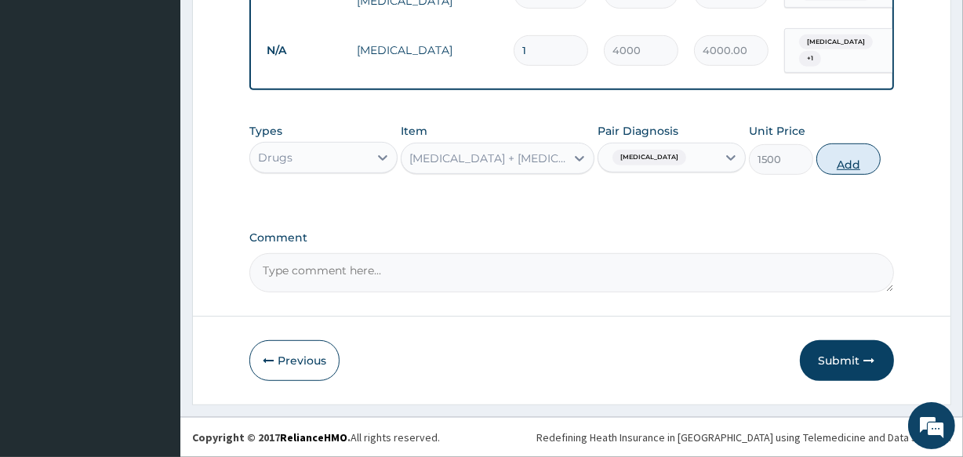
click at [829, 165] on button "Add" at bounding box center [848, 158] width 64 height 31
type input "0"
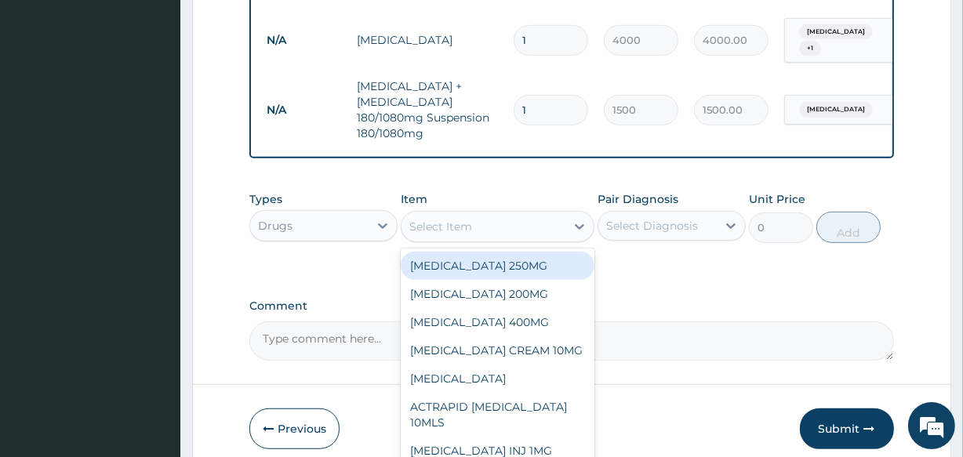
click at [409, 235] on div "Select Item" at bounding box center [482, 226] width 163 height 25
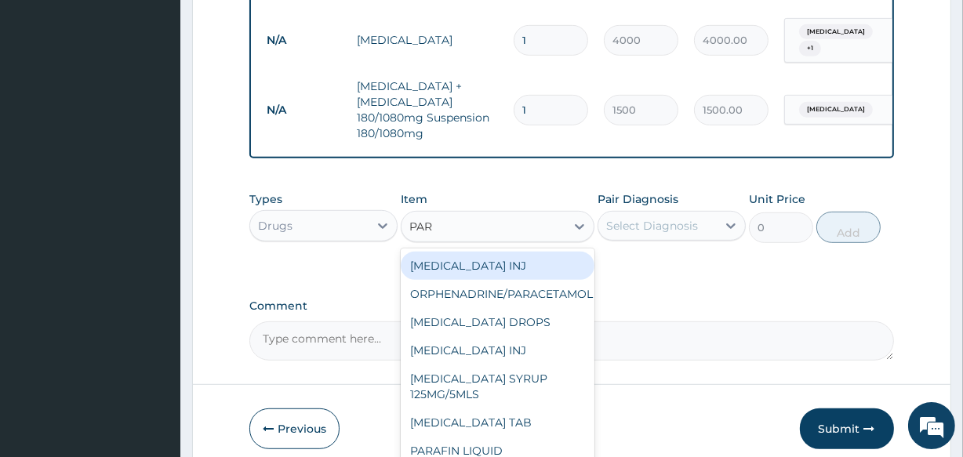
type input "PARA"
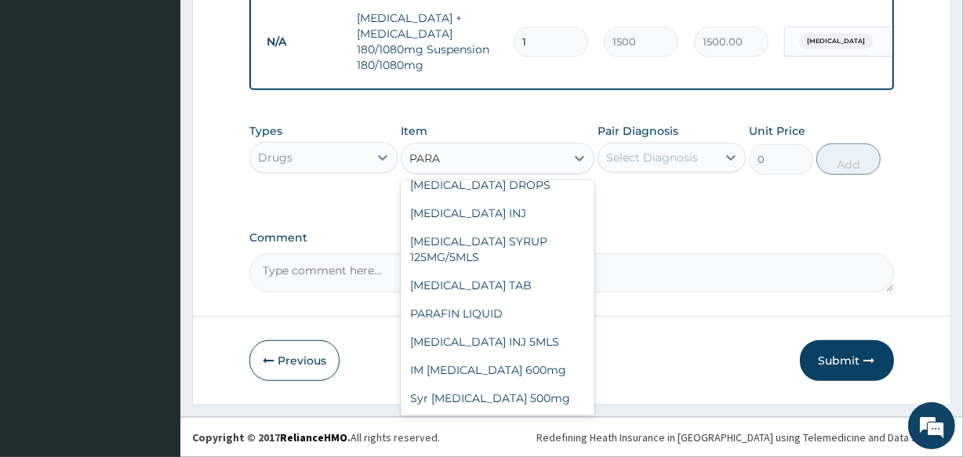
scroll to position [51, 0]
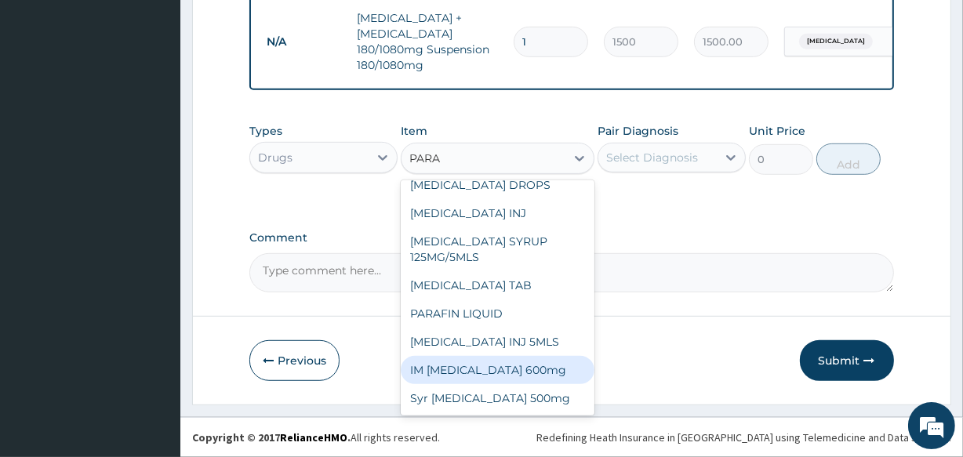
click at [498, 357] on div "IM Paracetamol 600mg" at bounding box center [497, 370] width 193 height 28
type input "500"
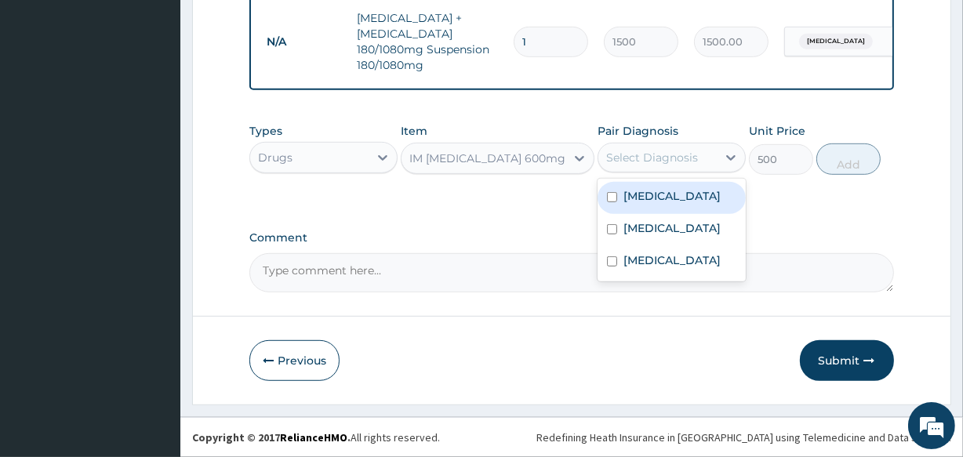
click at [629, 160] on div "Select Diagnosis" at bounding box center [652, 158] width 92 height 16
click at [611, 193] on input "checkbox" at bounding box center [612, 197] width 10 height 10
checkbox input "true"
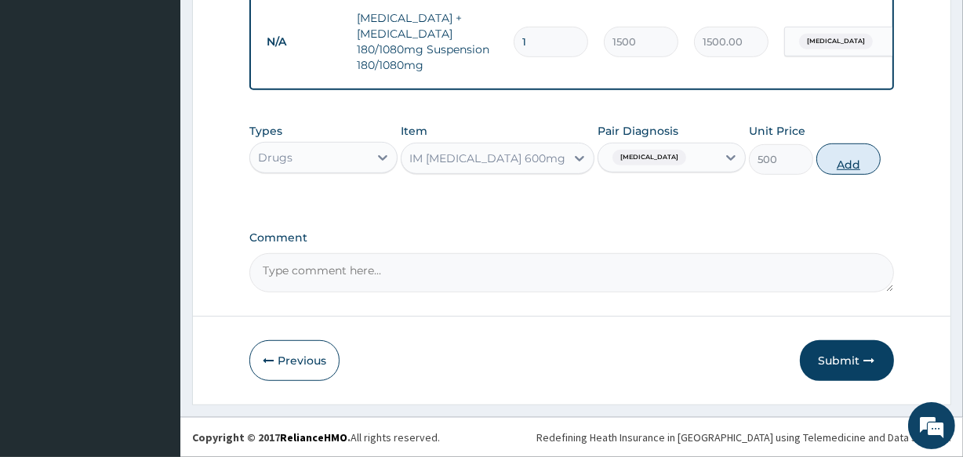
click at [832, 162] on button "Add" at bounding box center [848, 158] width 64 height 31
type input "0"
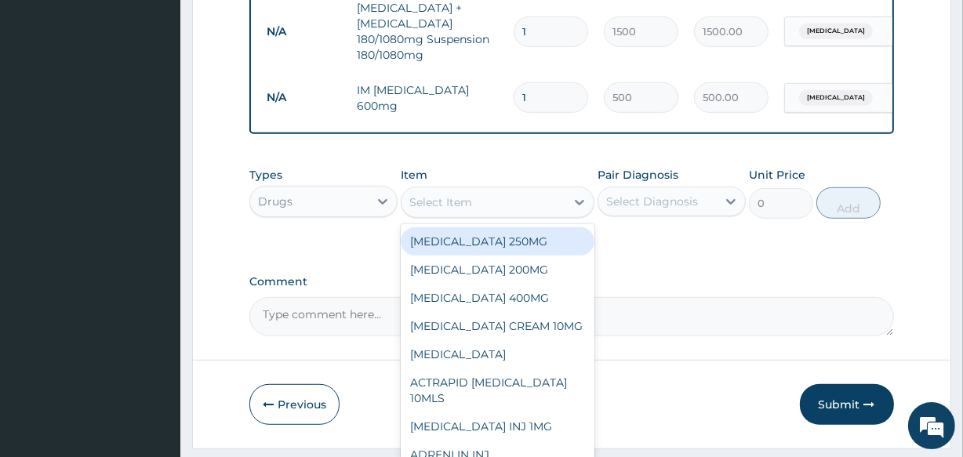
click at [433, 210] on div "Select Item" at bounding box center [440, 202] width 63 height 16
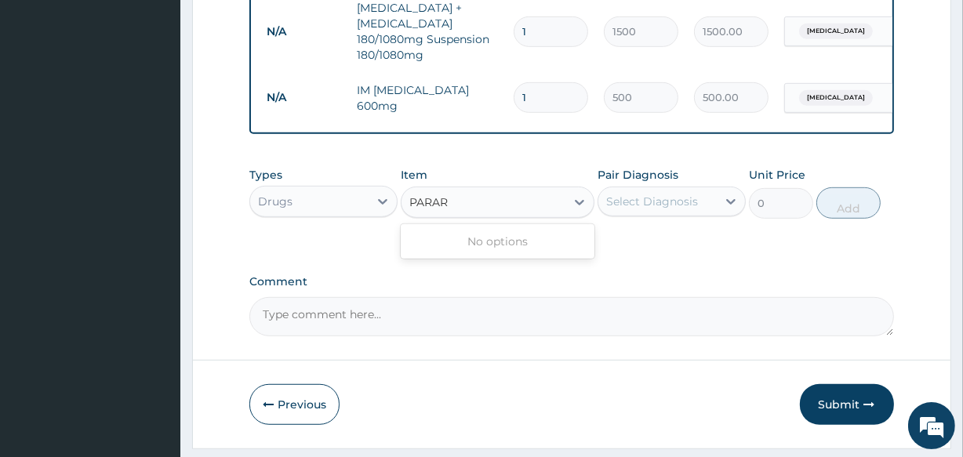
type input "PARA"
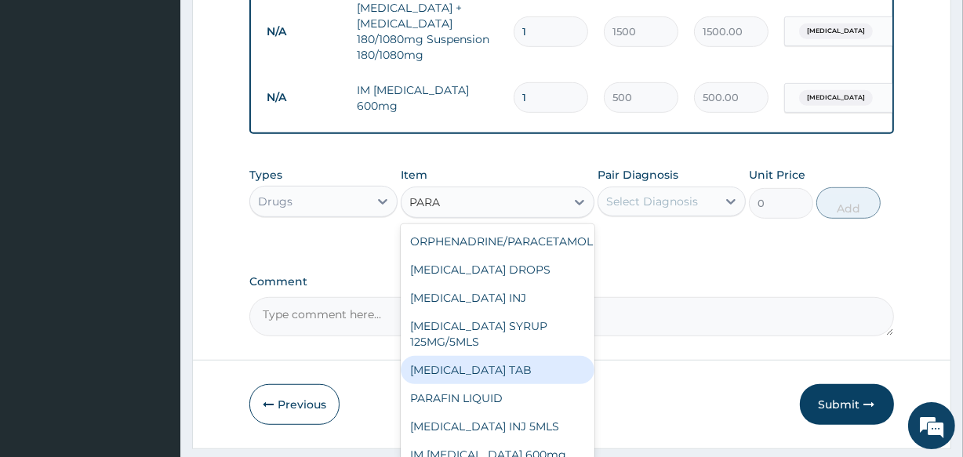
click at [497, 383] on div "PARACETAMOL TAB" at bounding box center [497, 370] width 193 height 28
type input "30"
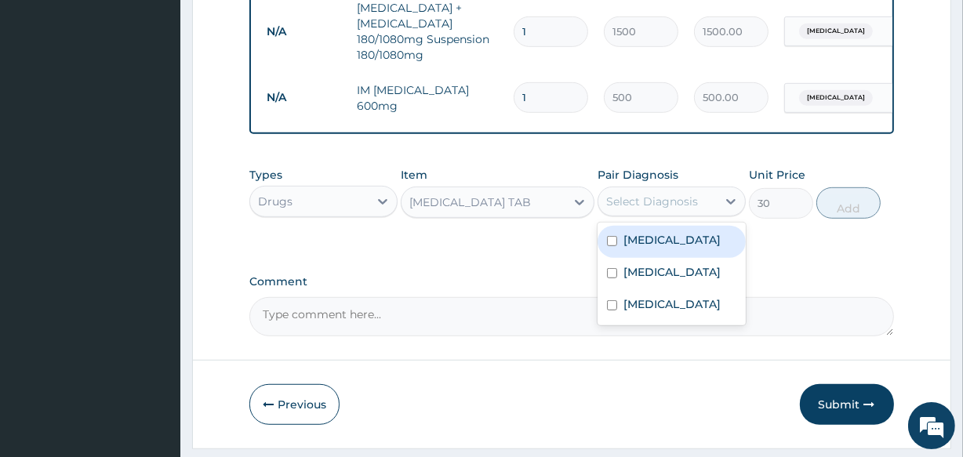
click at [611, 209] on div "Select Diagnosis" at bounding box center [652, 202] width 92 height 16
click at [611, 246] on input "checkbox" at bounding box center [612, 241] width 10 height 10
checkbox input "true"
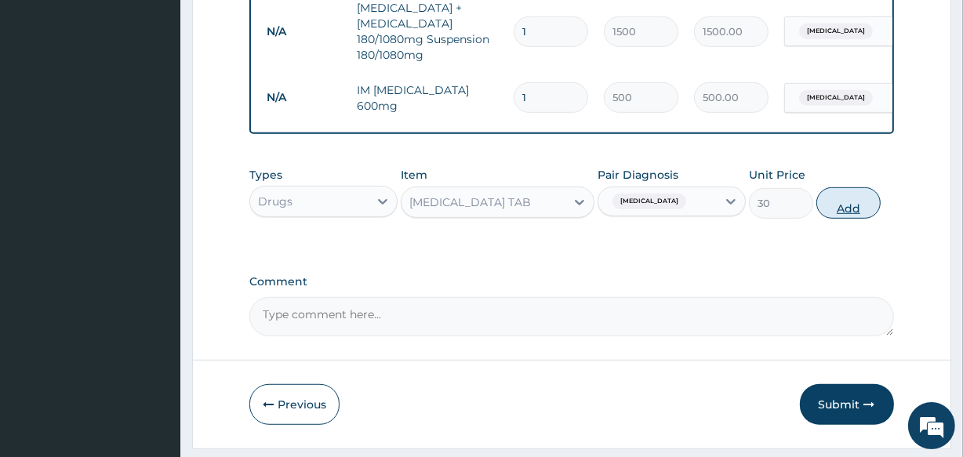
click at [850, 212] on button "Add" at bounding box center [848, 202] width 64 height 31
type input "0"
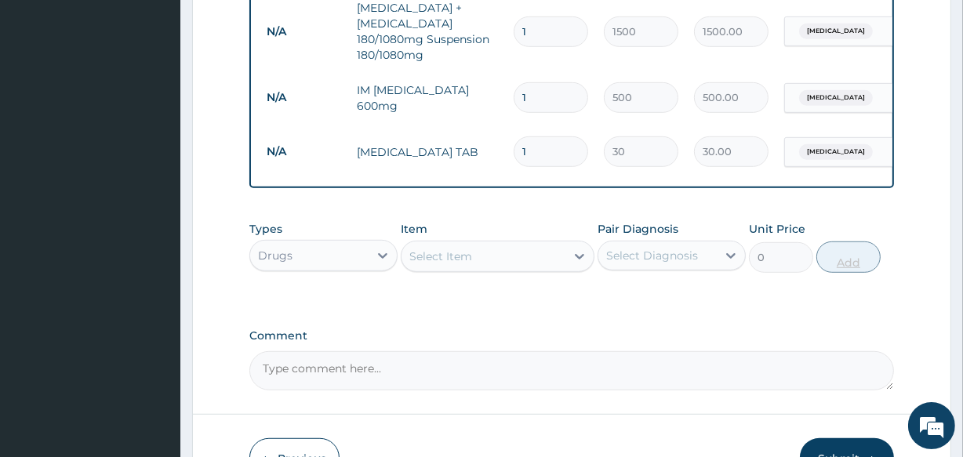
type input "10"
type input "300.00"
type input "10"
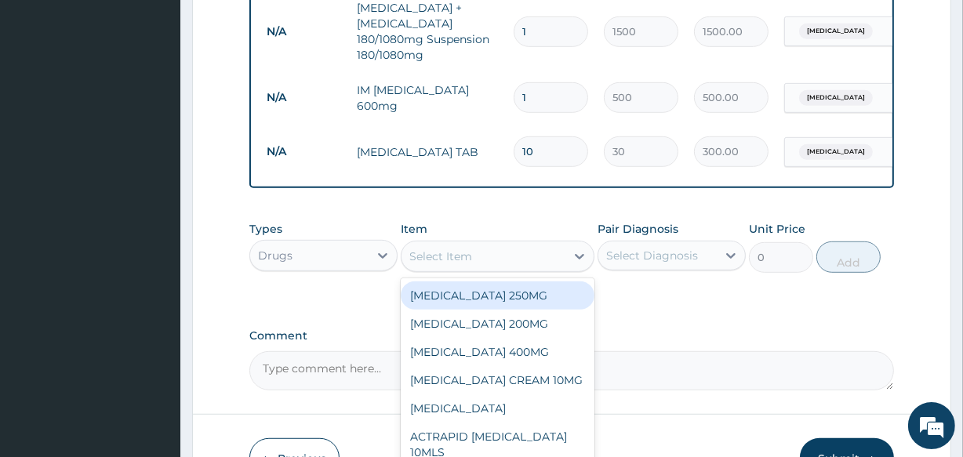
click at [455, 269] on div "Select Item" at bounding box center [482, 256] width 163 height 25
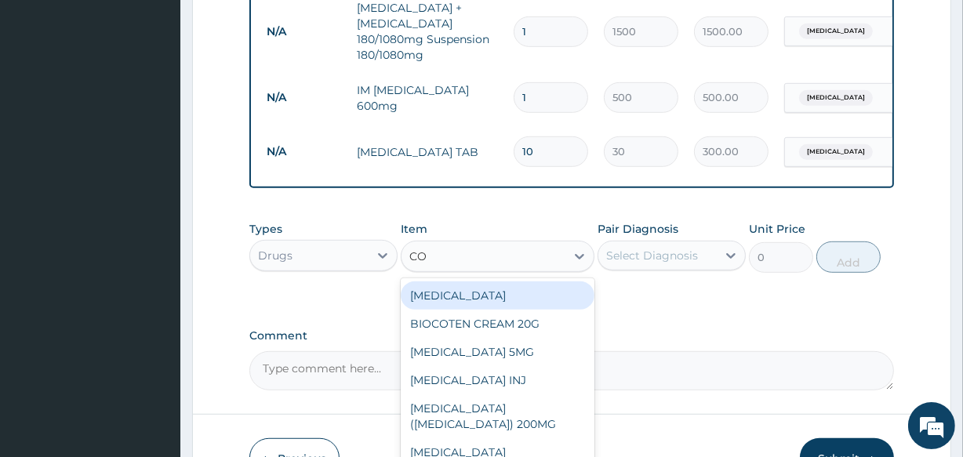
type input "COU"
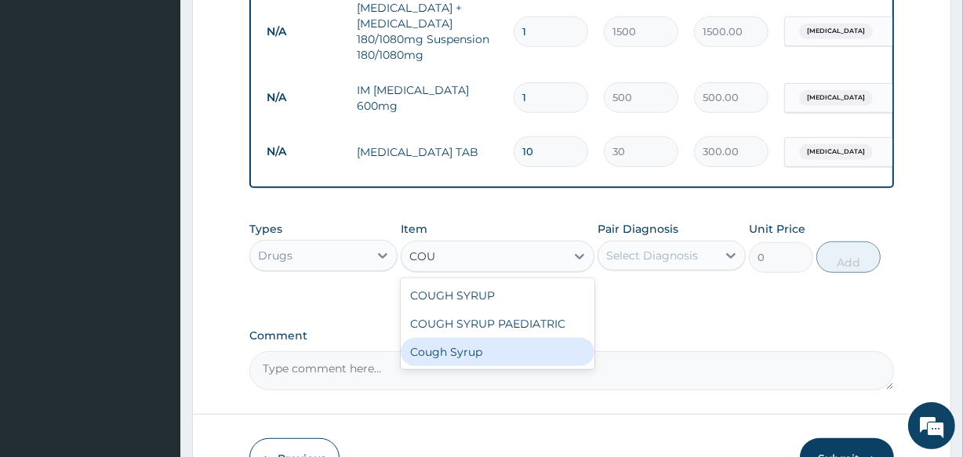
click at [470, 365] on div "Cough Syrup" at bounding box center [497, 352] width 193 height 28
type input "1000"
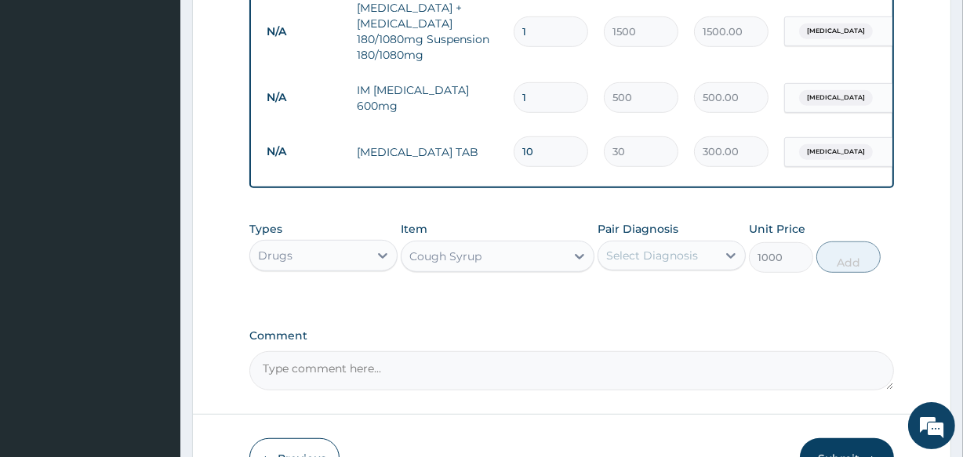
click at [607, 263] on div "Select Diagnosis" at bounding box center [652, 256] width 92 height 16
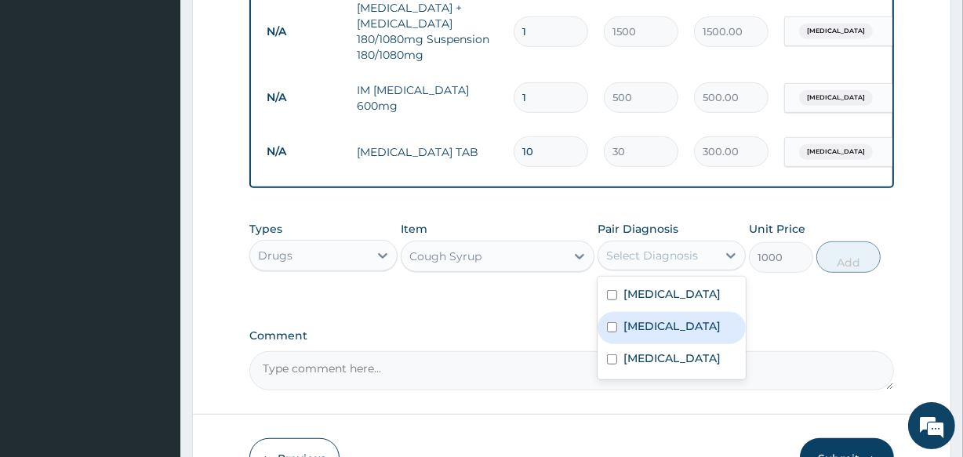
click at [611, 332] on input "checkbox" at bounding box center [612, 327] width 10 height 10
checkbox input "true"
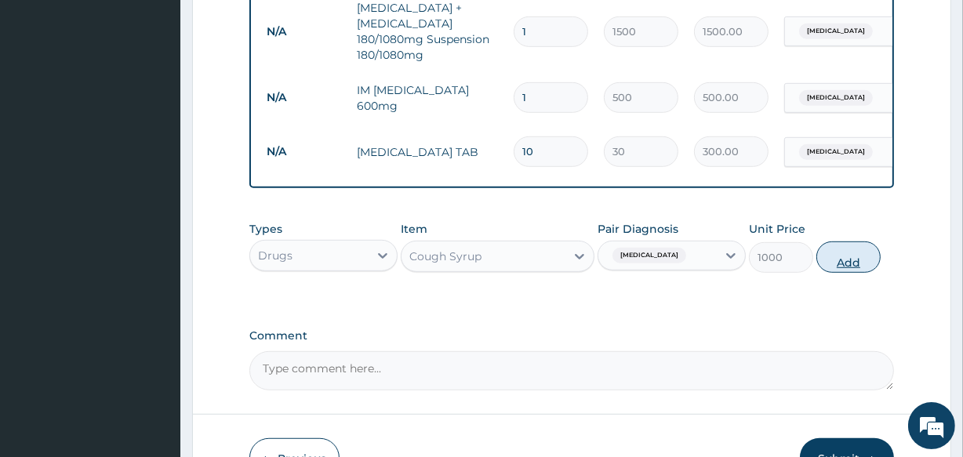
click at [839, 271] on button "Add" at bounding box center [848, 256] width 64 height 31
type input "0"
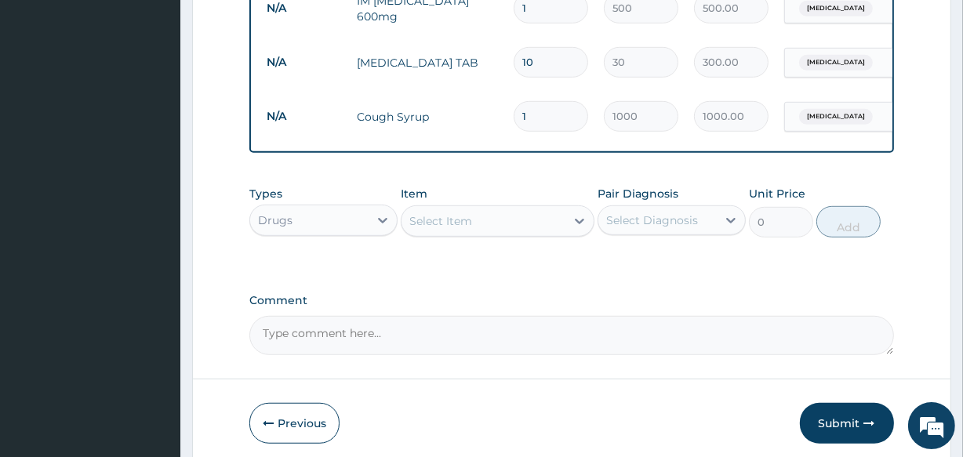
scroll to position [965, 0]
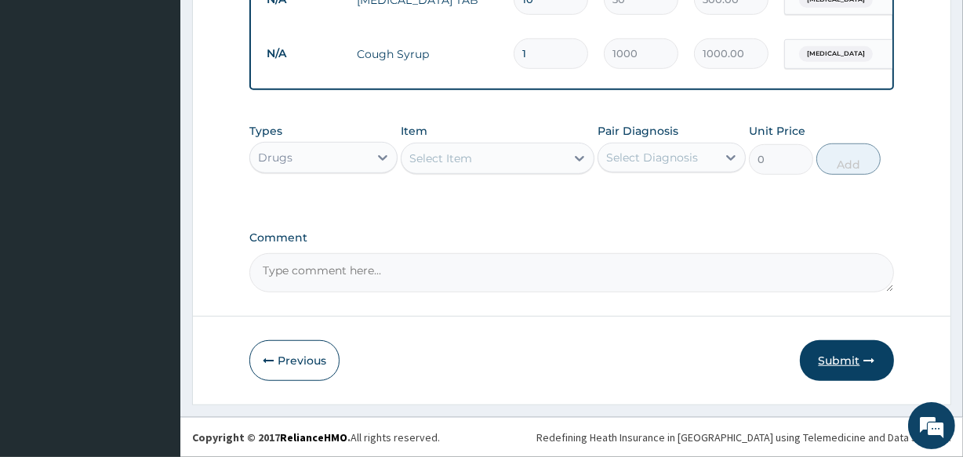
click at [827, 362] on button "Submit" at bounding box center [847, 360] width 94 height 41
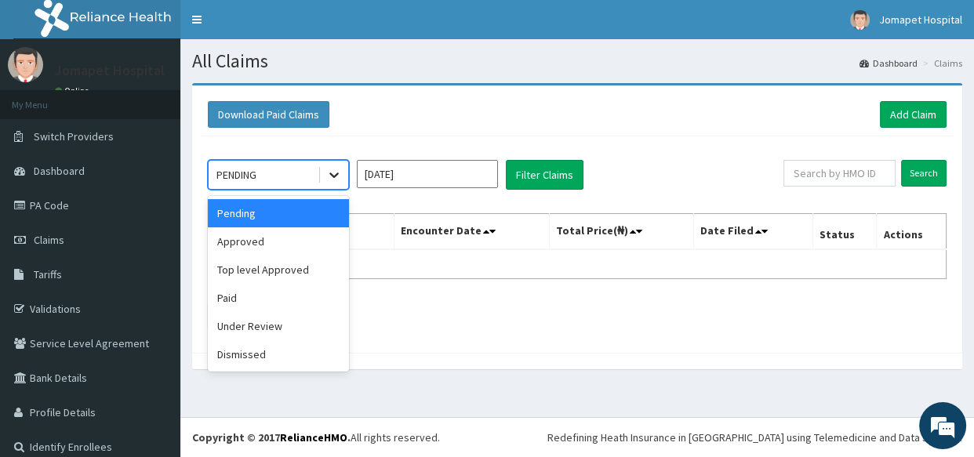
click at [339, 183] on div at bounding box center [334, 175] width 28 height 28
click at [295, 241] on div "Approved" at bounding box center [278, 241] width 141 height 28
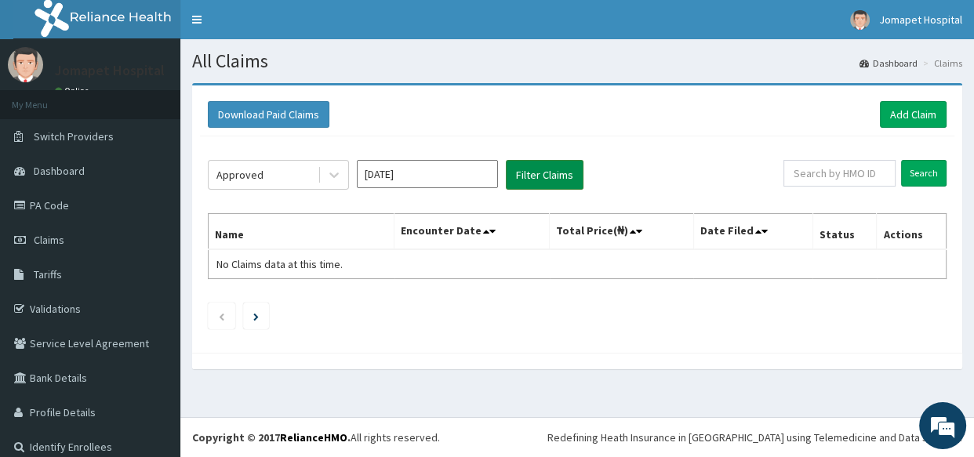
click at [524, 176] on button "Filter Claims" at bounding box center [545, 175] width 78 height 30
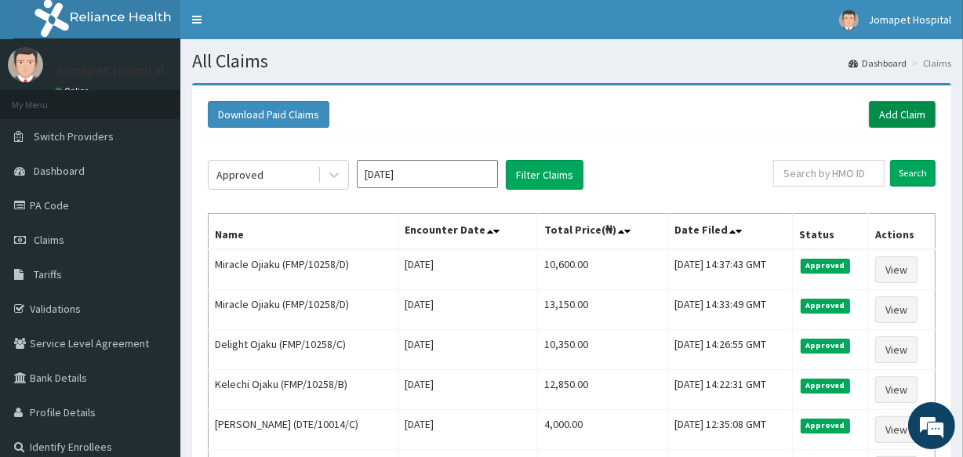
click at [883, 114] on link "Add Claim" at bounding box center [902, 114] width 67 height 27
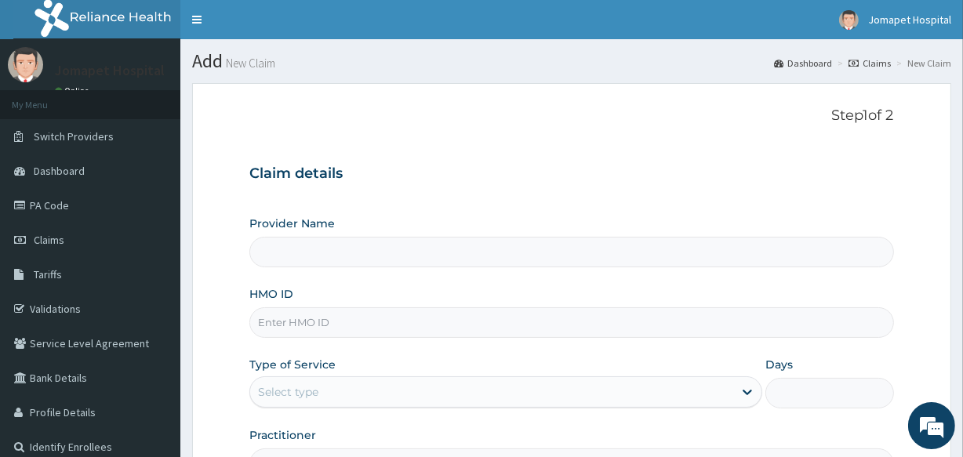
type input "Jomapet Hospital"
click at [52, 235] on span "Claims" at bounding box center [49, 240] width 31 height 14
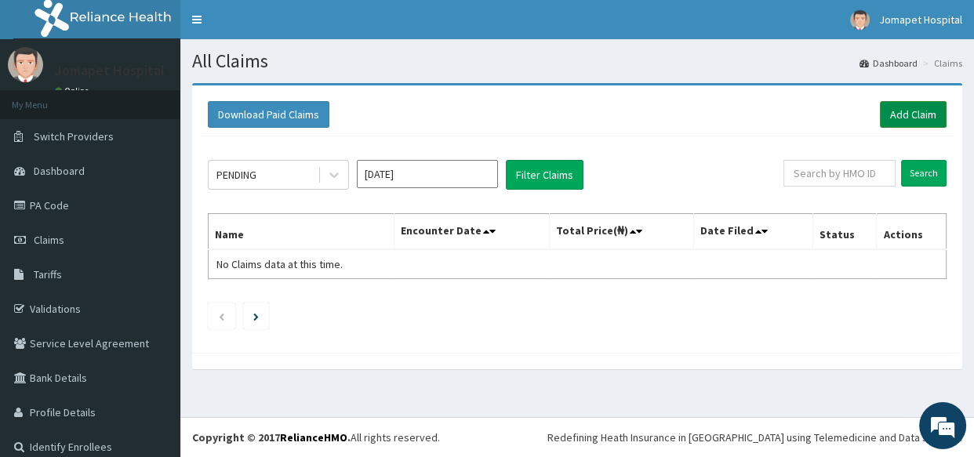
click at [886, 107] on link "Add Claim" at bounding box center [912, 114] width 67 height 27
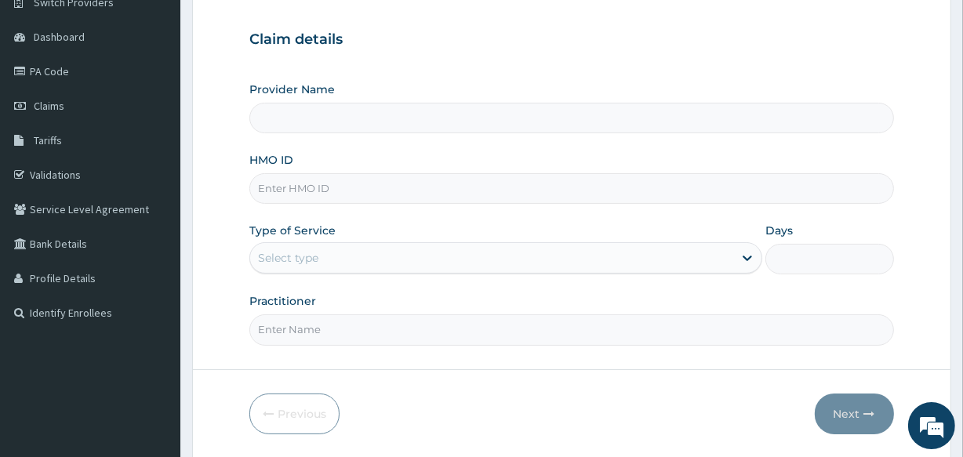
type input "Jomapet Hospital"
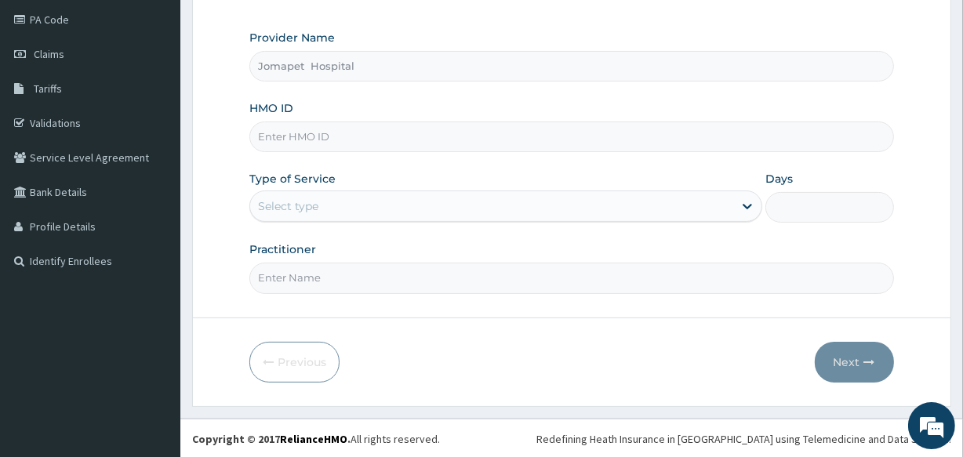
click at [270, 132] on input "HMO ID" at bounding box center [571, 136] width 644 height 31
type input "FMP/10258/E"
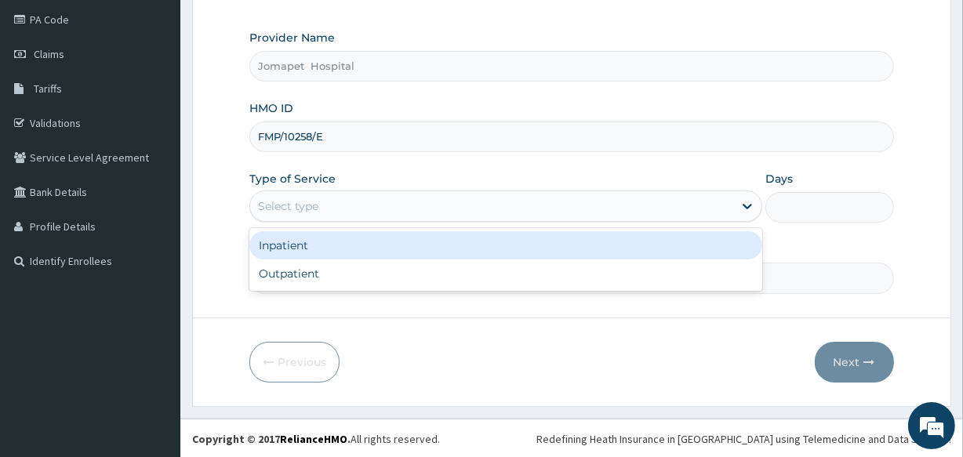
click at [281, 211] on div "Select type" at bounding box center [288, 206] width 60 height 16
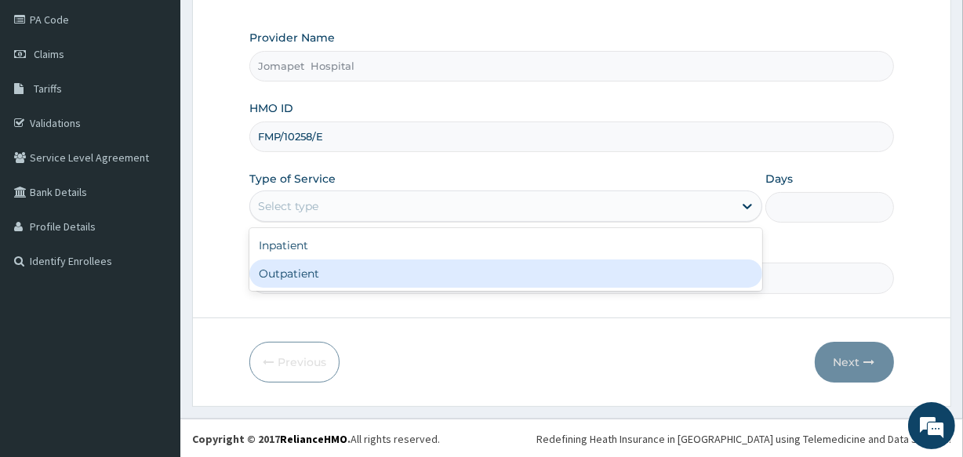
click at [288, 275] on div "Outpatient" at bounding box center [505, 273] width 513 height 28
type input "1"
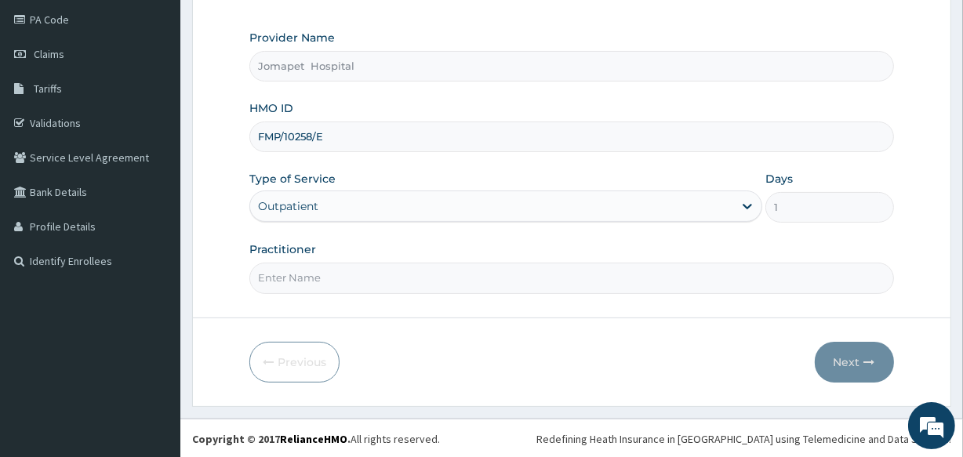
click at [275, 275] on input "Practitioner" at bounding box center [571, 278] width 644 height 31
type input "[PERSON_NAME]"
click at [828, 356] on button "Next" at bounding box center [853, 362] width 79 height 41
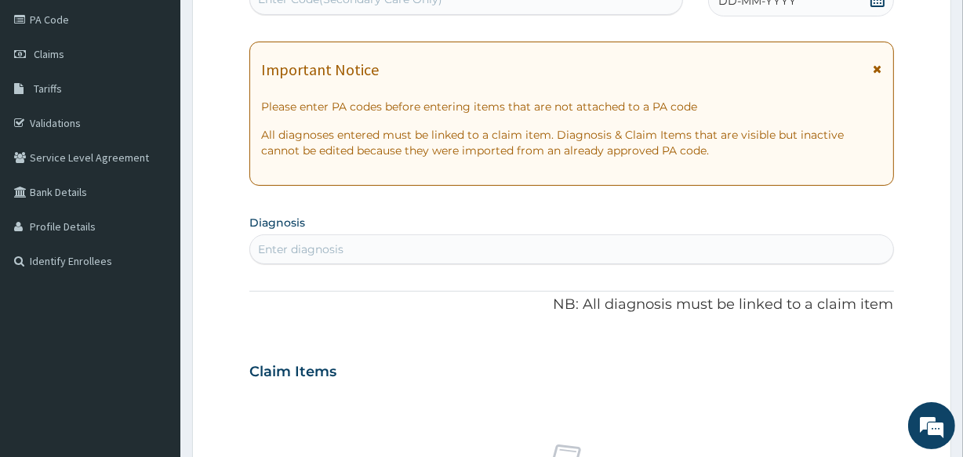
click at [740, 4] on span "DD-MM-YYYY" at bounding box center [757, 1] width 78 height 16
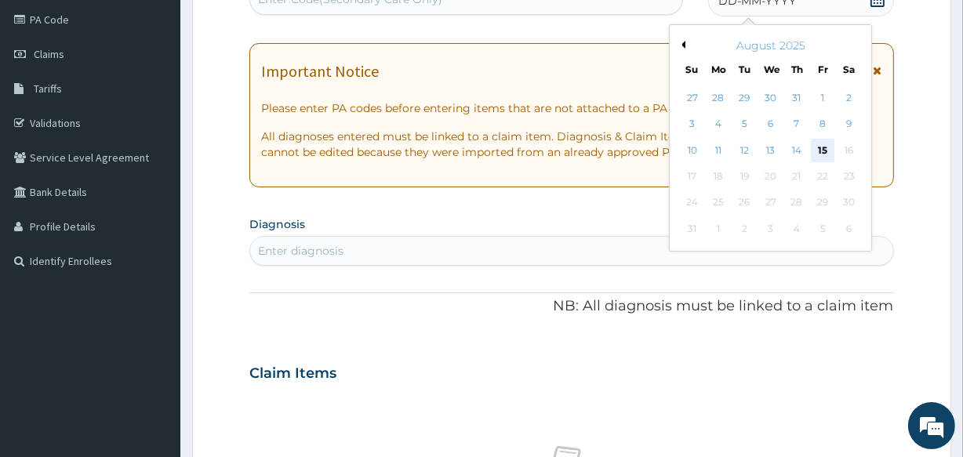
click at [820, 146] on div "15" at bounding box center [823, 151] width 24 height 24
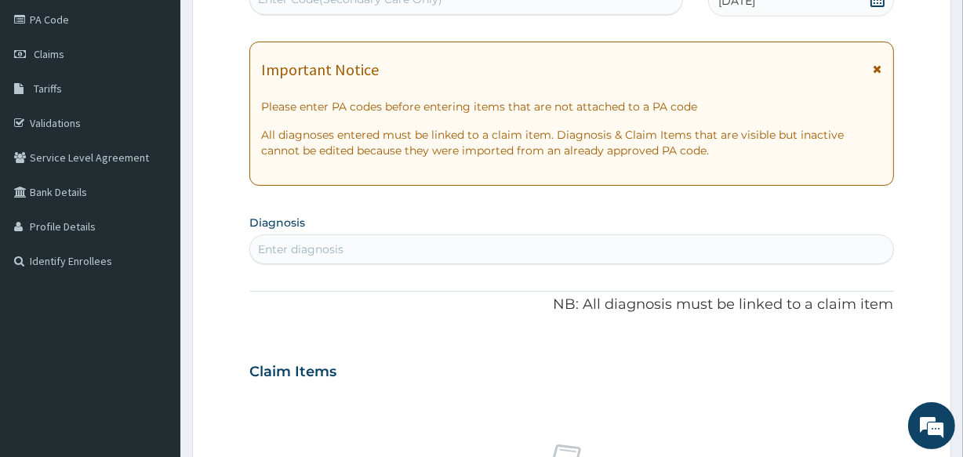
click at [286, 252] on div "Enter diagnosis" at bounding box center [300, 249] width 85 height 16
type input "MALARI"
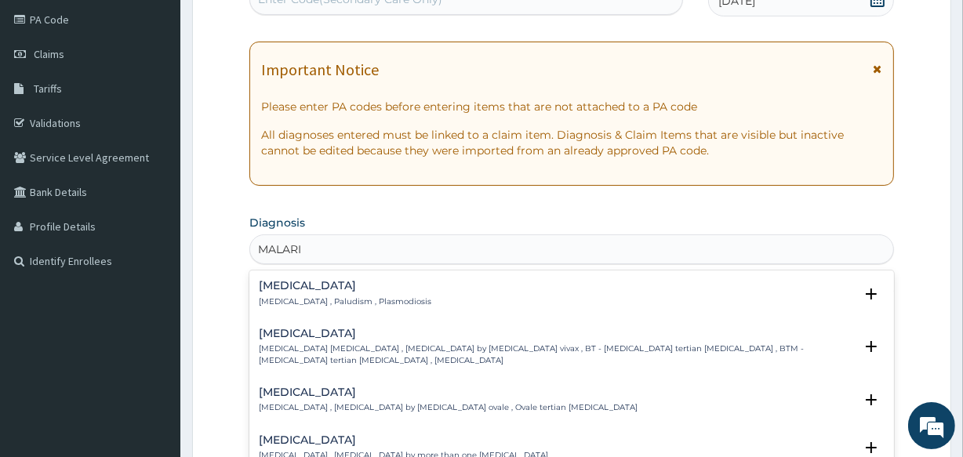
click at [285, 285] on h4 "[MEDICAL_DATA]" at bounding box center [345, 286] width 172 height 12
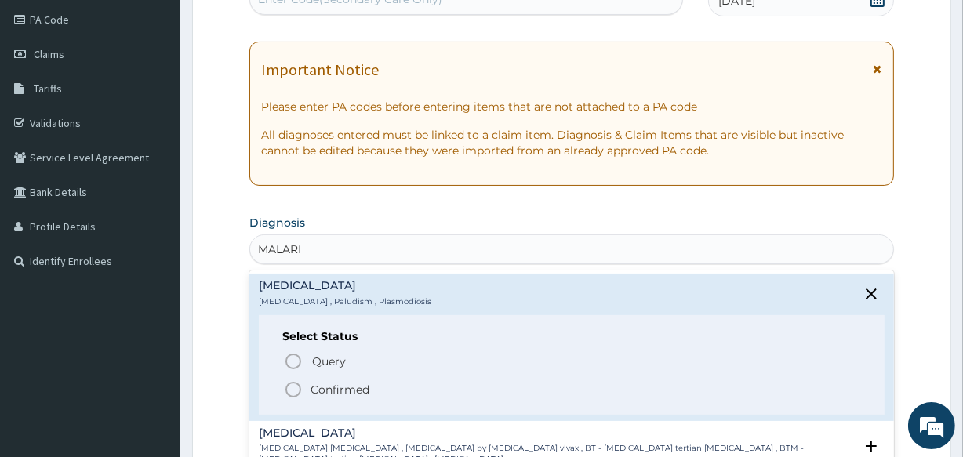
click at [290, 383] on icon "status option filled" at bounding box center [293, 389] width 19 height 19
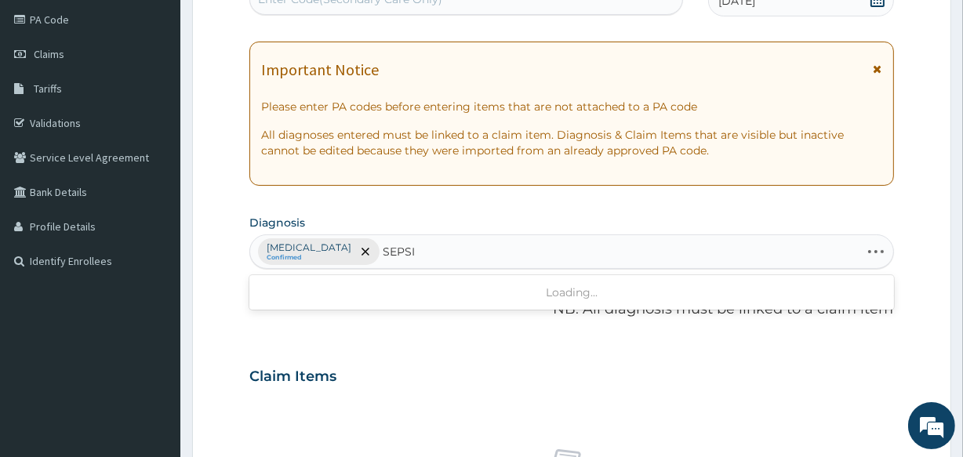
type input "[MEDICAL_DATA]"
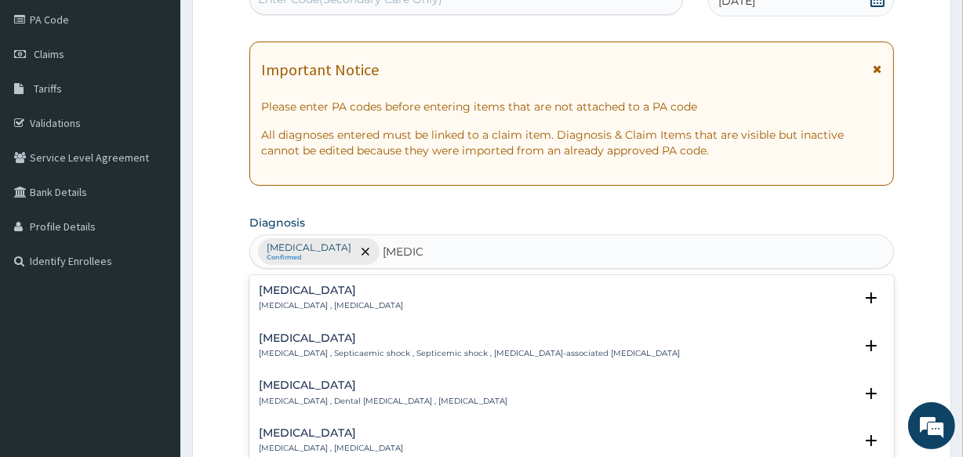
click at [318, 290] on h4 "[MEDICAL_DATA]" at bounding box center [331, 291] width 144 height 12
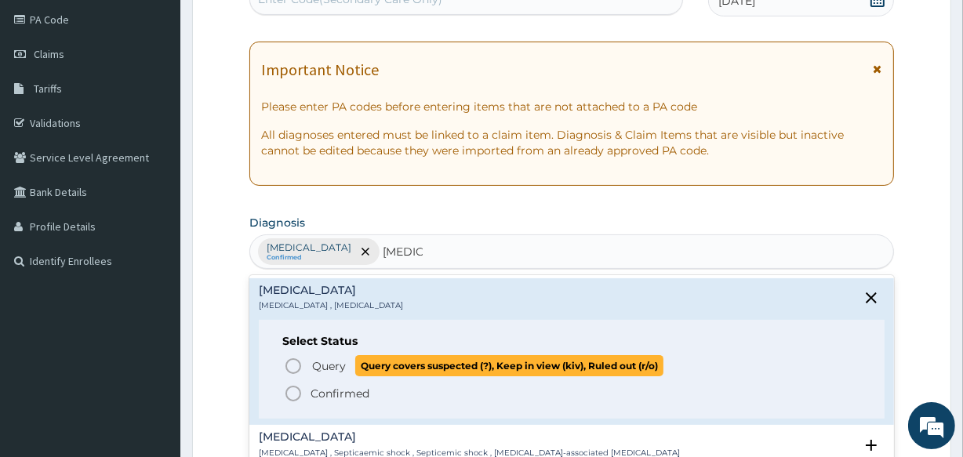
click at [292, 366] on icon "status option query" at bounding box center [293, 366] width 19 height 19
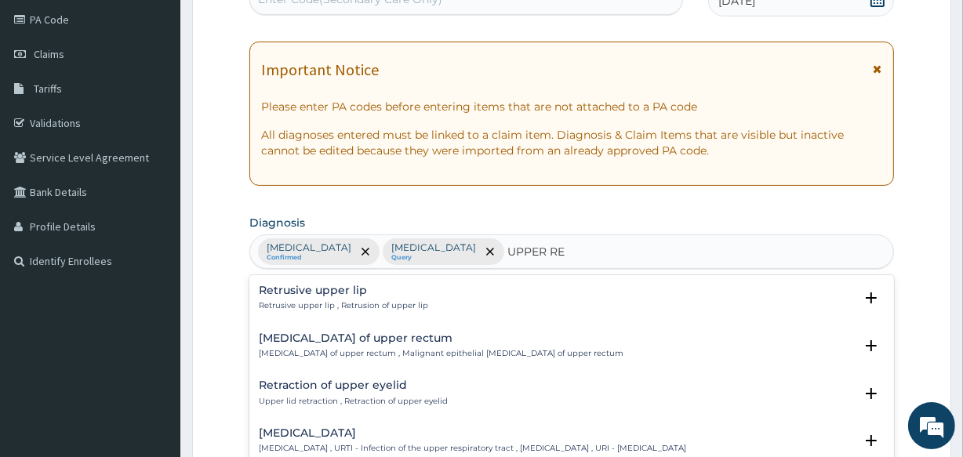
type input "UPPER RES"
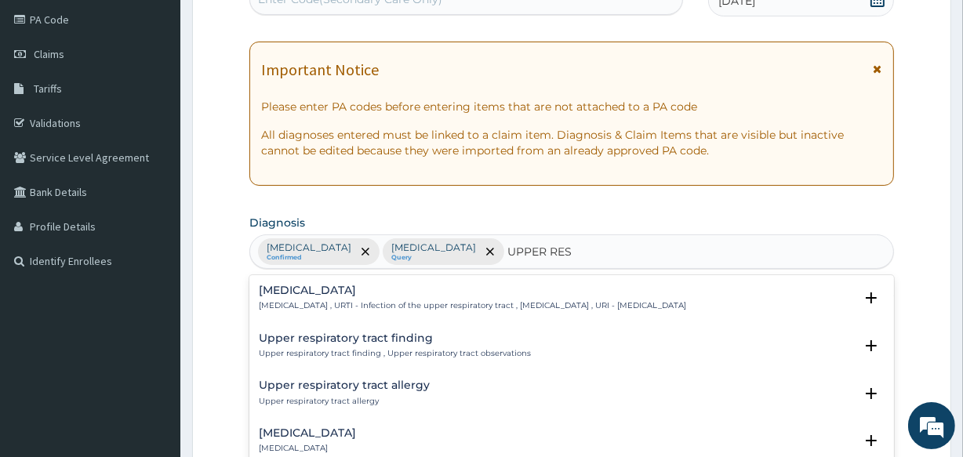
click at [366, 289] on h4 "[MEDICAL_DATA]" at bounding box center [472, 291] width 427 height 12
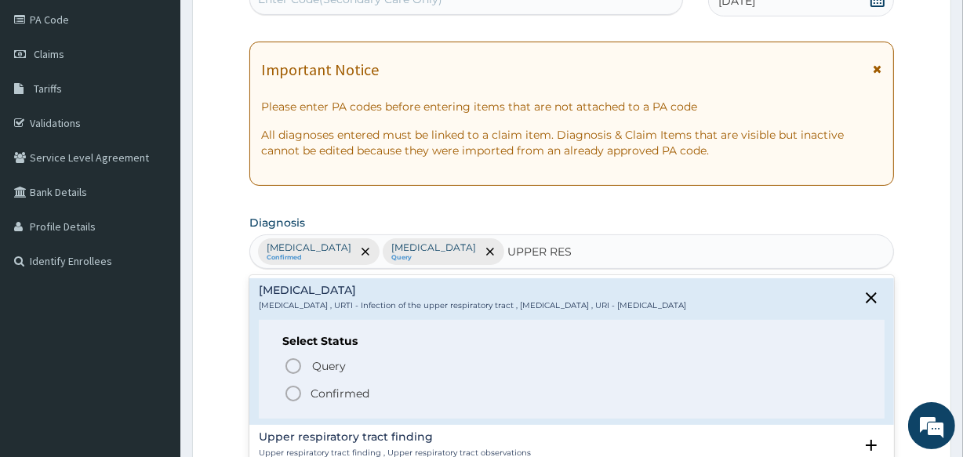
click at [292, 391] on icon "status option filled" at bounding box center [293, 393] width 19 height 19
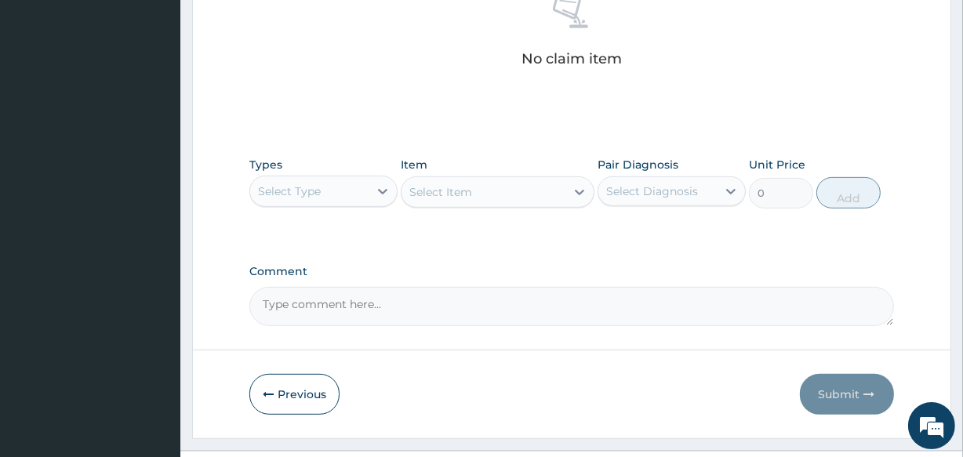
scroll to position [673, 0]
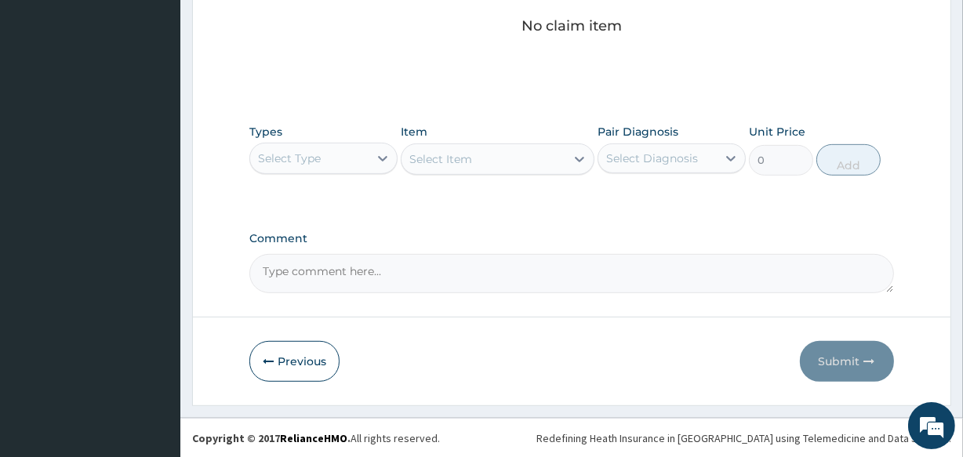
click at [329, 162] on div "Select Type" at bounding box center [309, 158] width 118 height 25
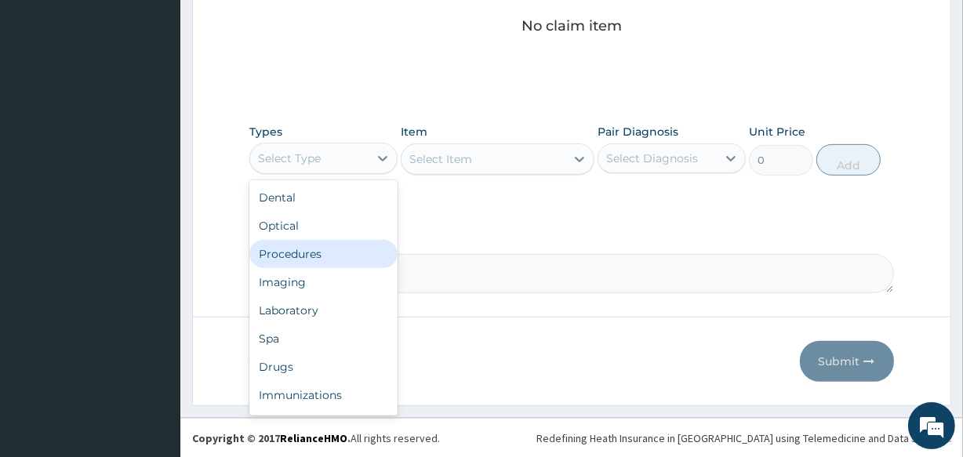
click at [303, 258] on div "Procedures" at bounding box center [323, 254] width 148 height 28
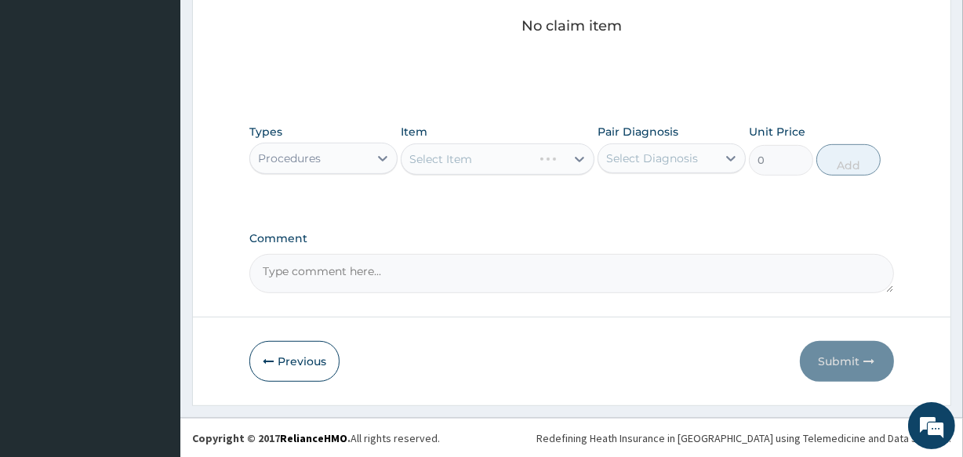
click at [408, 159] on div "Select Item" at bounding box center [497, 158] width 193 height 31
click at [409, 159] on div "Select Item" at bounding box center [440, 159] width 63 height 16
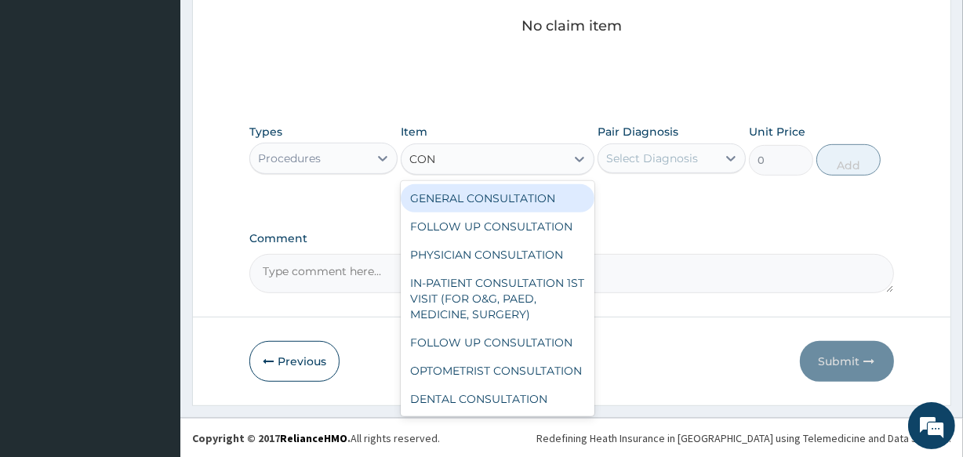
type input "CONS"
click at [451, 194] on div "GENERAL CONSULTATION" at bounding box center [497, 198] width 193 height 28
type input "2000"
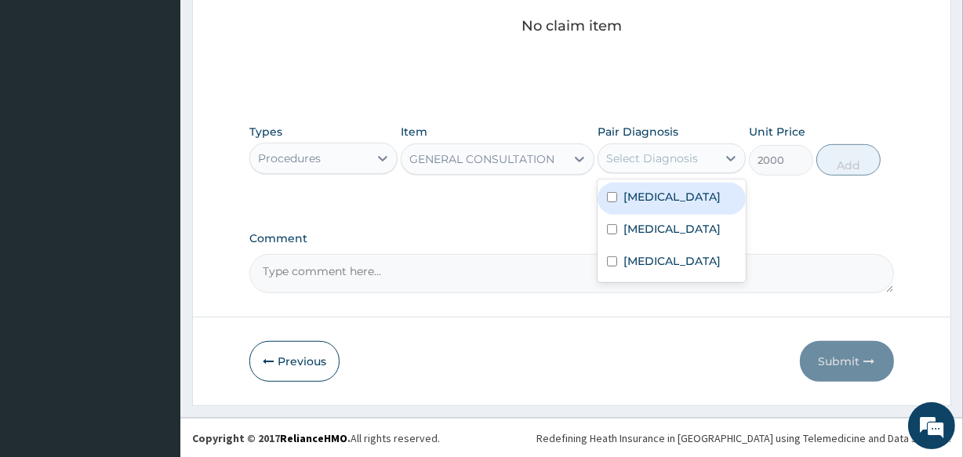
click at [606, 164] on div "Select Diagnosis" at bounding box center [652, 159] width 92 height 16
click at [608, 197] on input "checkbox" at bounding box center [612, 197] width 10 height 10
checkbox input "true"
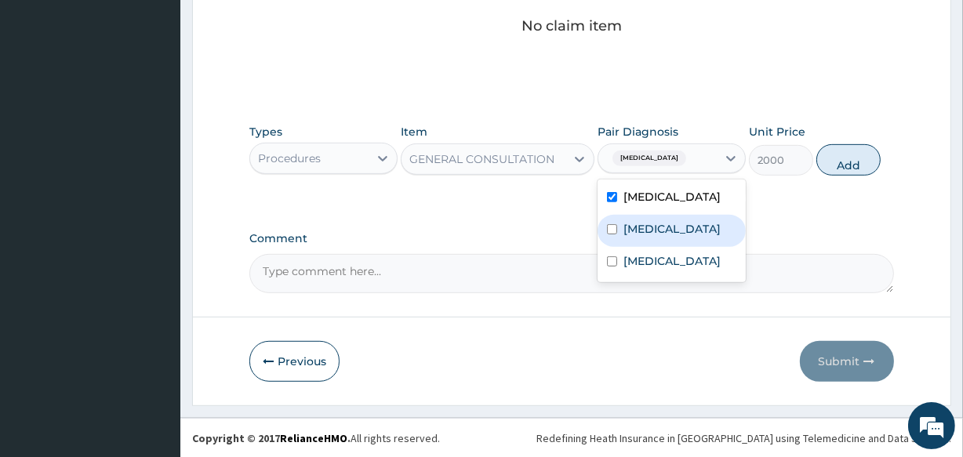
click at [608, 234] on input "checkbox" at bounding box center [612, 229] width 10 height 10
checkbox input "true"
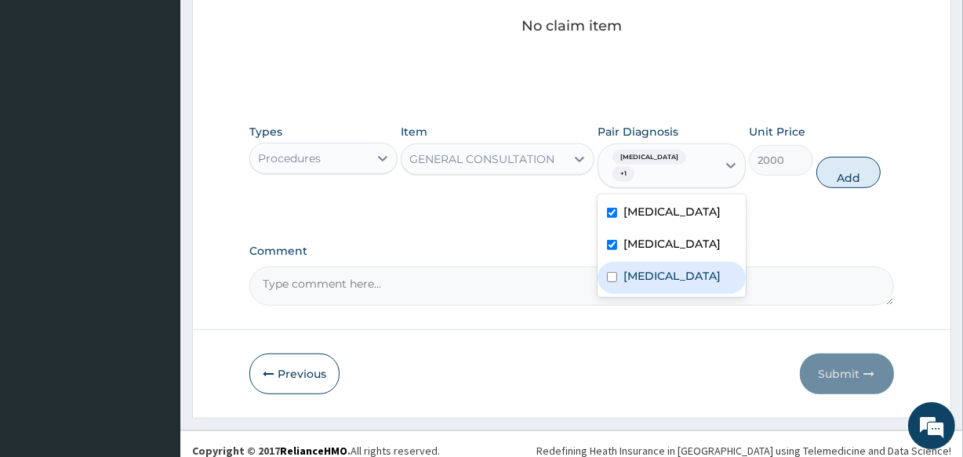
click at [611, 272] on input "checkbox" at bounding box center [612, 277] width 10 height 10
checkbox input "true"
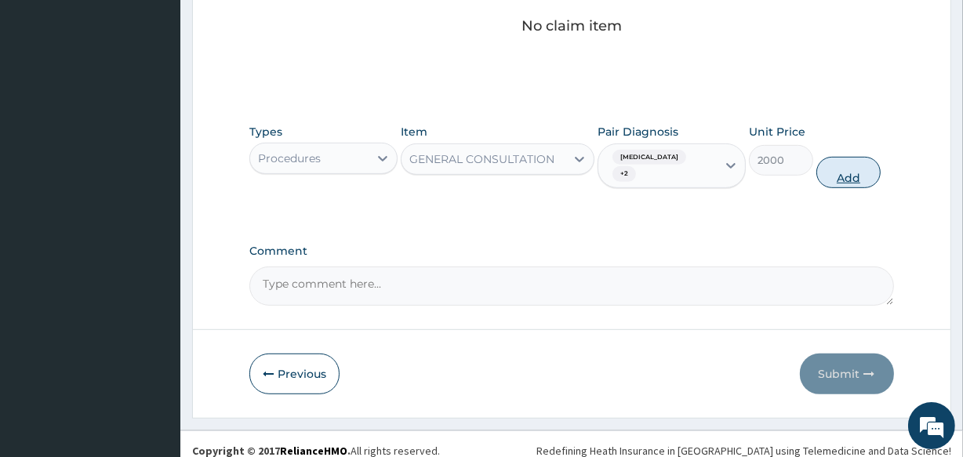
click at [852, 157] on button "Add" at bounding box center [848, 172] width 64 height 31
type input "0"
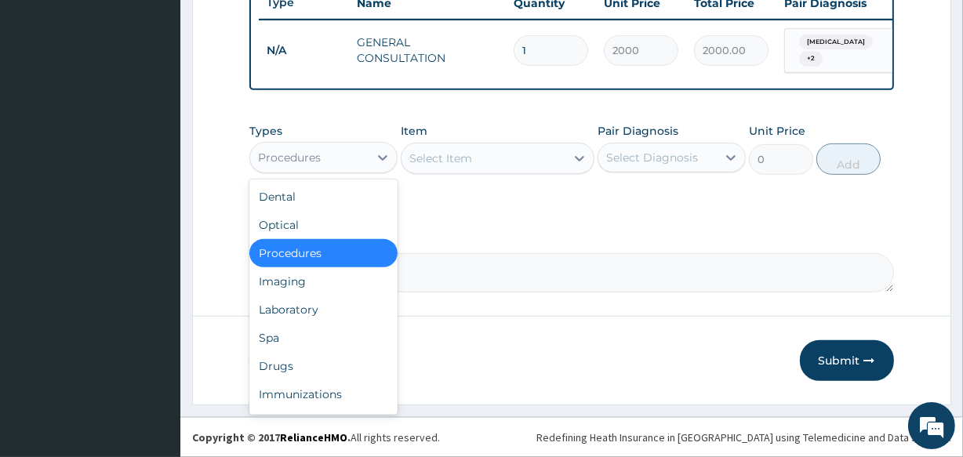
click at [299, 161] on div "Procedures" at bounding box center [289, 158] width 63 height 16
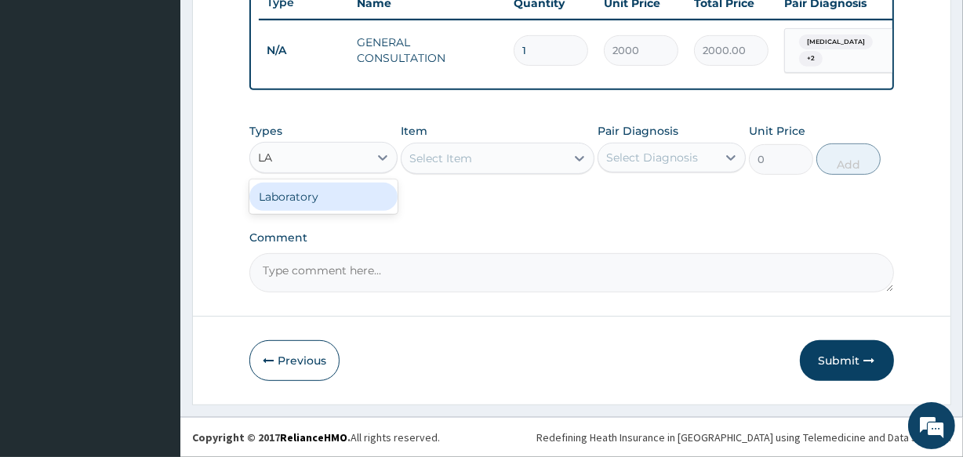
type input "LAB"
click at [297, 193] on div "Laboratory" at bounding box center [323, 197] width 148 height 28
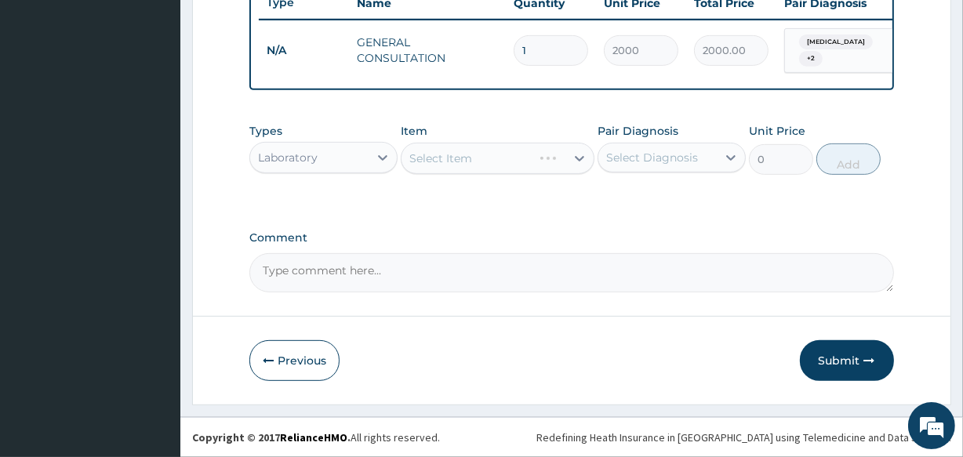
click at [412, 160] on div "Select Item" at bounding box center [497, 158] width 193 height 31
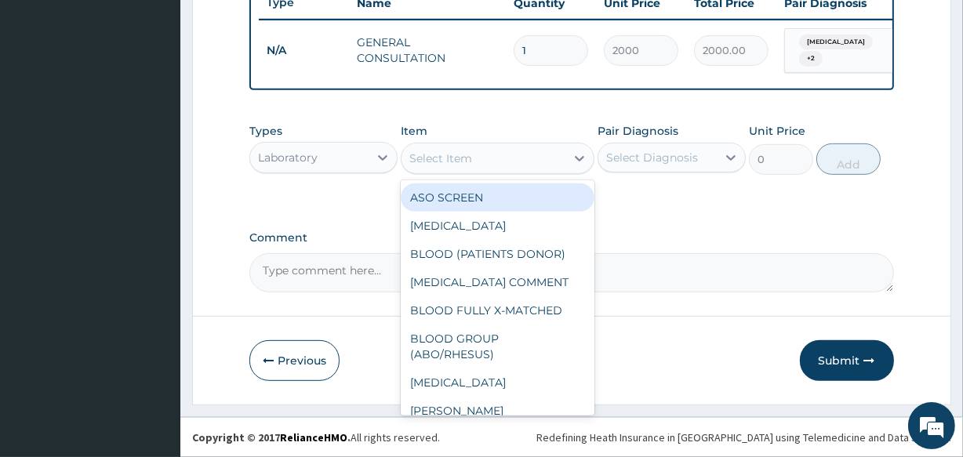
click at [412, 160] on div "Select Item" at bounding box center [440, 159] width 63 height 16
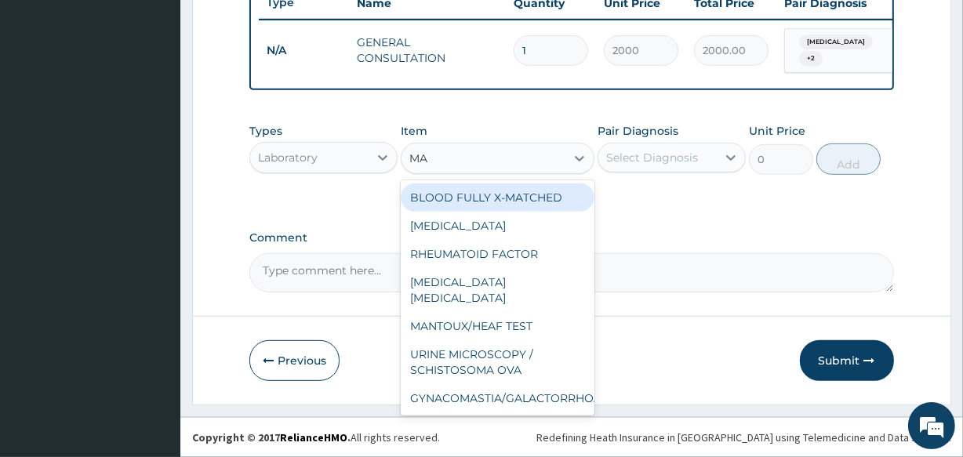
type input "MAL"
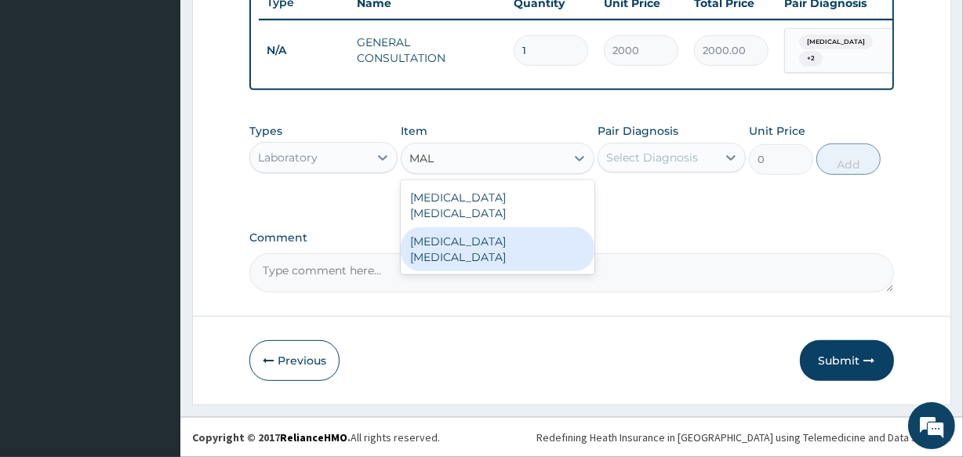
click at [435, 227] on div "[MEDICAL_DATA] [MEDICAL_DATA]" at bounding box center [497, 249] width 193 height 44
type input "1300"
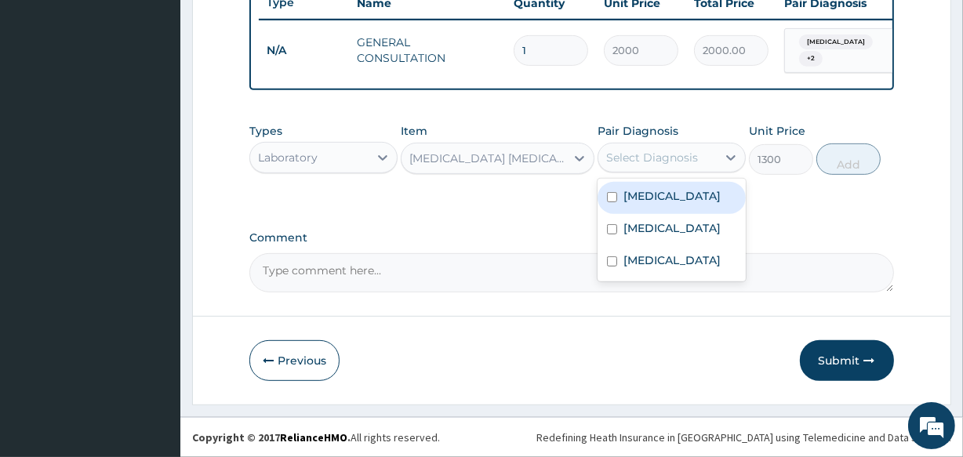
click at [597, 155] on div "Select Diagnosis" at bounding box center [671, 158] width 148 height 30
click at [611, 198] on input "checkbox" at bounding box center [612, 197] width 10 height 10
checkbox input "true"
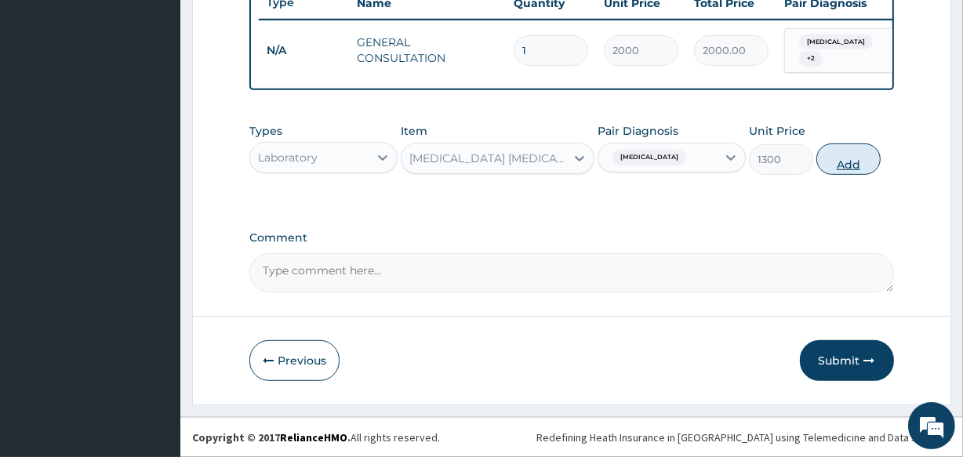
click at [829, 165] on button "Add" at bounding box center [848, 158] width 64 height 31
type input "0"
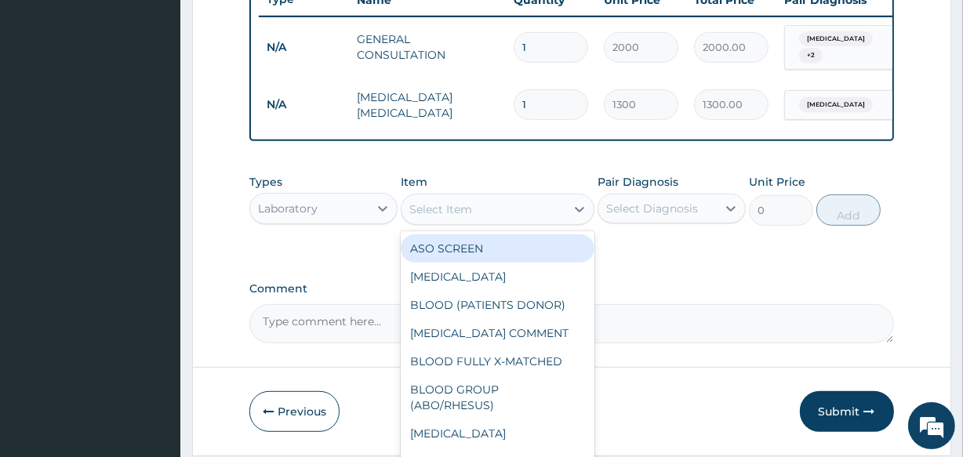
click at [413, 215] on div "Select Item" at bounding box center [440, 209] width 63 height 16
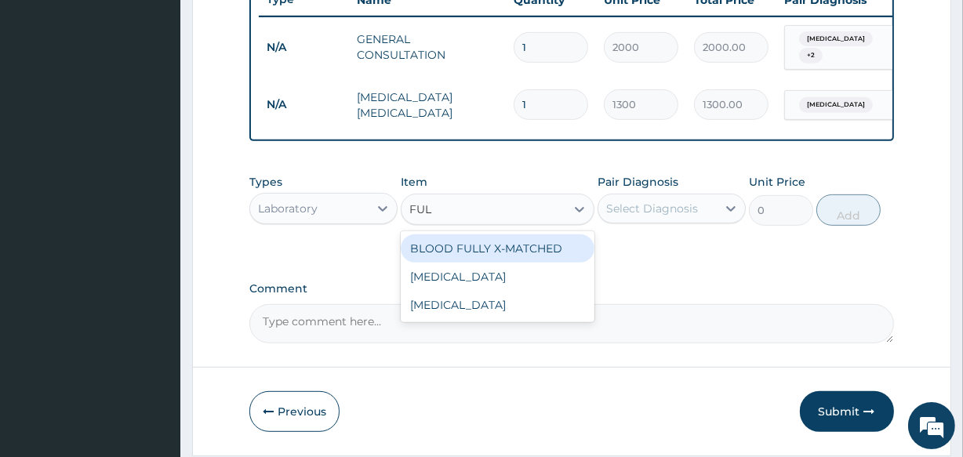
type input "FULL"
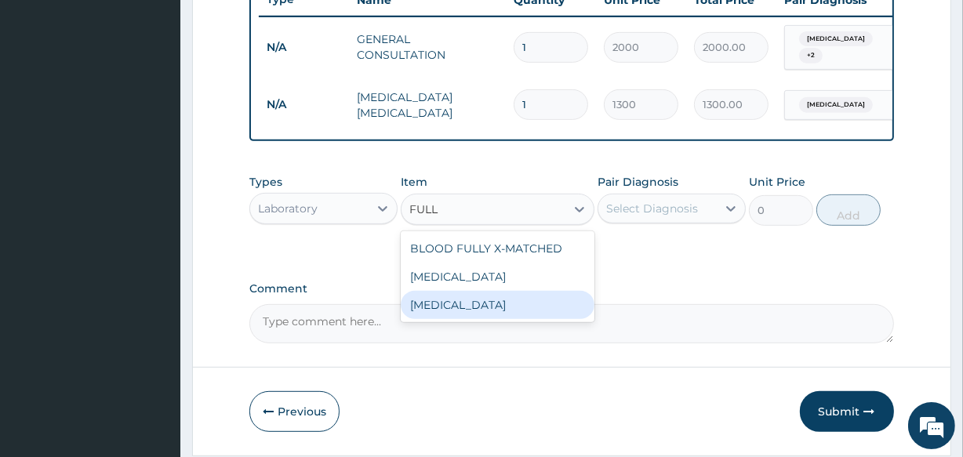
click at [448, 303] on div "[MEDICAL_DATA]" at bounding box center [497, 305] width 193 height 28
type input "4000"
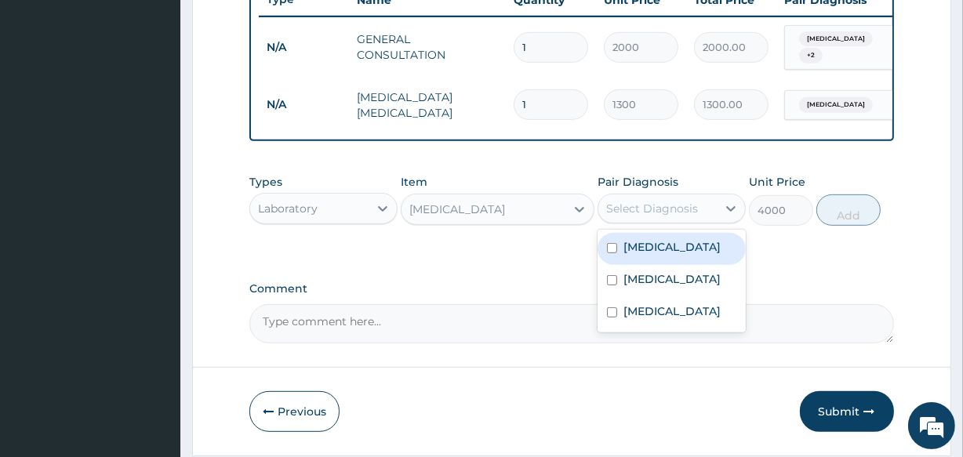
click at [604, 214] on div "Select Diagnosis" at bounding box center [657, 208] width 118 height 25
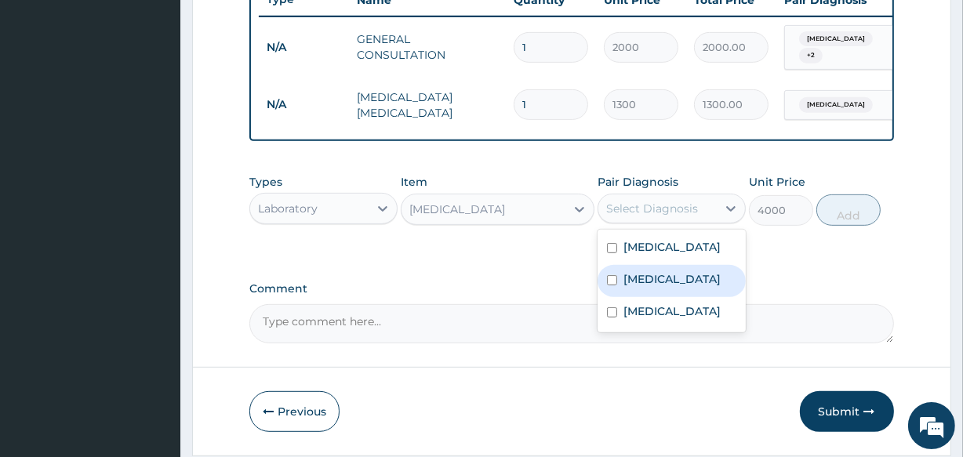
click at [611, 282] on input "checkbox" at bounding box center [612, 280] width 10 height 10
checkbox input "true"
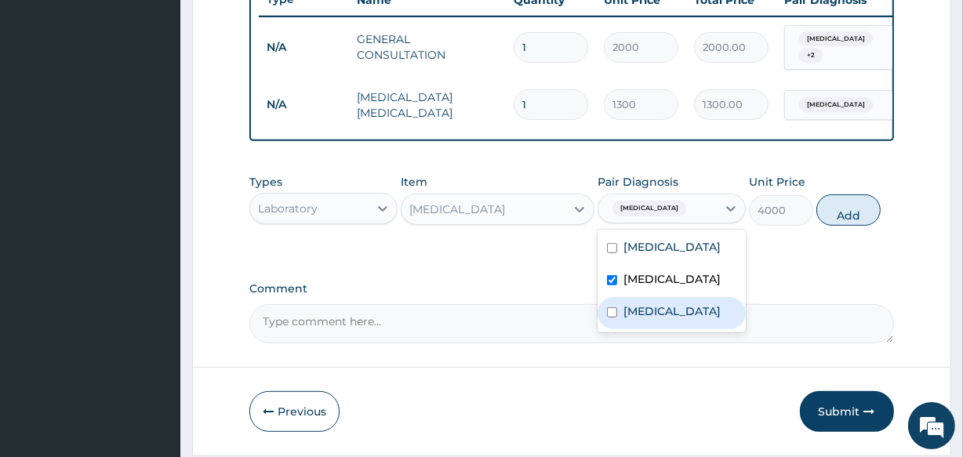
click at [609, 317] on input "checkbox" at bounding box center [612, 312] width 10 height 10
checkbox input "true"
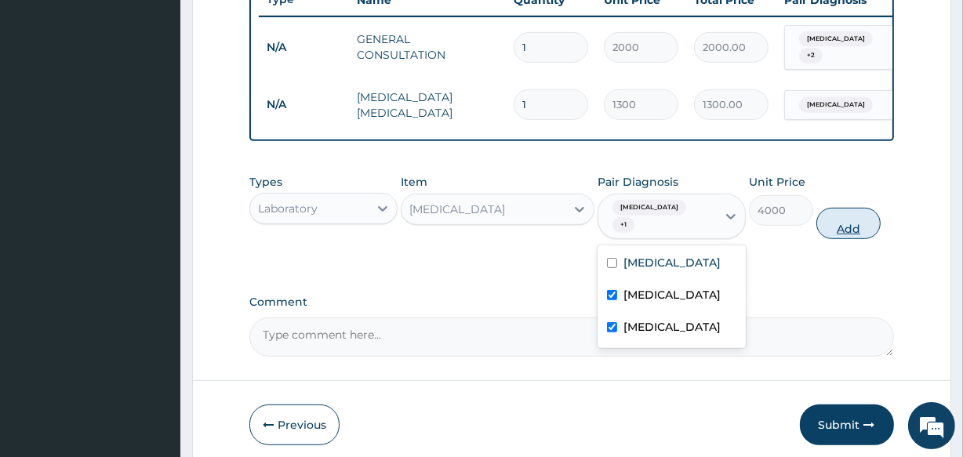
click at [842, 215] on button "Add" at bounding box center [848, 223] width 64 height 31
type input "0"
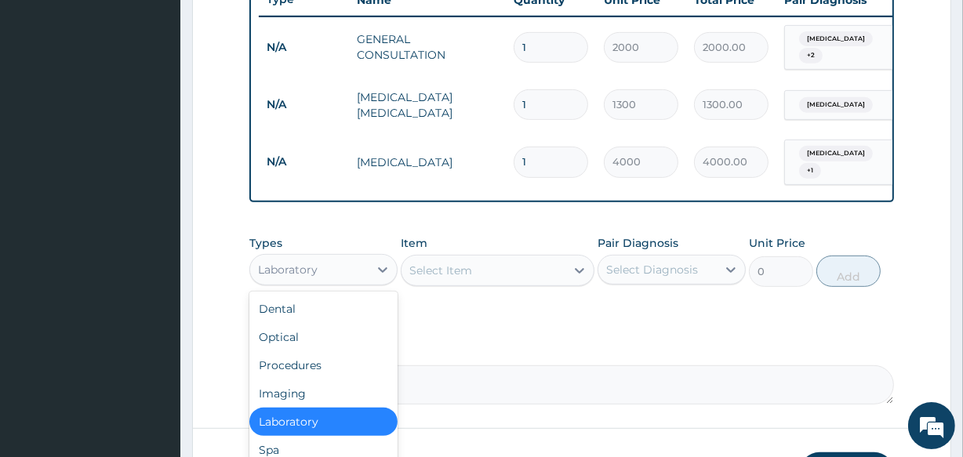
click at [277, 254] on div "Laboratory" at bounding box center [323, 269] width 148 height 31
type input "DR"
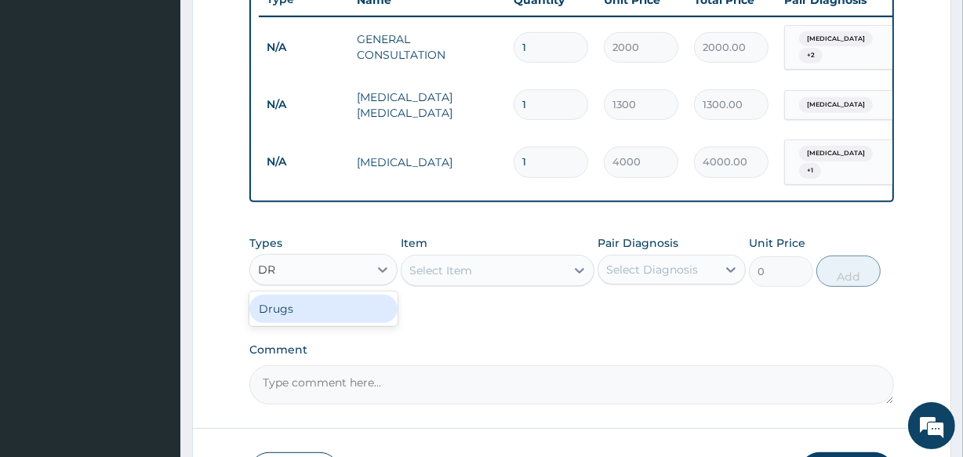
click at [277, 303] on div "Drugs" at bounding box center [323, 309] width 148 height 28
click at [414, 267] on div "Select Item" at bounding box center [497, 270] width 193 height 31
click at [408, 267] on div "Select Item" at bounding box center [497, 270] width 193 height 31
click at [408, 267] on div "Select Item" at bounding box center [482, 270] width 163 height 25
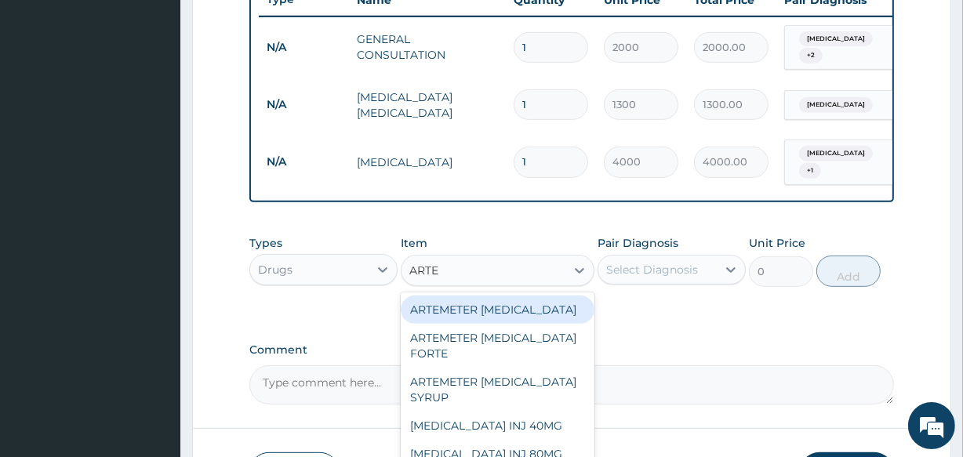
type input "ARTEM"
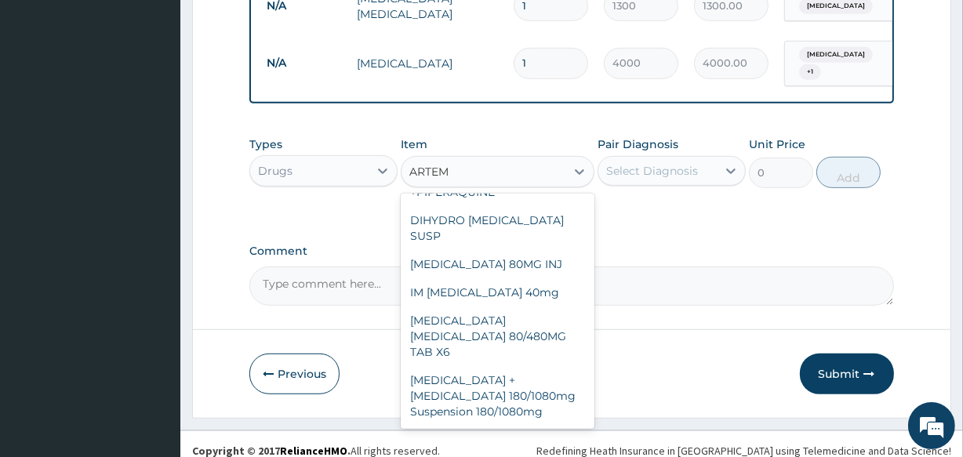
scroll to position [717, 0]
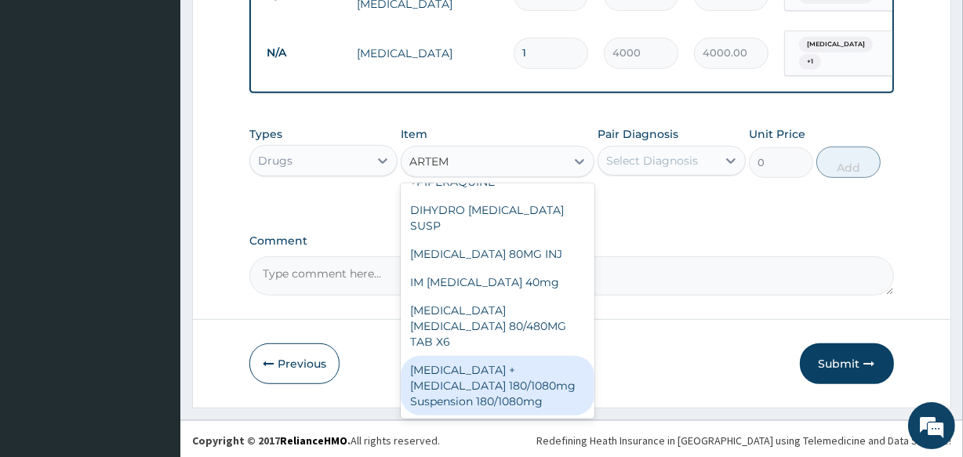
click at [466, 383] on div "[MEDICAL_DATA] + [MEDICAL_DATA] 180/1080mg Suspension 180/1080mg" at bounding box center [497, 386] width 193 height 60
type input "1500"
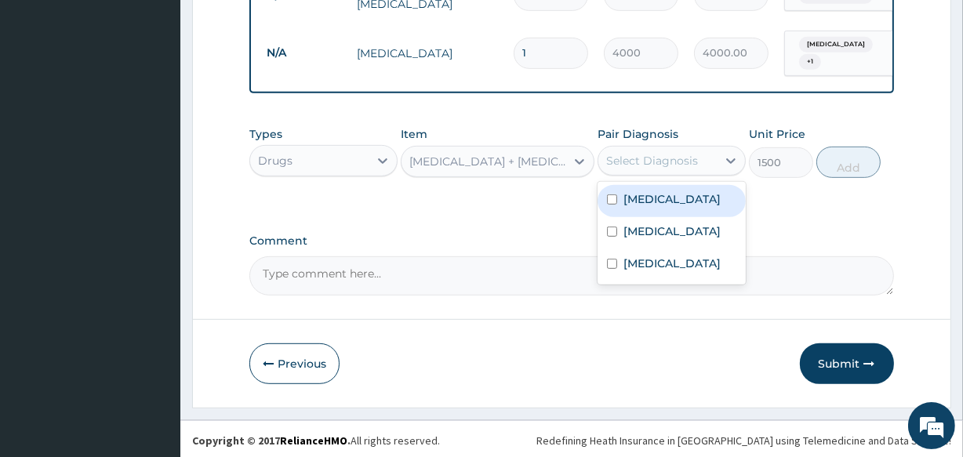
click at [603, 163] on div "Select Diagnosis" at bounding box center [657, 160] width 118 height 25
click at [608, 196] on input "checkbox" at bounding box center [612, 199] width 10 height 10
checkbox input "true"
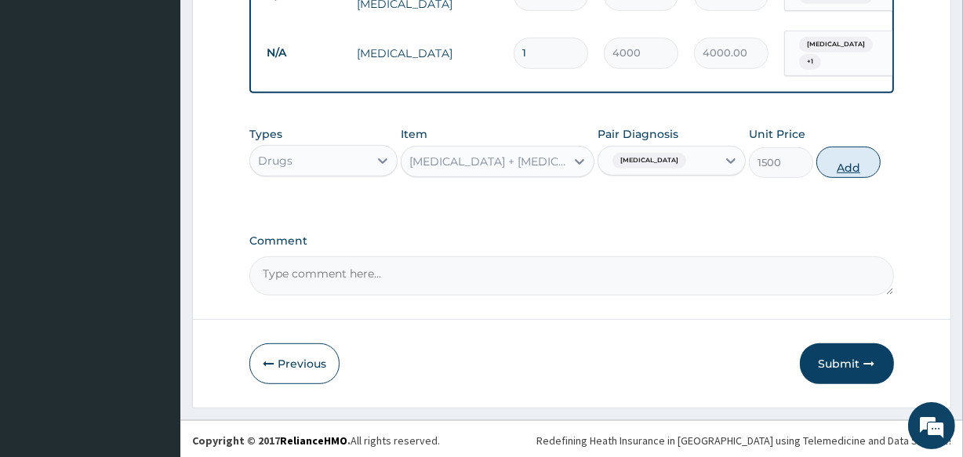
click at [849, 161] on button "Add" at bounding box center [848, 162] width 64 height 31
type input "0"
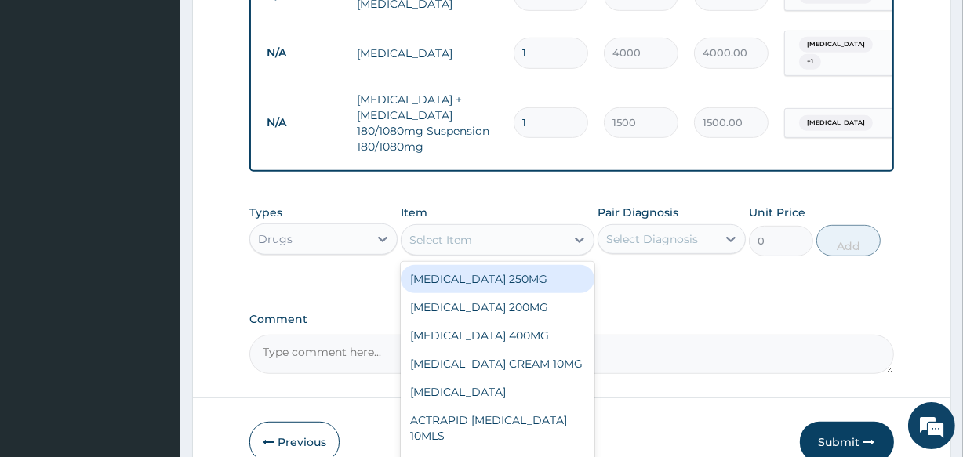
click at [426, 240] on div "Select Item" at bounding box center [440, 240] width 63 height 16
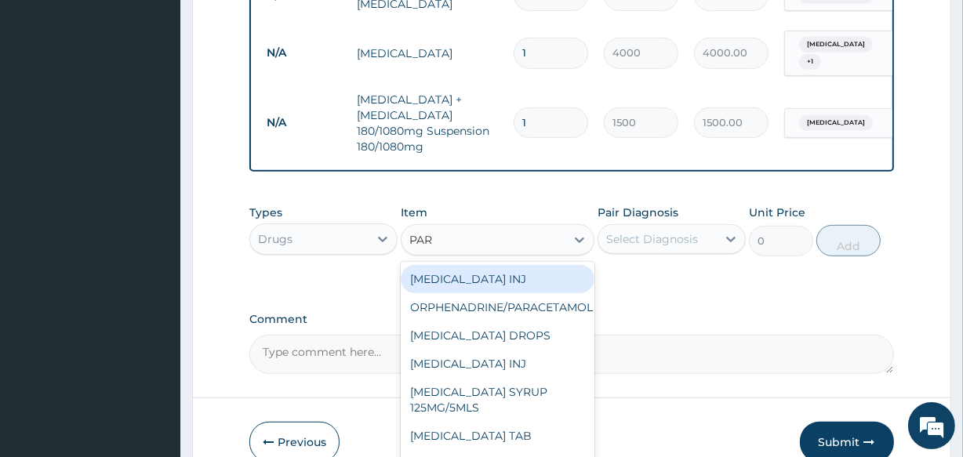
type input "PARA"
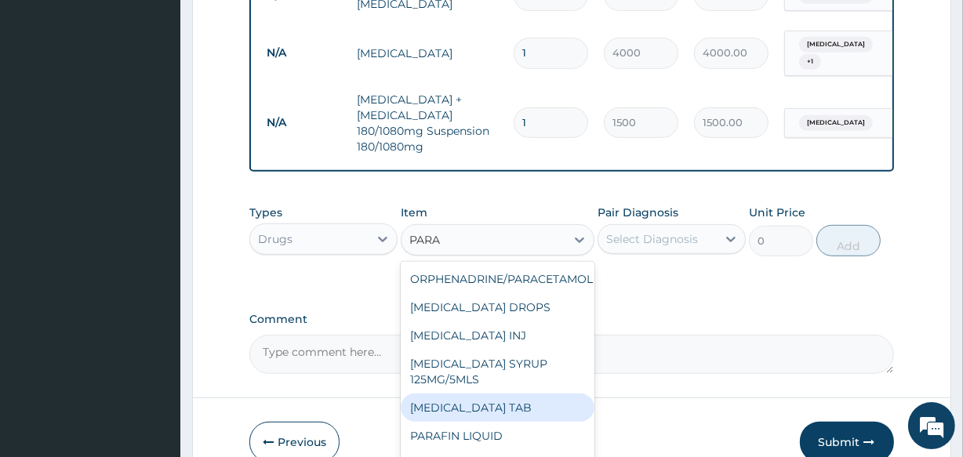
click at [502, 402] on div "[MEDICAL_DATA] TAB" at bounding box center [497, 407] width 193 height 28
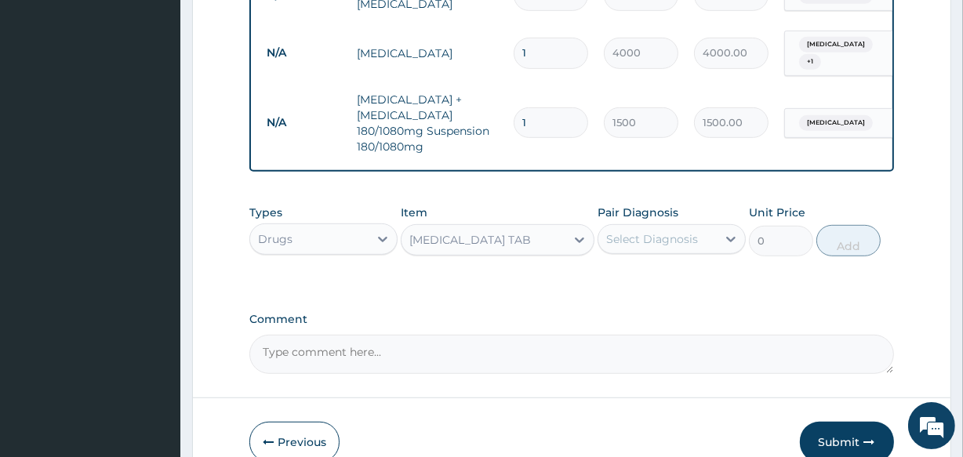
type input "30"
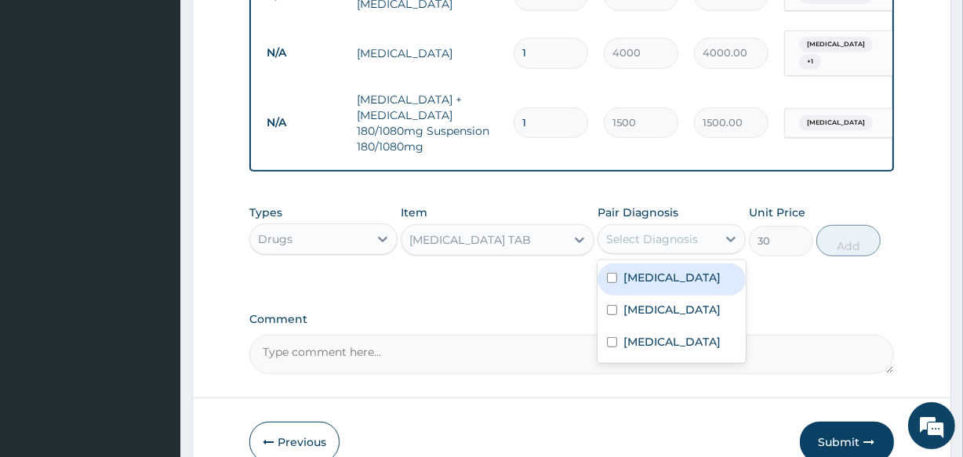
click at [607, 235] on div "Select Diagnosis" at bounding box center [652, 239] width 92 height 16
click at [611, 274] on input "checkbox" at bounding box center [612, 278] width 10 height 10
checkbox input "true"
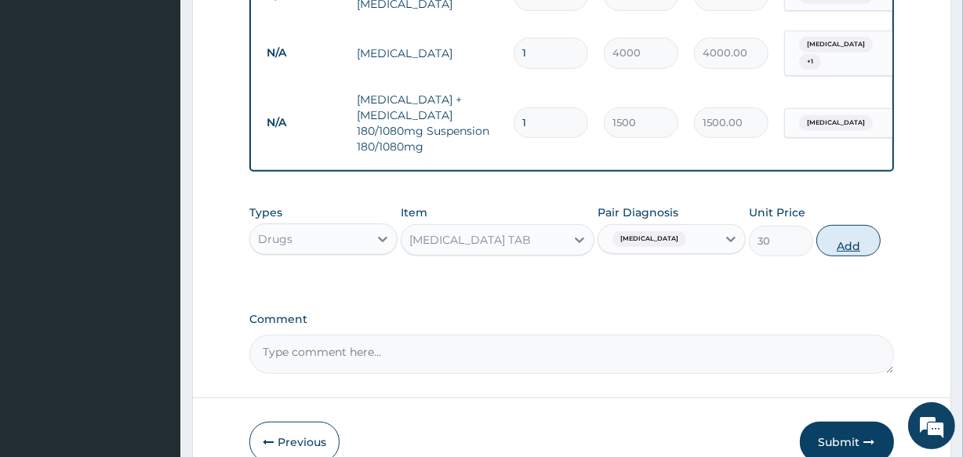
click at [847, 247] on button "Add" at bounding box center [848, 240] width 64 height 31
type input "0"
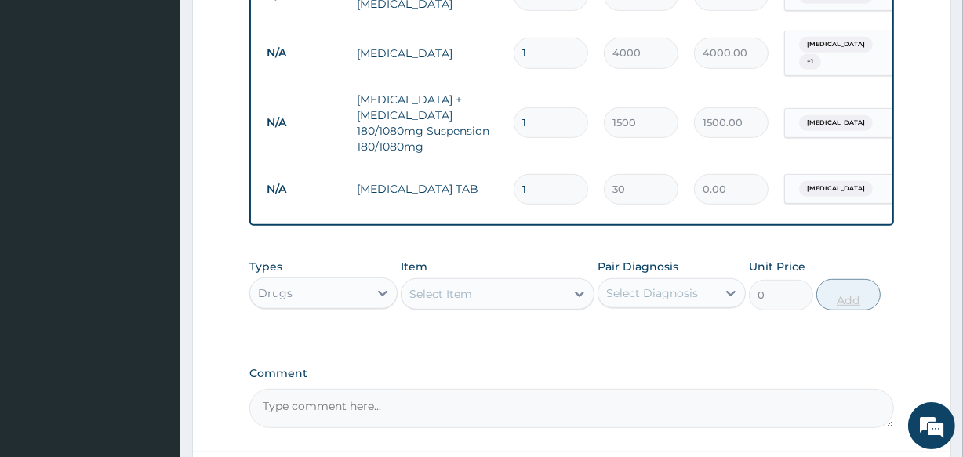
type input "0.00"
type input "1"
type input "30.00"
type input "10"
type input "300.00"
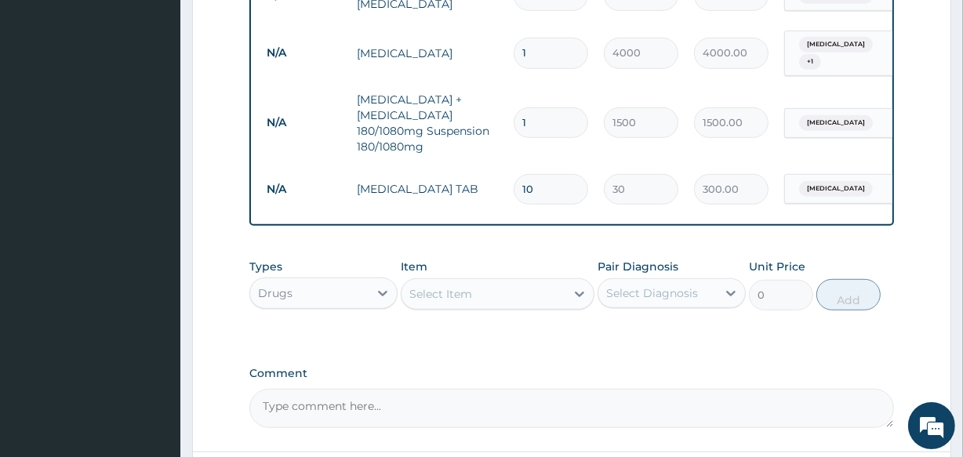
type input "10"
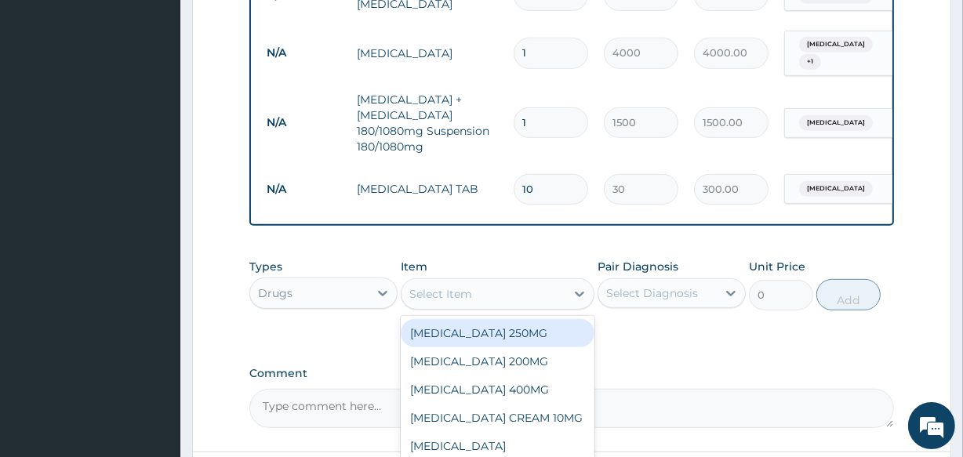
click at [419, 292] on div "Select Item" at bounding box center [440, 294] width 63 height 16
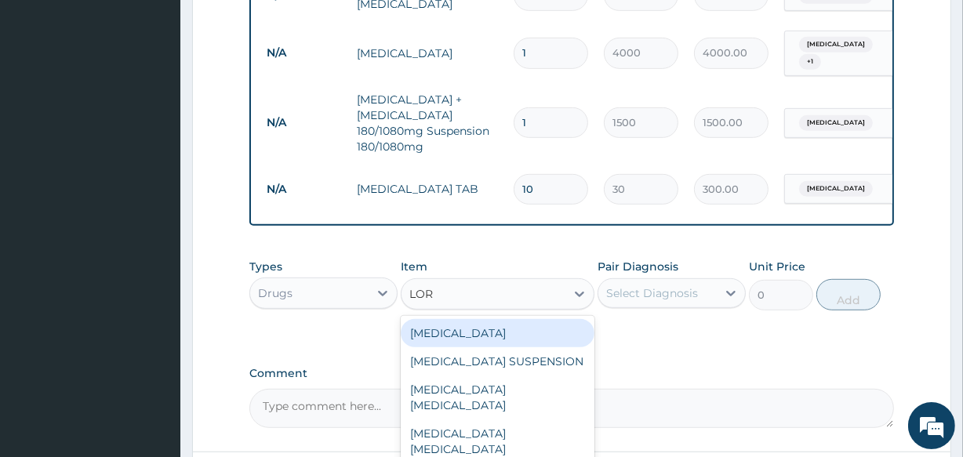
type input "[PERSON_NAME]"
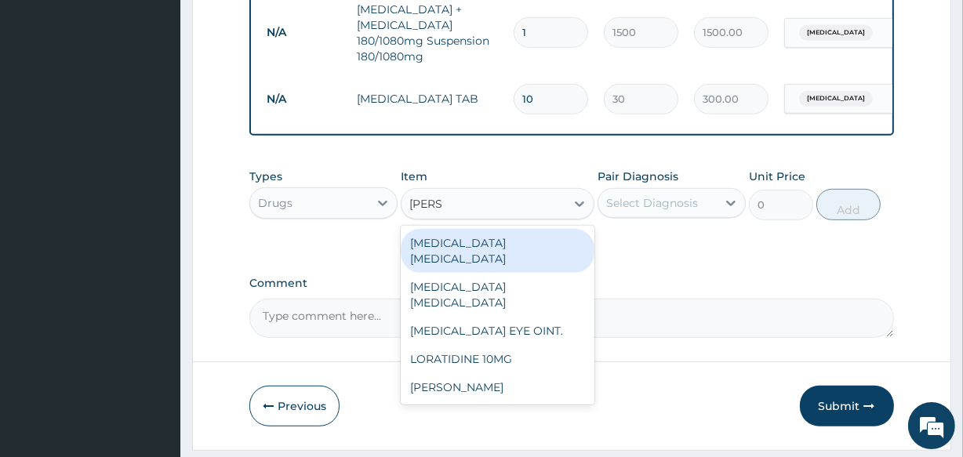
scroll to position [850, 0]
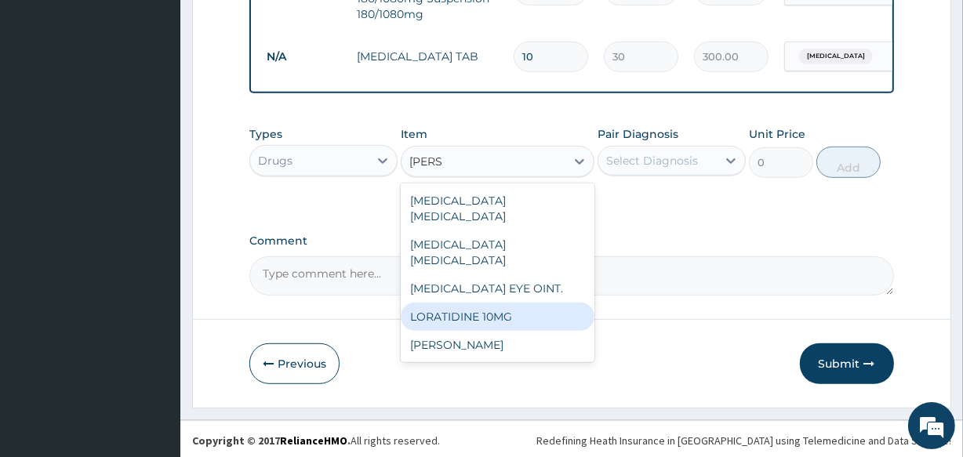
click at [470, 328] on div "LORATIDINE 10MG" at bounding box center [497, 317] width 193 height 28
type input "40"
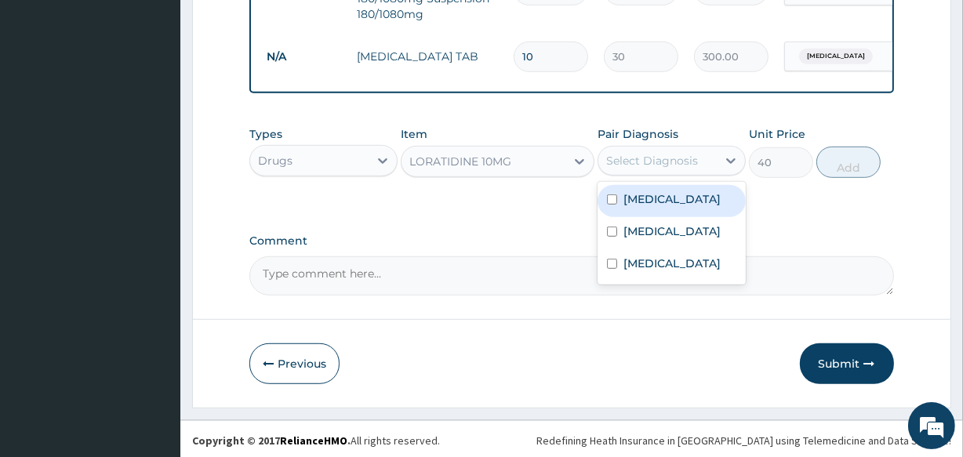
click at [627, 153] on div "Select Diagnosis" at bounding box center [652, 161] width 92 height 16
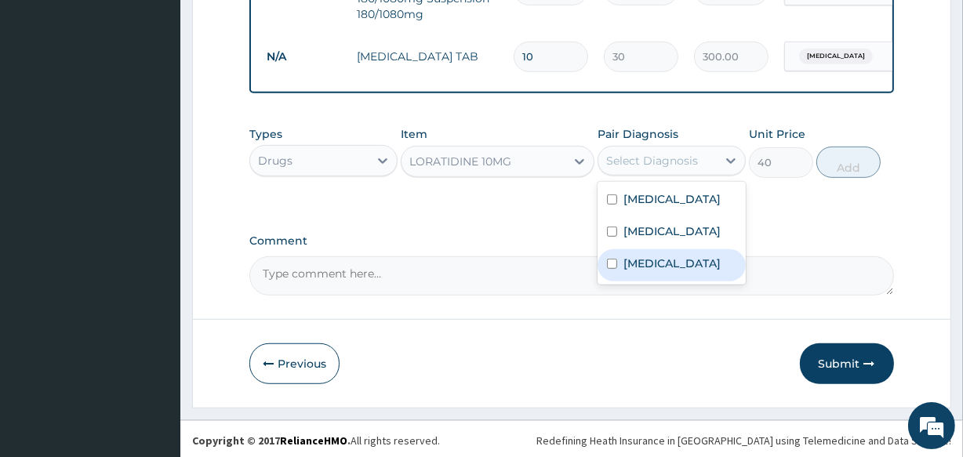
click at [611, 269] on input "checkbox" at bounding box center [612, 264] width 10 height 10
checkbox input "true"
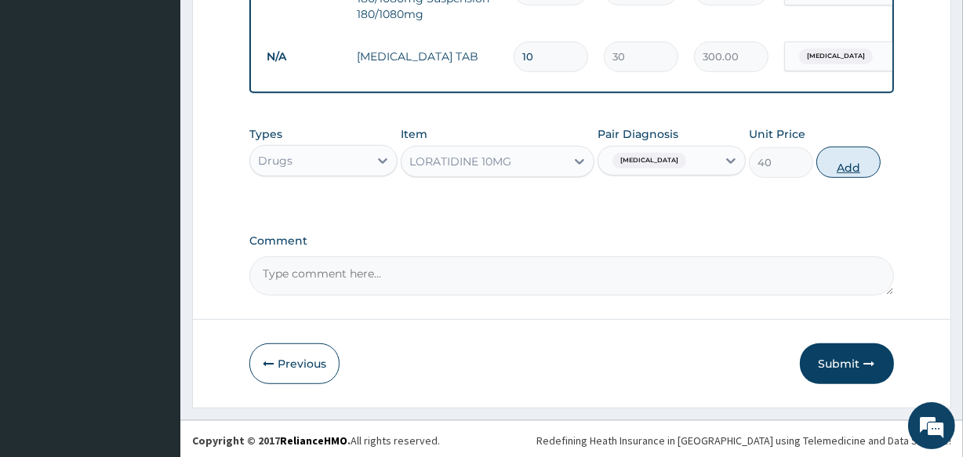
click at [840, 155] on button "Add" at bounding box center [848, 162] width 64 height 31
type input "0"
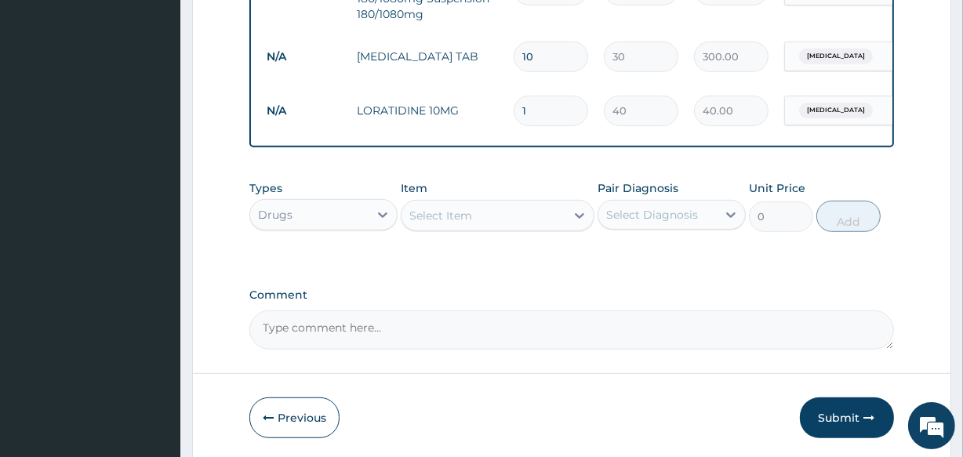
type input "0.00"
type input "5"
type input "200.00"
type input "5"
click at [825, 408] on button "Submit" at bounding box center [847, 417] width 94 height 41
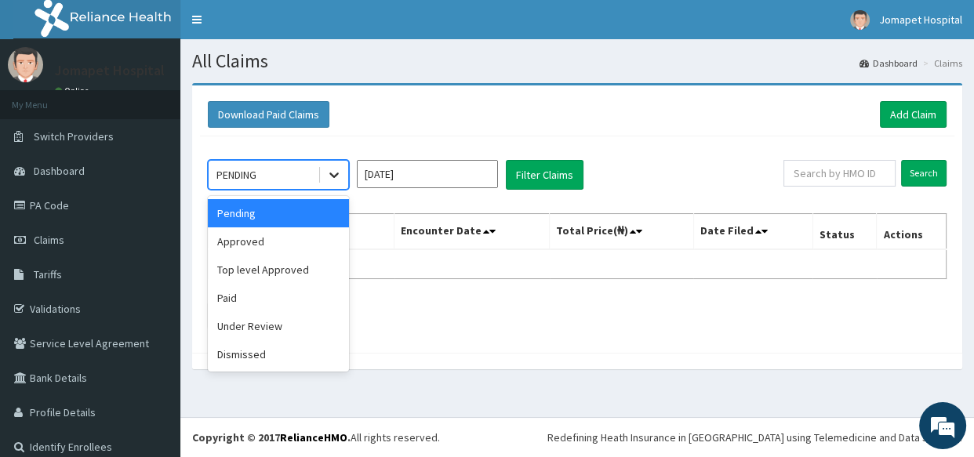
click at [335, 172] on icon at bounding box center [334, 175] width 16 height 16
click at [267, 245] on div "Approved" at bounding box center [278, 241] width 141 height 28
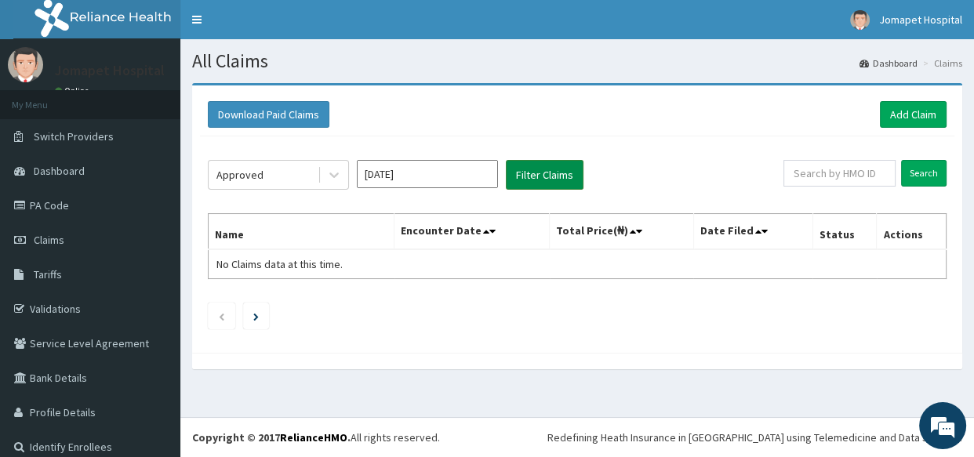
click at [525, 176] on button "Filter Claims" at bounding box center [545, 175] width 78 height 30
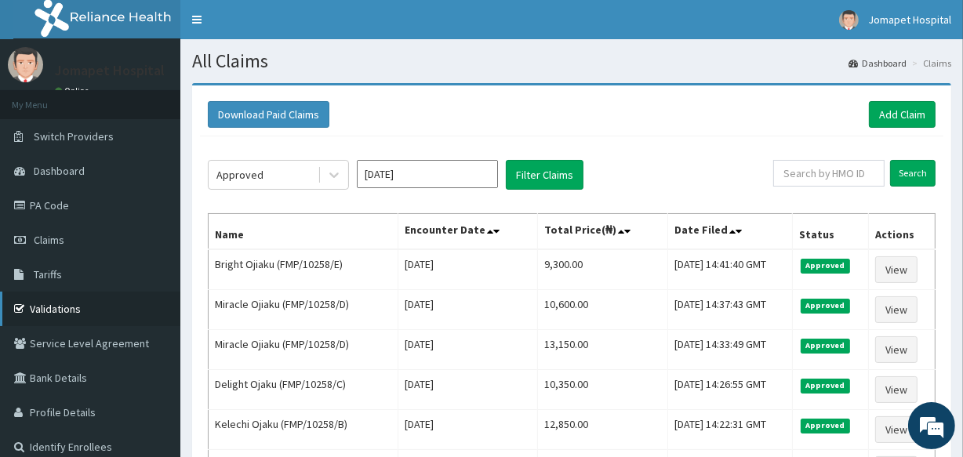
click at [56, 302] on link "Validations" at bounding box center [90, 309] width 180 height 34
